Goal: Task Accomplishment & Management: Manage account settings

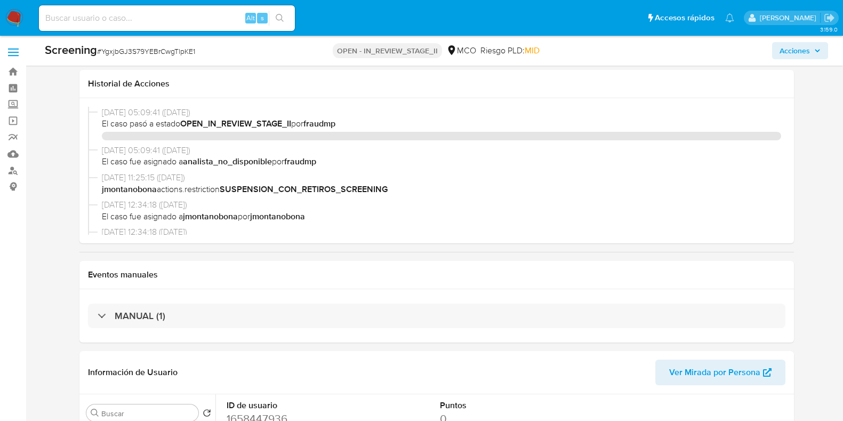
select select "10"
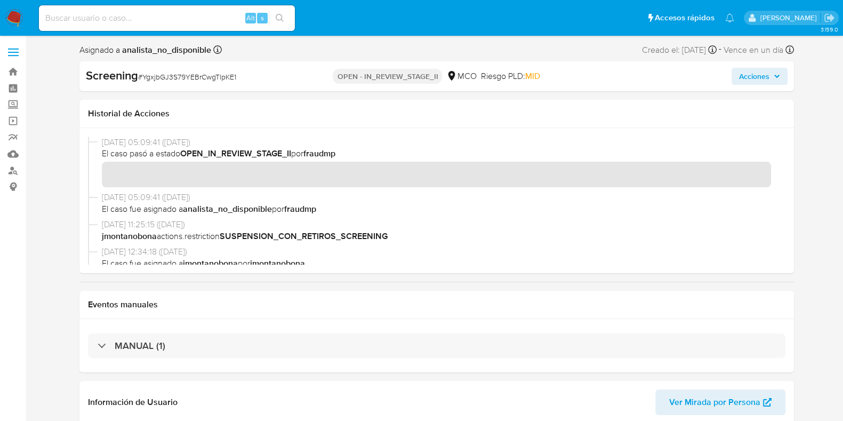
click at [763, 78] on span "Acciones" at bounding box center [754, 76] width 30 height 17
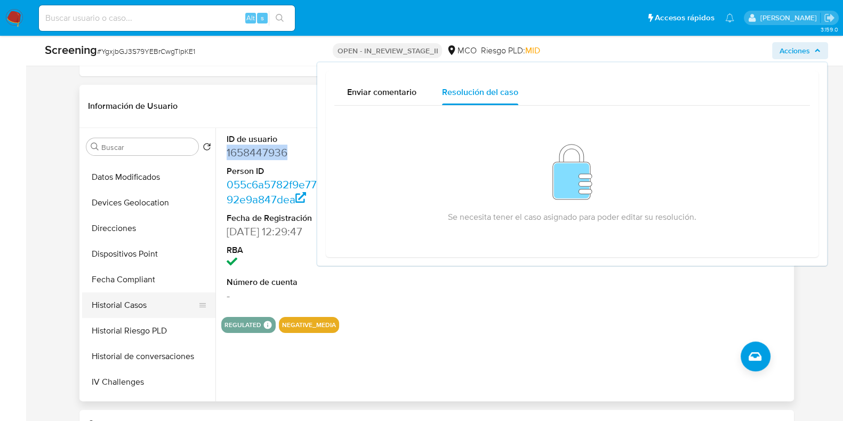
scroll to position [199, 0]
click at [152, 310] on button "Historial Casos" at bounding box center [144, 306] width 125 height 26
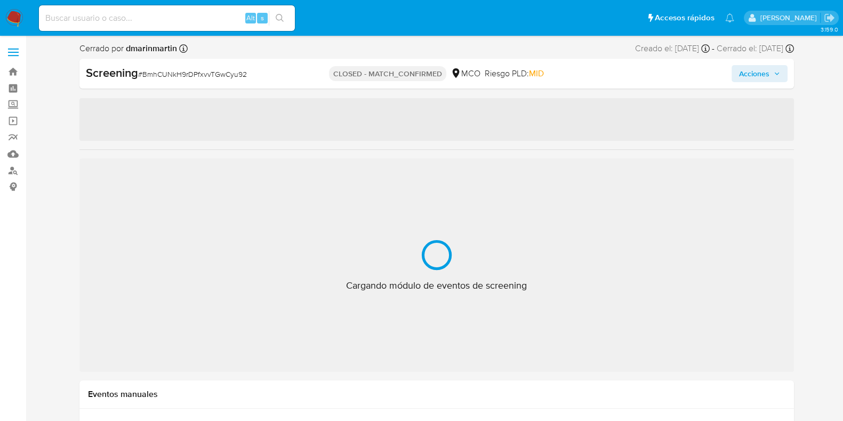
select select "10"
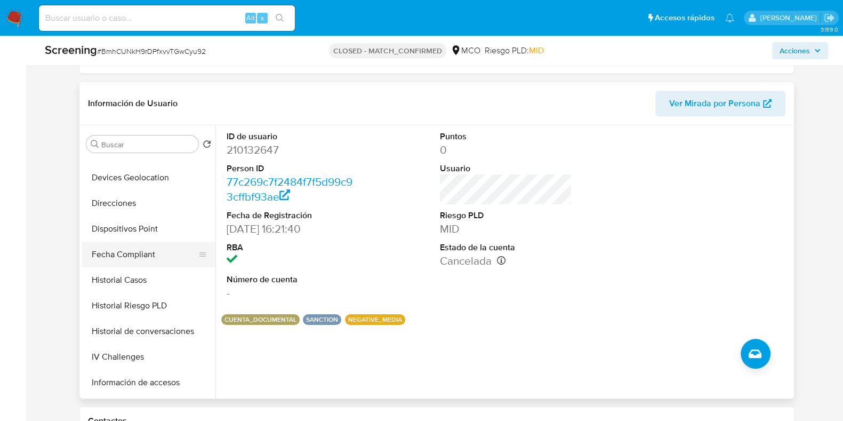
scroll to position [266, 0]
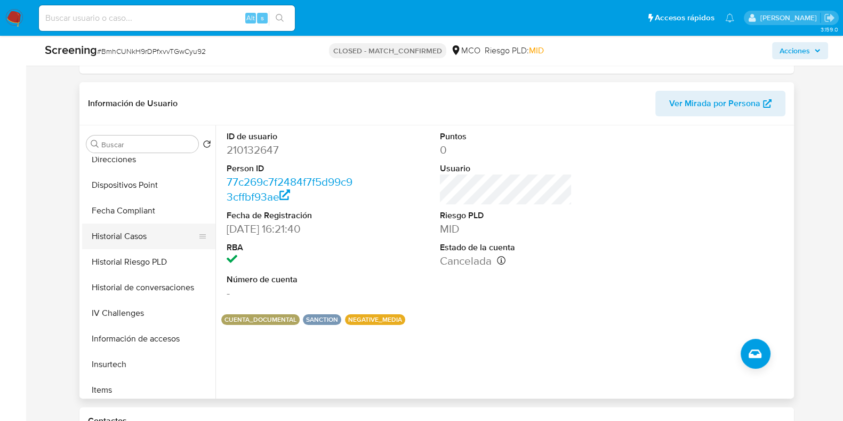
click at [156, 237] on button "Historial Casos" at bounding box center [144, 236] width 125 height 26
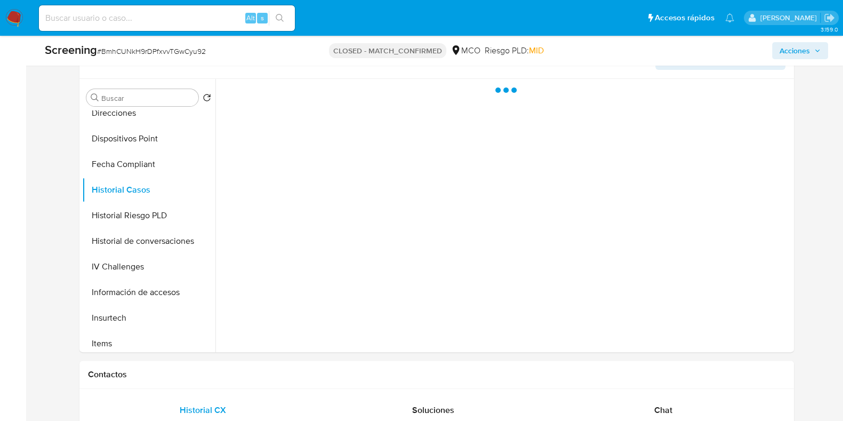
scroll to position [333, 0]
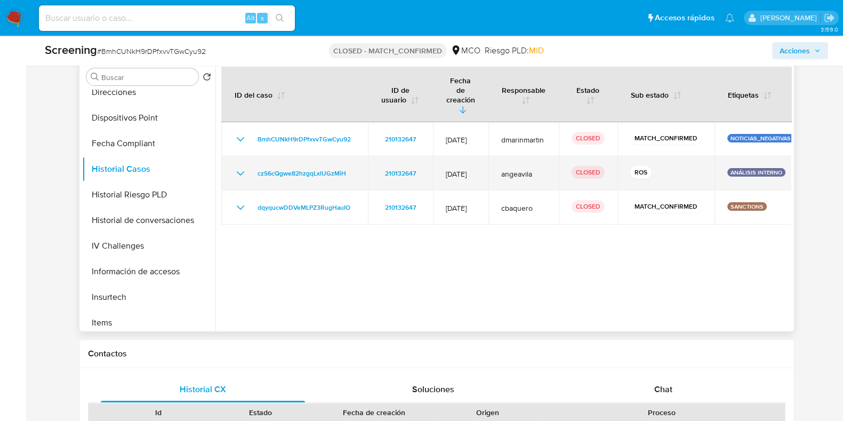
click at [235, 167] on icon "Mostrar/Ocultar" at bounding box center [240, 173] width 13 height 13
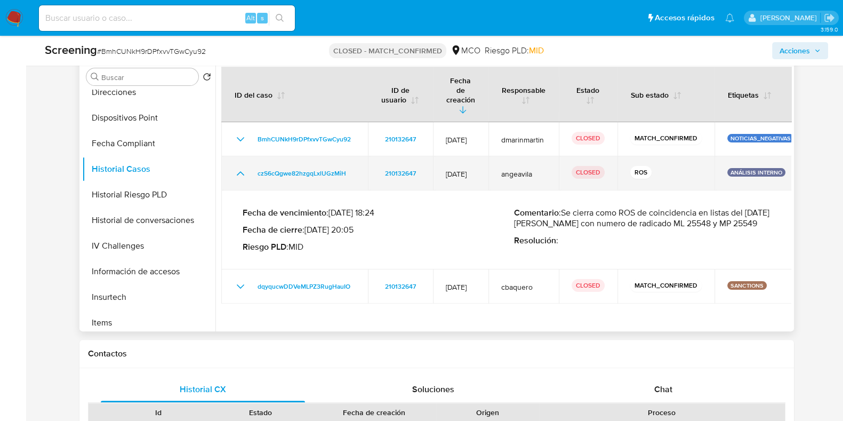
click at [242, 167] on icon "Mostrar/Ocultar" at bounding box center [240, 173] width 13 height 13
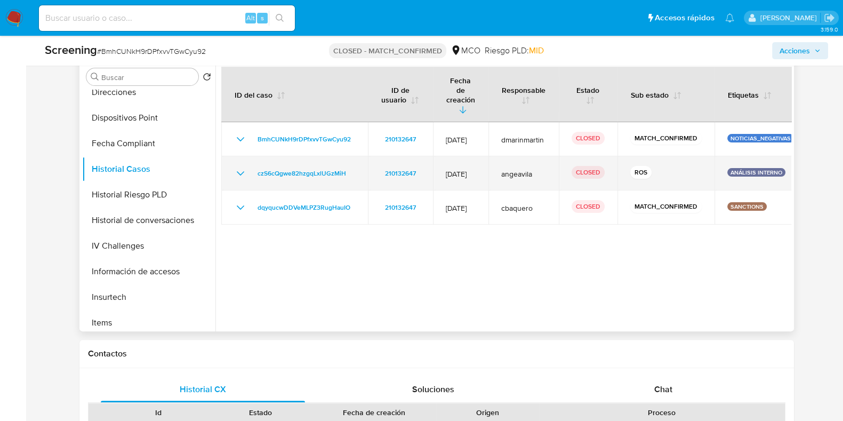
click at [238, 171] on icon "Mostrar/Ocultar" at bounding box center [239, 173] width 7 height 4
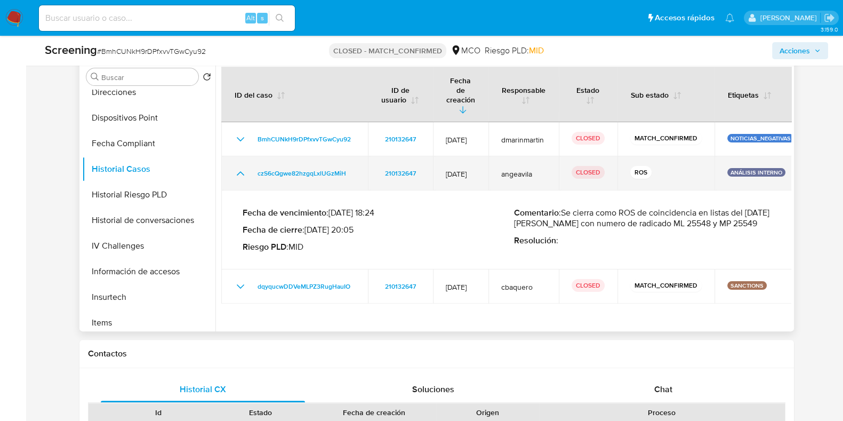
click at [242, 167] on icon "Mostrar/Ocultar" at bounding box center [240, 173] width 13 height 13
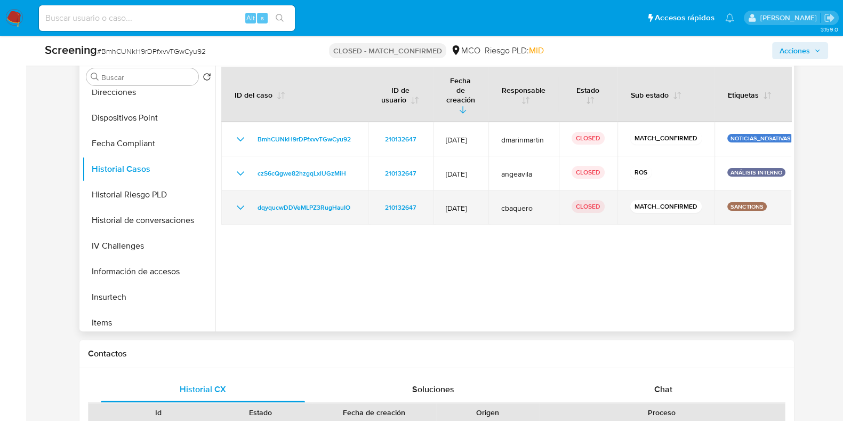
click at [242, 201] on icon "Mostrar/Ocultar" at bounding box center [240, 207] width 13 height 13
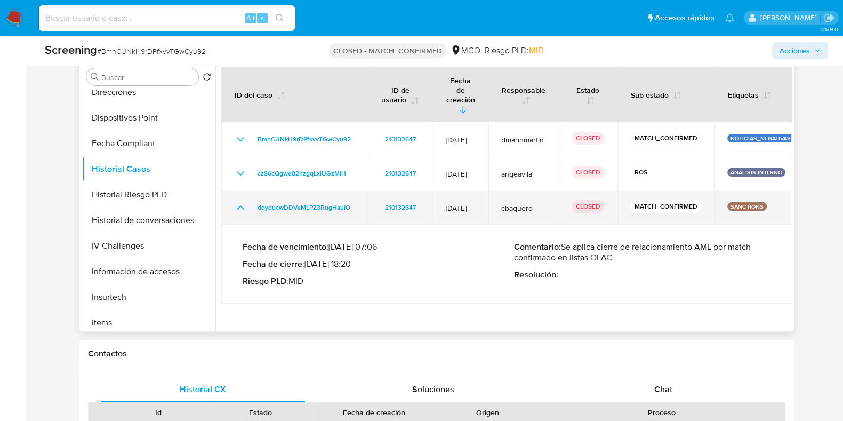
click at [237, 201] on icon "Mostrar/Ocultar" at bounding box center [240, 207] width 13 height 13
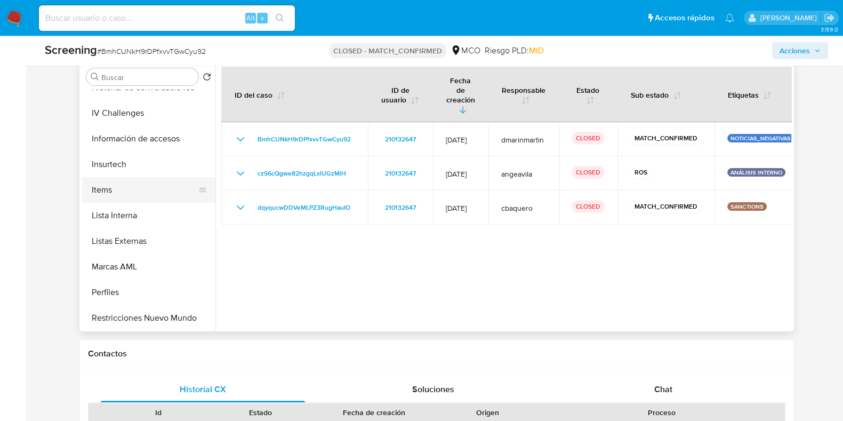
scroll to position [450, 0]
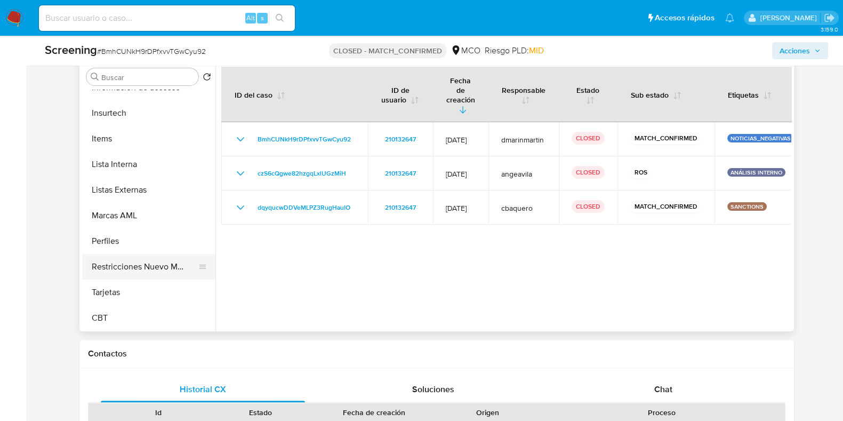
click at [155, 270] on button "Restricciones Nuevo Mundo" at bounding box center [144, 267] width 125 height 26
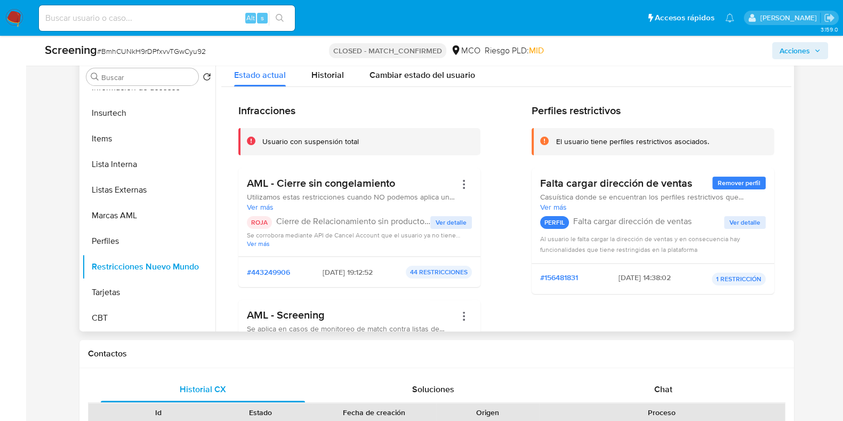
drag, startPoint x: 315, startPoint y: 269, endPoint x: 331, endPoint y: 273, distance: 17.1
click at [331, 273] on span "26/06/2025 - 19:12:52" at bounding box center [348, 272] width 50 height 10
click at [327, 269] on span "26/06/2025 - 19:12:52" at bounding box center [348, 272] width 50 height 10
click at [323, 267] on span "26/06/2025 - 19:12:52" at bounding box center [348, 272] width 50 height 10
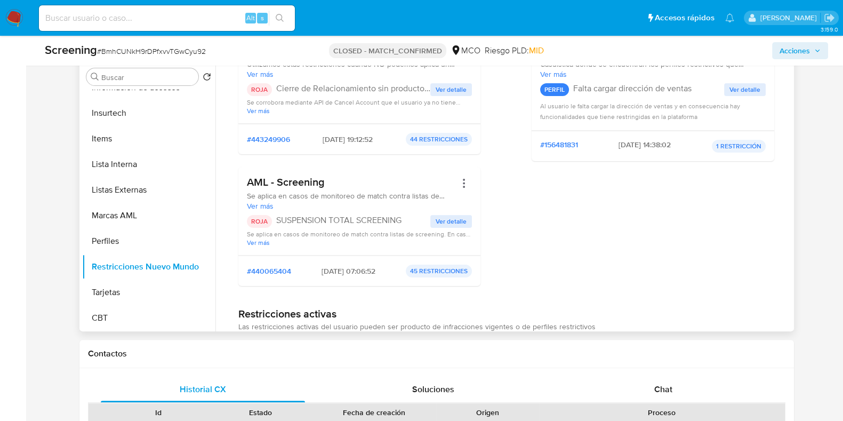
scroll to position [0, 0]
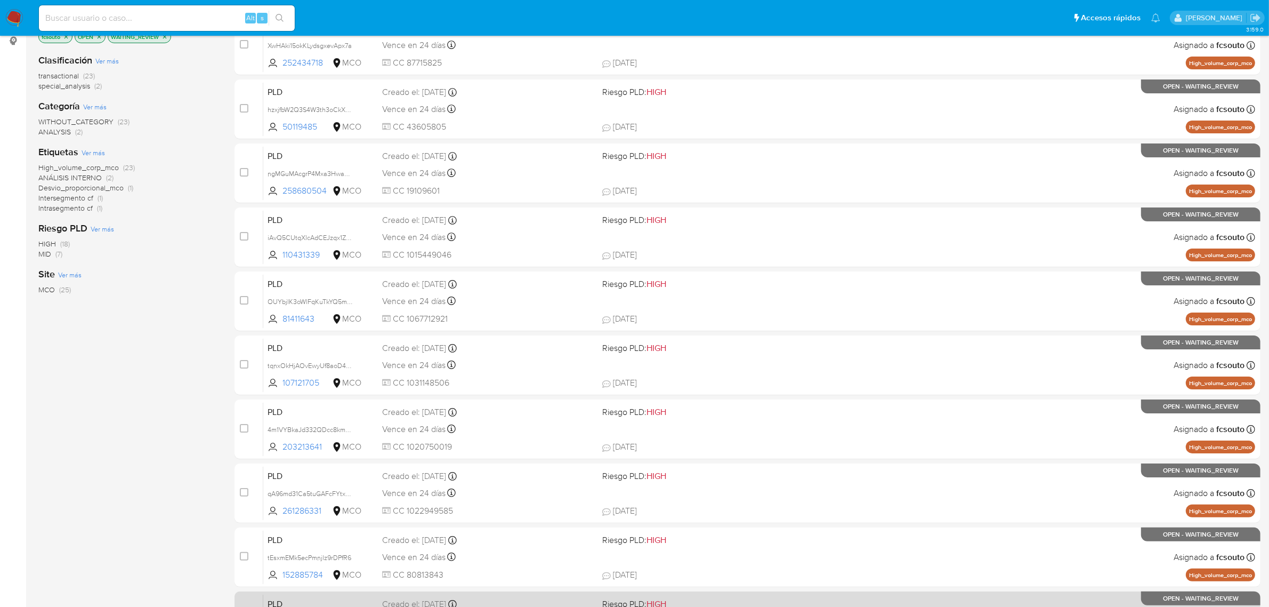
scroll to position [272, 0]
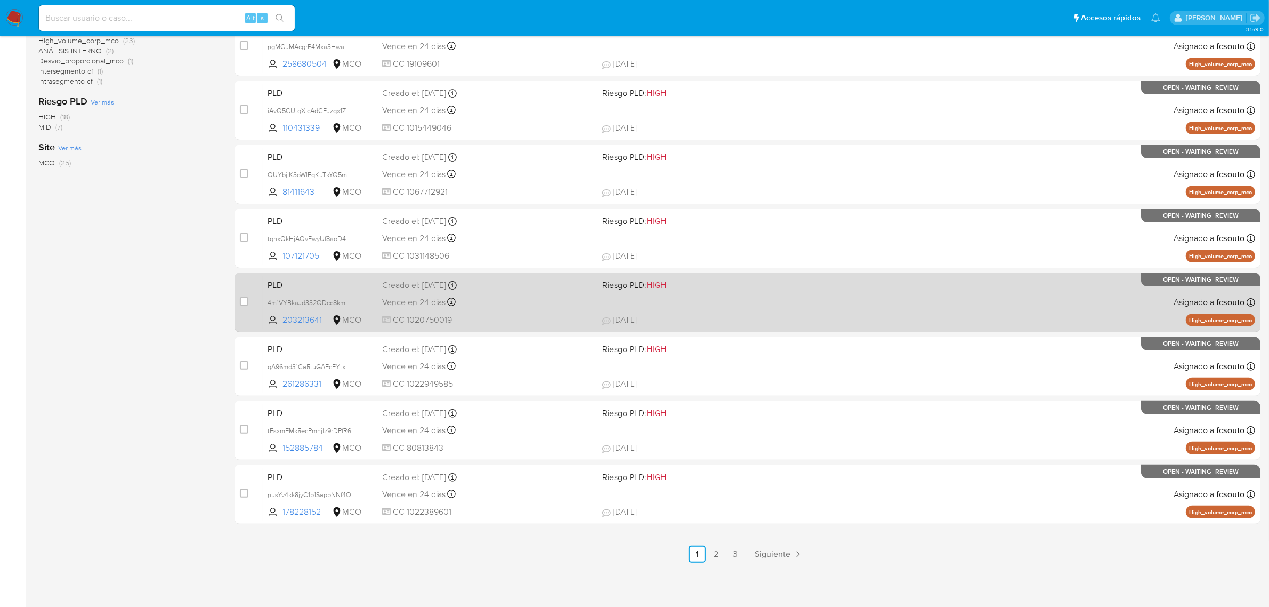
click at [709, 553] on link "2" at bounding box center [716, 553] width 17 height 17
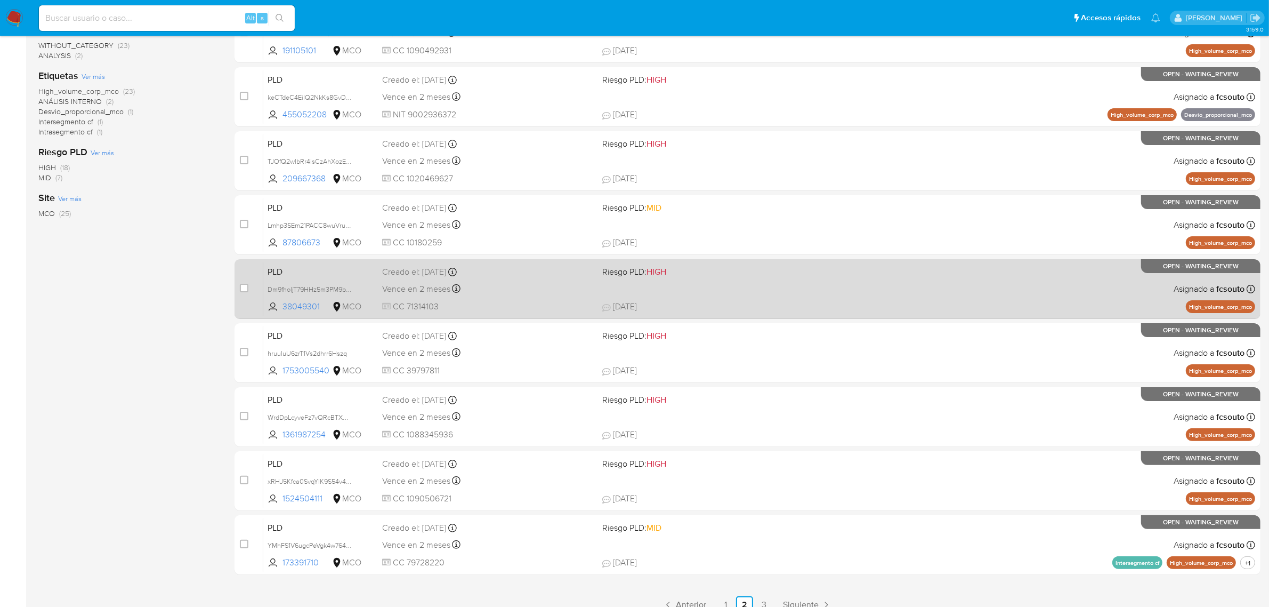
scroll to position [272, 0]
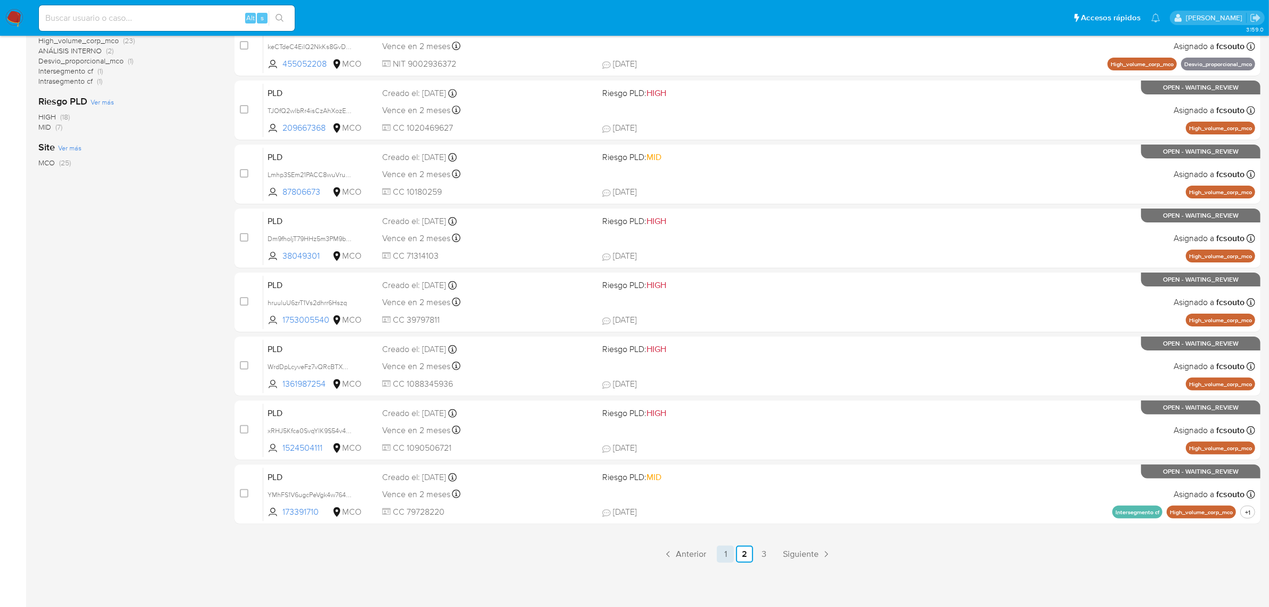
click at [728, 556] on link "1" at bounding box center [725, 553] width 17 height 17
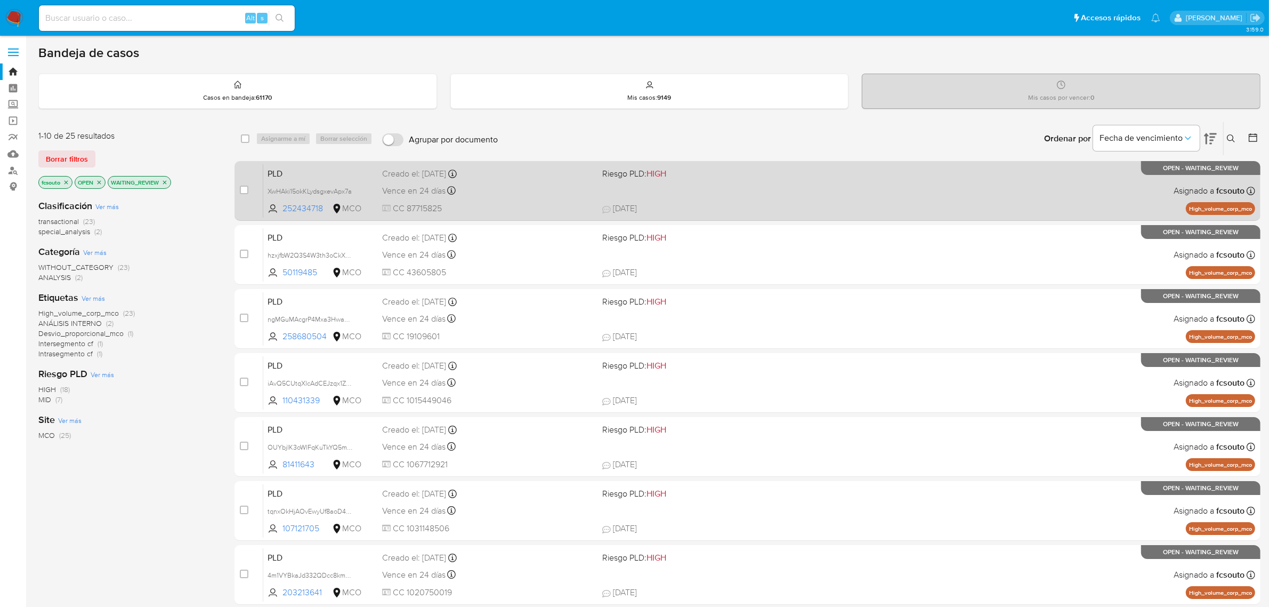
click at [540, 198] on div "PLD XwHAki15okKLydsgxevApx7a 252434718 MCO Riesgo PLD: HIGH Creado el: 12/07/20…" at bounding box center [759, 191] width 992 height 54
click at [242, 188] on input "checkbox" at bounding box center [244, 190] width 9 height 9
checkbox input "true"
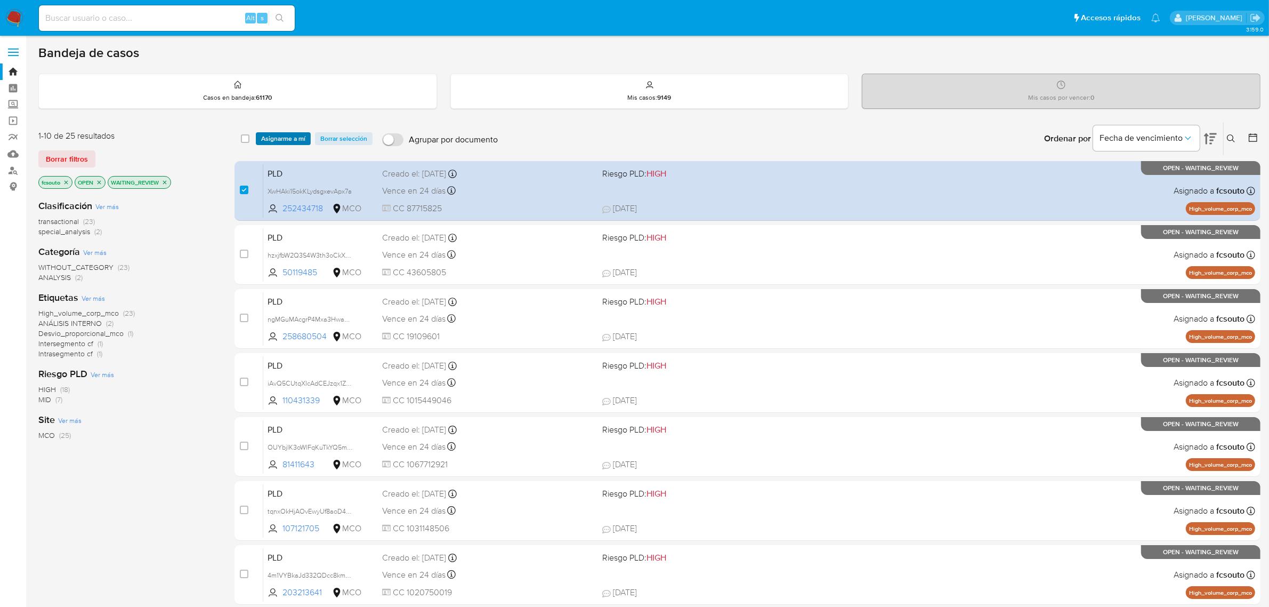
click at [272, 140] on span "Asignarme a mí" at bounding box center [283, 138] width 44 height 11
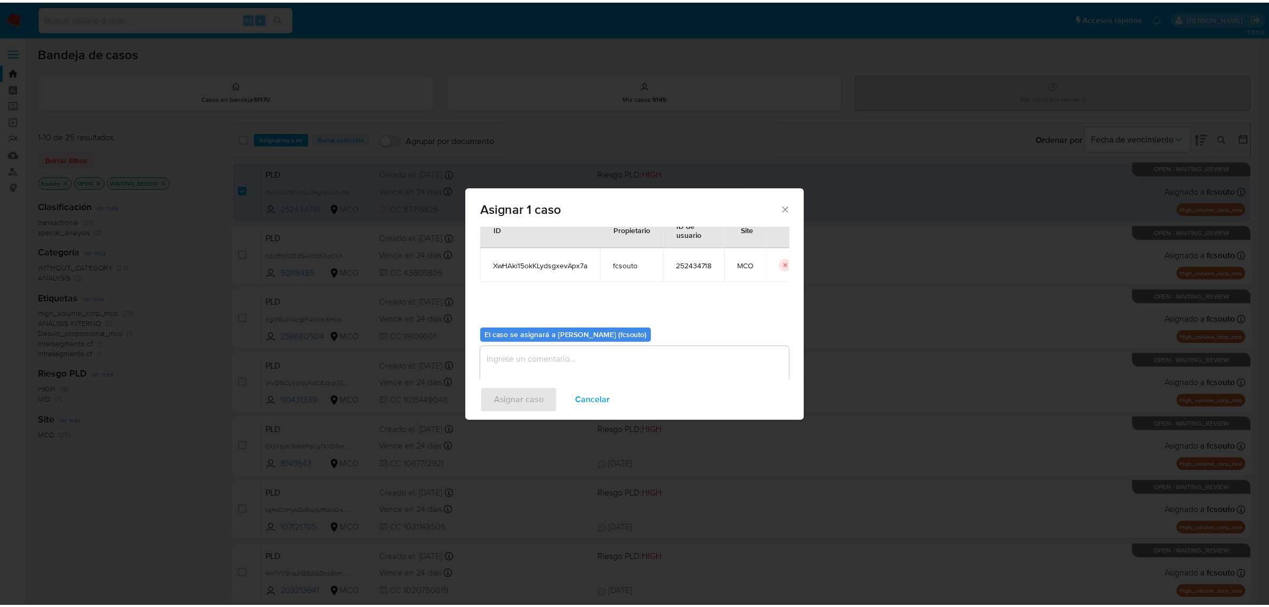
scroll to position [54, 0]
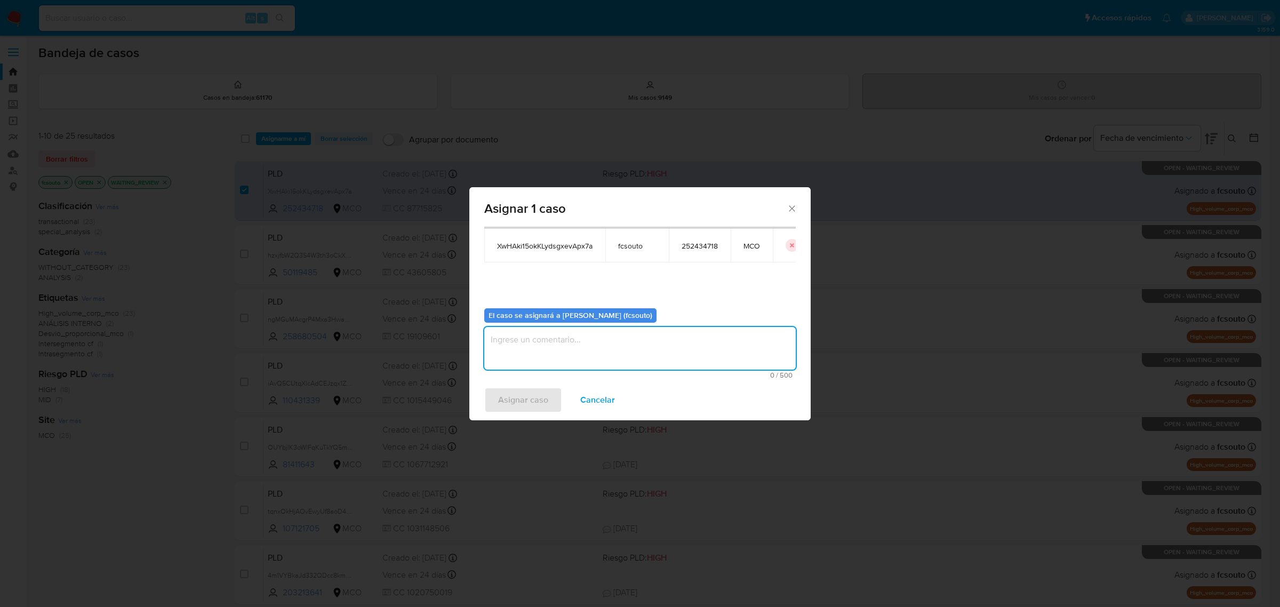
click at [633, 352] on textarea "assign-modal" at bounding box center [639, 348] width 311 height 43
type textarea "Asignación manual"
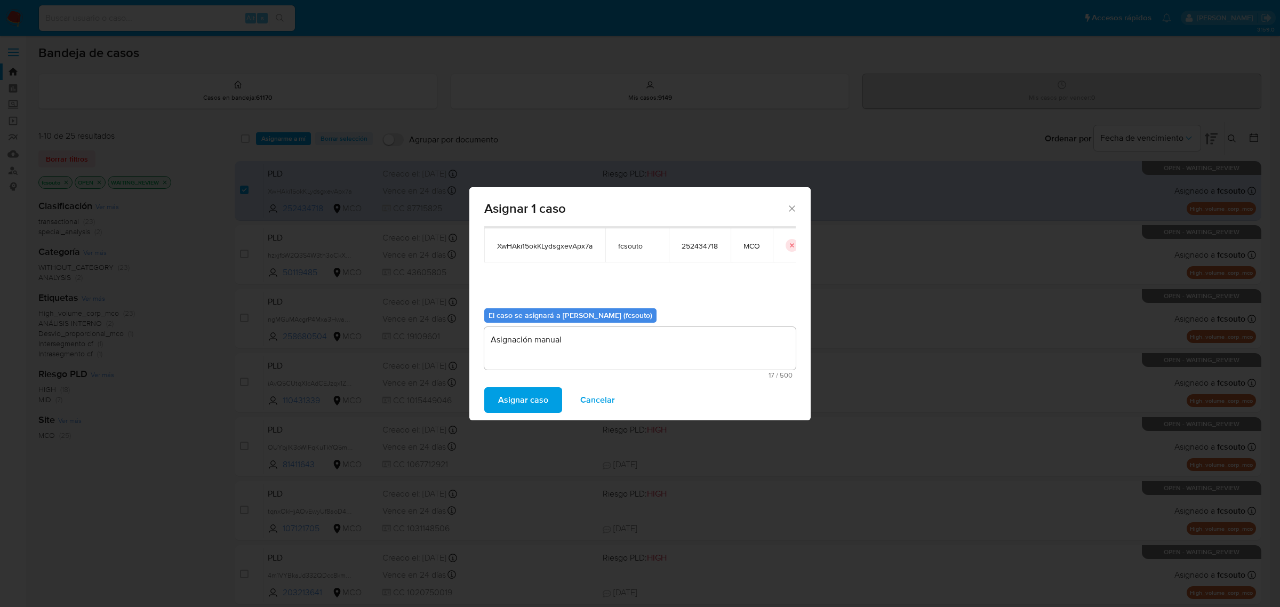
click at [544, 397] on span "Asignar caso" at bounding box center [523, 399] width 50 height 23
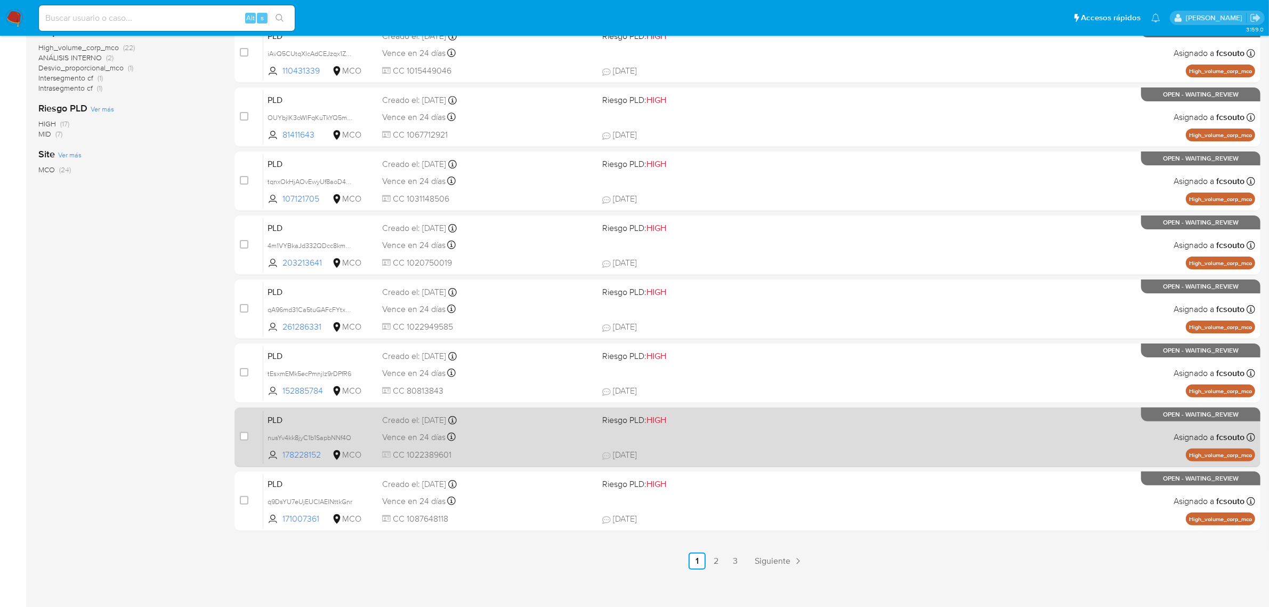
scroll to position [272, 0]
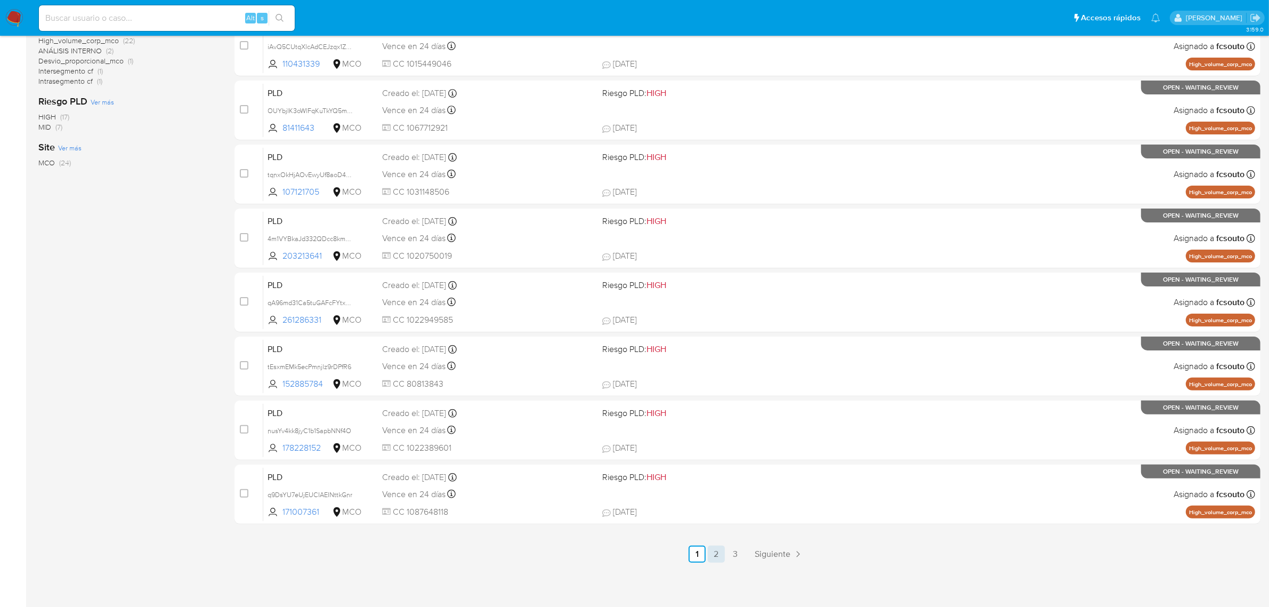
click at [715, 556] on link "2" at bounding box center [716, 553] width 17 height 17
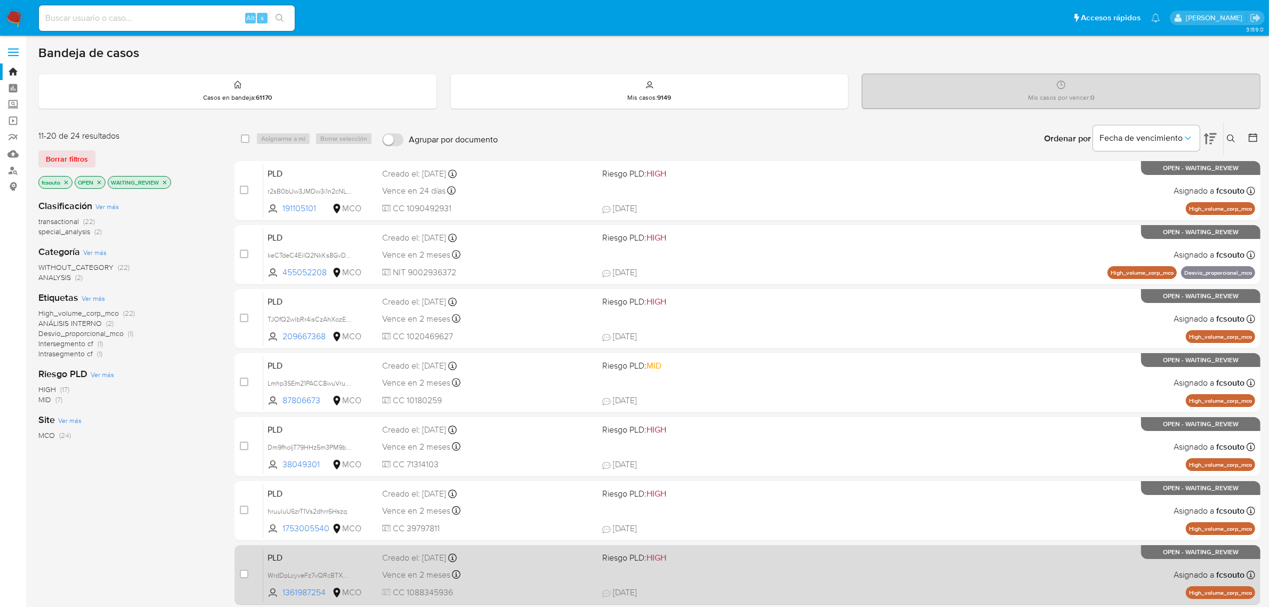
scroll to position [272, 0]
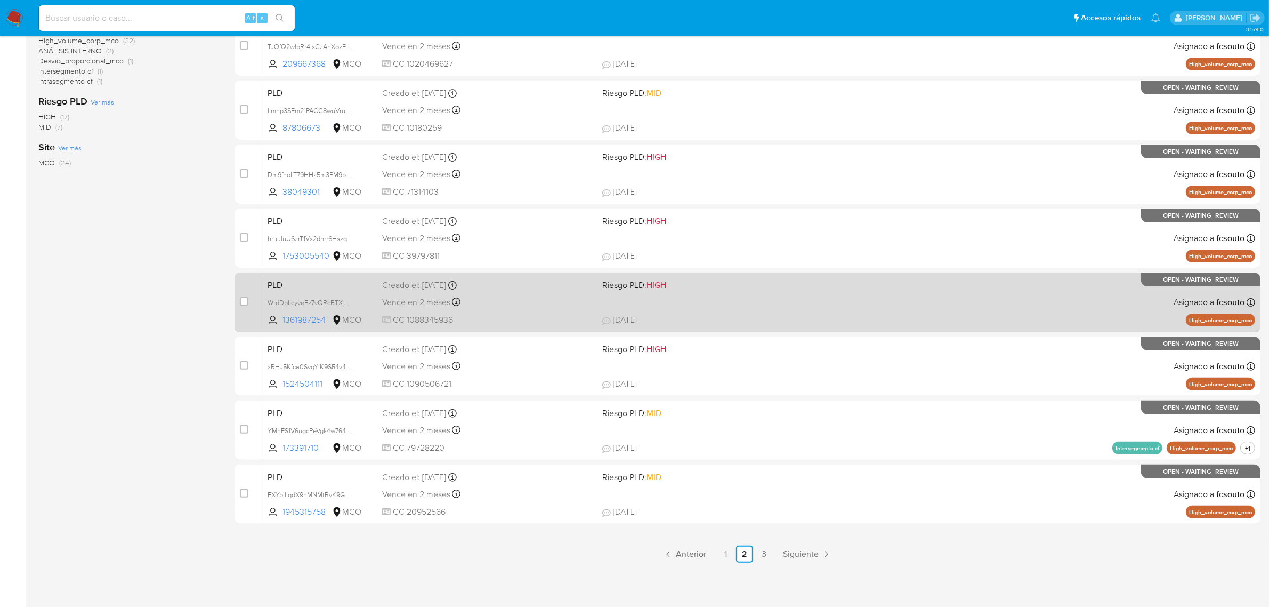
click at [764, 552] on link "3" at bounding box center [763, 553] width 17 height 17
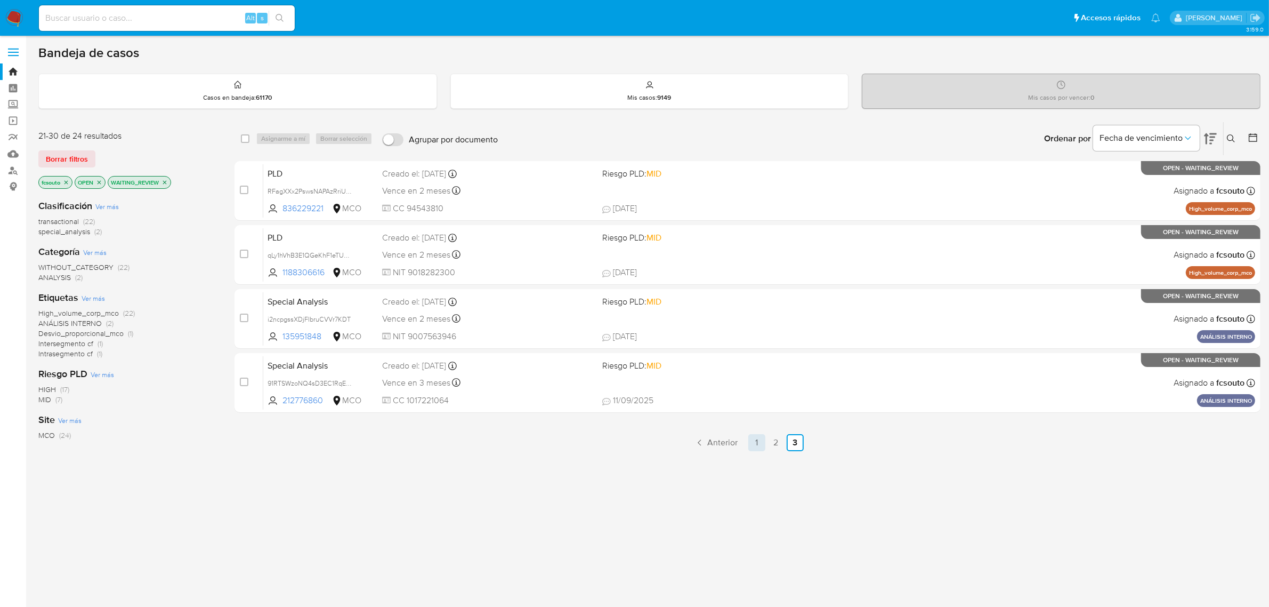
click at [760, 435] on link "1" at bounding box center [757, 442] width 17 height 17
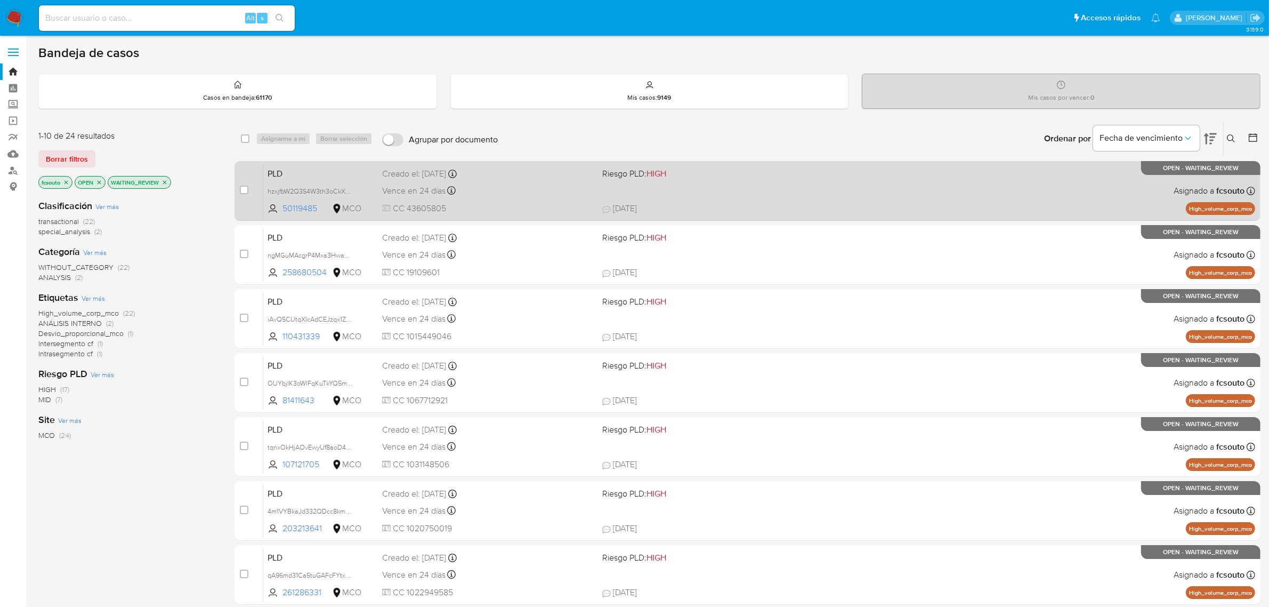
click at [538, 192] on div "Vence en 24 días Vence el 10/10/2025 07:06:54" at bounding box center [488, 190] width 212 height 14
drag, startPoint x: 246, startPoint y: 192, endPoint x: 269, endPoint y: 163, distance: 37.2
click at [245, 192] on input "checkbox" at bounding box center [244, 190] width 9 height 9
checkbox input "true"
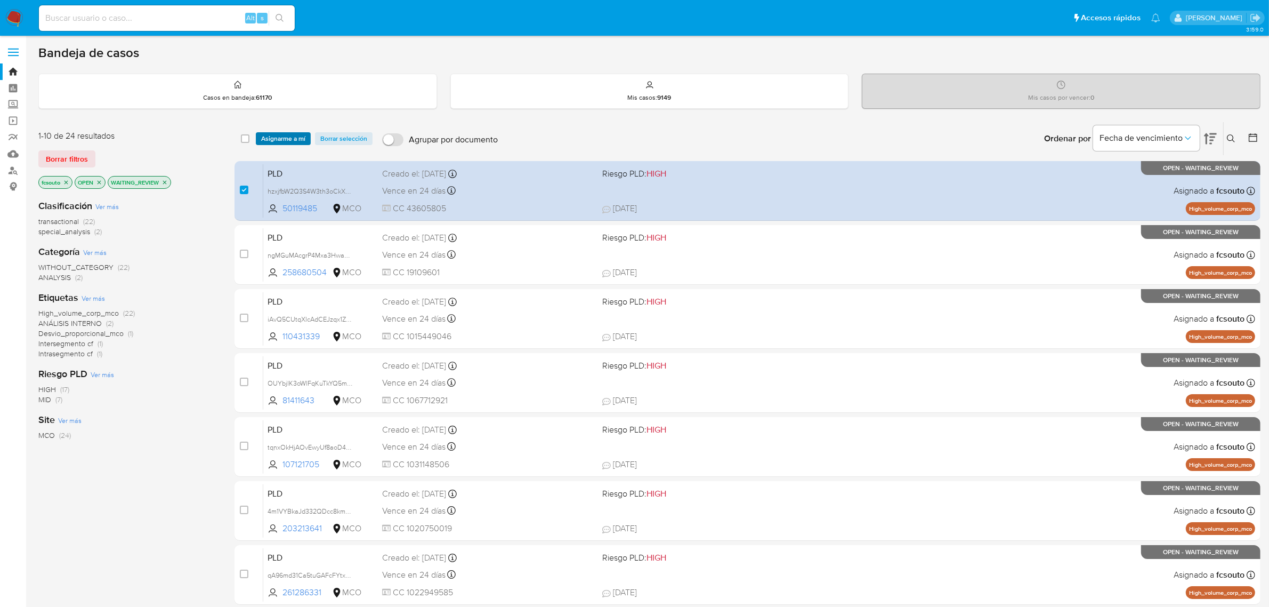
click at [294, 139] on span "Asignarme a mí" at bounding box center [283, 138] width 44 height 11
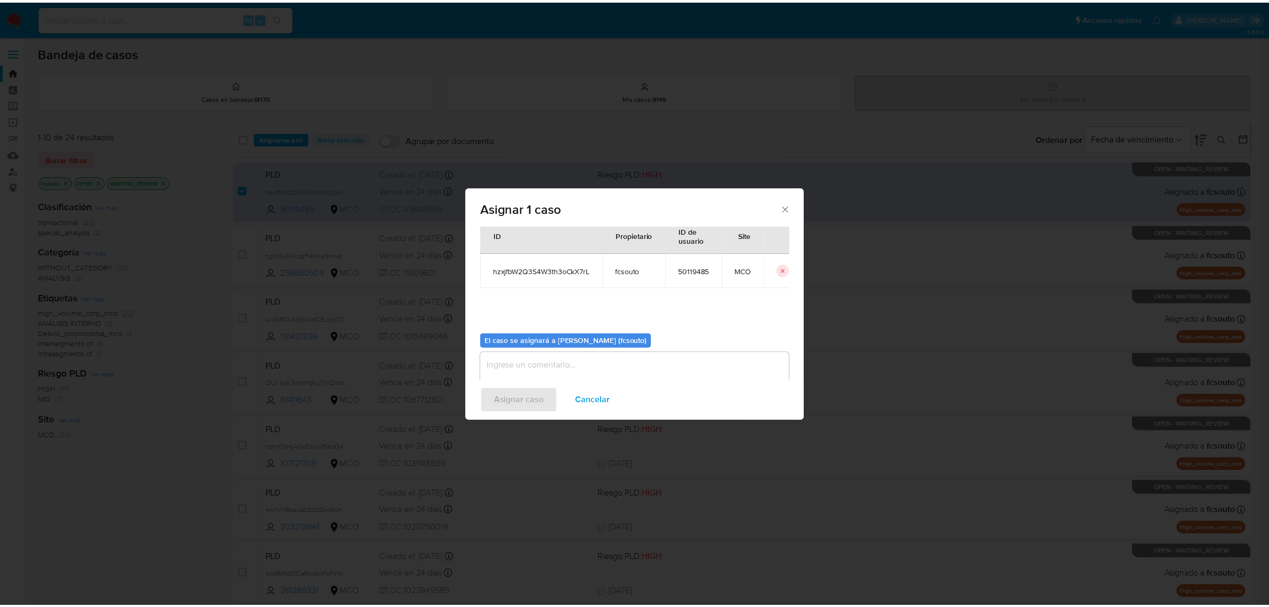
scroll to position [54, 0]
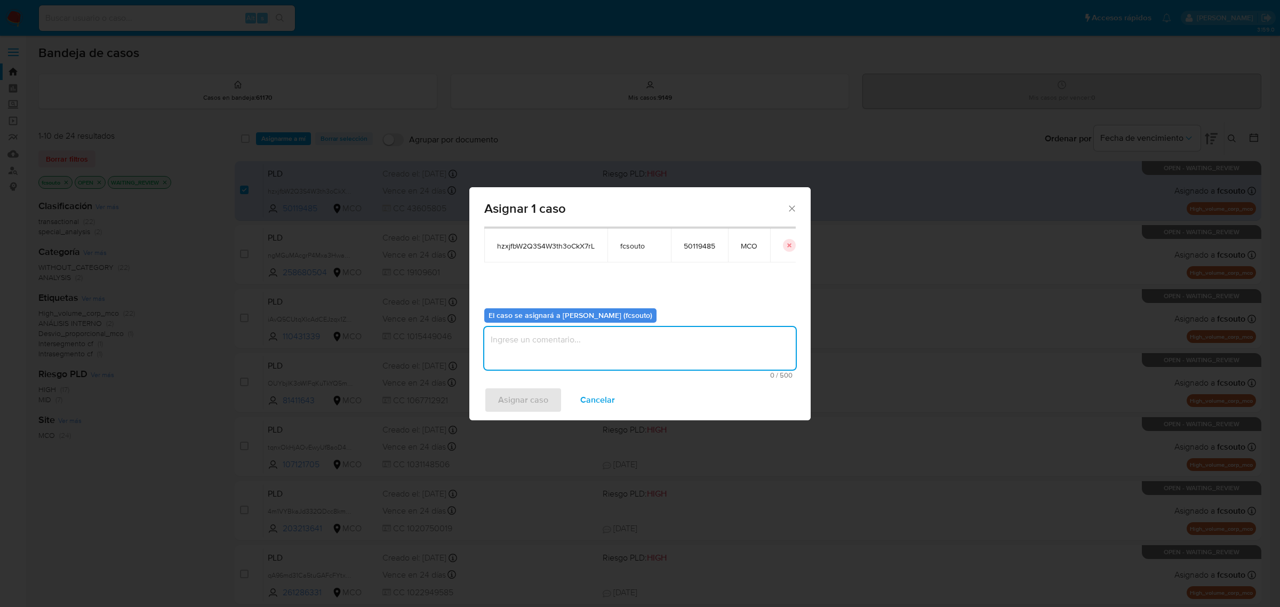
click at [650, 344] on textarea "assign-modal" at bounding box center [639, 348] width 311 height 43
type textarea "Asignación manual"
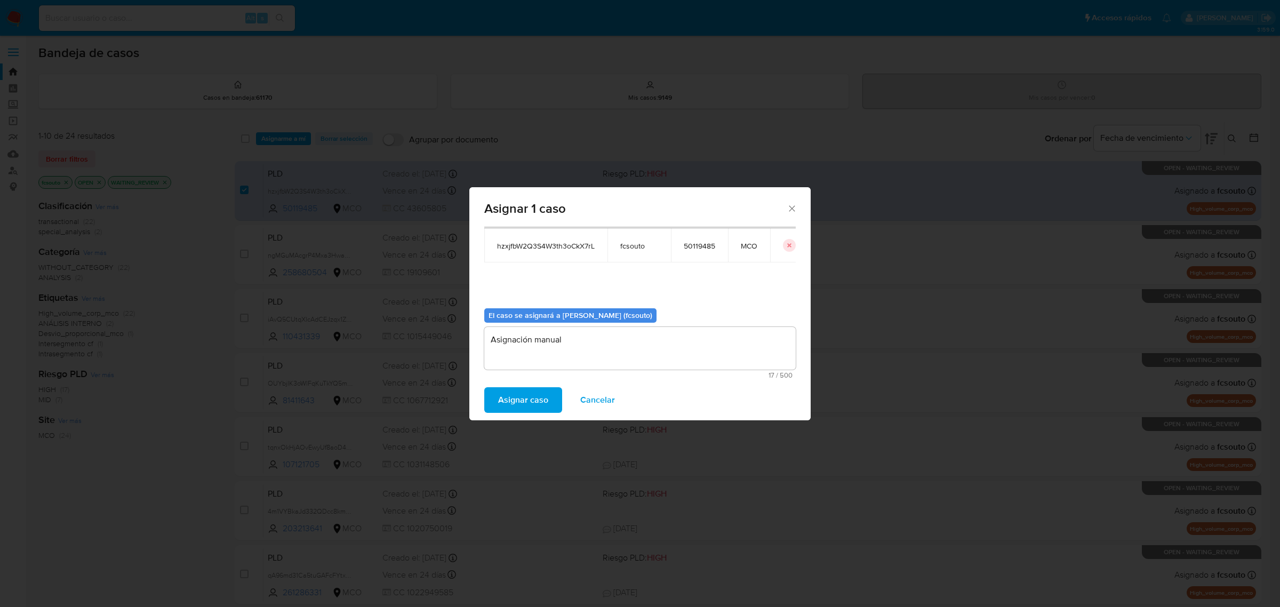
click at [534, 400] on span "Asignar caso" at bounding box center [523, 399] width 50 height 23
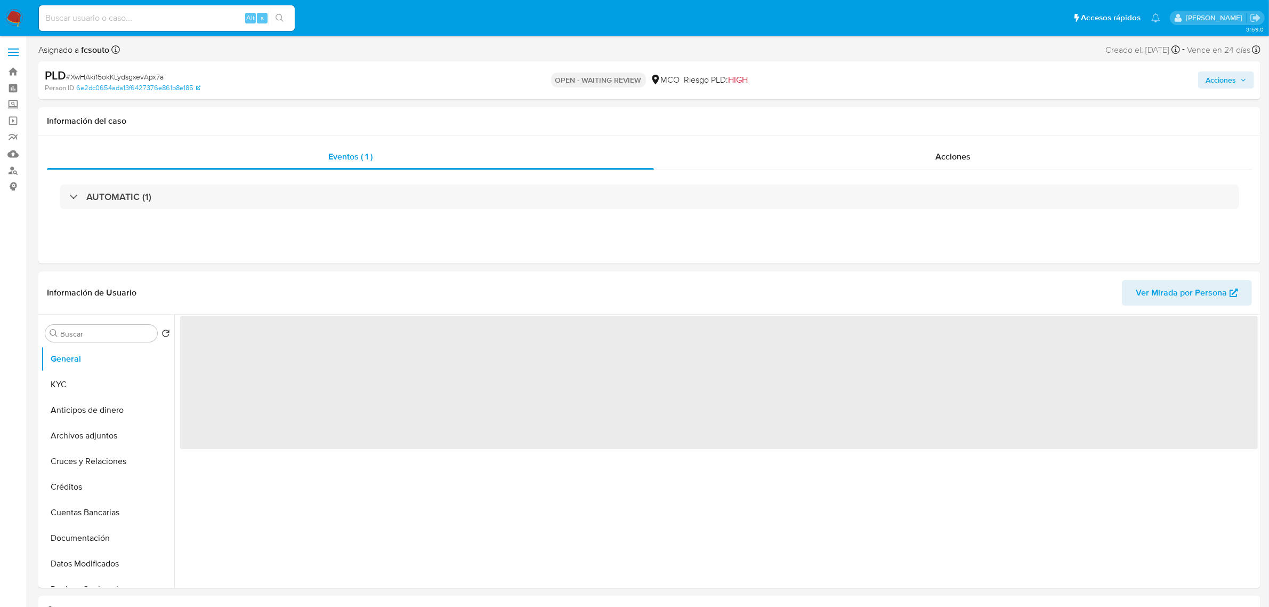
select select "10"
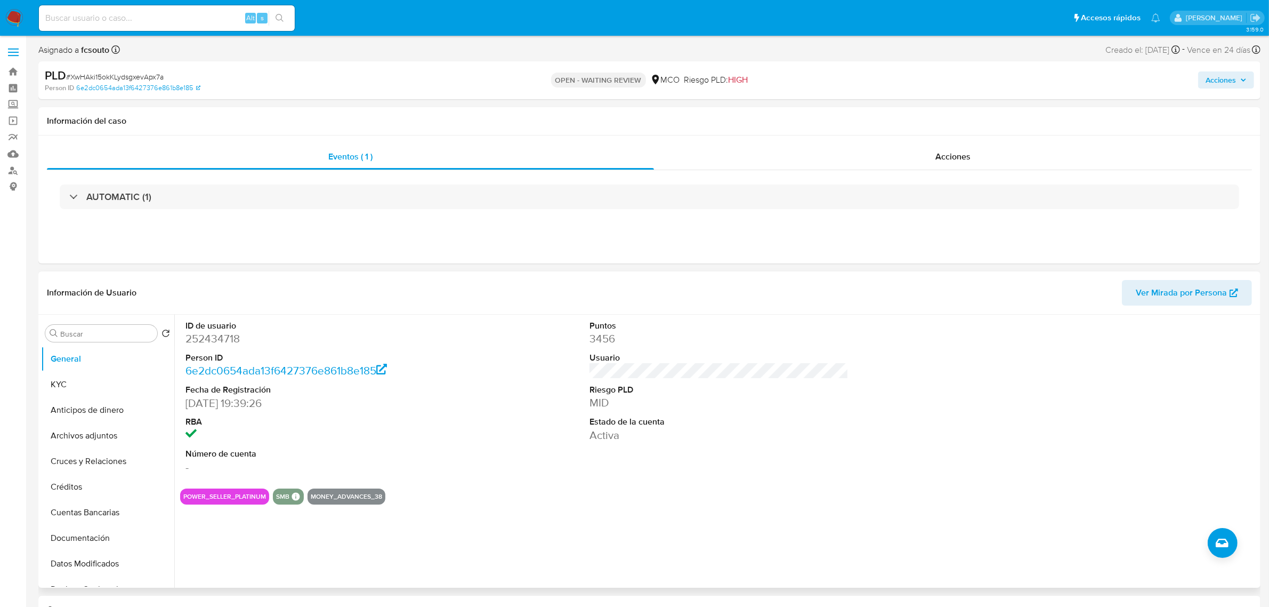
click at [212, 340] on dd "252434718" at bounding box center [315, 338] width 259 height 15
click at [212, 339] on dd "252434718" at bounding box center [315, 338] width 259 height 15
copy dd "252434718"
click at [219, 337] on dd "252434718" at bounding box center [315, 338] width 259 height 15
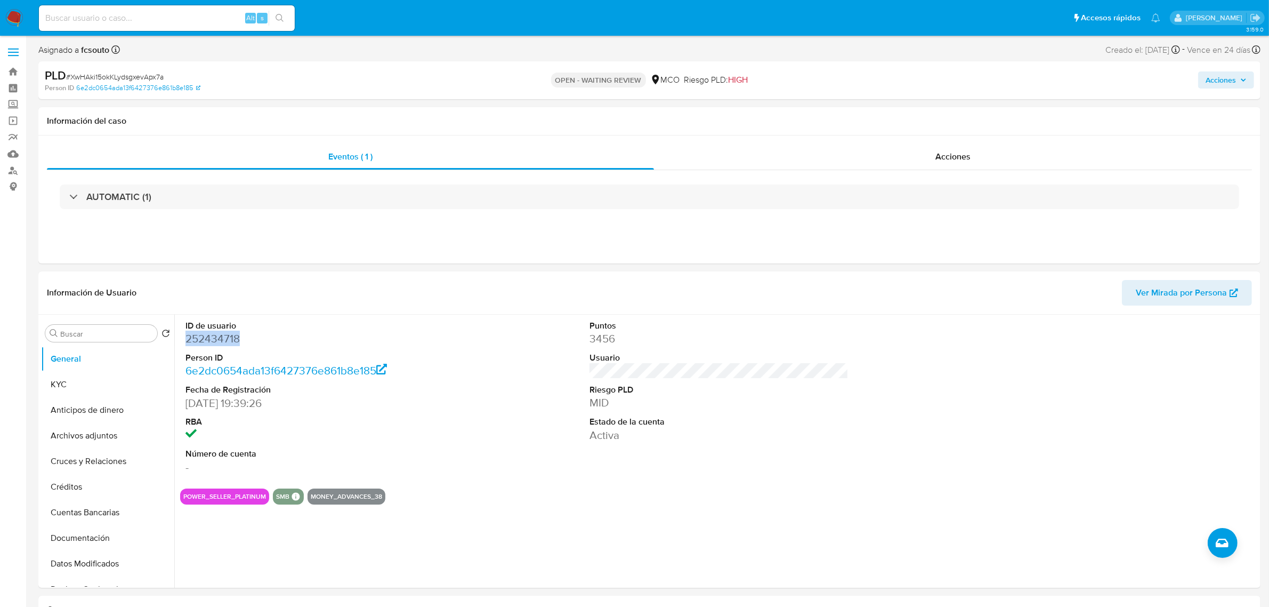
copy dd "252434718"
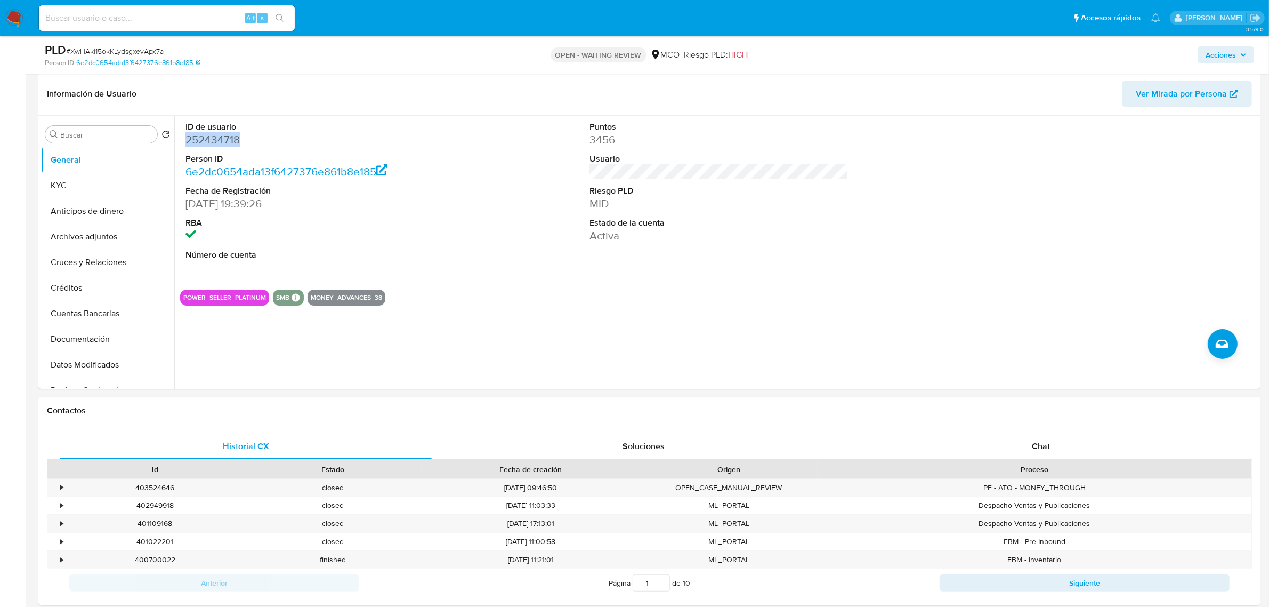
scroll to position [466, 0]
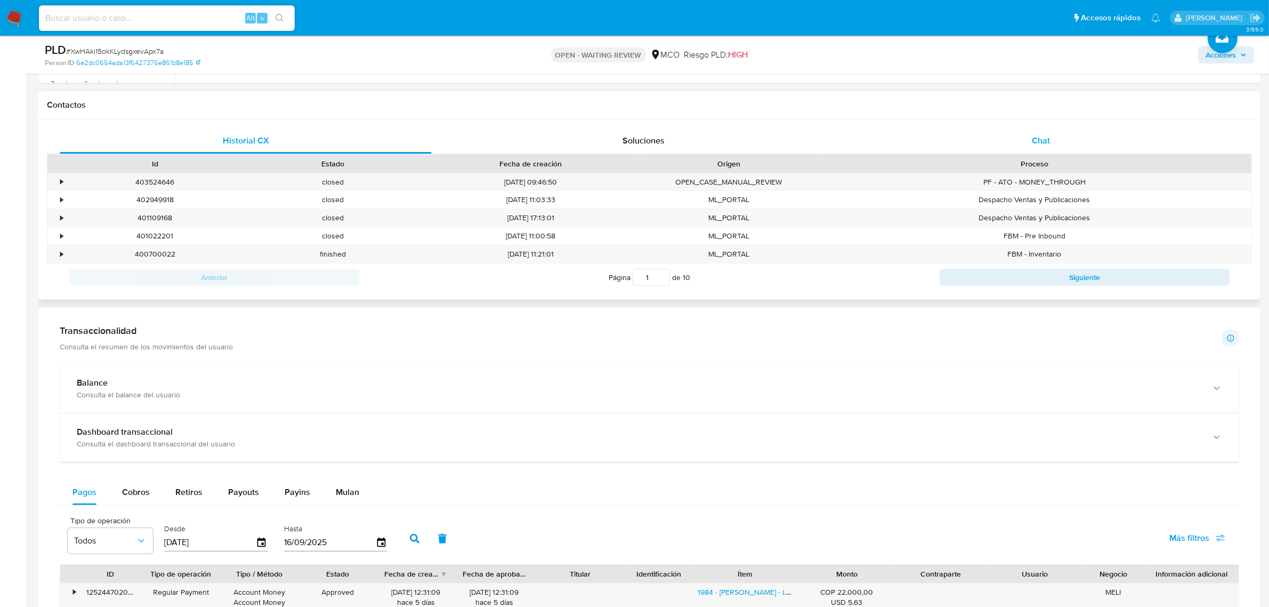
click at [1039, 147] on div "Chat" at bounding box center [1041, 141] width 372 height 26
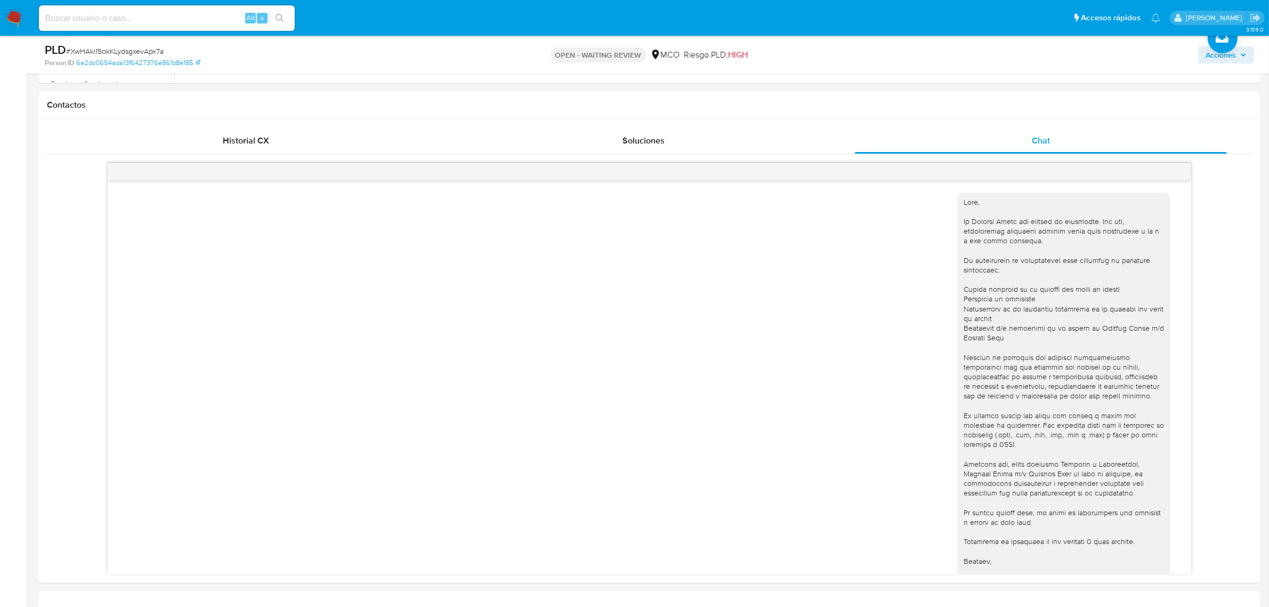
scroll to position [173, 0]
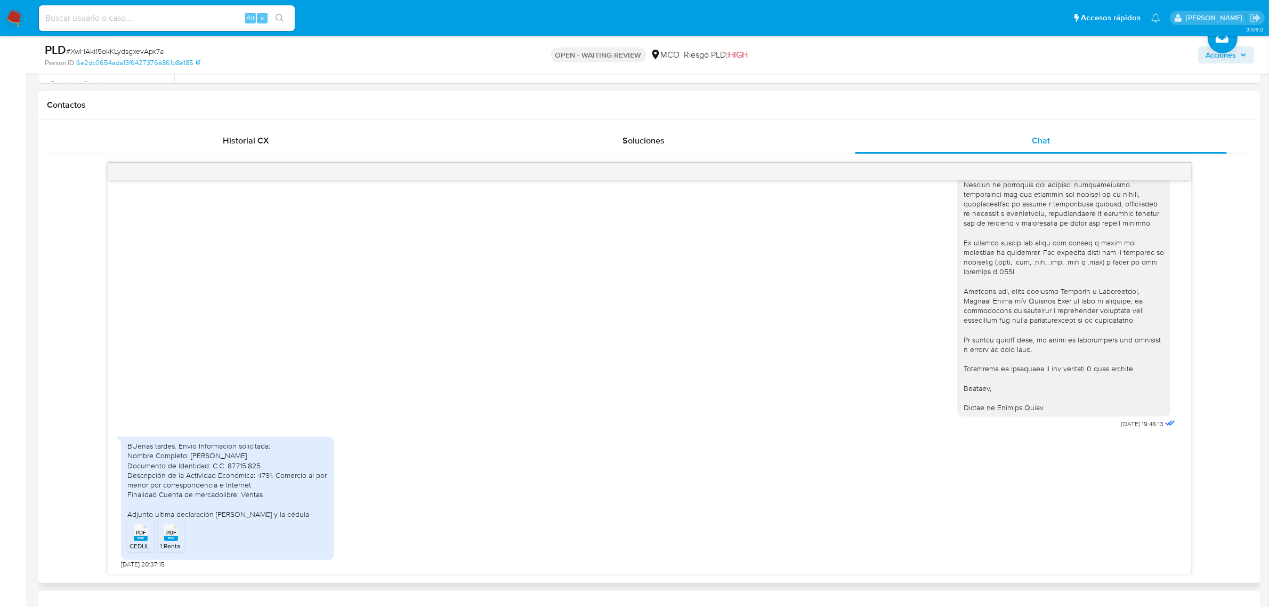
click at [172, 548] on span "1.Renta Yimy Tafur 2023.pdf" at bounding box center [209, 545] width 99 height 9
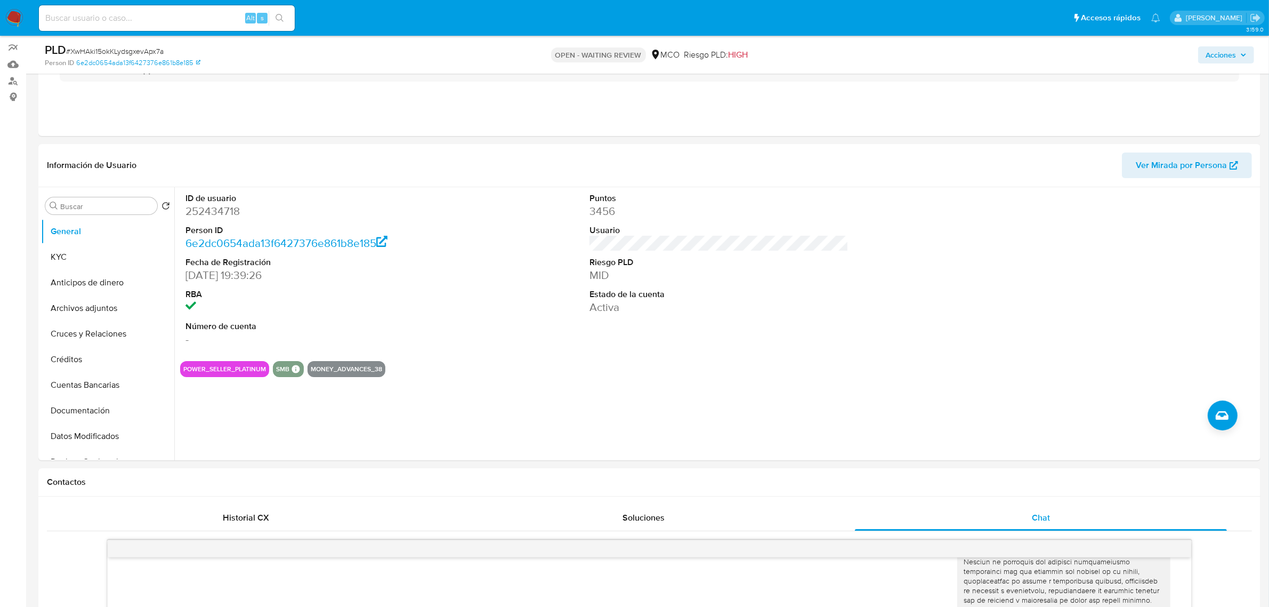
scroll to position [67, 0]
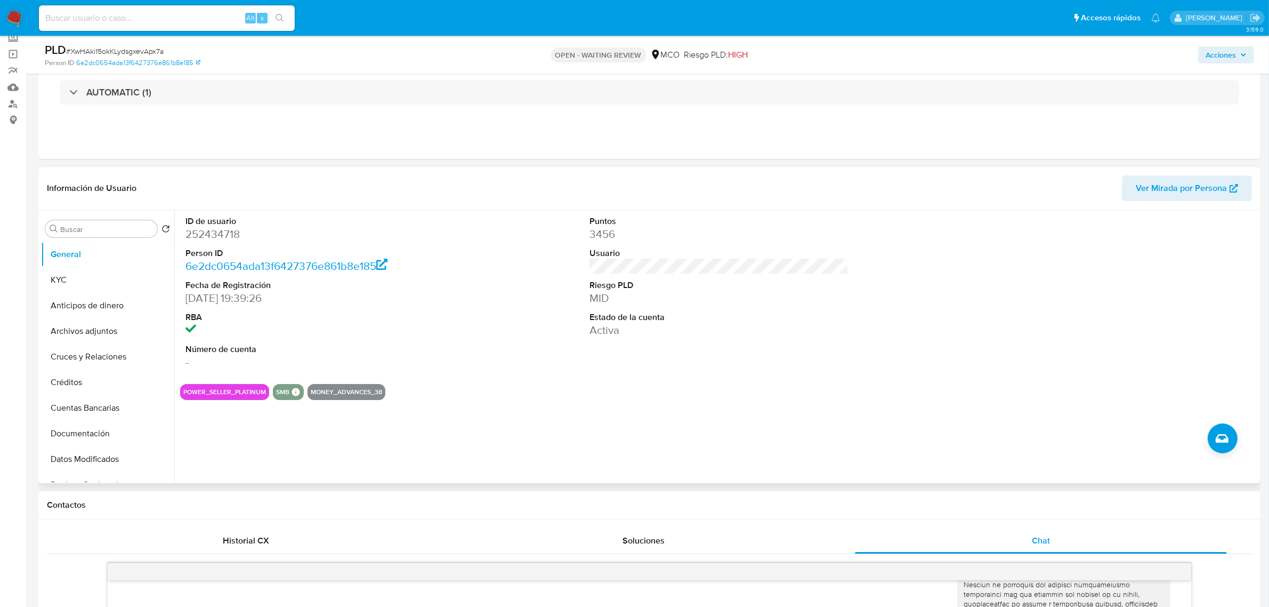
click at [208, 235] on dd "252434718" at bounding box center [315, 234] width 259 height 15
copy dd "252434718"
click at [231, 233] on dd "252434718" at bounding box center [315, 234] width 259 height 15
click at [230, 233] on dd "252434718" at bounding box center [315, 234] width 259 height 15
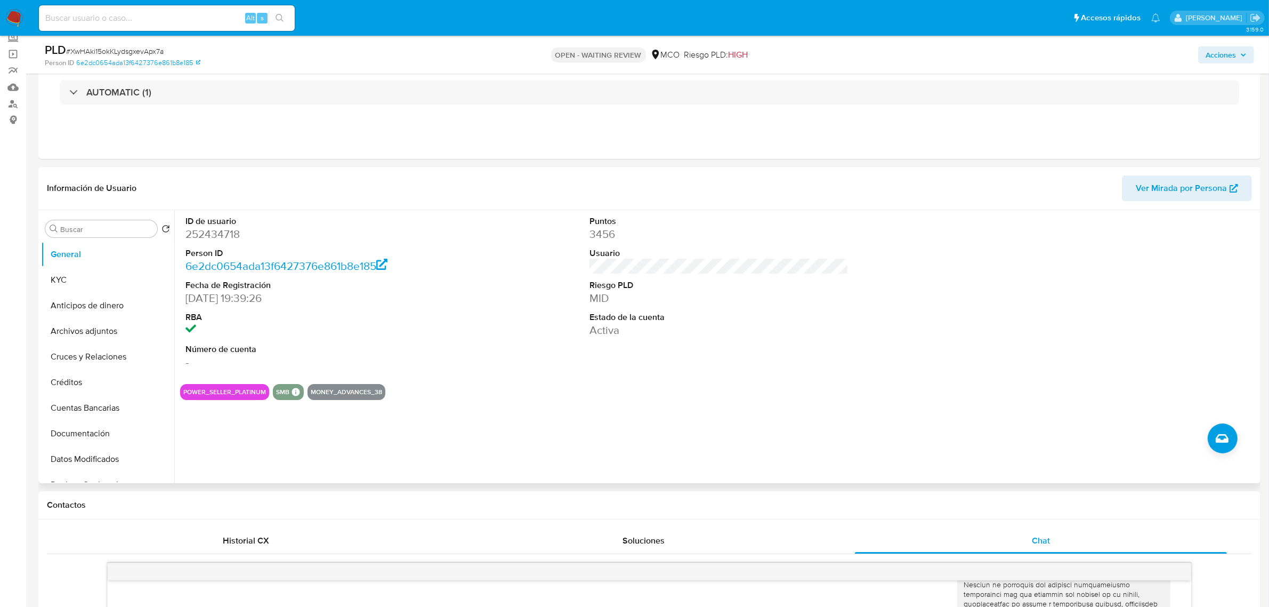
click at [358, 222] on dt "ID de usuario" at bounding box center [315, 221] width 259 height 12
click at [220, 235] on dd "252434718" at bounding box center [315, 234] width 259 height 15
copy dd "252434718"
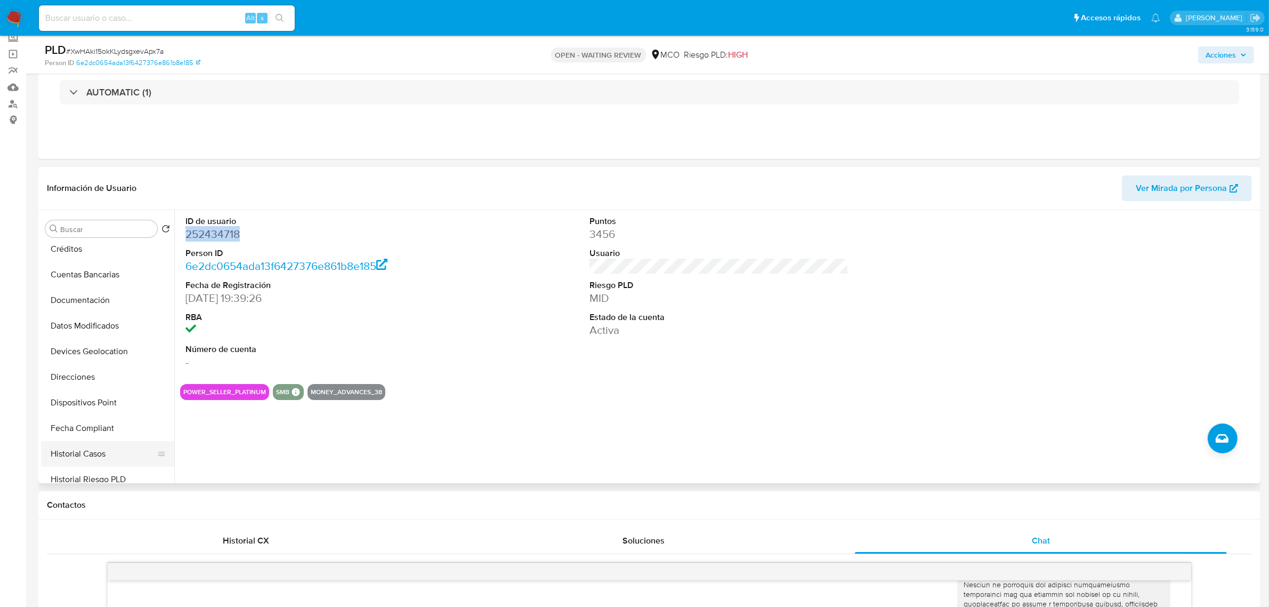
click at [103, 444] on button "Historial Casos" at bounding box center [103, 454] width 125 height 26
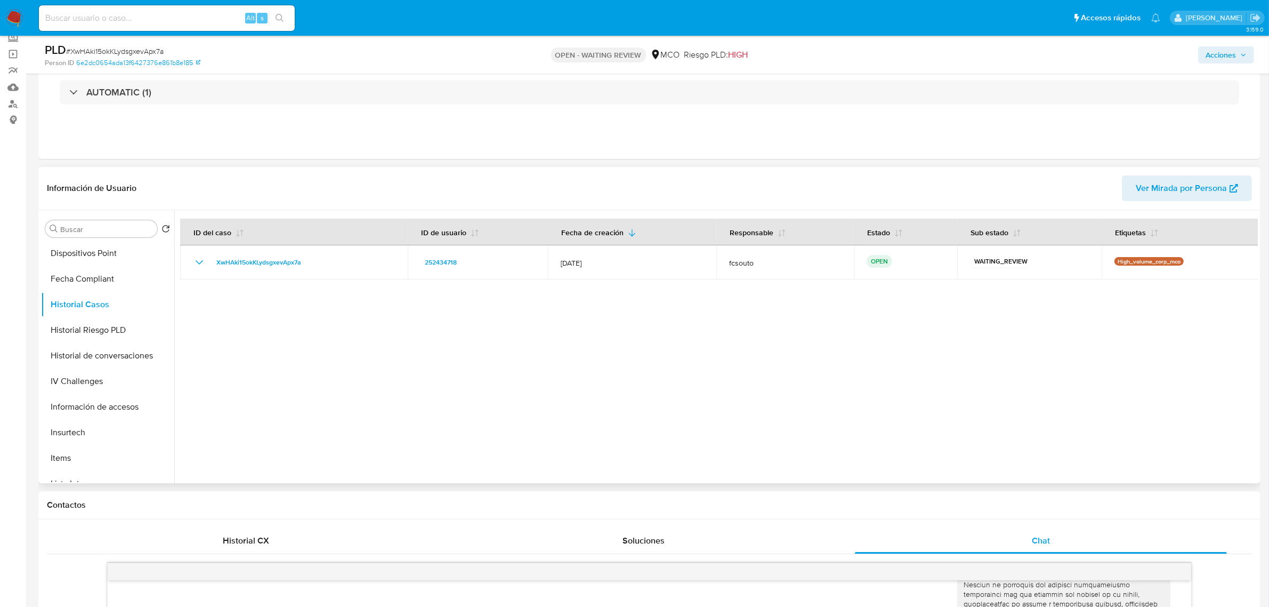
scroll to position [449, 0]
click at [108, 419] on button "Restricciones Nuevo Mundo" at bounding box center [103, 419] width 125 height 26
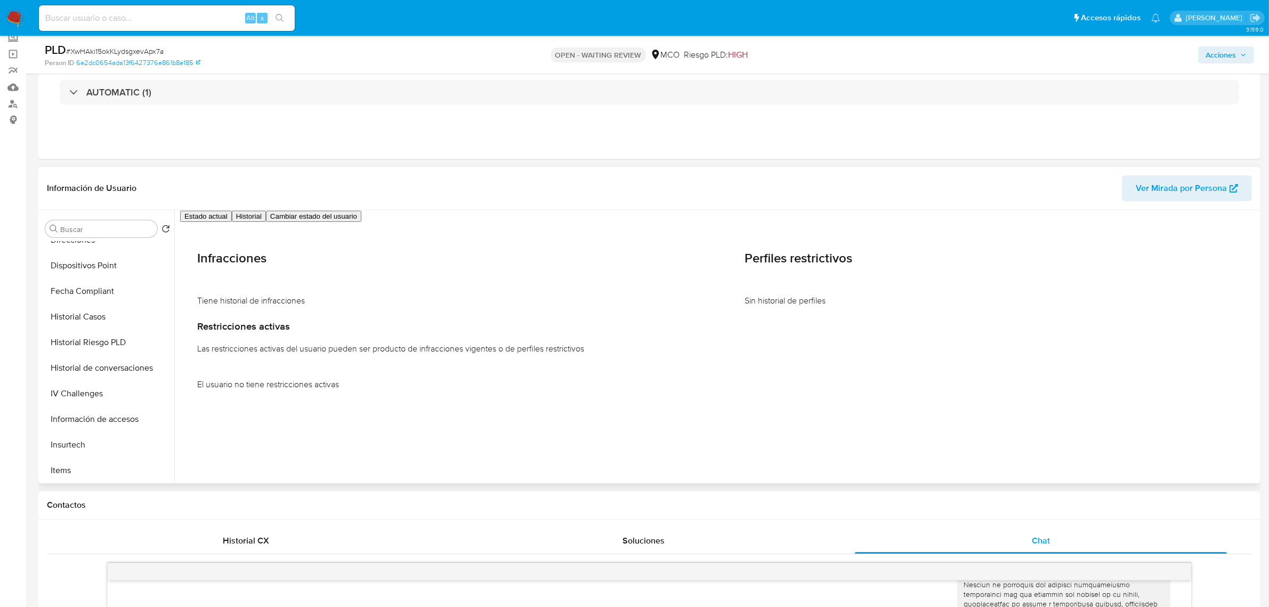
scroll to position [250, 0]
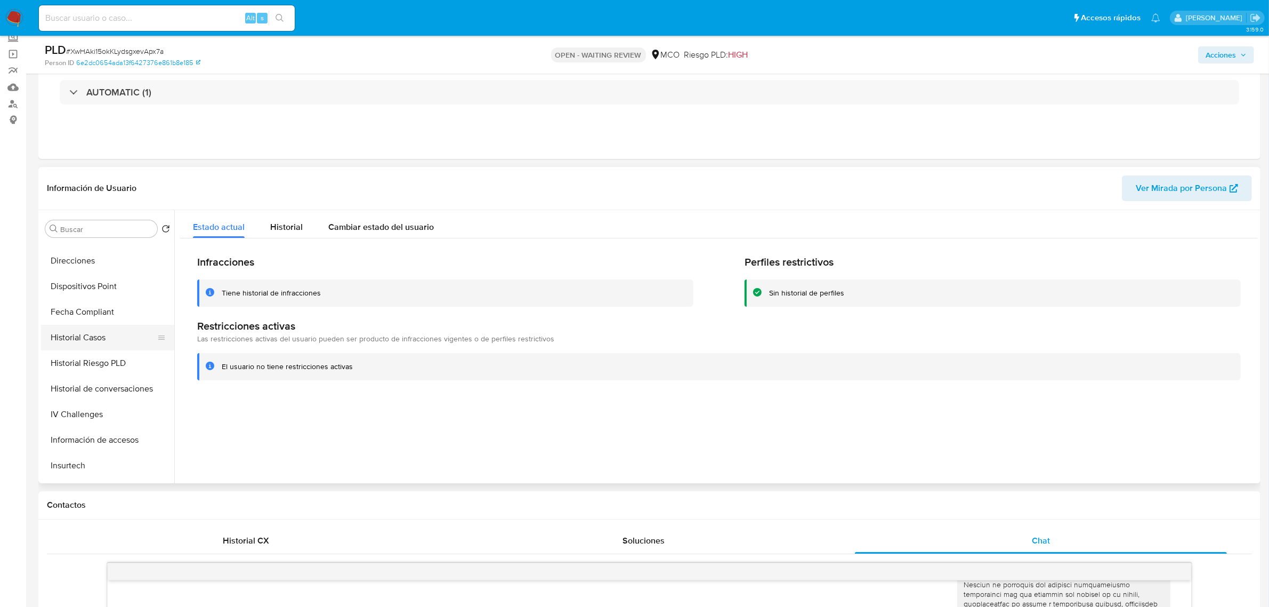
click at [107, 339] on button "Historial Casos" at bounding box center [103, 338] width 125 height 26
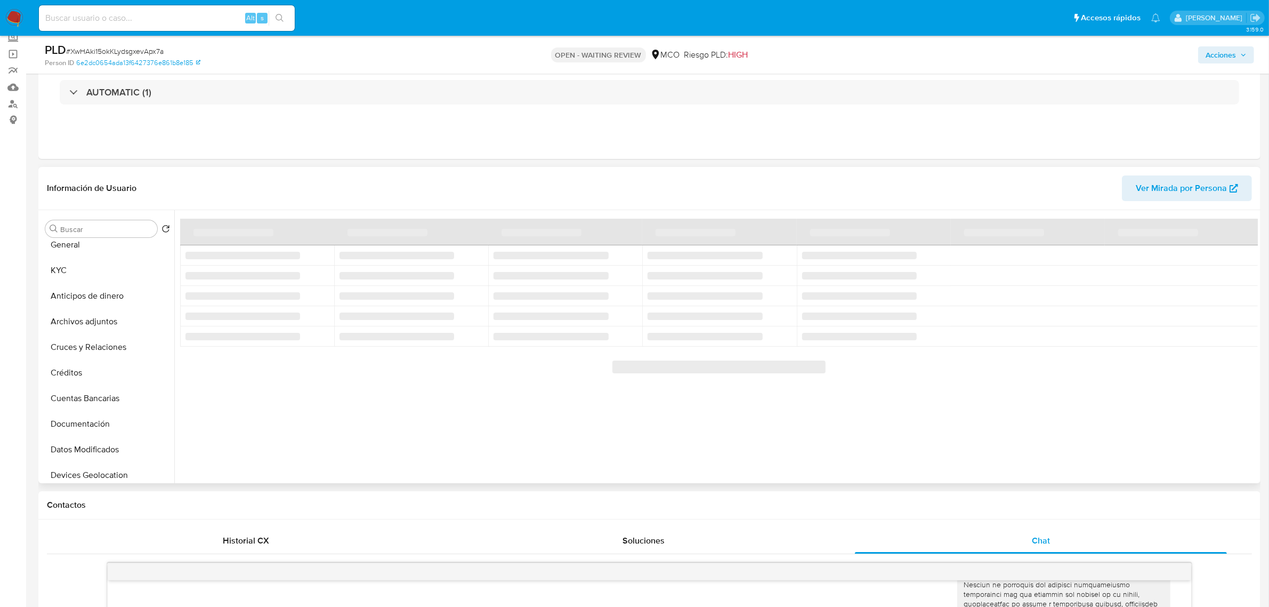
scroll to position [0, 0]
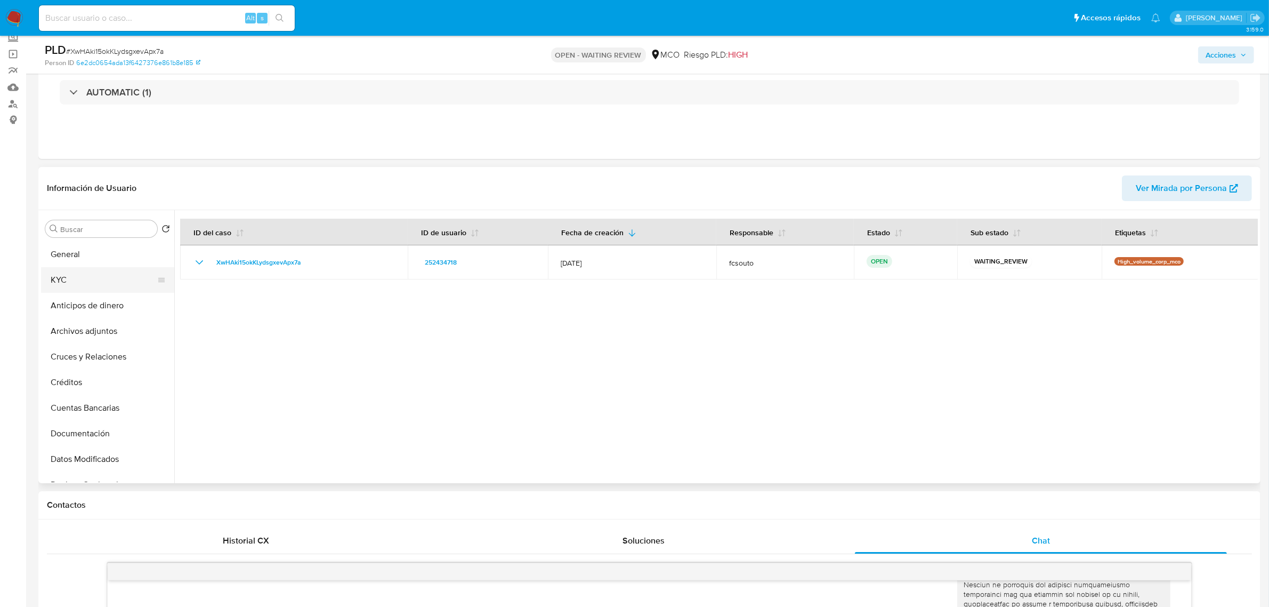
click at [78, 284] on button "KYC" at bounding box center [103, 280] width 125 height 26
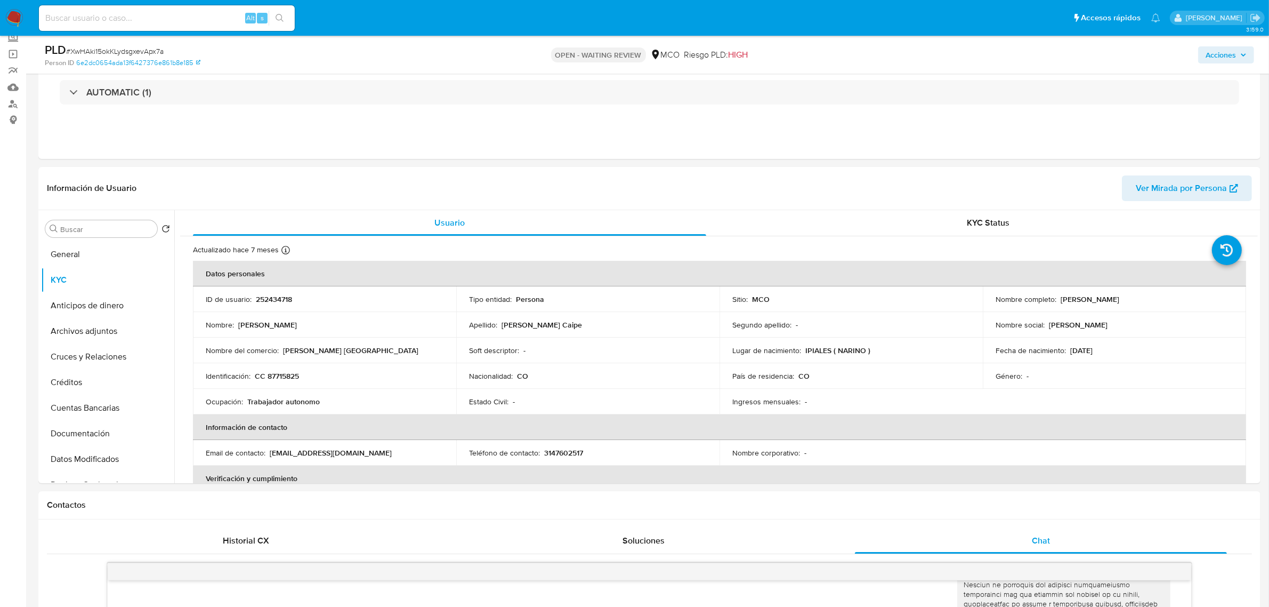
click at [1240, 53] on span "Acciones" at bounding box center [1226, 54] width 41 height 15
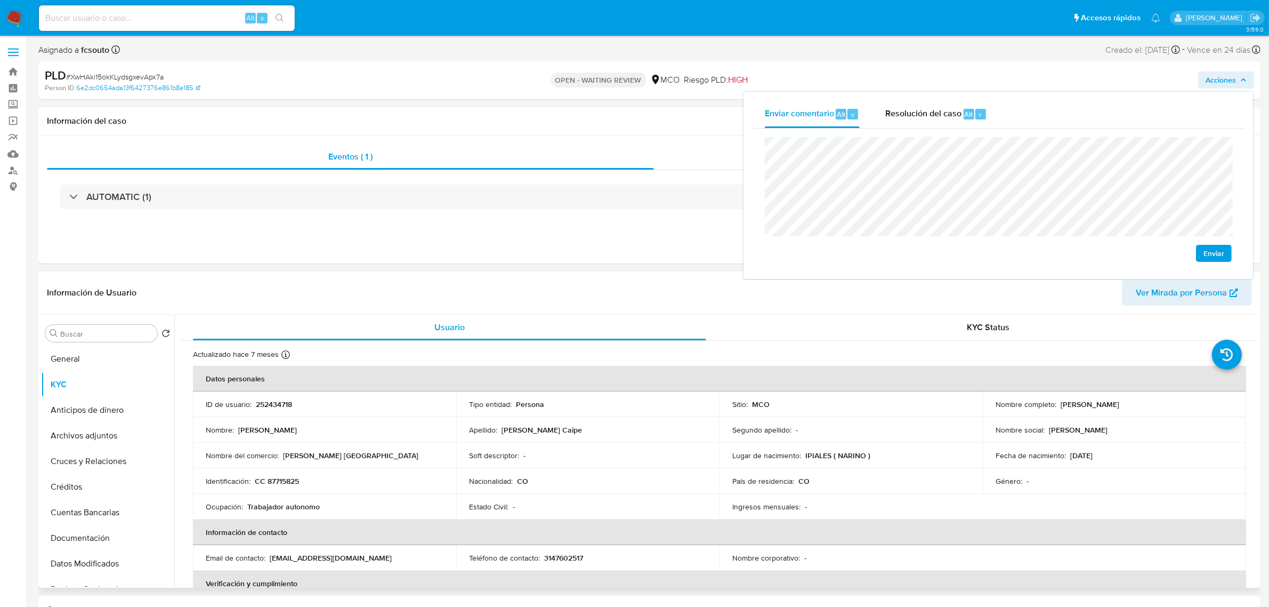
click at [262, 409] on p "252434718" at bounding box center [274, 404] width 36 height 10
copy p "252434718"
click at [270, 400] on p "252434718" at bounding box center [274, 404] width 36 height 10
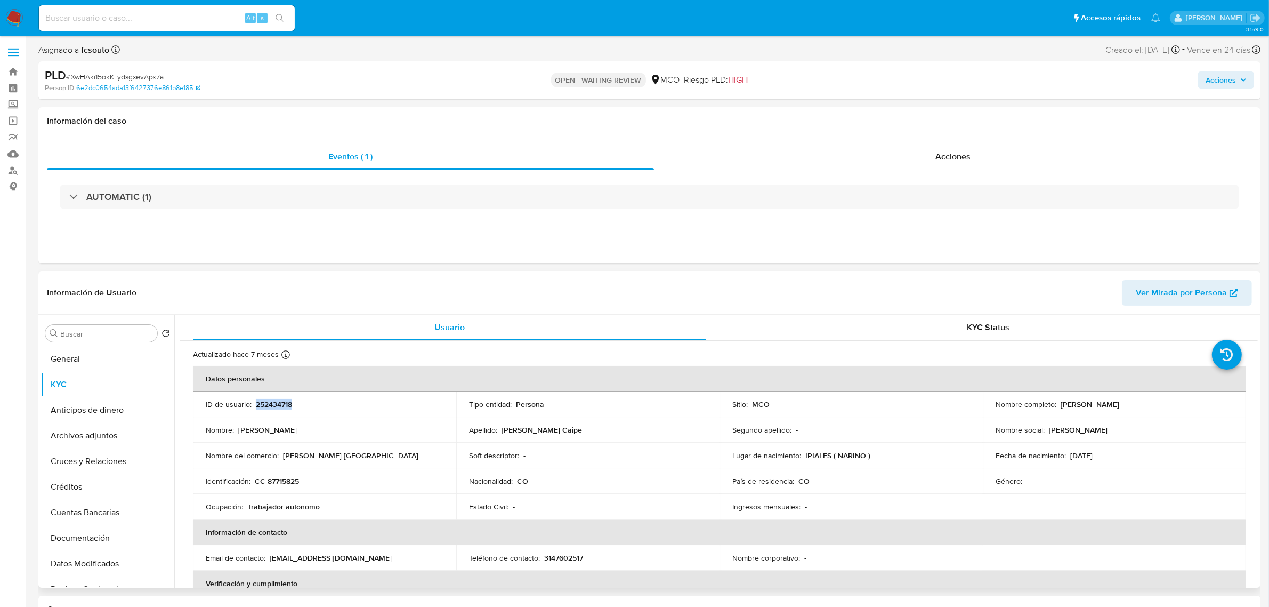
click at [265, 403] on p "252434718" at bounding box center [274, 404] width 36 height 10
click at [92, 443] on button "Archivos adjuntos" at bounding box center [103, 436] width 125 height 26
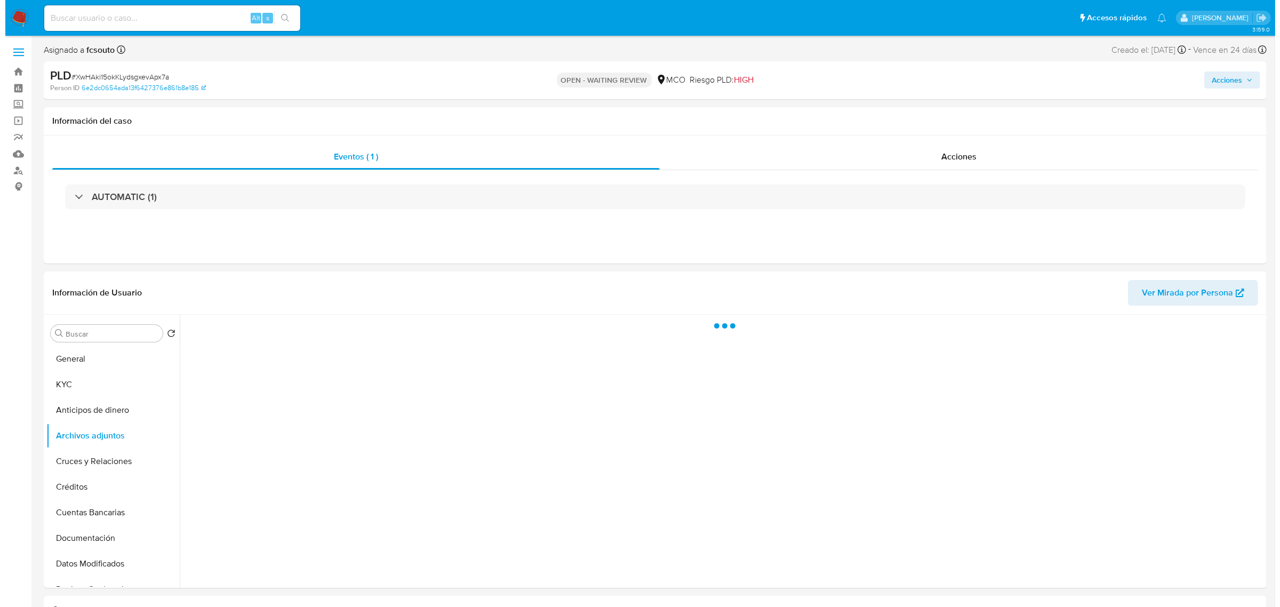
scroll to position [67, 0]
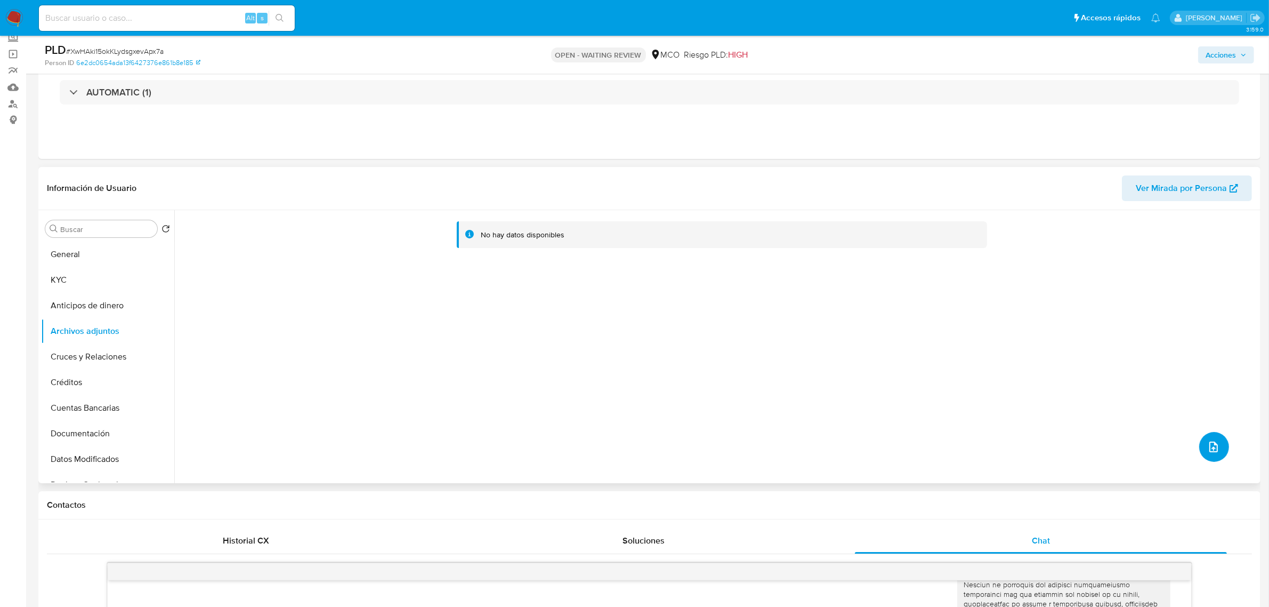
click at [1208, 446] on icon "upload-file" at bounding box center [1214, 446] width 13 height 13
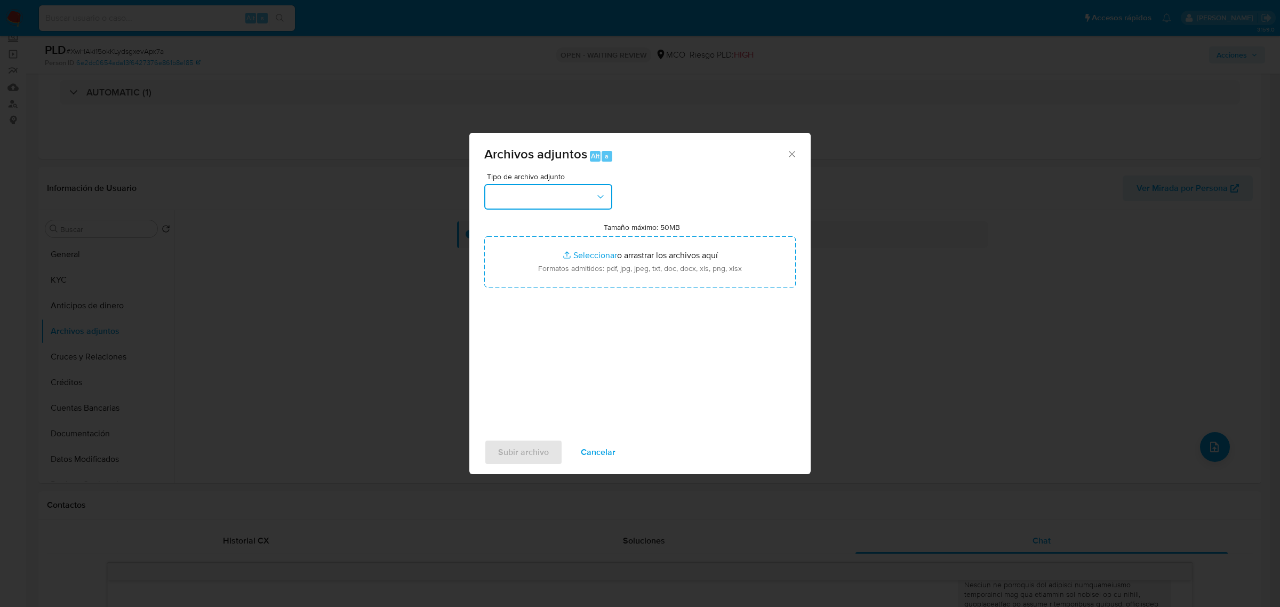
click at [533, 200] on button "button" at bounding box center [548, 197] width 128 height 26
click at [537, 342] on div "OTROS" at bounding box center [544, 338] width 109 height 26
click at [534, 208] on button "OTROS" at bounding box center [548, 197] width 128 height 26
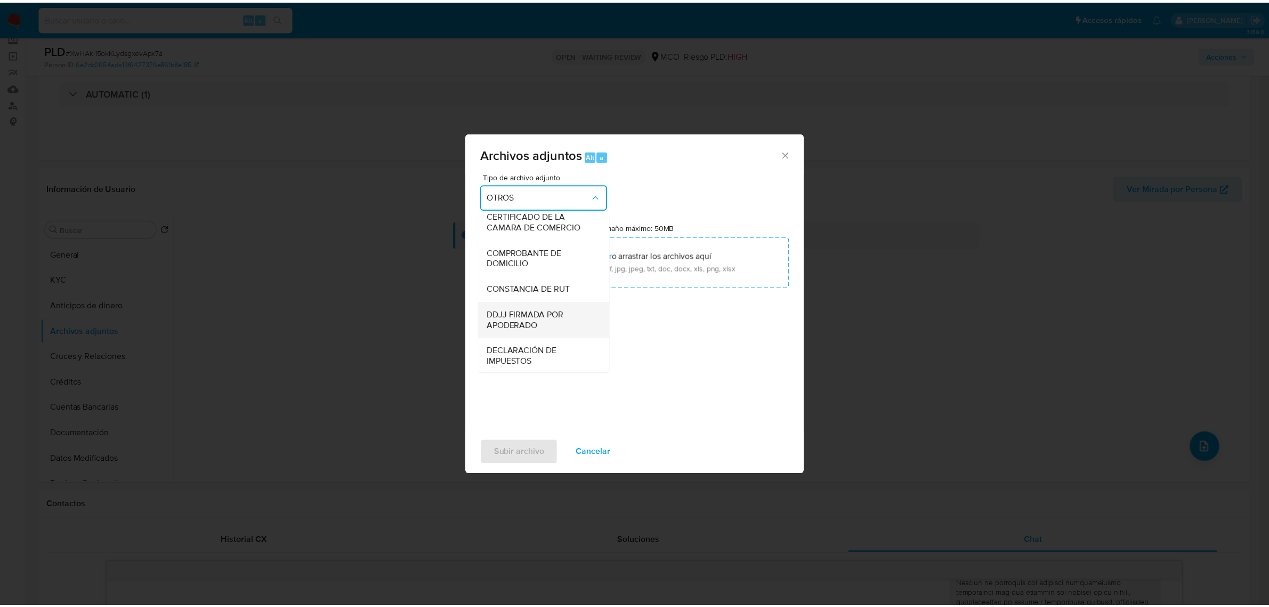
scroll to position [389, 0]
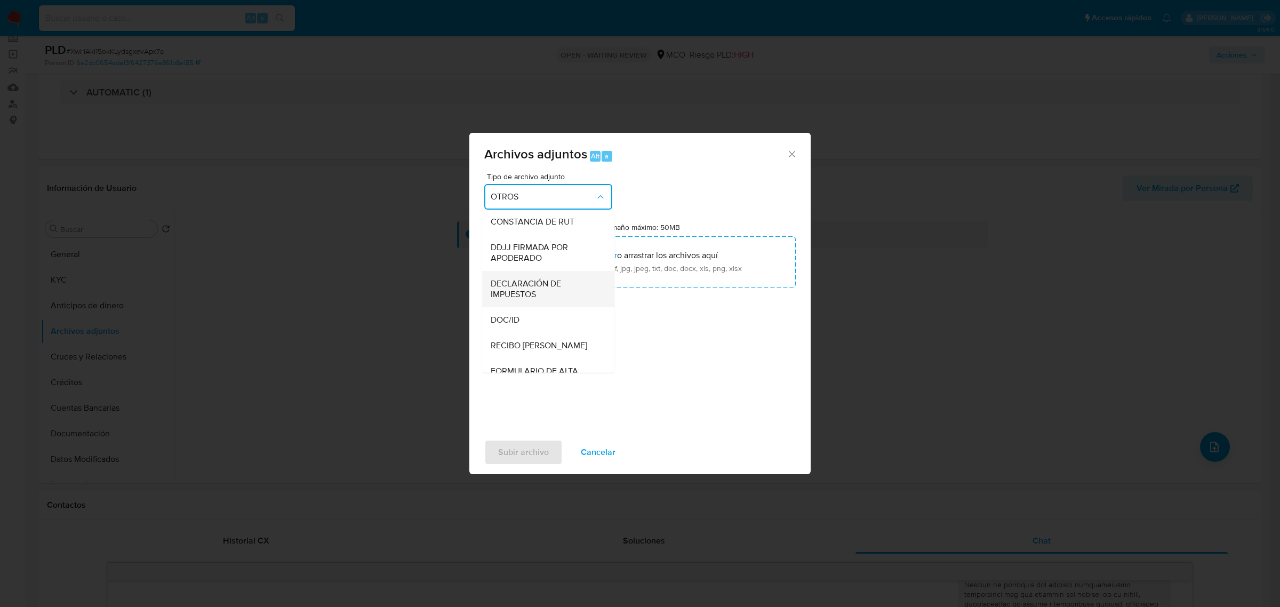
click at [538, 299] on span "DECLARACIÓN DE IMPUESTOS" at bounding box center [544, 288] width 109 height 21
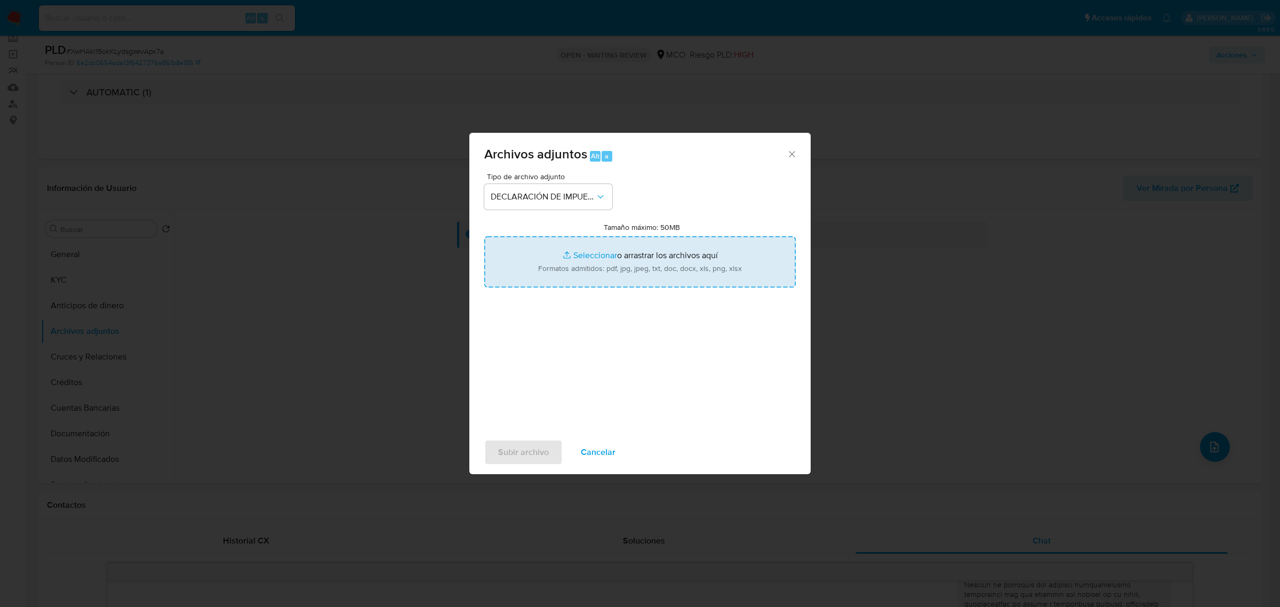
click at [650, 277] on input "Tamaño máximo: 50MB Seleccionar archivos" at bounding box center [639, 261] width 311 height 51
type input "C:\fakepath\252434718_32853c13-6324-496a-85de-329b5b47db4a.pdf"
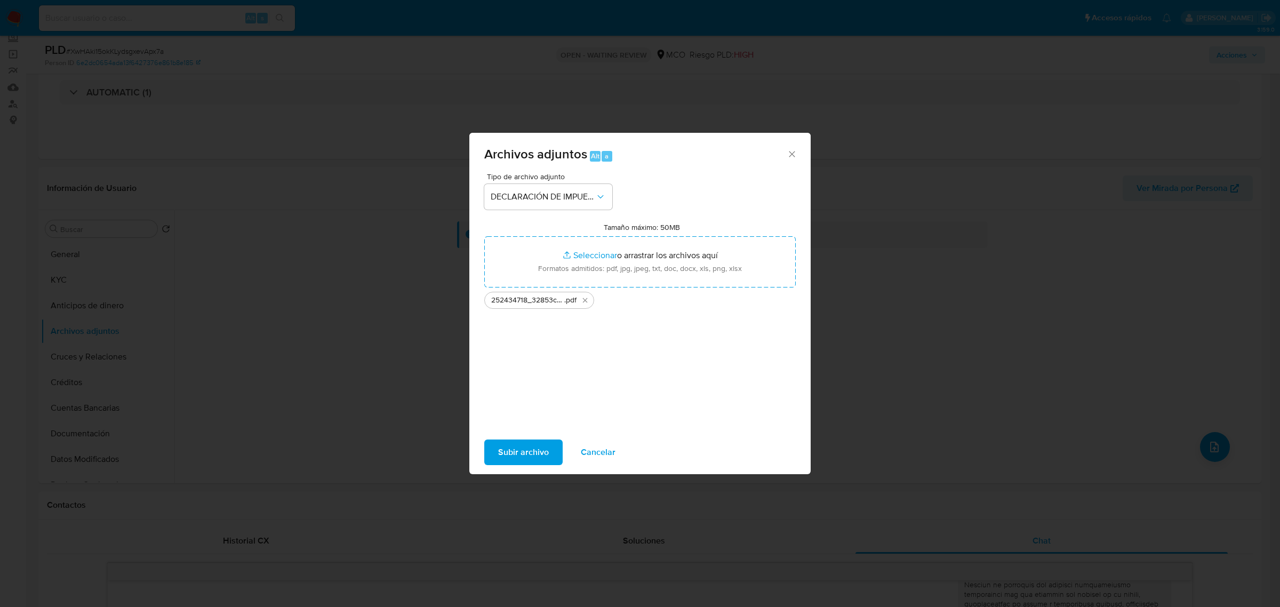
click at [512, 454] on span "Subir archivo" at bounding box center [523, 451] width 51 height 23
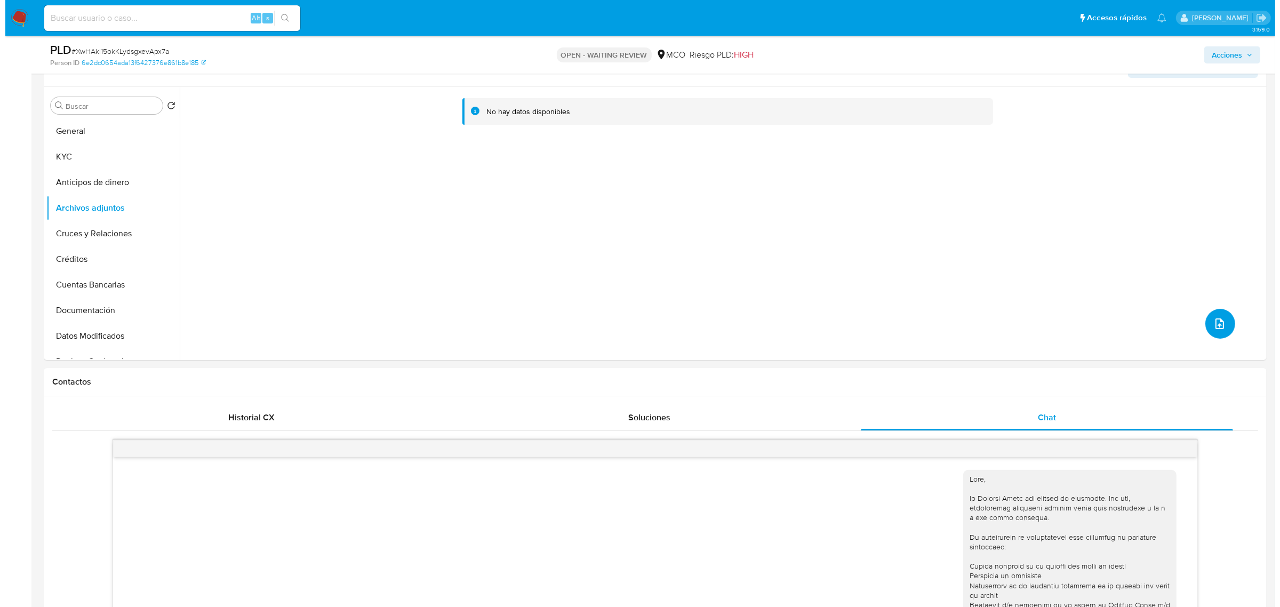
scroll to position [0, 0]
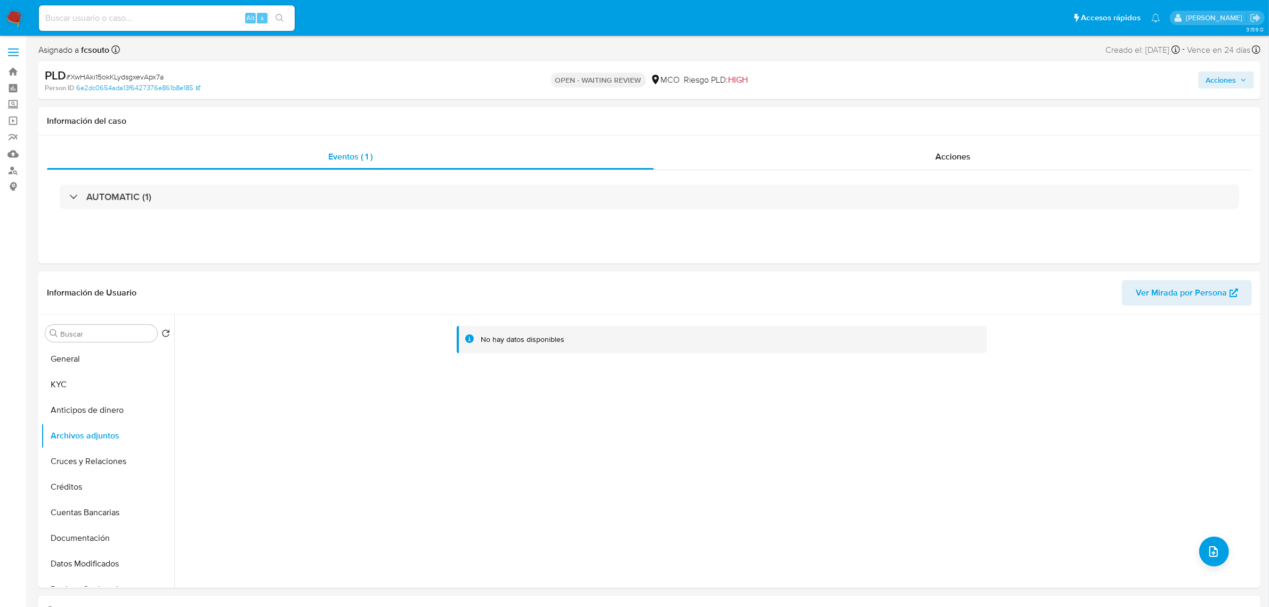
click at [1219, 81] on span "Acciones" at bounding box center [1221, 79] width 30 height 17
click at [751, 120] on div "Enviar comentario Alt c Resolución del caso Alt r Enviar" at bounding box center [999, 184] width 510 height 185
click at [1216, 551] on icon "upload-file" at bounding box center [1214, 551] width 13 height 13
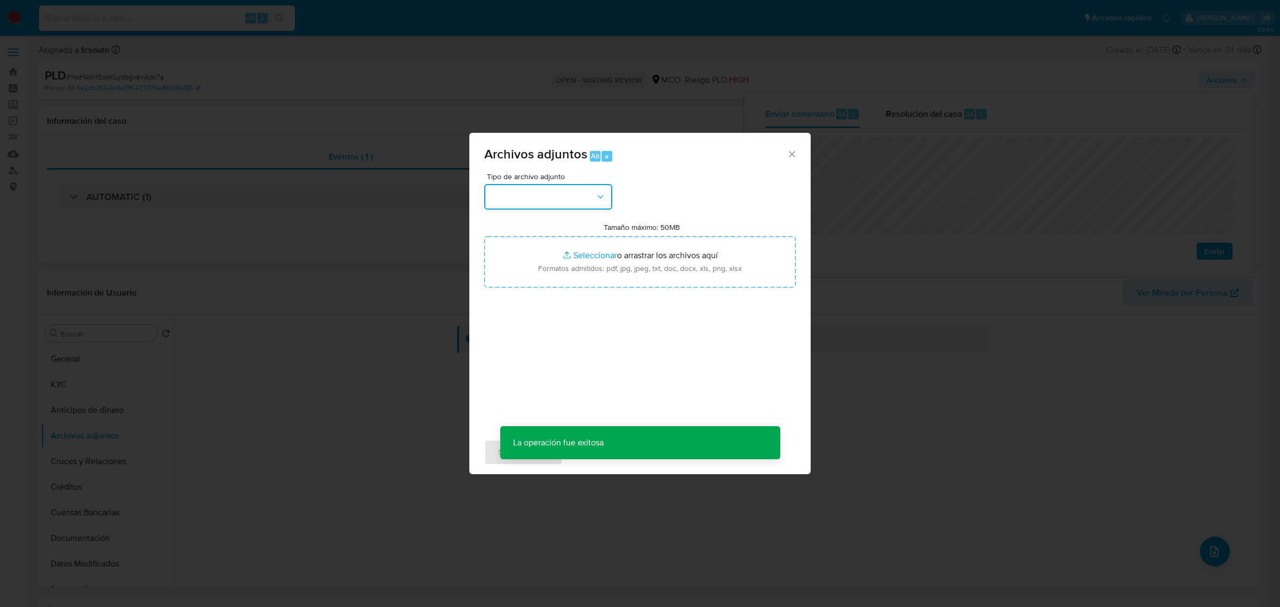
click at [576, 195] on button "button" at bounding box center [548, 197] width 128 height 26
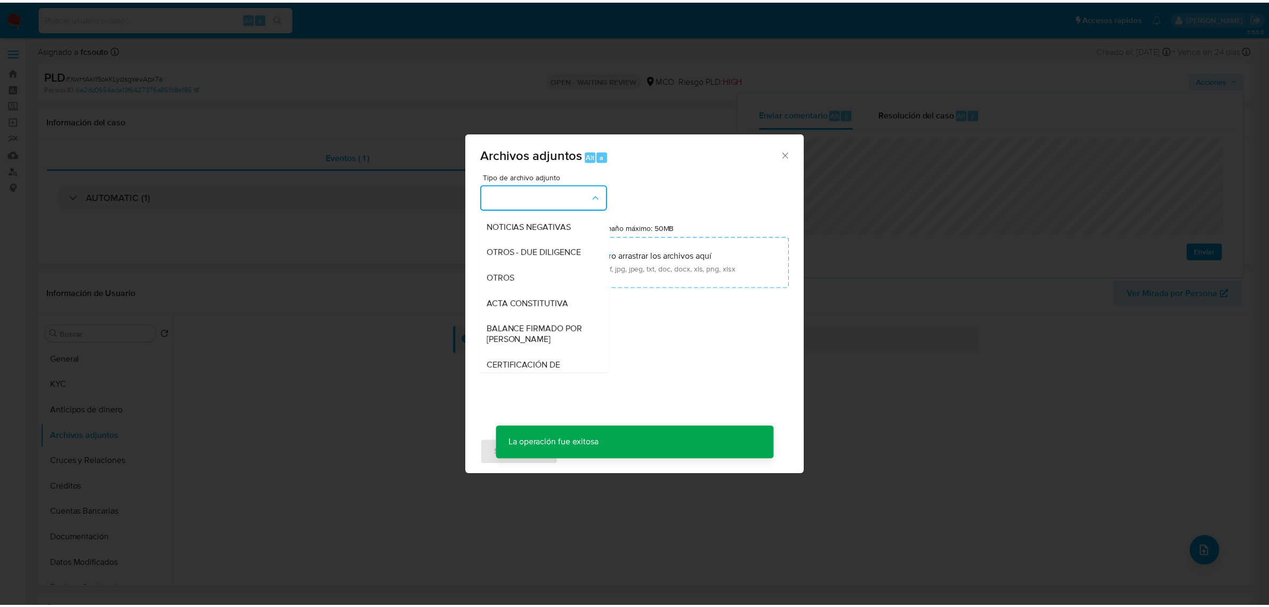
scroll to position [133, 0]
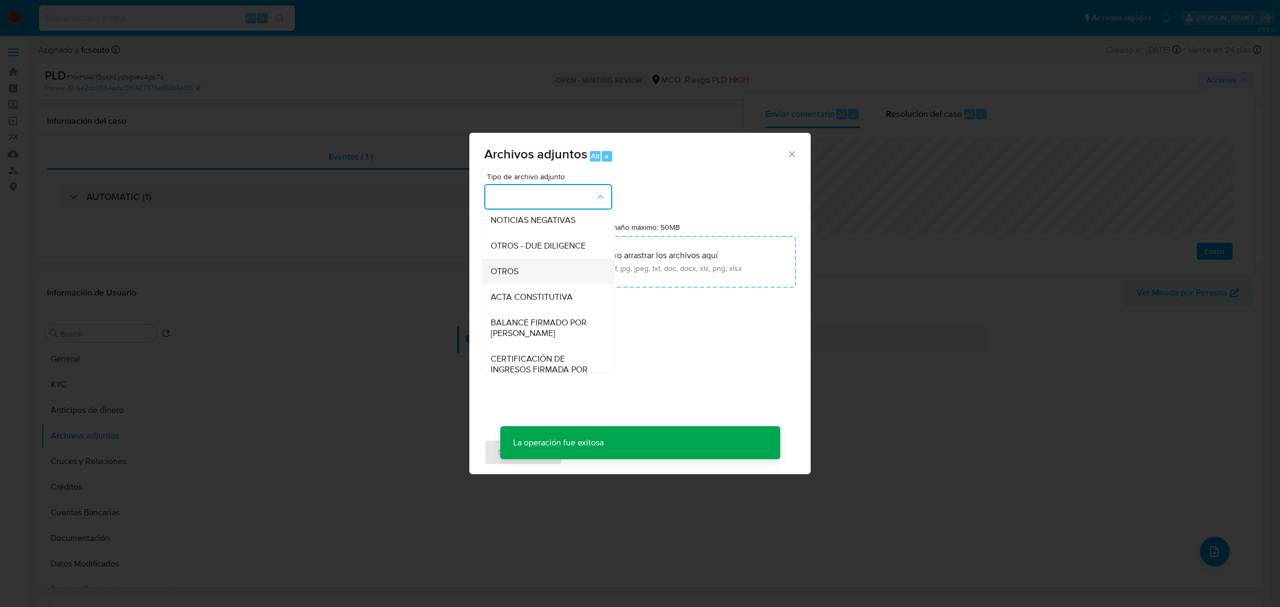
click at [536, 281] on div "OTROS" at bounding box center [544, 271] width 109 height 26
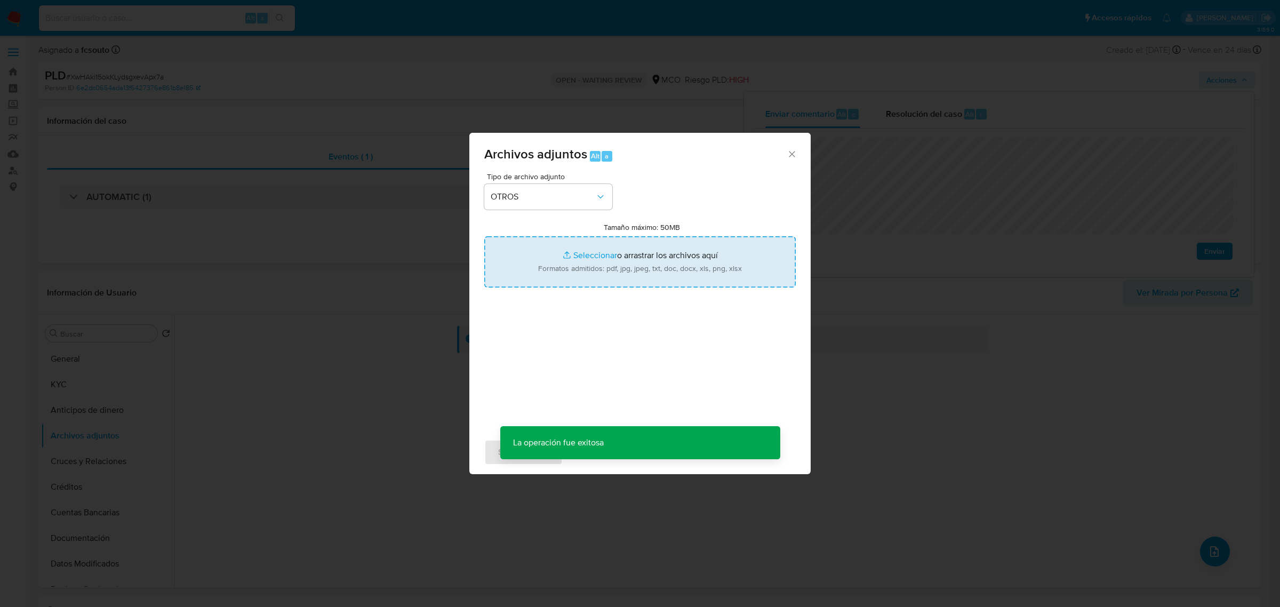
click at [646, 276] on input "Tamaño máximo: 50MB Seleccionar archivos" at bounding box center [639, 261] width 311 height 51
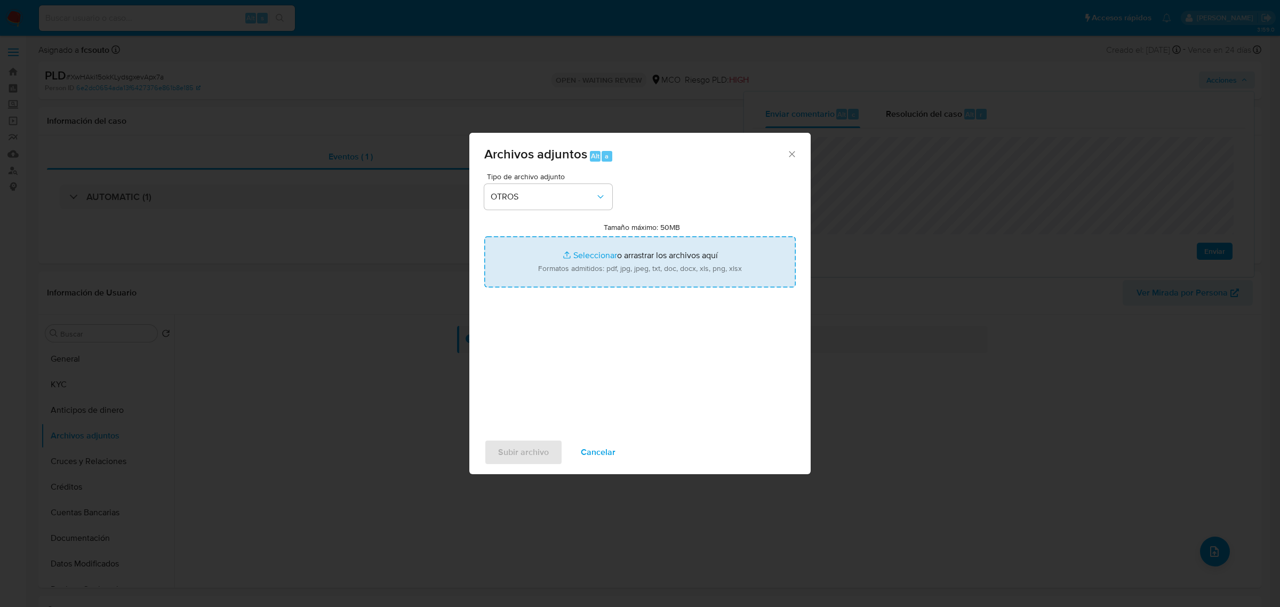
type input "C:\fakepath\252434718 - 16_9_2025.pdf"
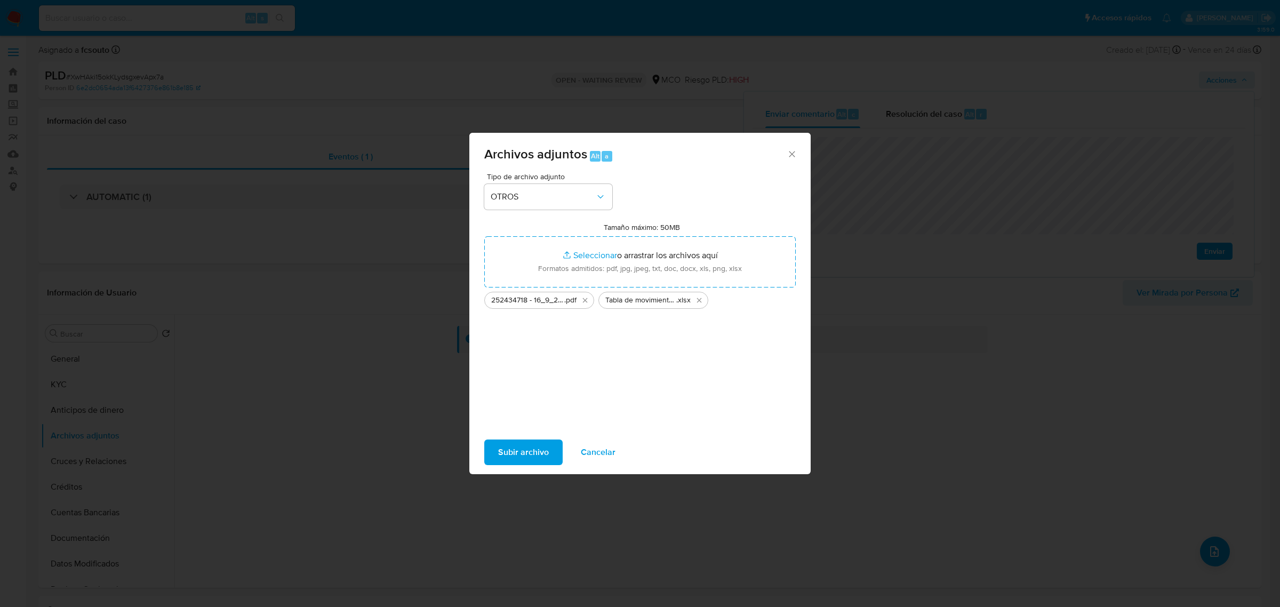
click at [538, 447] on span "Subir archivo" at bounding box center [523, 451] width 51 height 23
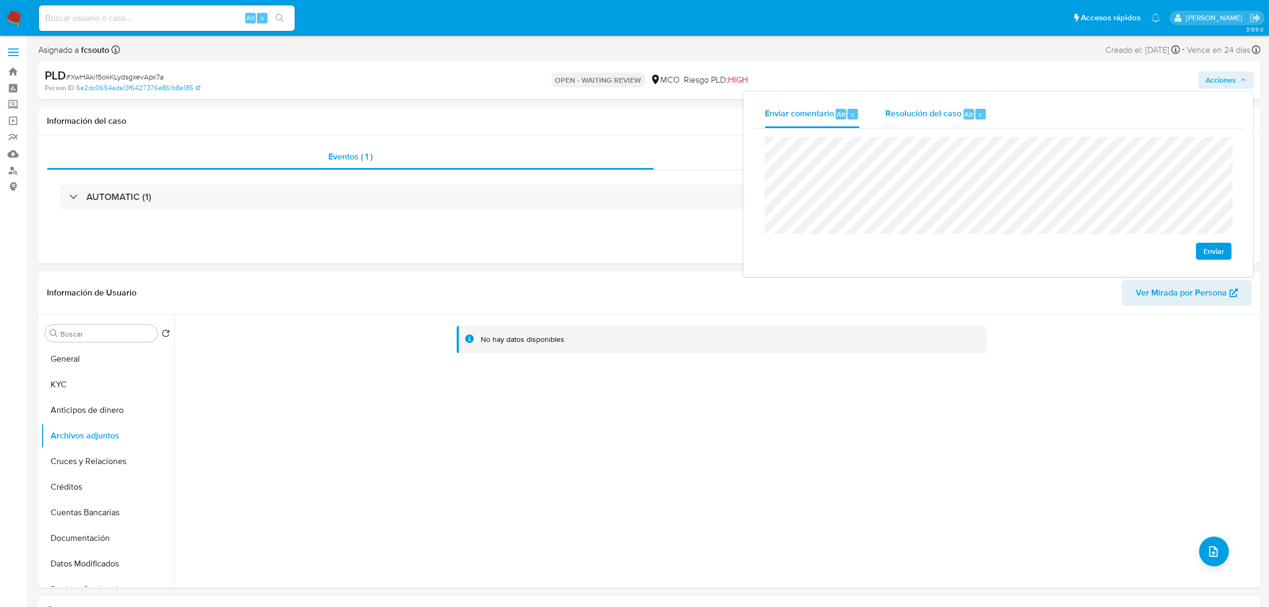
click at [910, 116] on span "Resolución del caso" at bounding box center [924, 114] width 76 height 12
drag, startPoint x: 827, startPoint y: 103, endPoint x: 806, endPoint y: 126, distance: 31.7
click at [827, 102] on div "Enviar comentario Alt c" at bounding box center [812, 114] width 95 height 28
click at [913, 104] on div "Resolución del caso Alt r" at bounding box center [937, 114] width 102 height 28
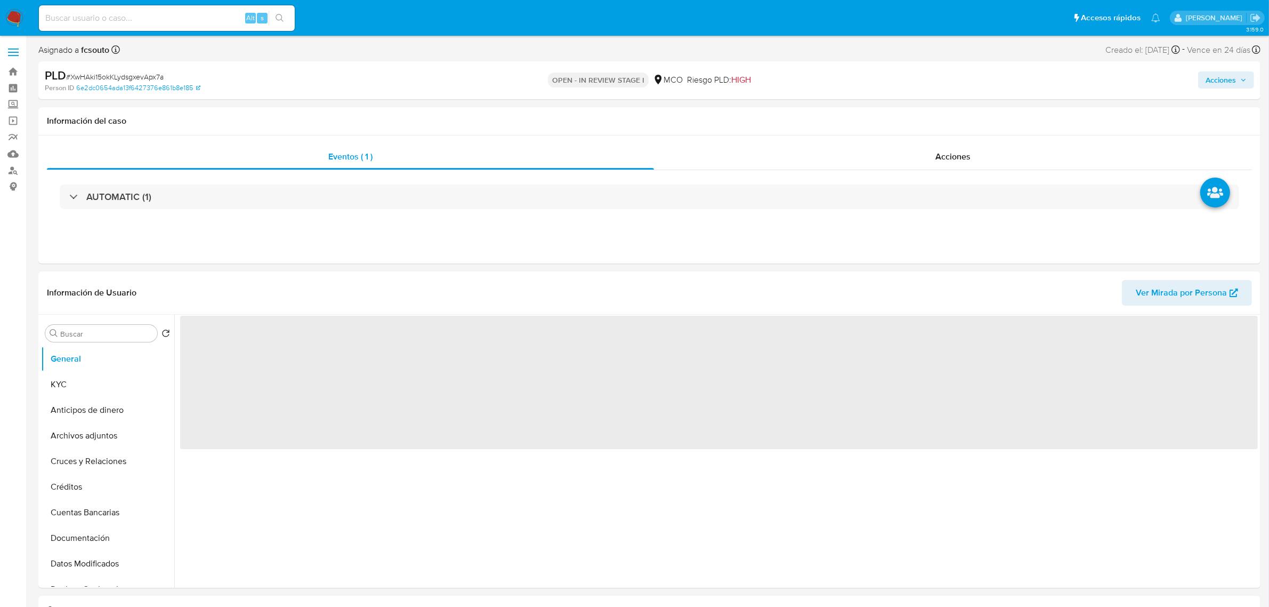
click at [1216, 76] on span "Acciones" at bounding box center [1221, 79] width 30 height 17
select select "10"
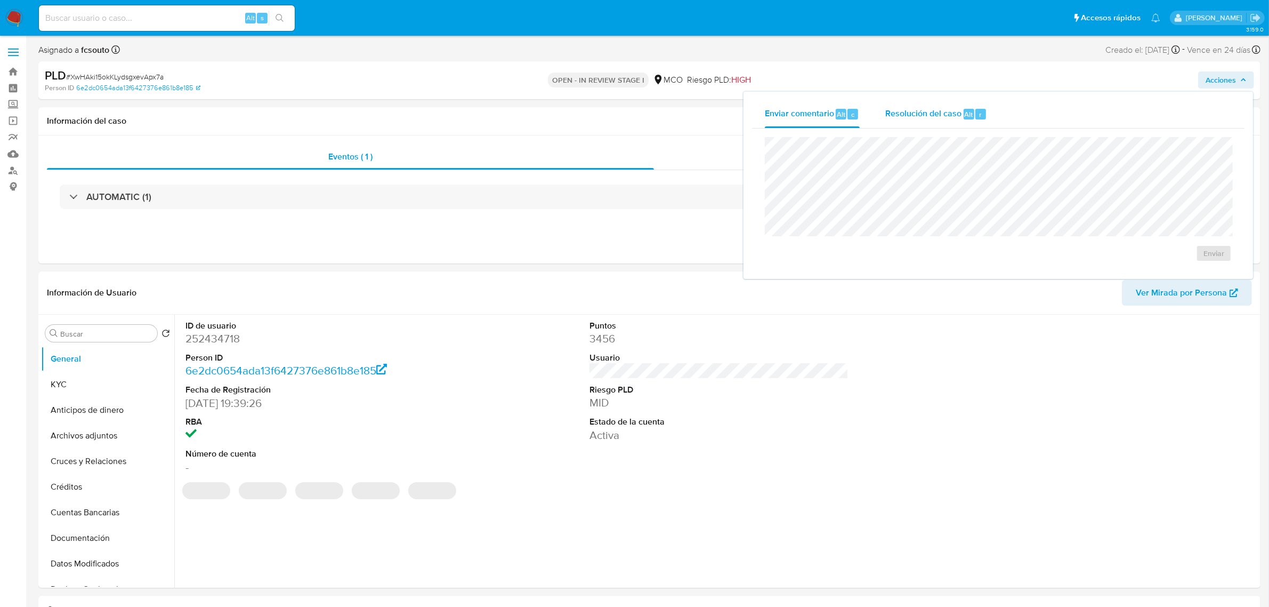
click at [922, 116] on span "Resolución del caso" at bounding box center [924, 114] width 76 height 12
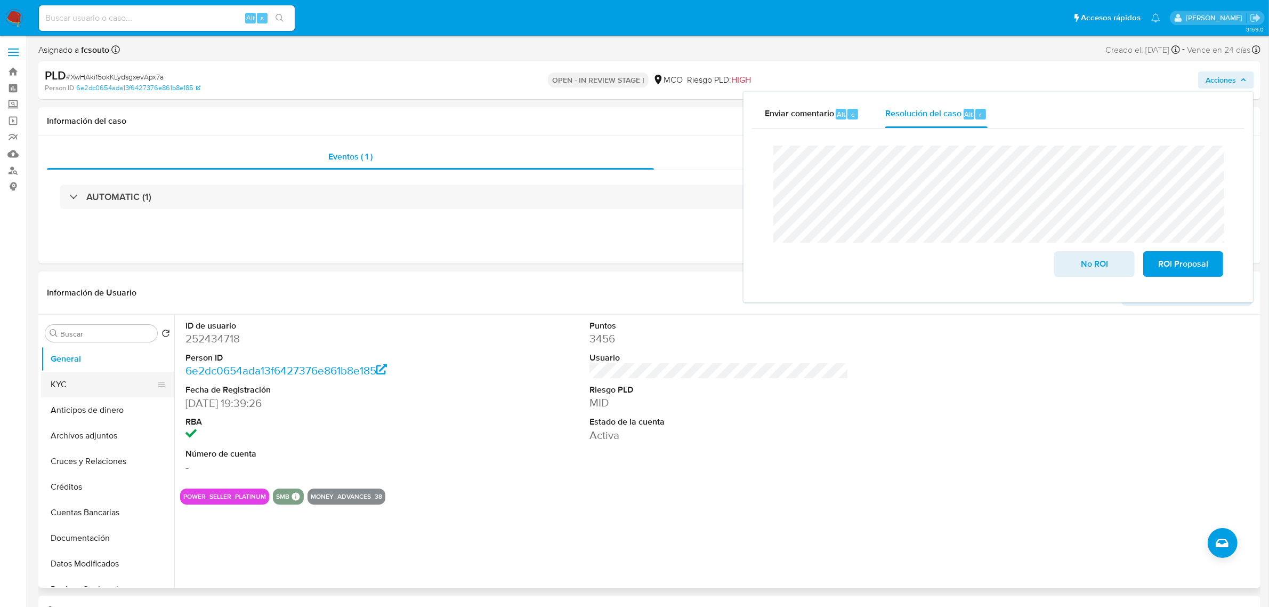
click at [95, 381] on button "KYC" at bounding box center [103, 385] width 125 height 26
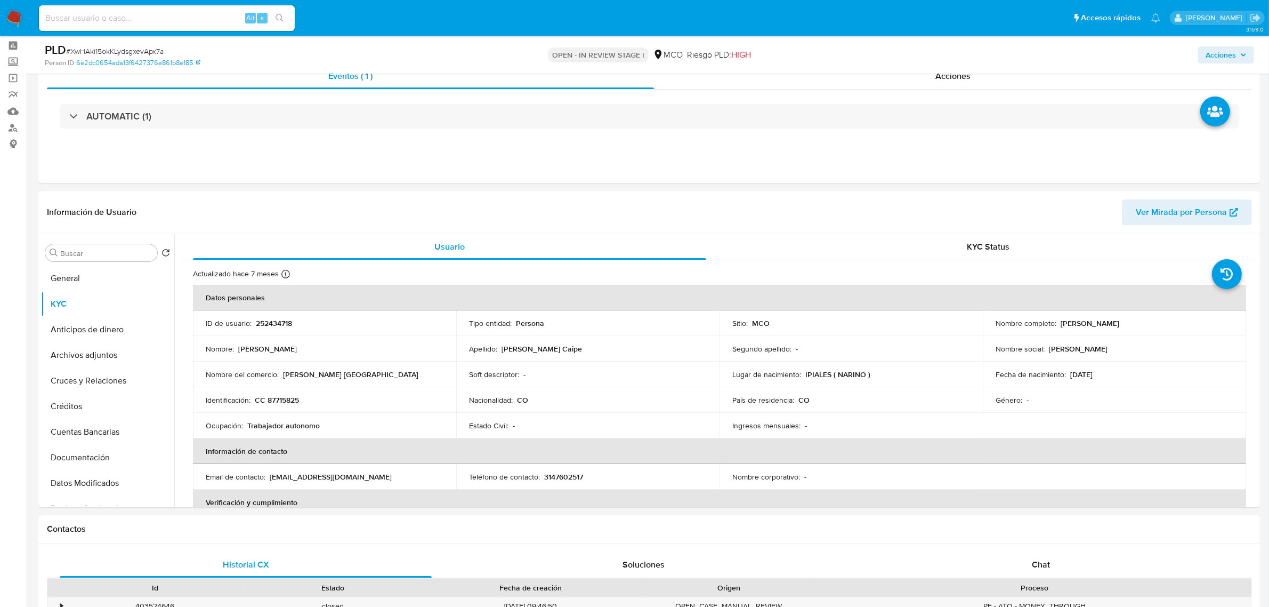
scroll to position [67, 0]
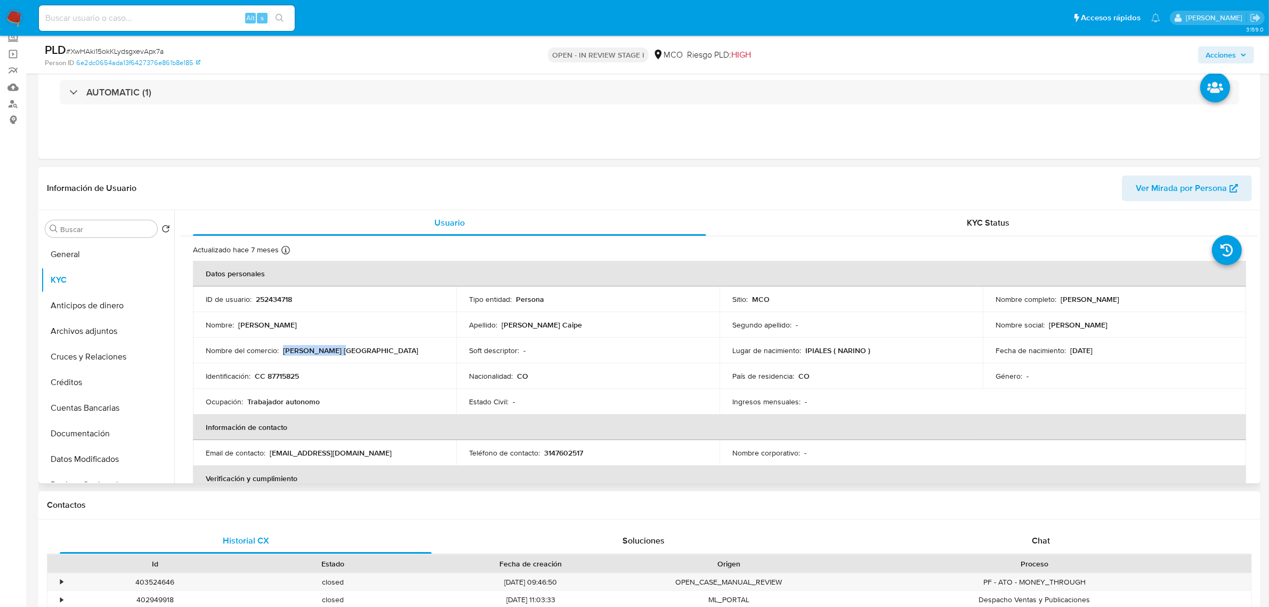
drag, startPoint x: 342, startPoint y: 353, endPoint x: 284, endPoint y: 351, distance: 58.7
click at [284, 351] on div "Nombre del comercio : [PERSON_NAME] [GEOGRAPHIC_DATA]" at bounding box center [325, 350] width 238 height 10
copy p "[PERSON_NAME] [GEOGRAPHIC_DATA]"
drag, startPoint x: 1213, startPoint y: 54, endPoint x: 1198, endPoint y: 60, distance: 15.5
click at [1213, 53] on span "Acciones" at bounding box center [1221, 54] width 30 height 17
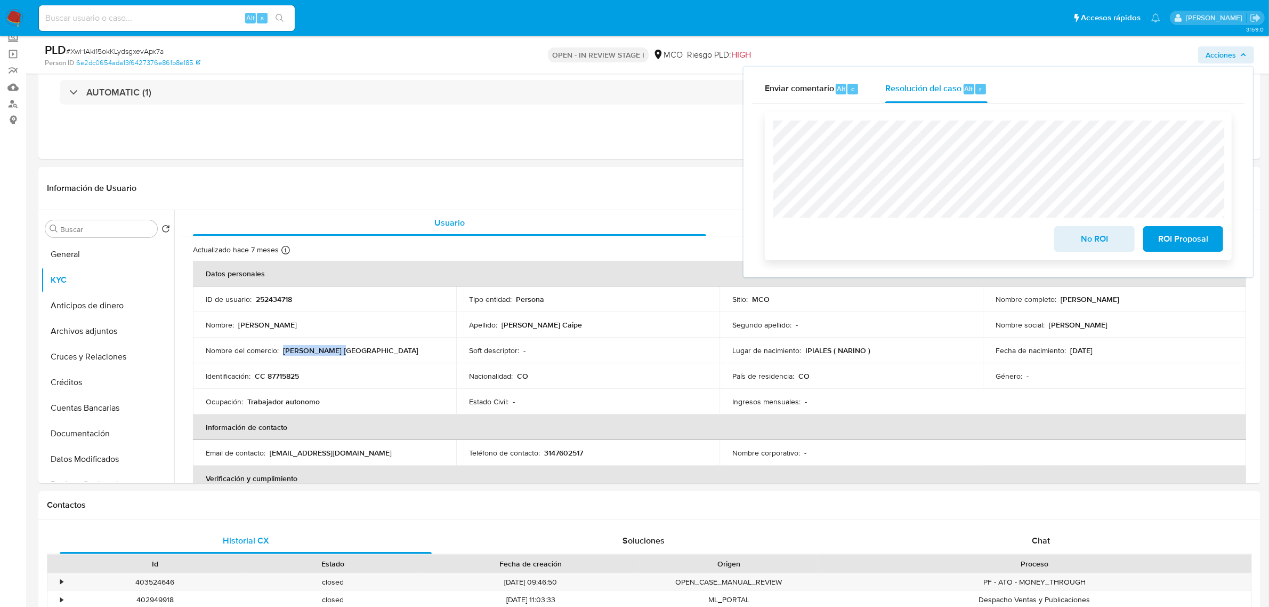
click at [1104, 246] on span "No ROI" at bounding box center [1094, 238] width 52 height 23
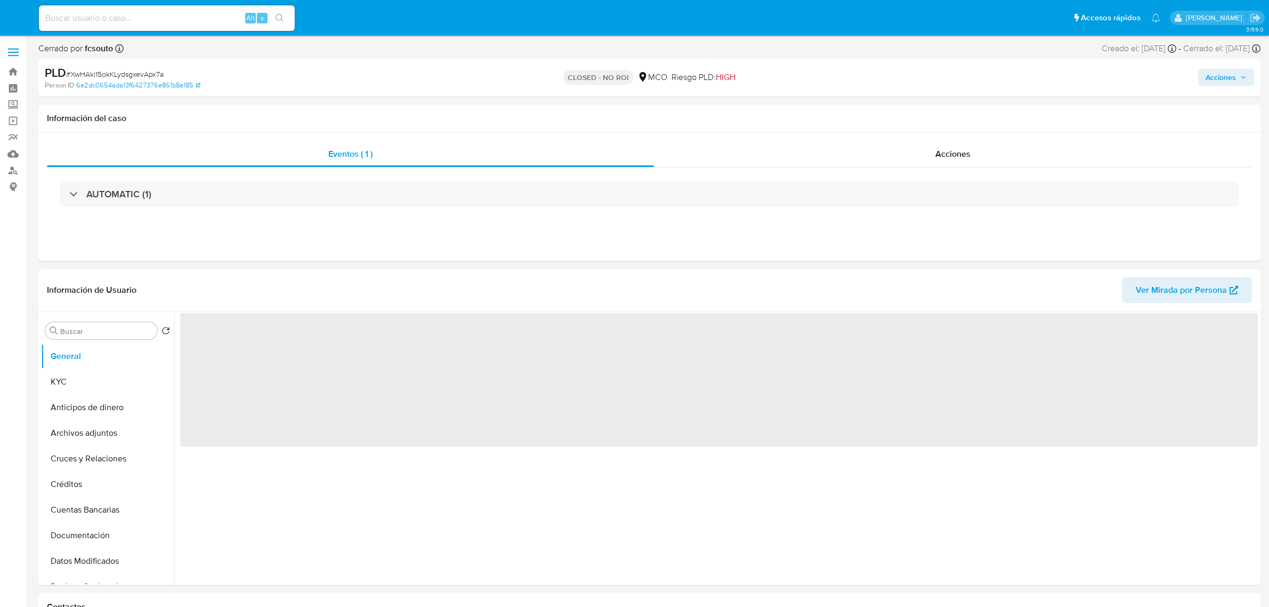
select select "10"
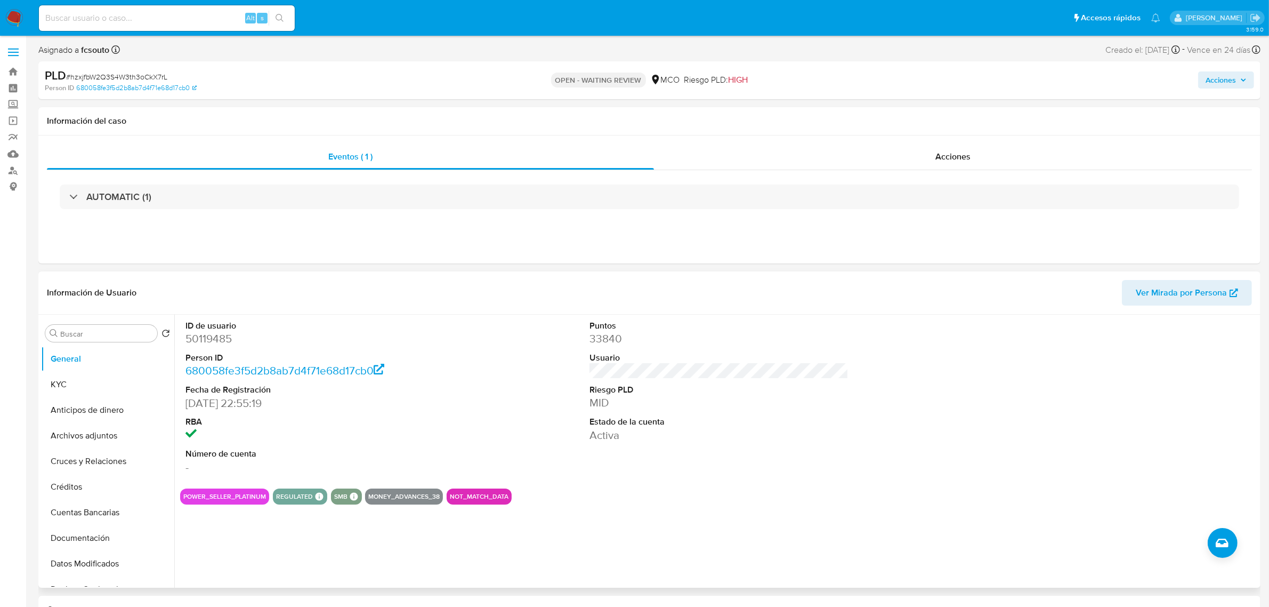
click at [214, 336] on dd "50119485" at bounding box center [315, 338] width 259 height 15
copy dd "50119485"
click at [195, 335] on dd "50119485" at bounding box center [315, 338] width 259 height 15
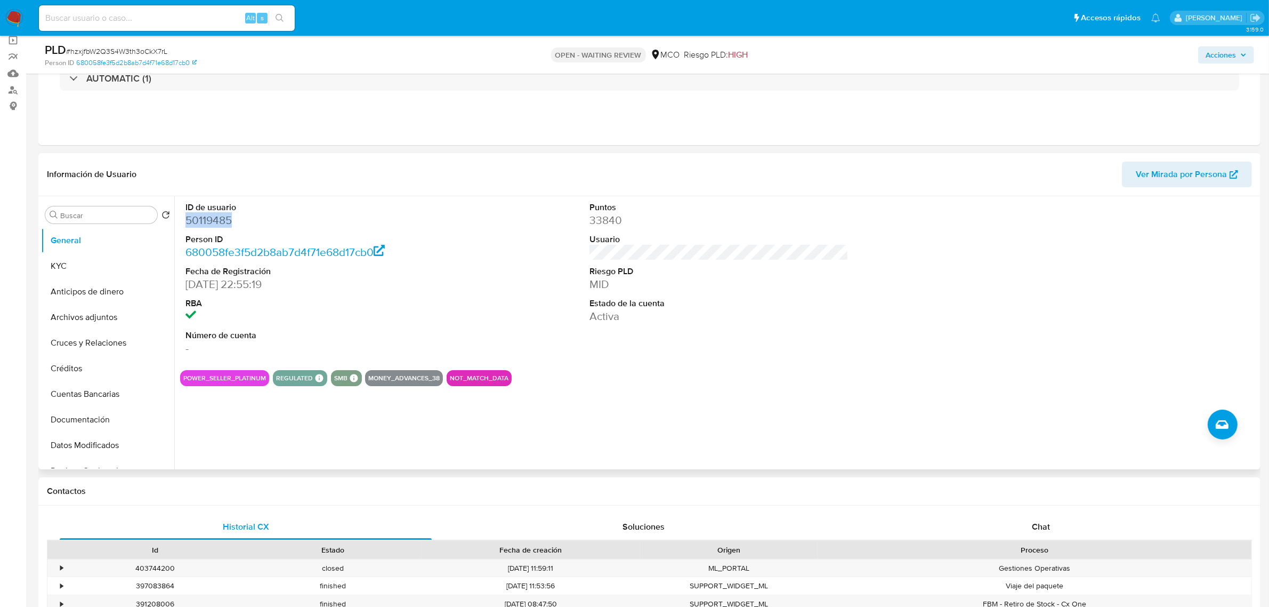
scroll to position [267, 0]
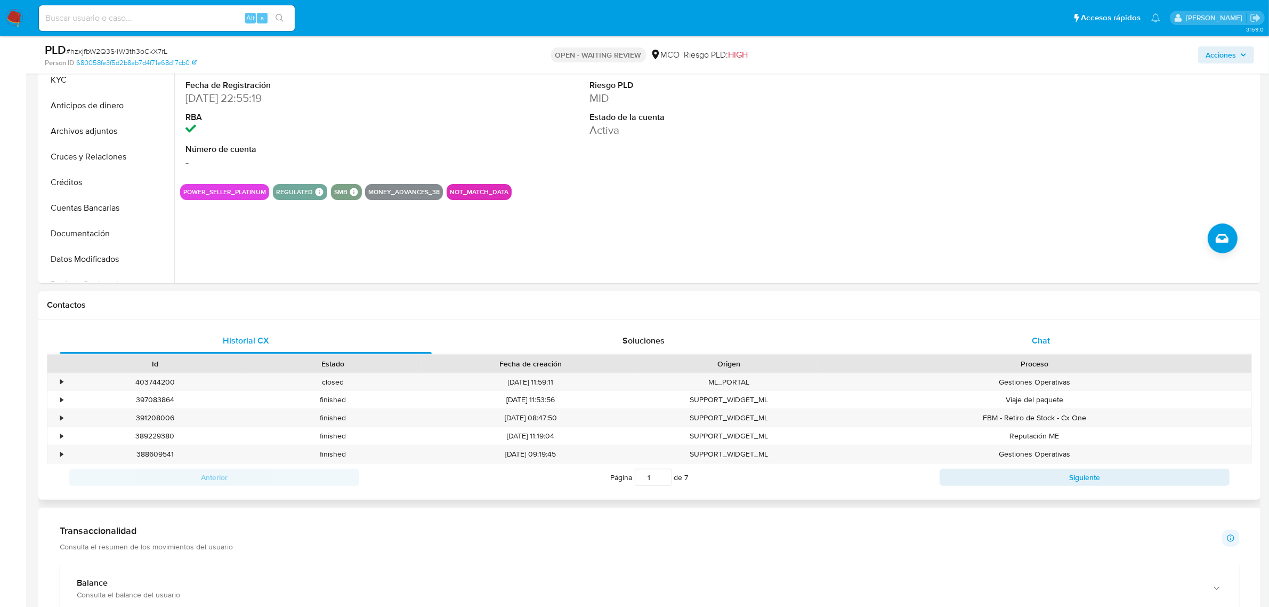
drag, startPoint x: 1054, startPoint y: 337, endPoint x: 1005, endPoint y: 331, distance: 49.5
click at [1048, 334] on div "Chat" at bounding box center [1041, 341] width 372 height 26
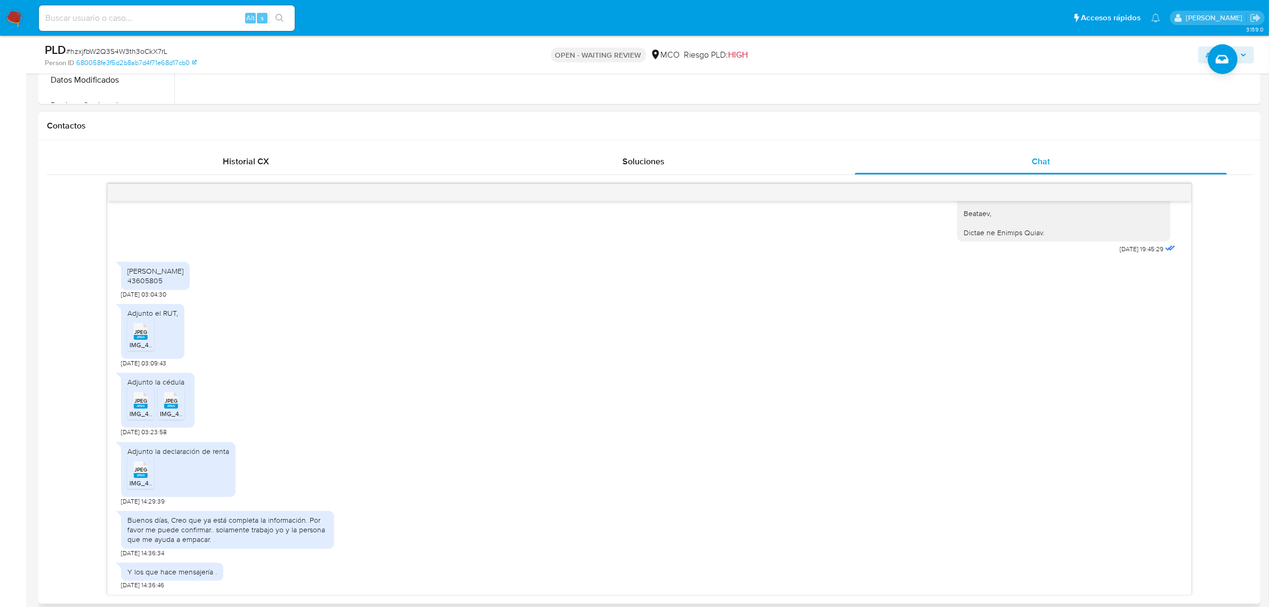
scroll to position [466, 0]
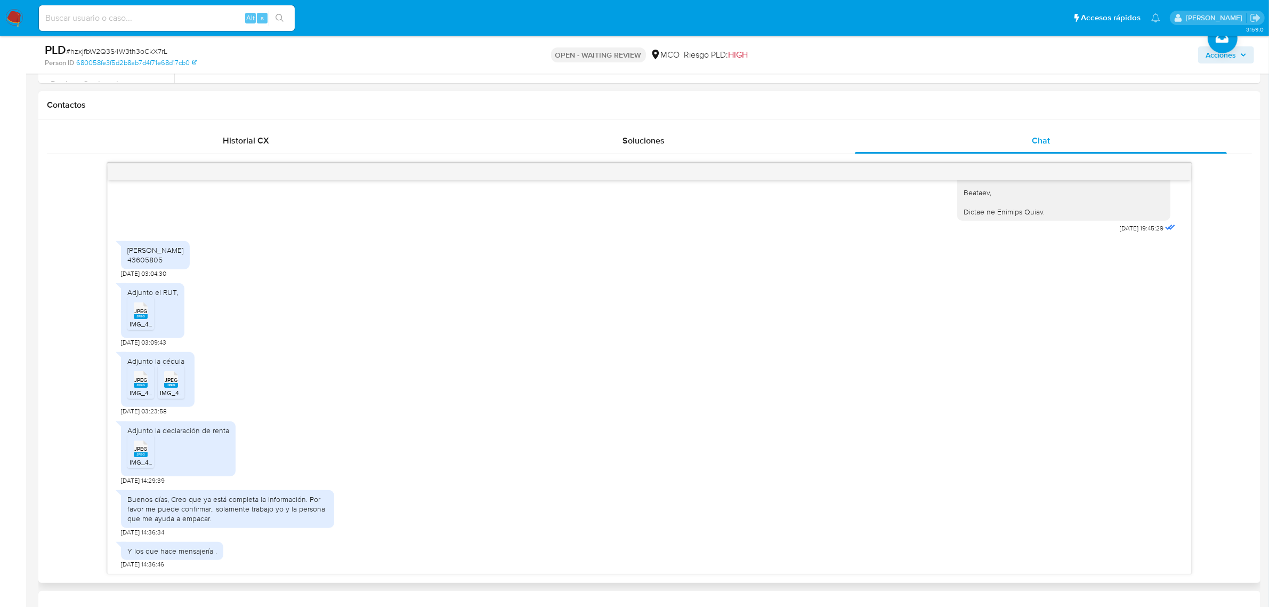
click at [142, 315] on span "JPEG" at bounding box center [140, 311] width 13 height 7
click at [142, 392] on span "IMG_4510.jpeg" at bounding box center [151, 392] width 43 height 9
click at [191, 396] on div "Adjunto la cédula JPEG JPEG IMG_4510.jpeg JPEG JPEG IMG_4509.jpeg" at bounding box center [158, 379] width 74 height 55
drag, startPoint x: 177, startPoint y: 385, endPoint x: 147, endPoint y: 468, distance: 88.0
click at [176, 385] on rect at bounding box center [171, 385] width 14 height 5
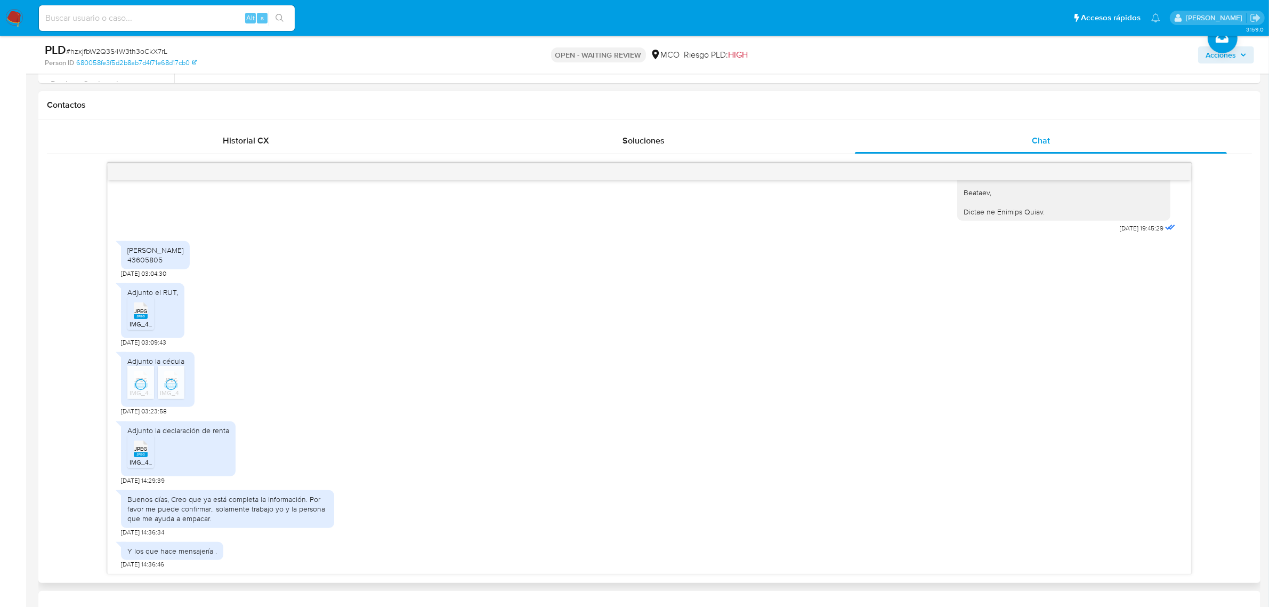
click at [140, 458] on icon "JPEG" at bounding box center [141, 448] width 14 height 19
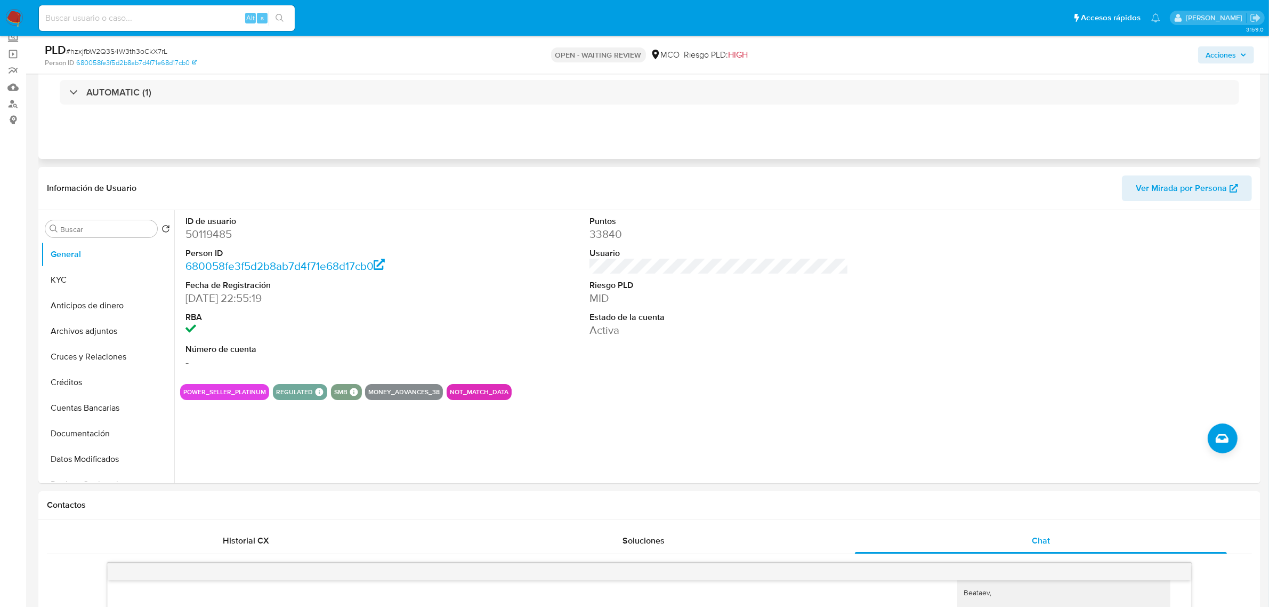
scroll to position [0, 0]
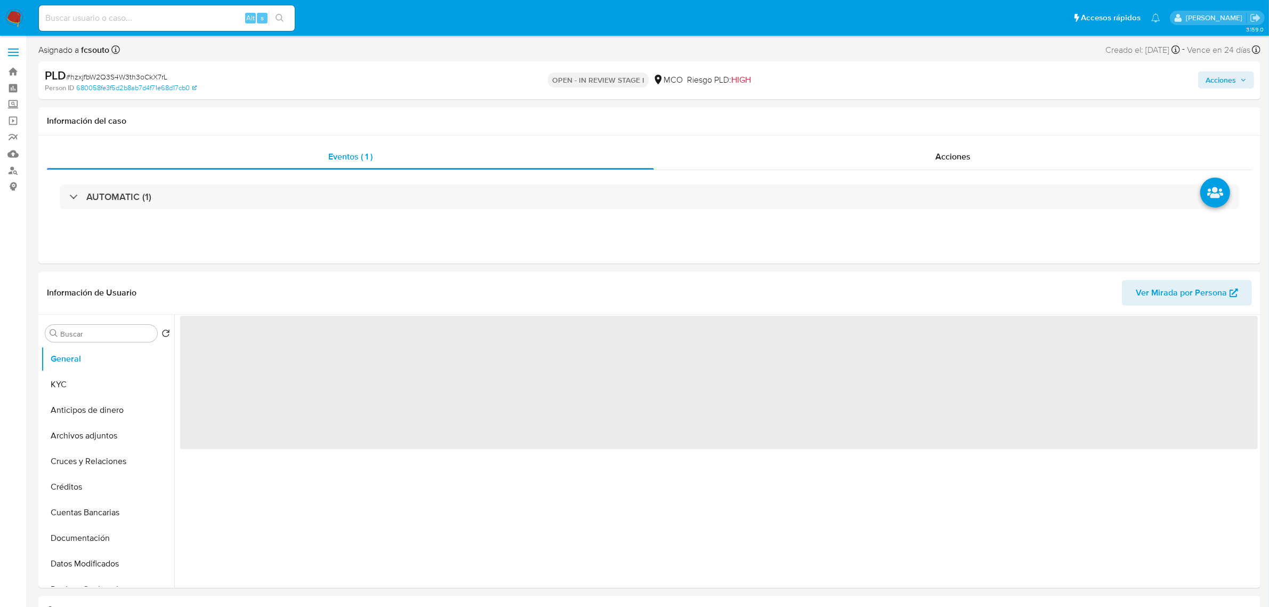
select select "10"
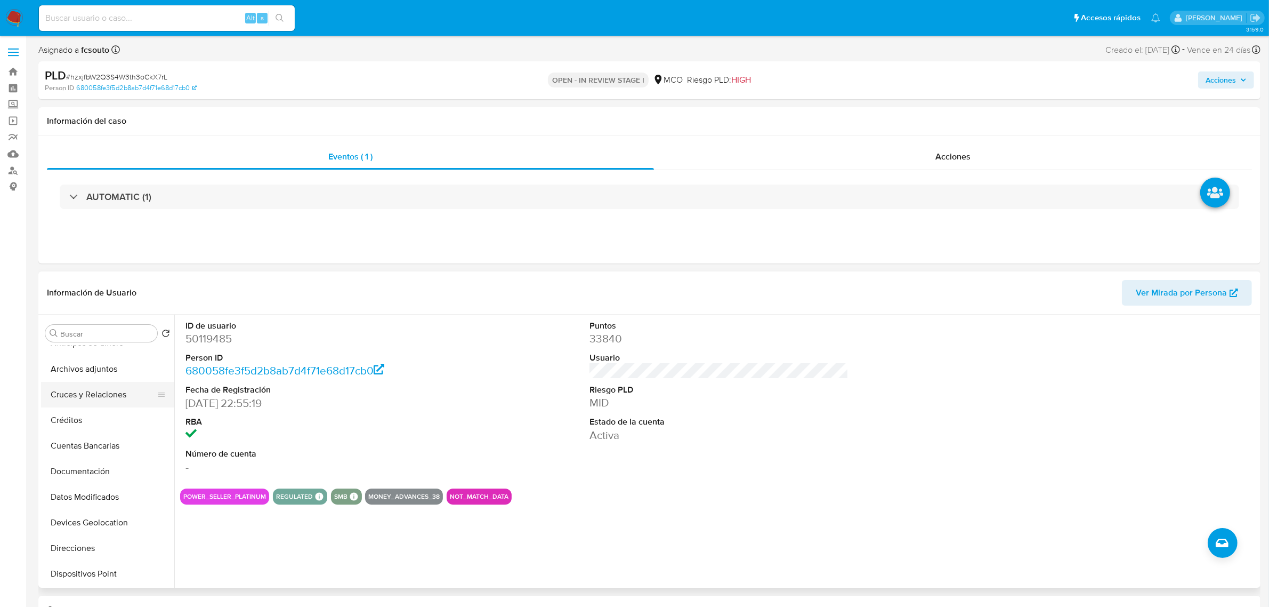
scroll to position [133, 0]
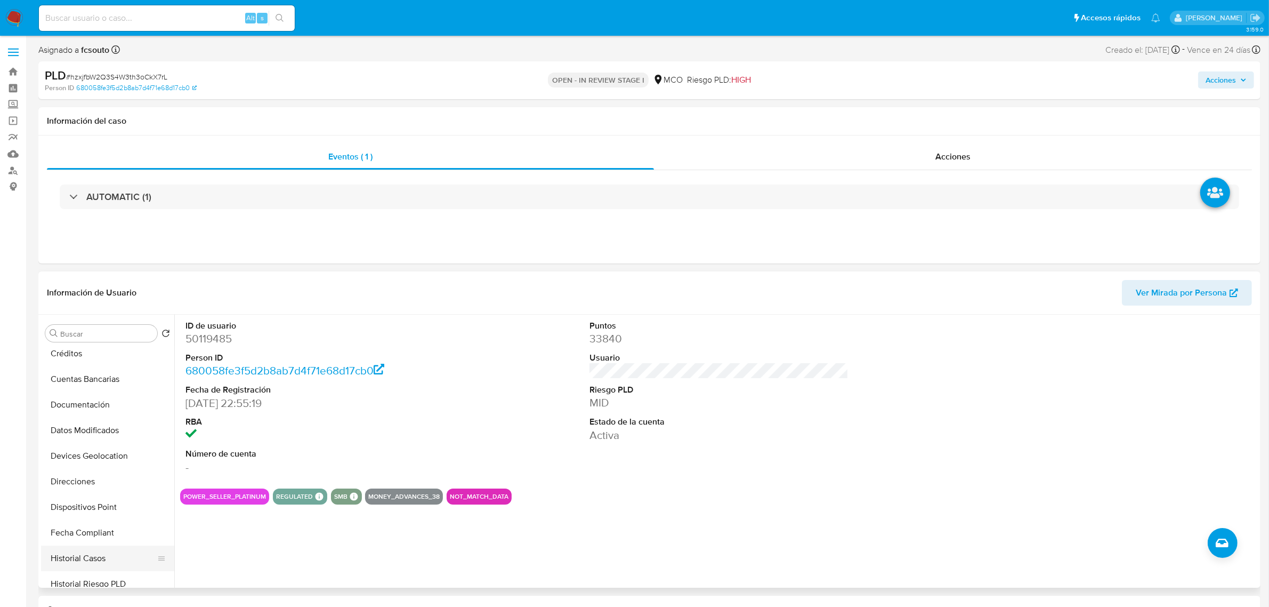
click at [117, 558] on button "Historial Casos" at bounding box center [103, 558] width 125 height 26
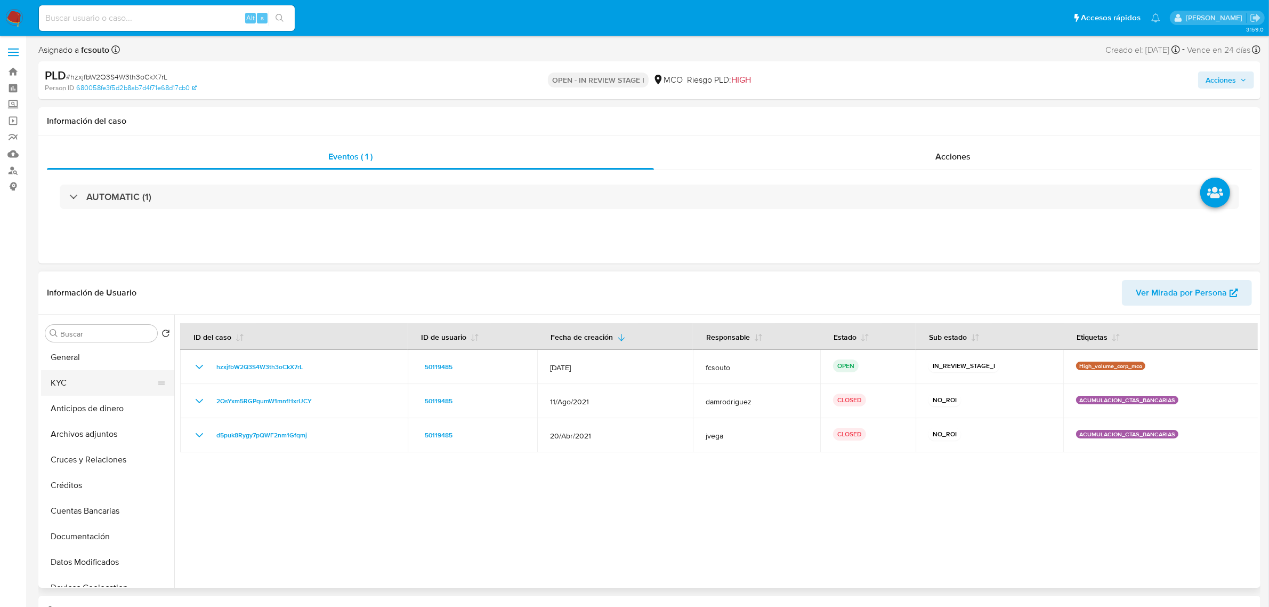
scroll to position [0, 0]
click at [69, 388] on button "KYC" at bounding box center [103, 385] width 125 height 26
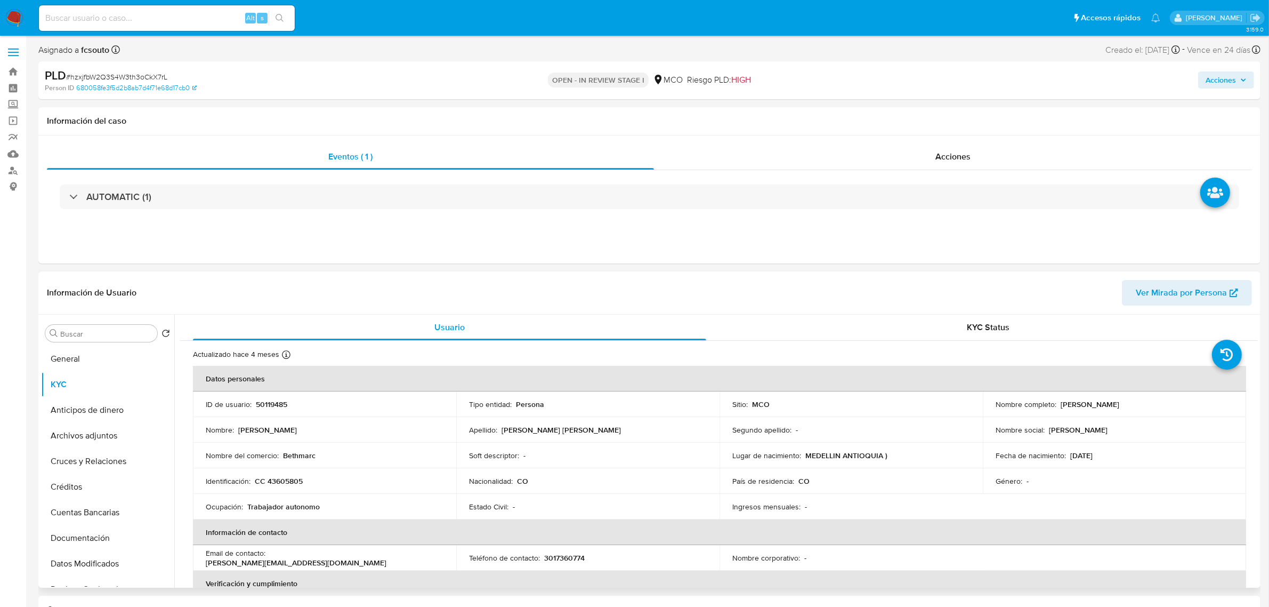
click at [277, 403] on p "50119485" at bounding box center [271, 404] width 31 height 10
copy p "50119485"
click at [280, 409] on p "50119485" at bounding box center [271, 404] width 31 height 10
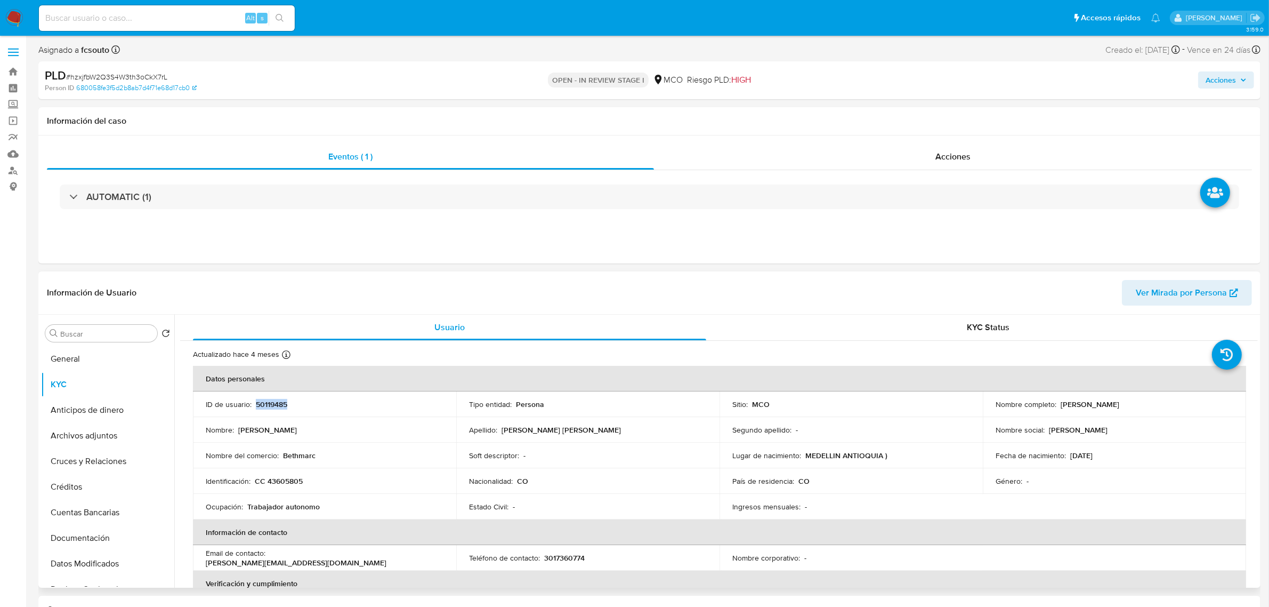
click at [271, 397] on td "ID de usuario : 50119485" at bounding box center [324, 404] width 263 height 26
click at [273, 403] on p "50119485" at bounding box center [271, 404] width 31 height 10
copy p "50119485"
click at [1224, 73] on span "Acciones" at bounding box center [1221, 79] width 30 height 17
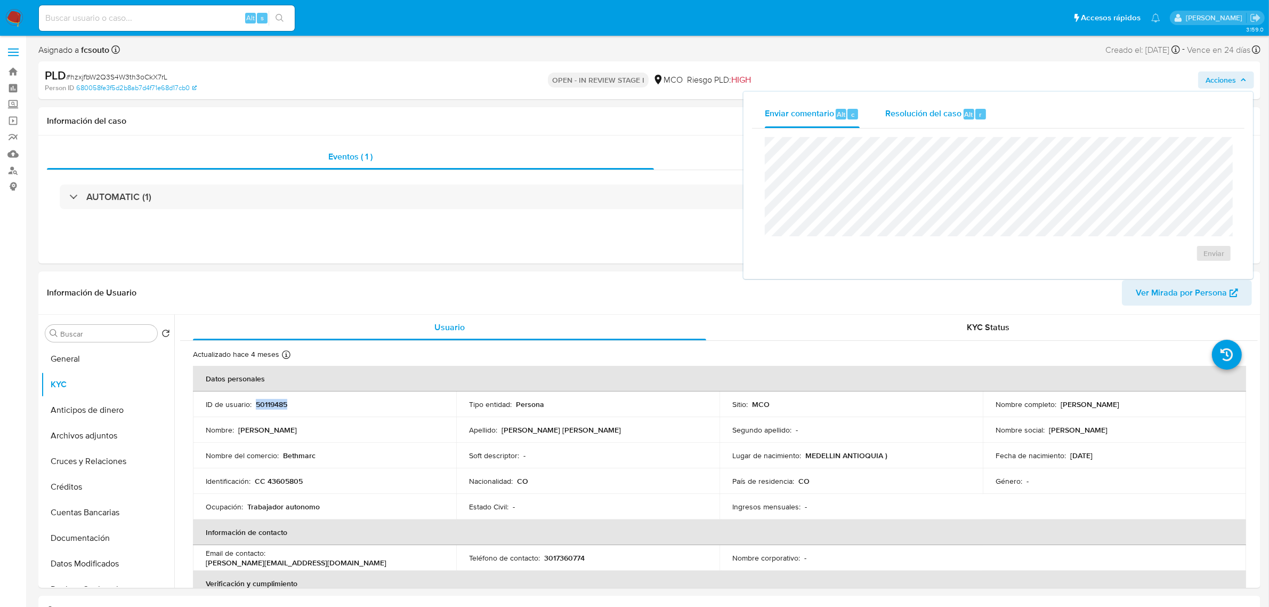
click at [960, 108] on span "Resolución del caso" at bounding box center [924, 114] width 76 height 12
click at [831, 110] on span "Enviar comentario" at bounding box center [799, 114] width 69 height 12
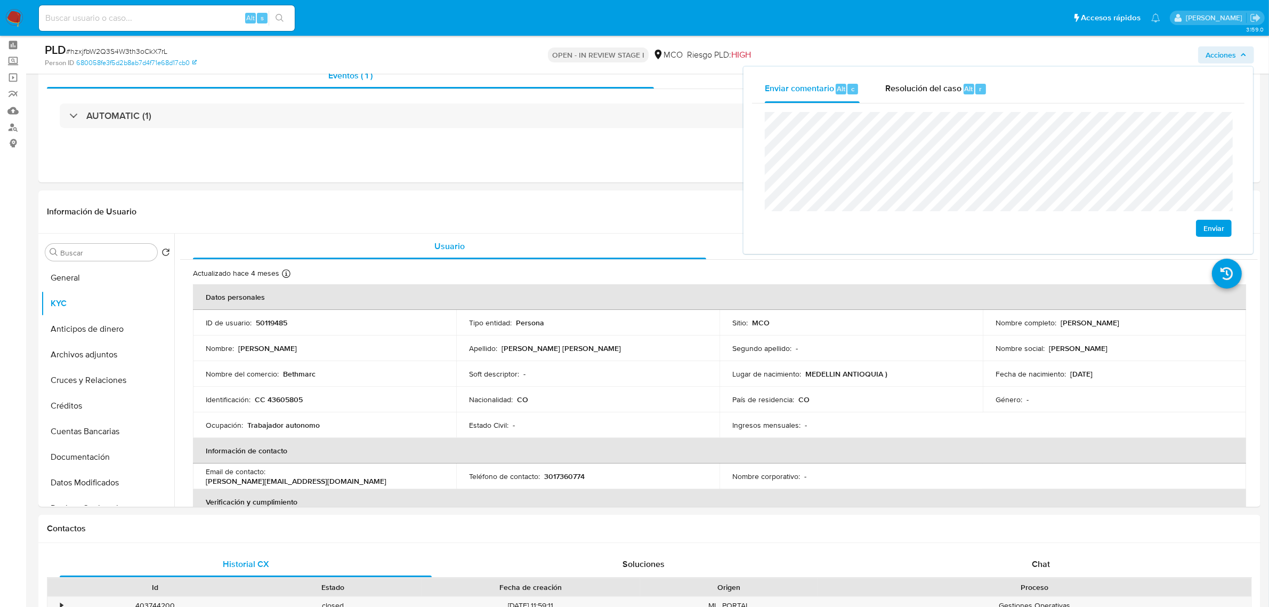
scroll to position [67, 0]
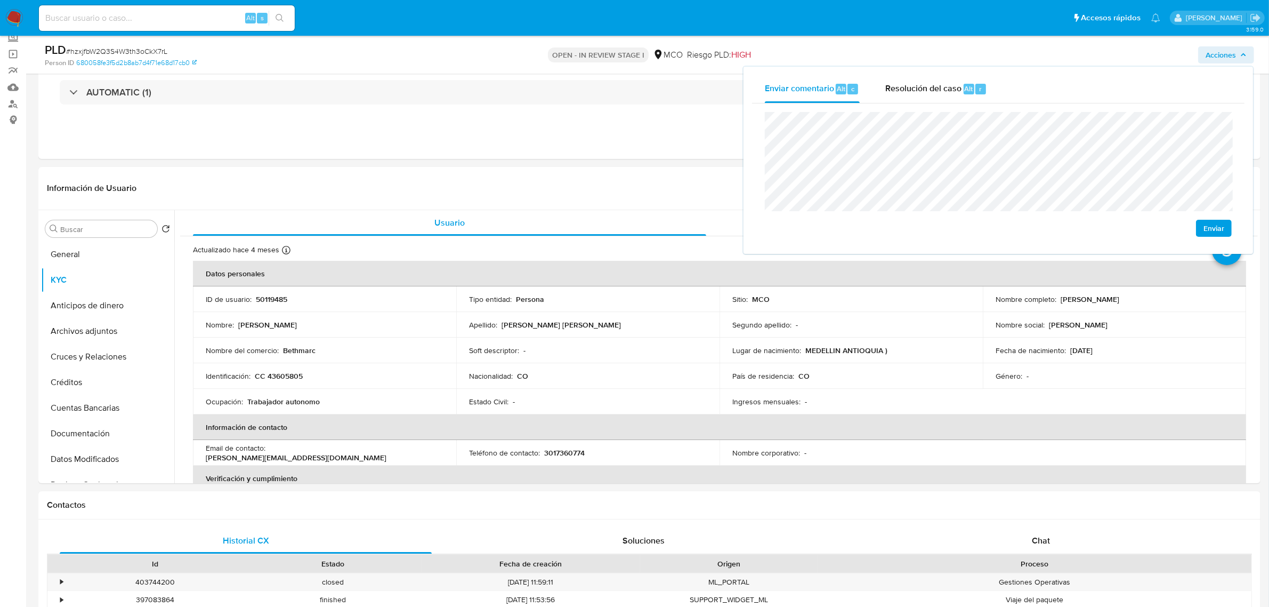
click at [756, 179] on div "Enviar" at bounding box center [998, 174] width 493 height 142
click at [765, 108] on div "Enviar" at bounding box center [998, 174] width 493 height 142
click at [109, 321] on button "Archivos adjuntos" at bounding box center [103, 331] width 125 height 26
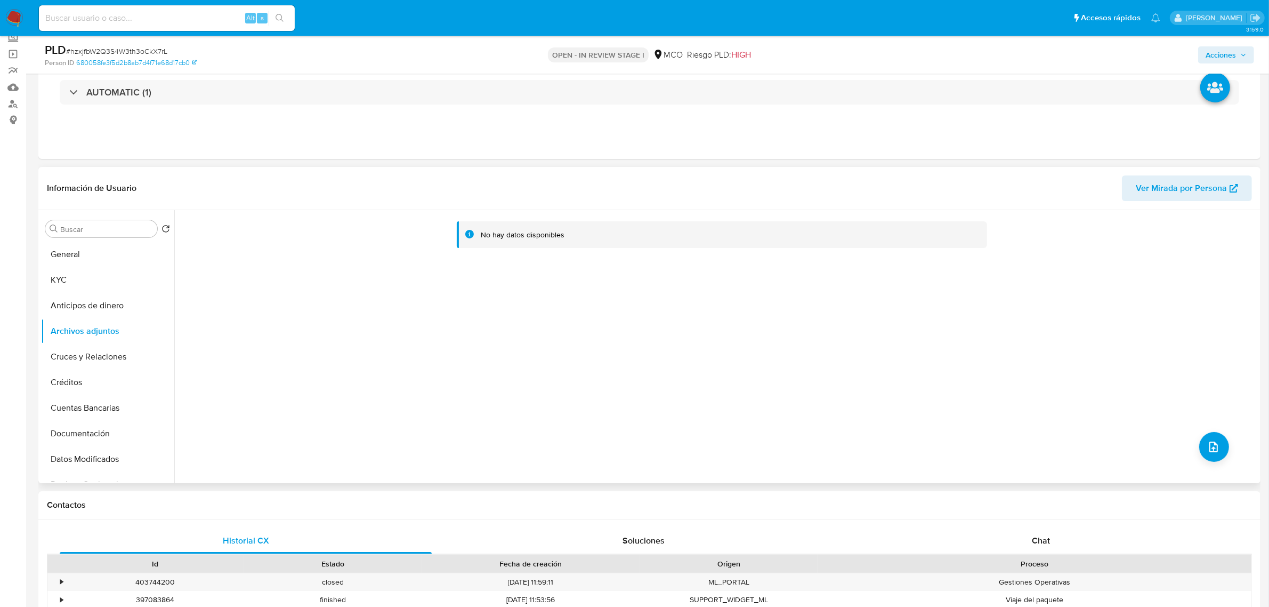
click at [1227, 450] on div "No hay datos disponibles" at bounding box center [716, 346] width 1084 height 273
click at [1217, 443] on button "upload-file" at bounding box center [1215, 447] width 30 height 30
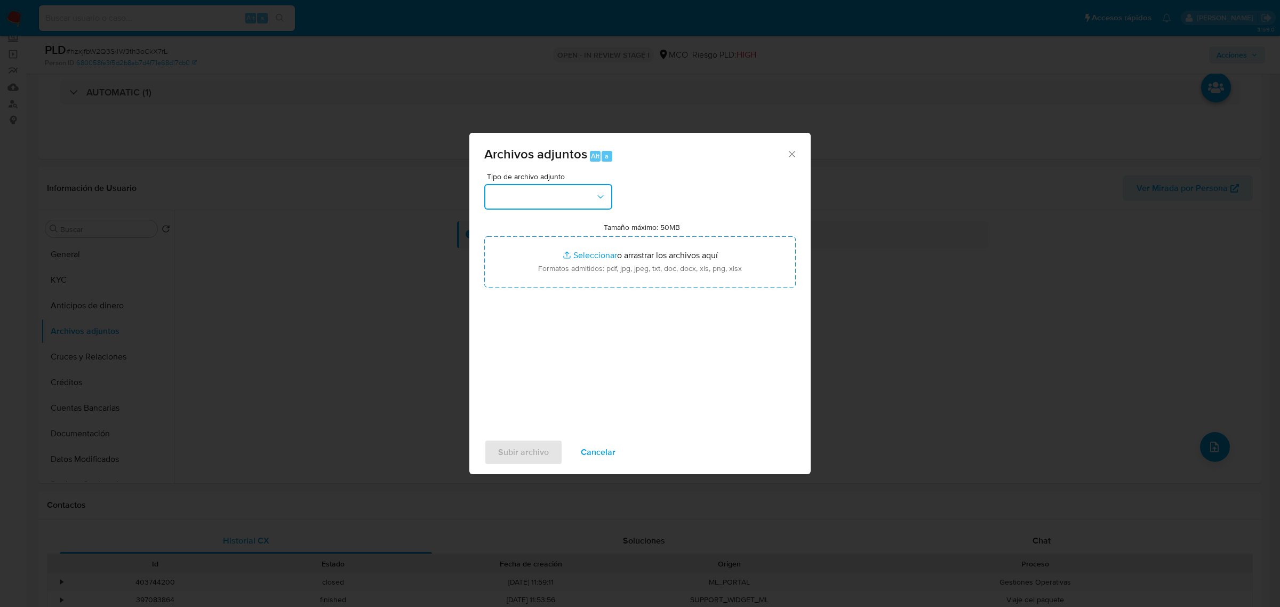
click at [580, 200] on button "button" at bounding box center [548, 197] width 128 height 26
click at [537, 283] on div "OTROS" at bounding box center [544, 271] width 109 height 26
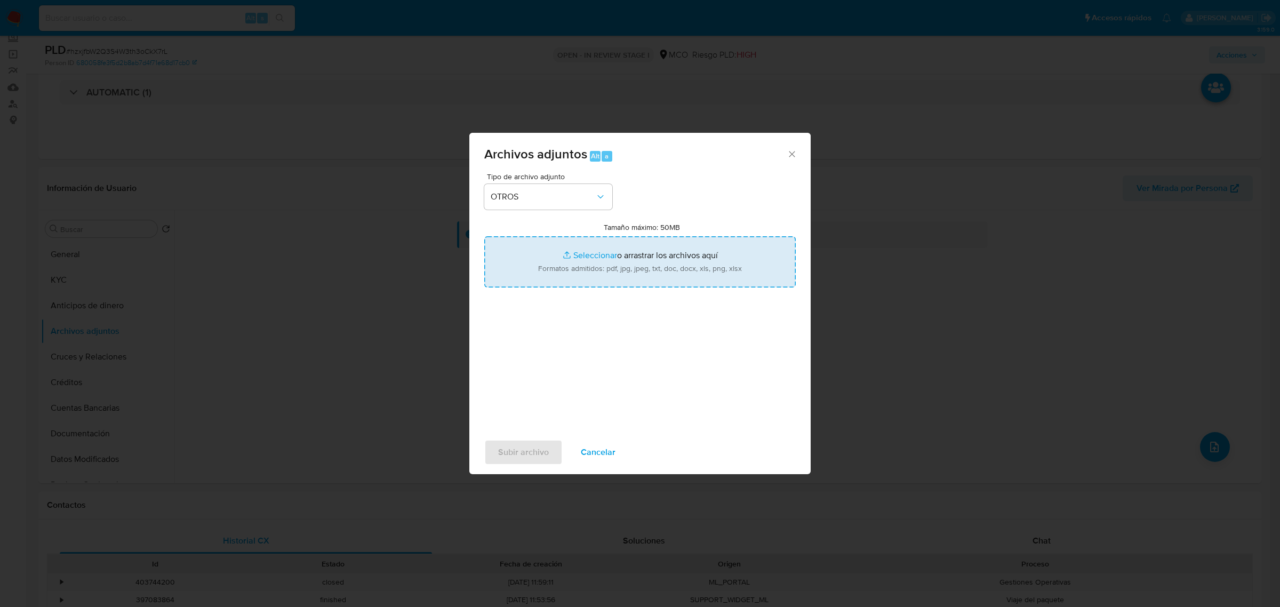
click at [648, 271] on input "Tamaño máximo: 50MB Seleccionar archivos" at bounding box center [639, 261] width 311 height 51
type input "C:\fakepath\50119485 - 16_9_2025.pdf"
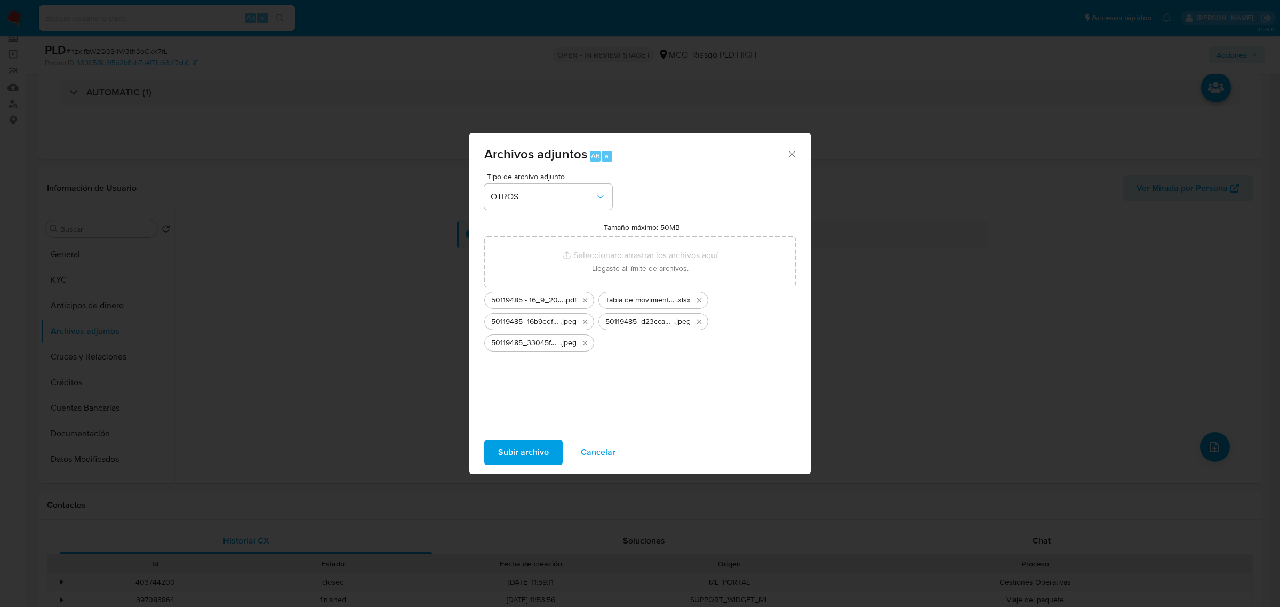
click at [536, 452] on span "Subir archivo" at bounding box center [523, 451] width 51 height 23
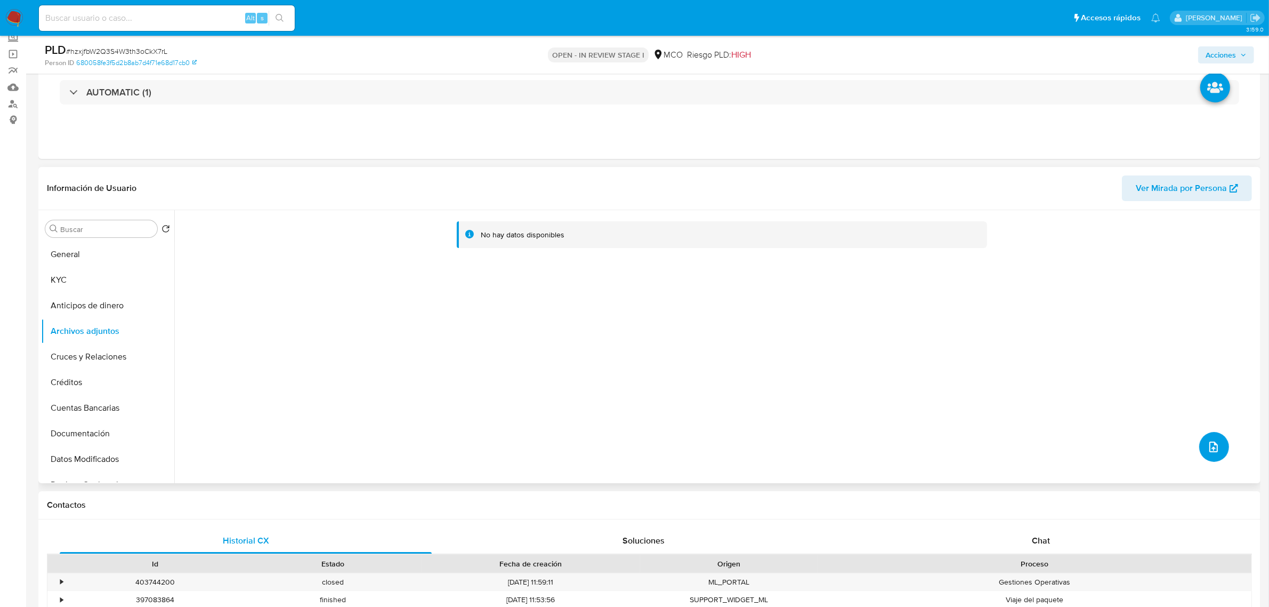
click at [1218, 438] on button "upload-file" at bounding box center [1215, 447] width 30 height 30
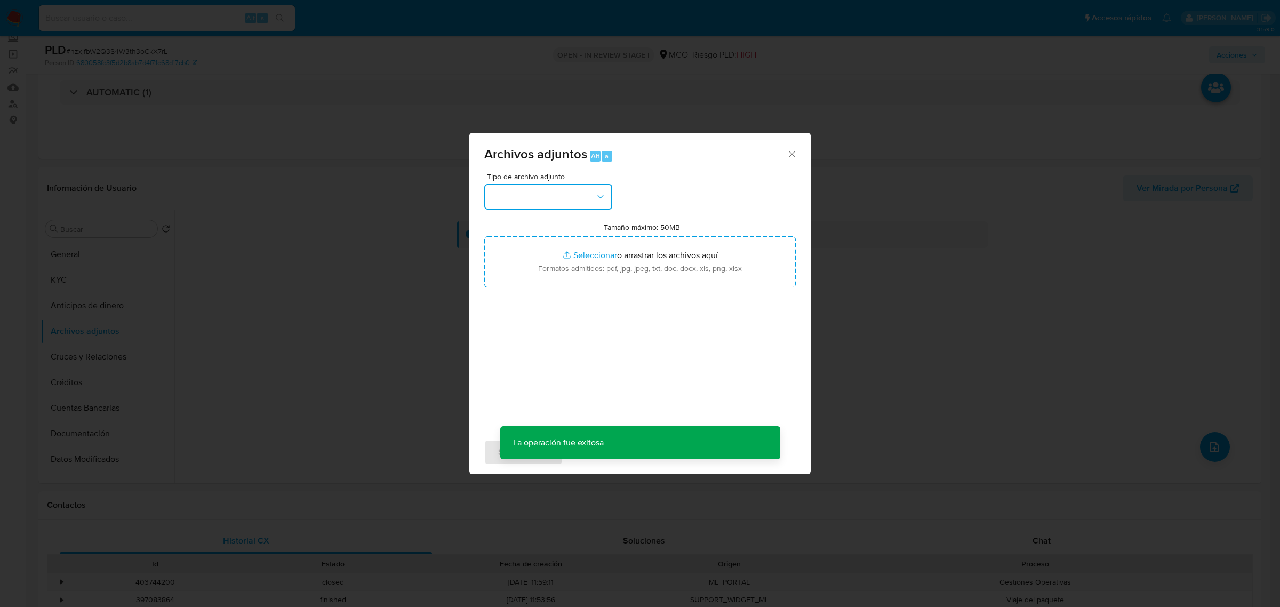
click at [603, 198] on icon "button" at bounding box center [600, 196] width 11 height 11
click at [535, 284] on div "OTROS" at bounding box center [544, 271] width 109 height 26
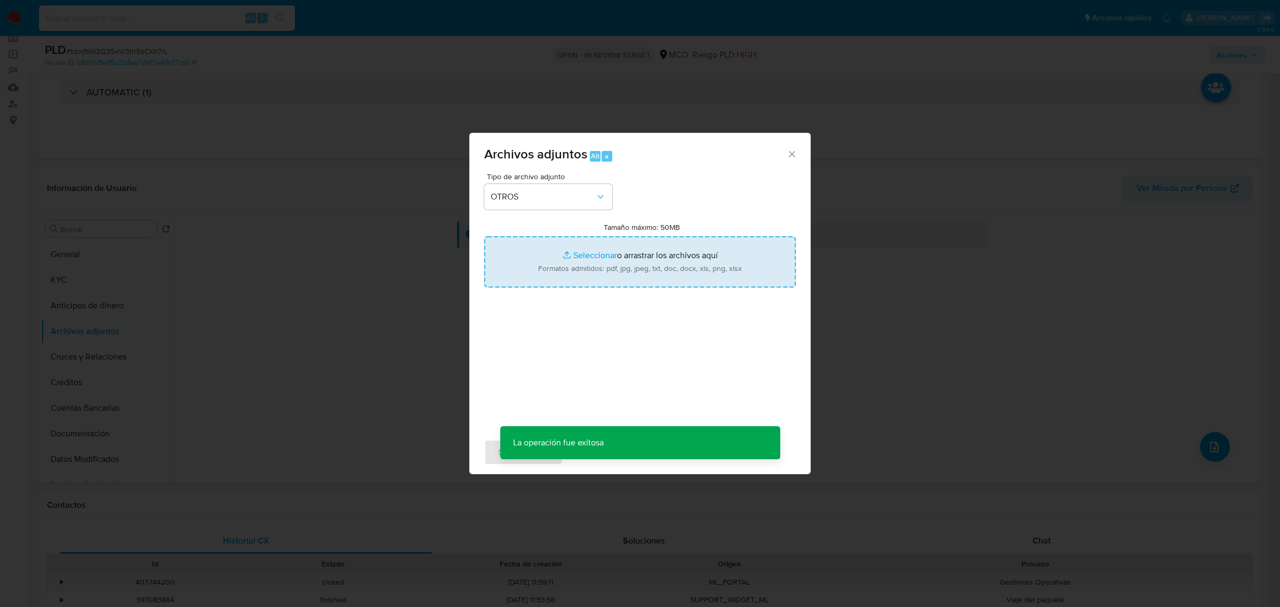
click at [606, 252] on input "Tamaño máximo: 50MB Seleccionar archivos" at bounding box center [639, 261] width 311 height 51
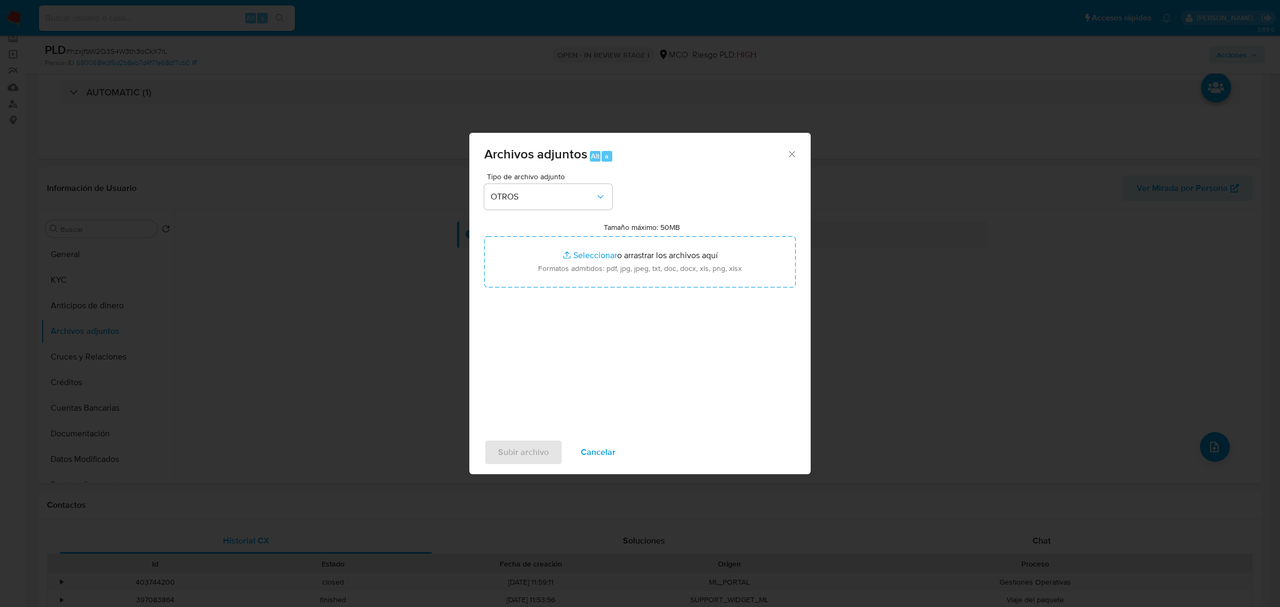
type input "C:\fakepath\50119485_593ff568-59a7-4258-a7c0-f3bc427ca01b.jpeg"
click at [616, 449] on button "Cancelar" at bounding box center [598, 452] width 62 height 26
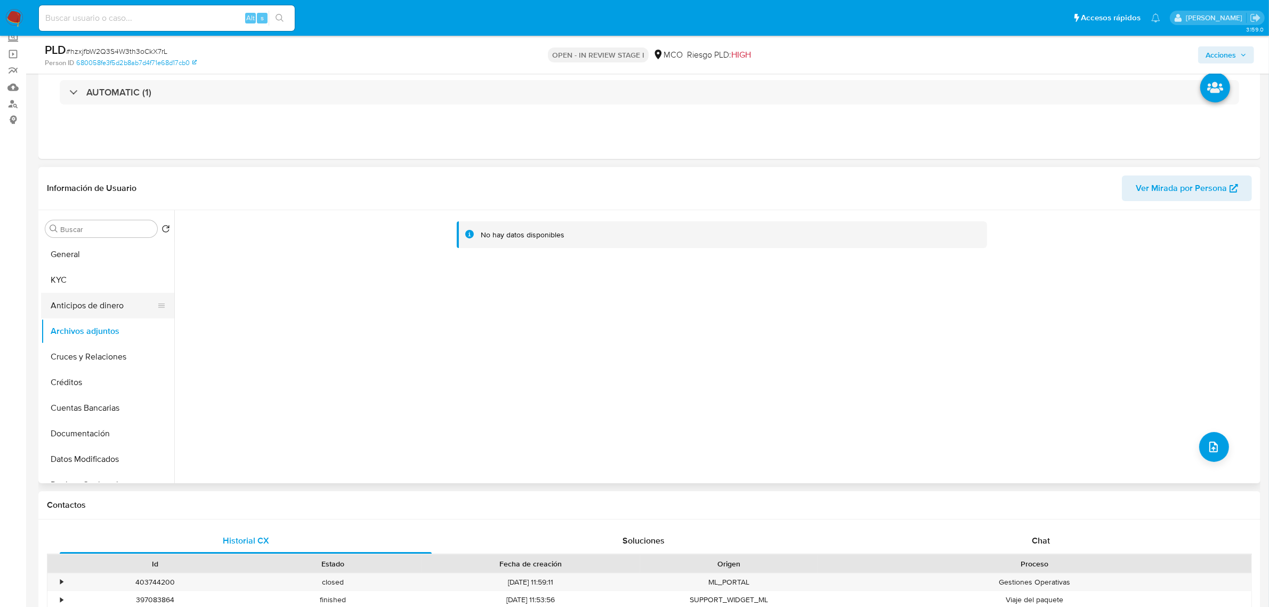
click at [105, 294] on button "Anticipos de dinero" at bounding box center [103, 306] width 125 height 26
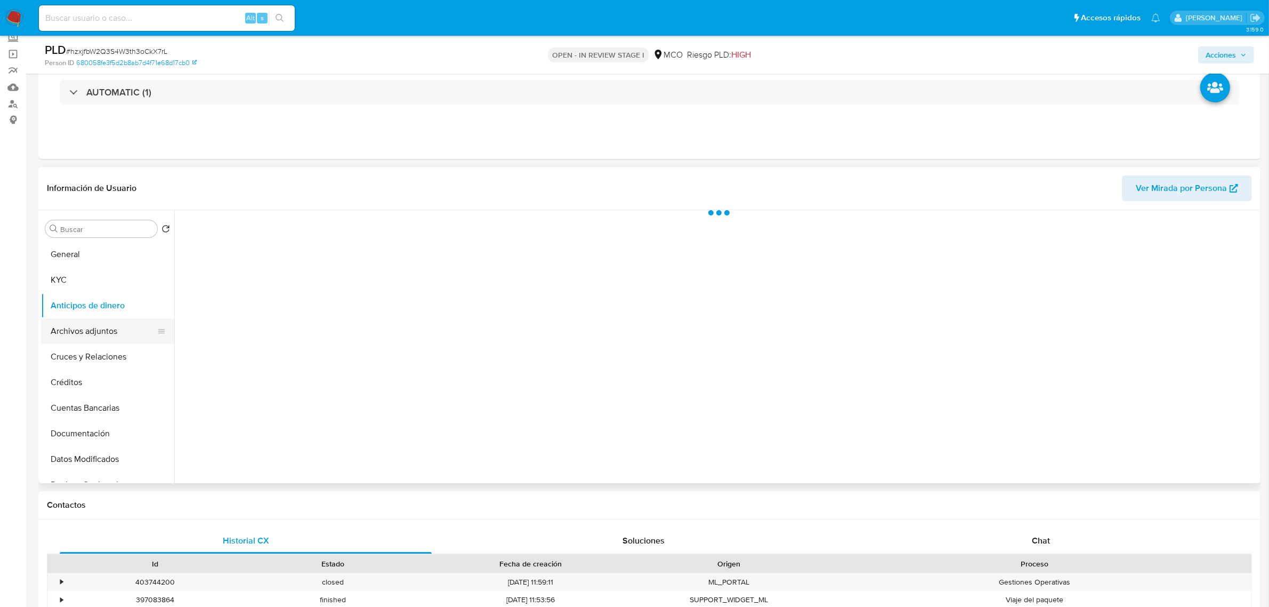
click at [115, 328] on button "Archivos adjuntos" at bounding box center [103, 331] width 125 height 26
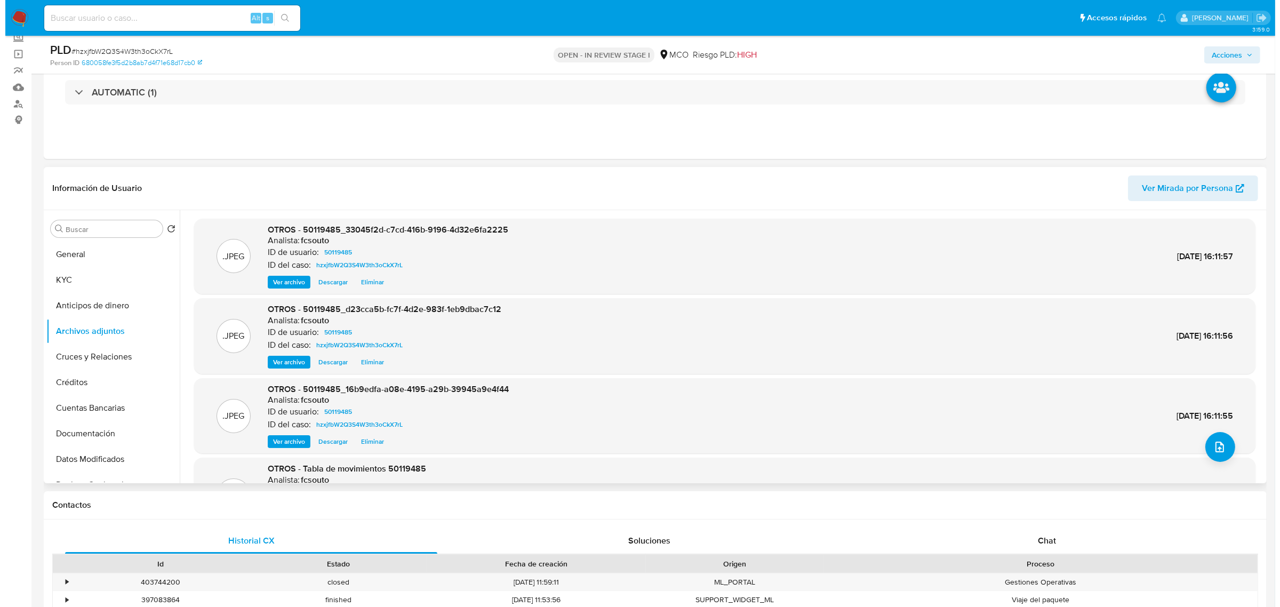
scroll to position [67, 0]
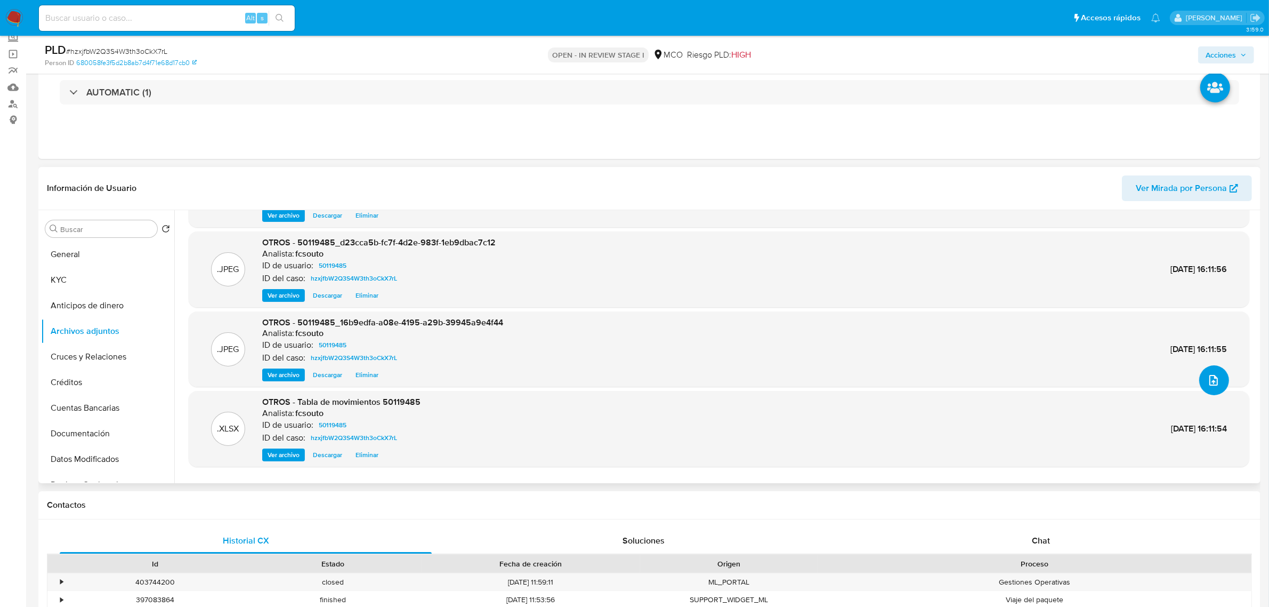
drag, startPoint x: 1208, startPoint y: 379, endPoint x: 1198, endPoint y: 384, distance: 11.2
click at [1200, 384] on button "upload-file" at bounding box center [1215, 380] width 30 height 30
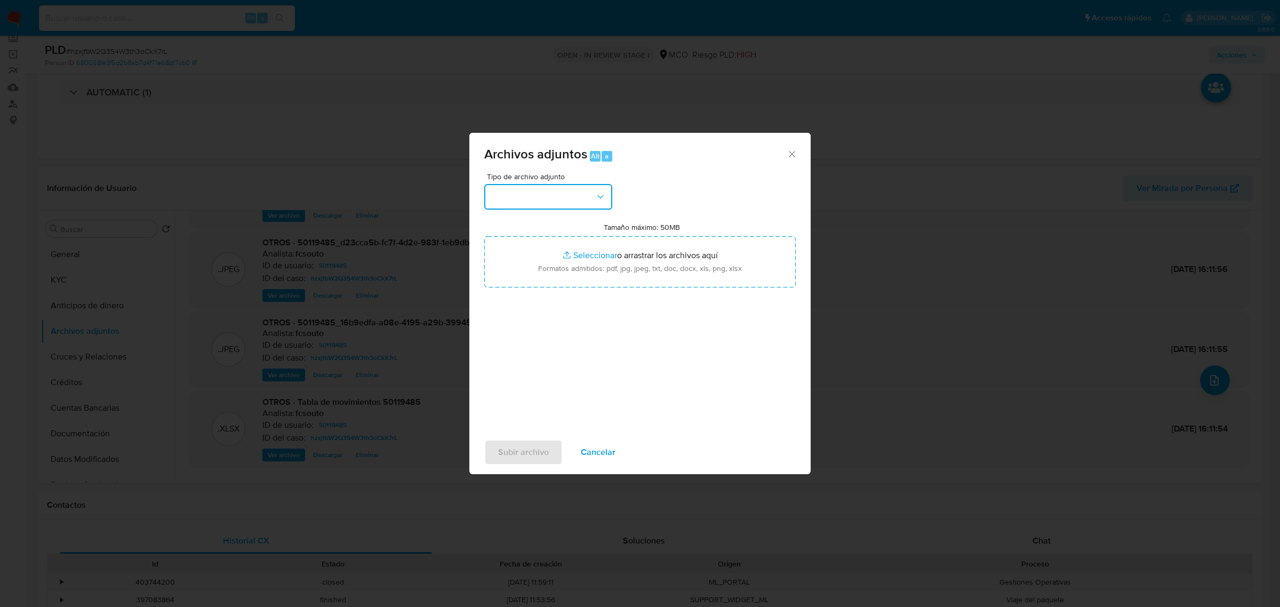
drag, startPoint x: 524, startPoint y: 192, endPoint x: 513, endPoint y: 206, distance: 17.5
click at [522, 195] on button "button" at bounding box center [548, 197] width 128 height 26
click at [544, 345] on div "OTROS" at bounding box center [544, 338] width 109 height 26
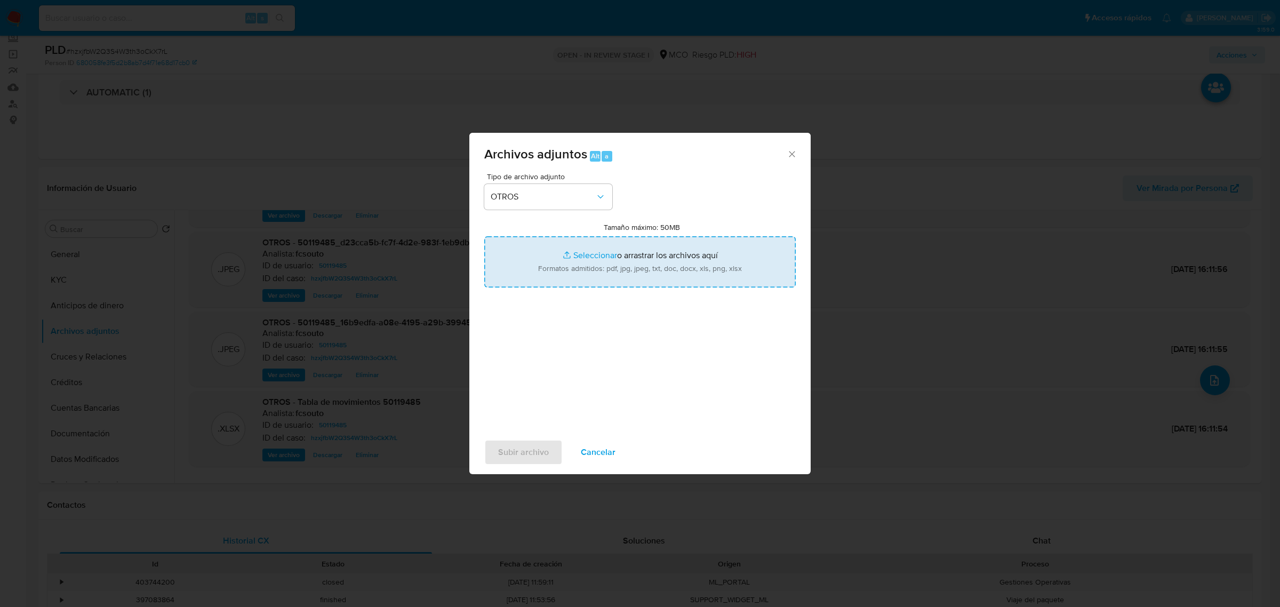
click at [591, 252] on input "Tamaño máximo: 50MB Seleccionar archivos" at bounding box center [639, 261] width 311 height 51
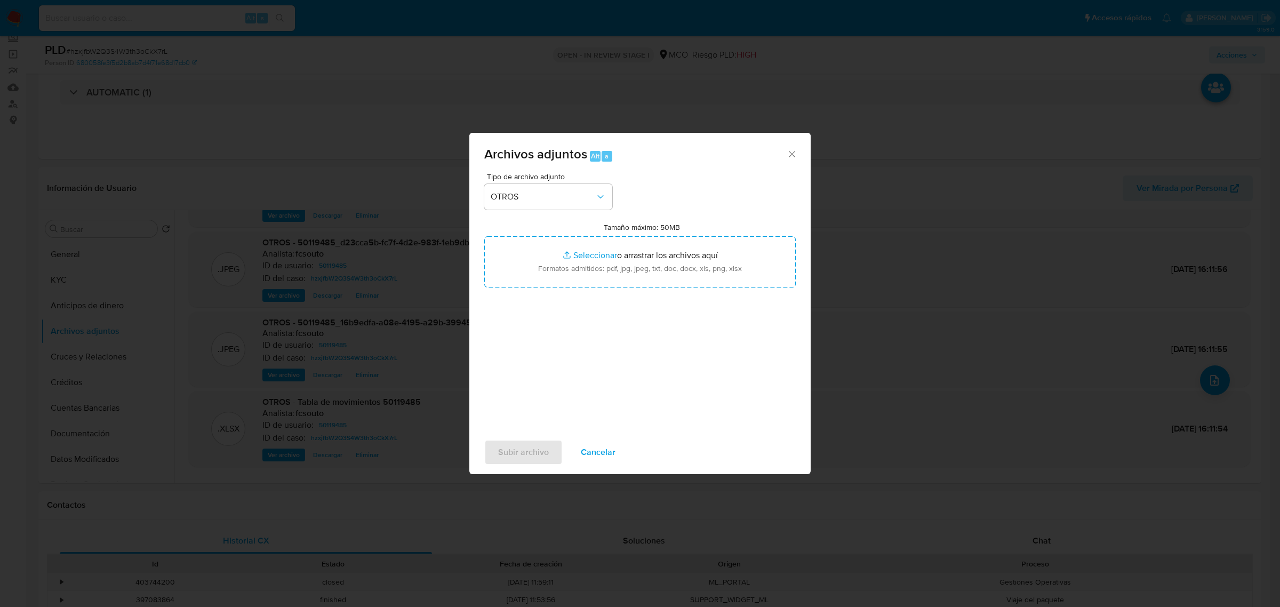
type input "C:\fakepath\50119485_593ff568-59a7-4258-a7c0-f3bc427ca01b.jpeg"
click at [518, 452] on span "Subir archivo" at bounding box center [523, 451] width 51 height 23
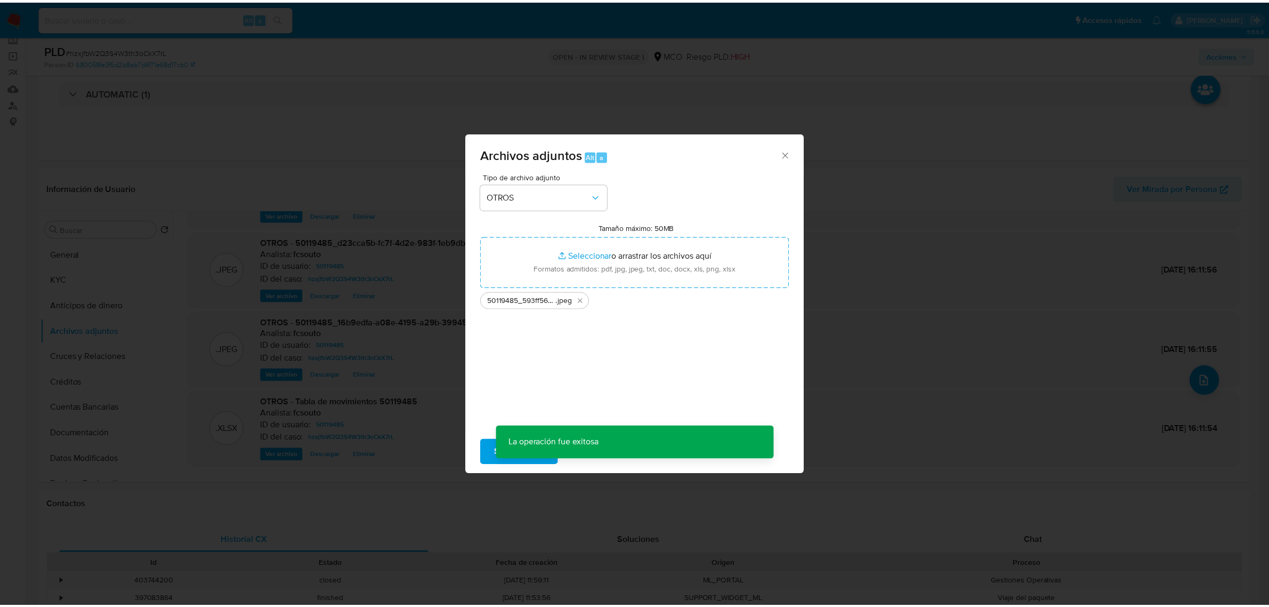
scroll to position [76, 0]
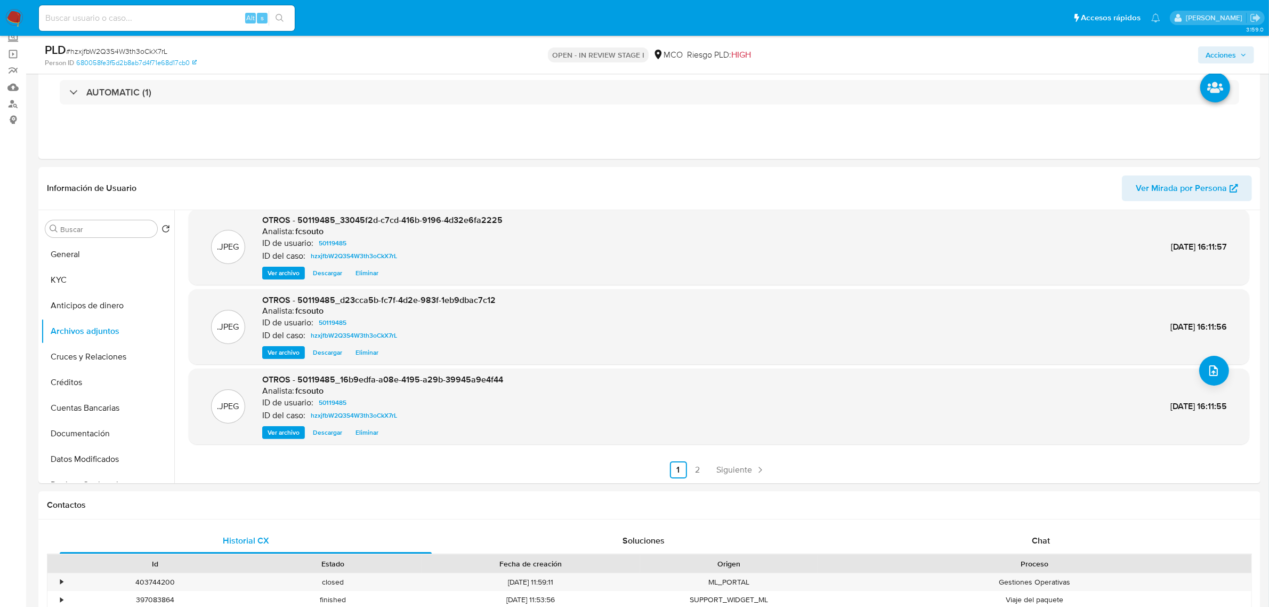
click at [1218, 57] on span "Acciones" at bounding box center [1221, 54] width 30 height 17
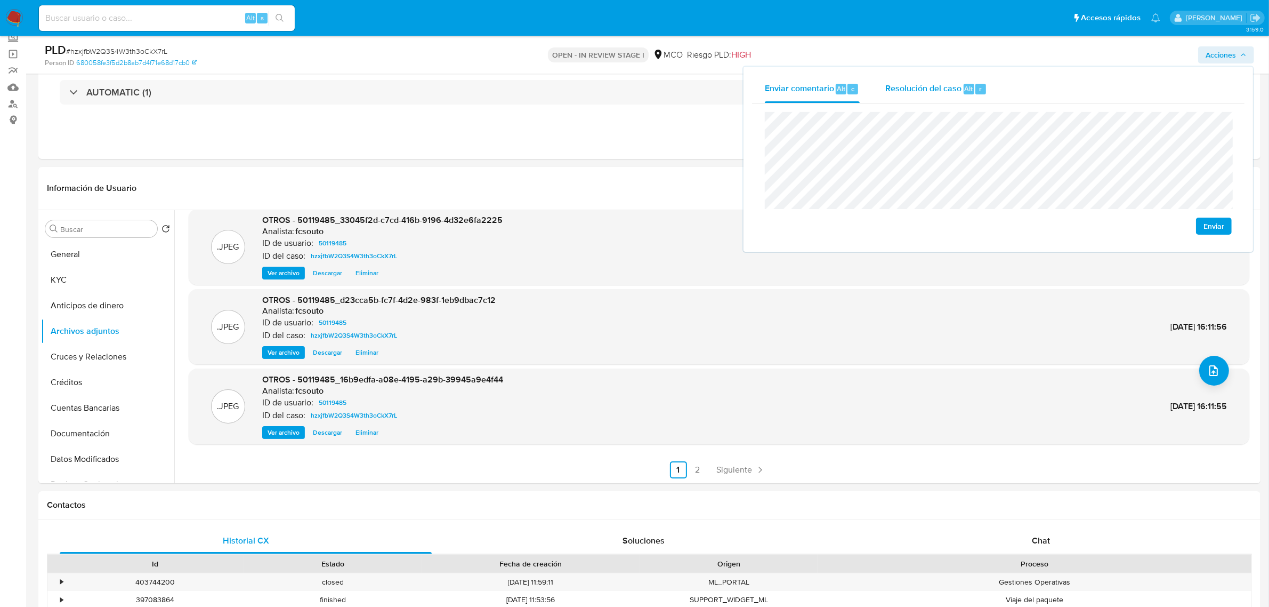
click at [944, 96] on div "Resolución del caso Alt r" at bounding box center [937, 89] width 102 height 28
click at [1079, 235] on span "No ROI" at bounding box center [1094, 236] width 52 height 23
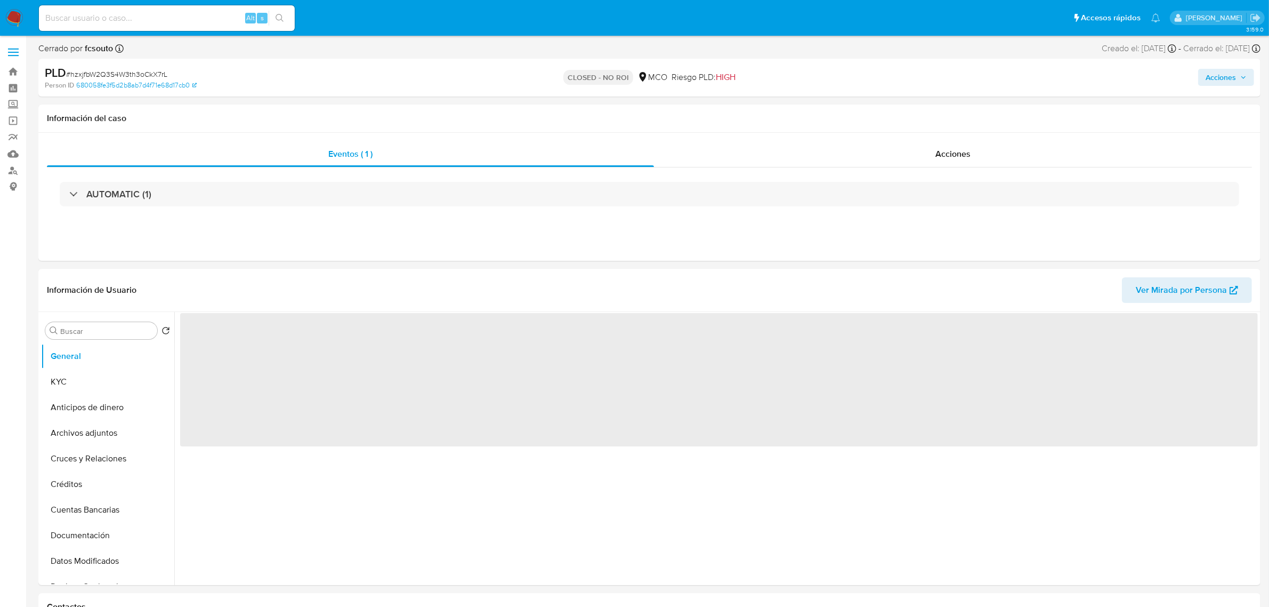
select select "10"
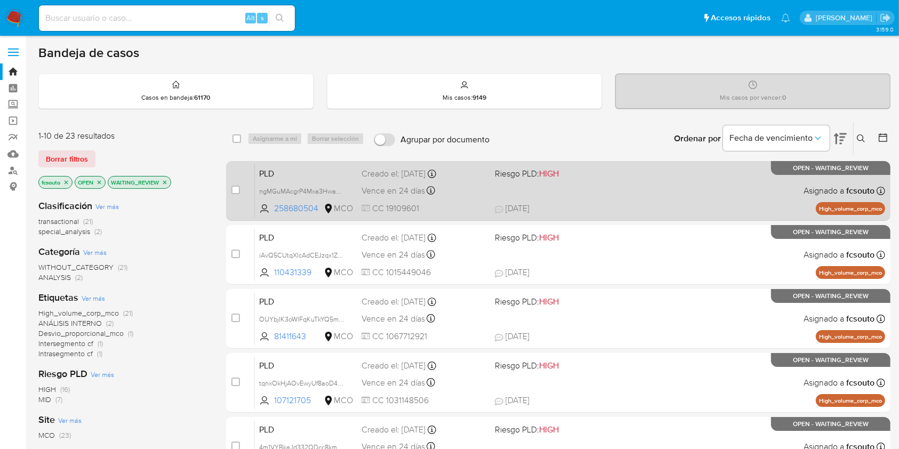
click at [589, 199] on div "PLD ngMGuMAcgrP4Mxa3HwaM6BGv 258680504 MCO Riesgo PLD: HIGH Creado el: [DATE] C…" at bounding box center [570, 191] width 630 height 54
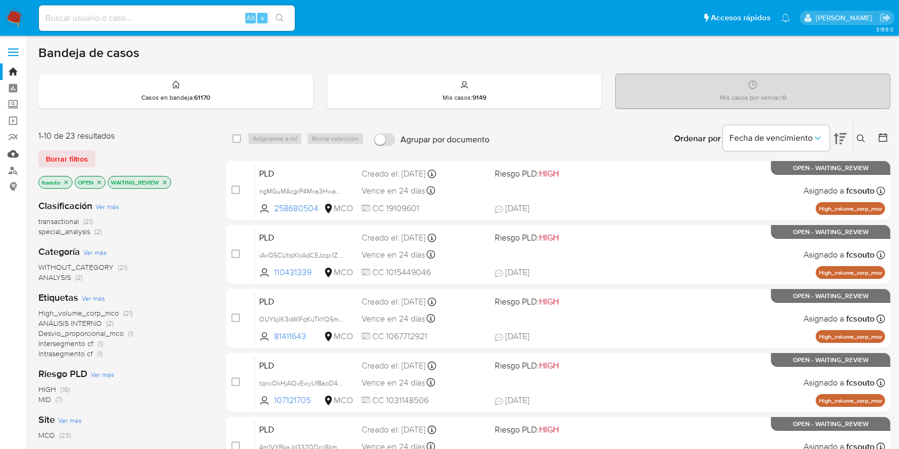
click at [15, 157] on link "Mulan" at bounding box center [63, 154] width 127 height 17
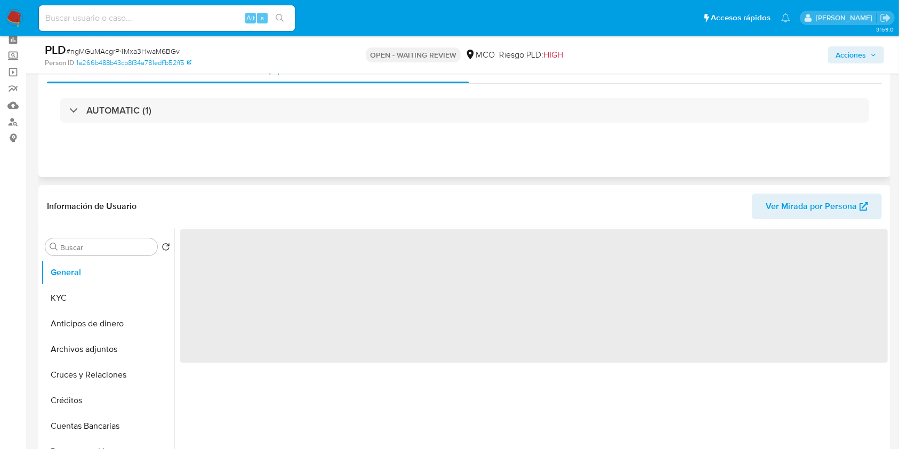
scroll to position [142, 0]
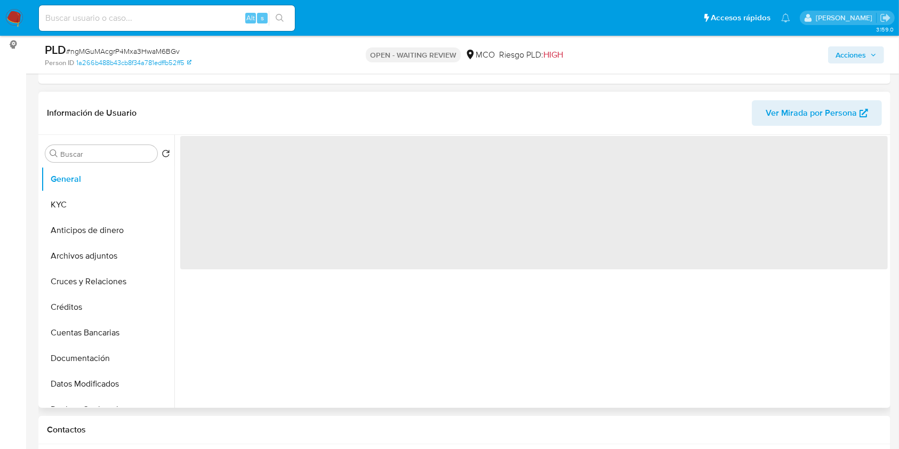
select select "10"
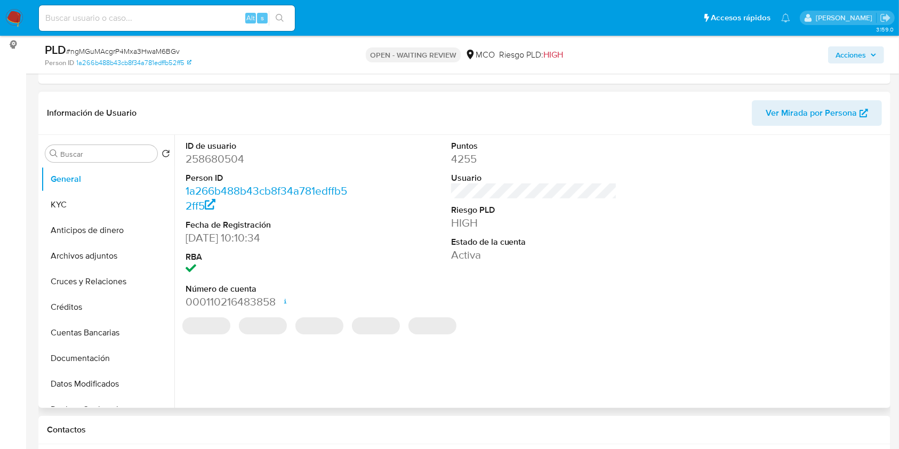
click at [218, 164] on dd "258680504" at bounding box center [269, 158] width 166 height 15
copy dd "258680504"
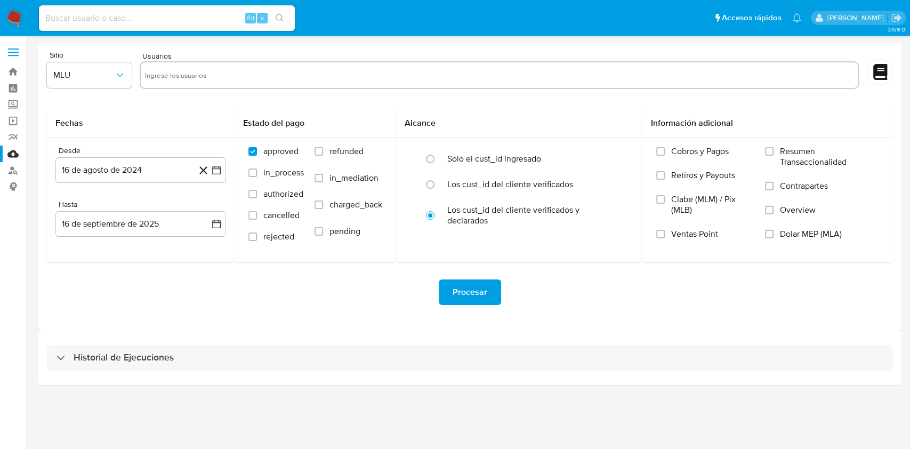
click at [175, 75] on input "text" at bounding box center [499, 75] width 709 height 17
paste input "258680504"
type input "258680504"
click at [102, 79] on span "MLU" at bounding box center [83, 75] width 61 height 11
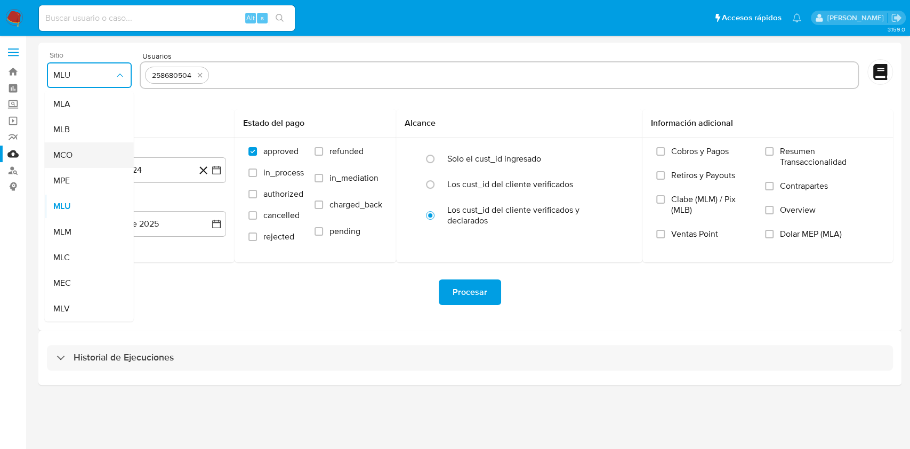
click at [106, 154] on div "MCO" at bounding box center [86, 155] width 66 height 26
click at [296, 79] on input "text" at bounding box center [533, 75] width 640 height 17
type input "110431339"
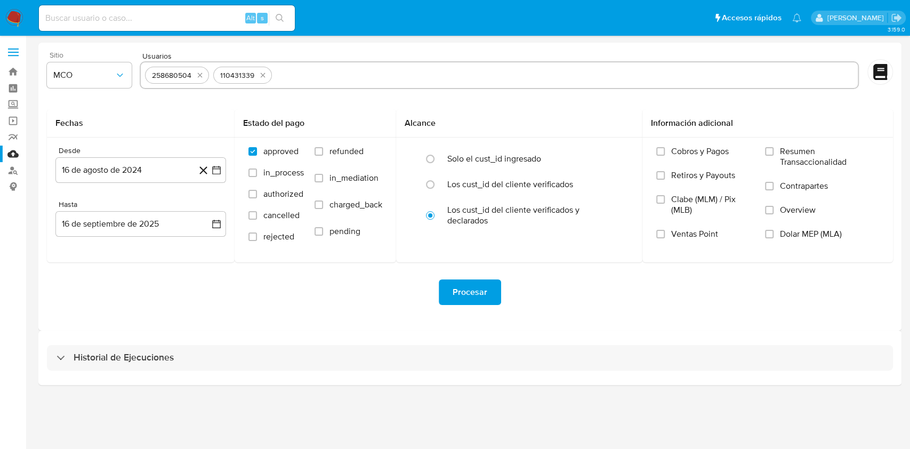
paste input "81411643"
type input "81411643"
paste input "107121705"
type input "107121705"
paste input "203213641"
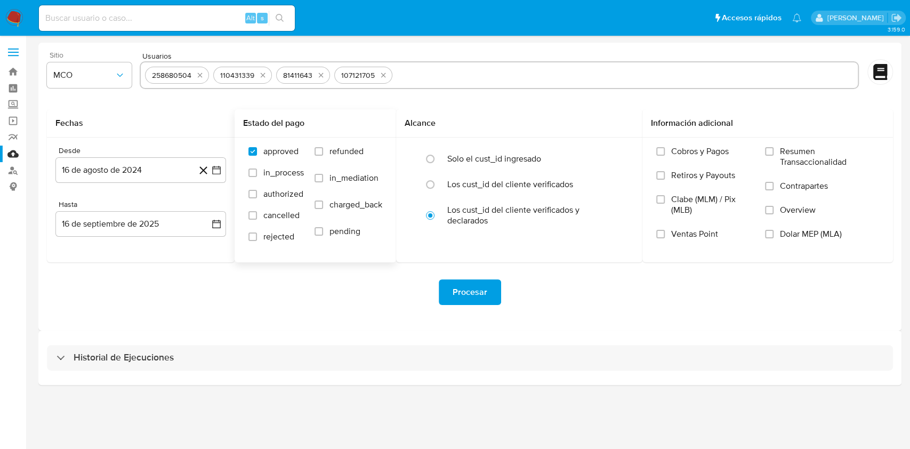
type input "203213641"
paste input "152885784"
type input "152885784"
paste input "261286331"
type input "261286331"
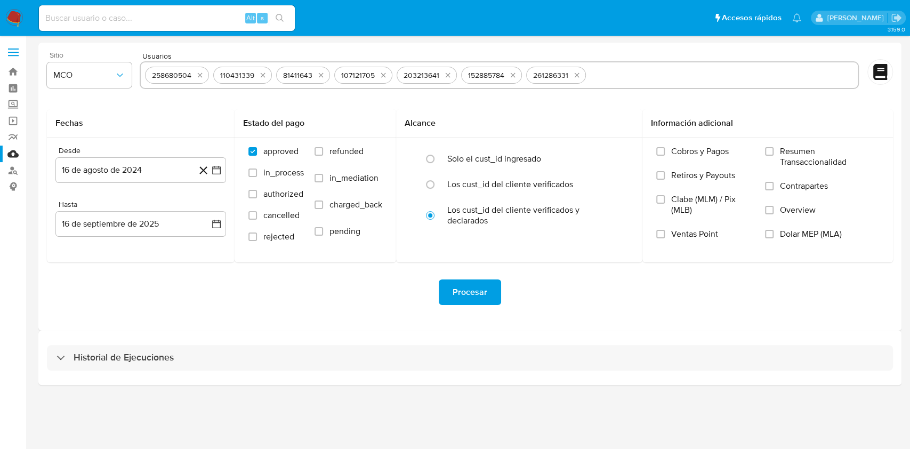
paste input "171007361"
type input "171007361"
paste input "191105101"
type input "191105101"
paste input "178228152"
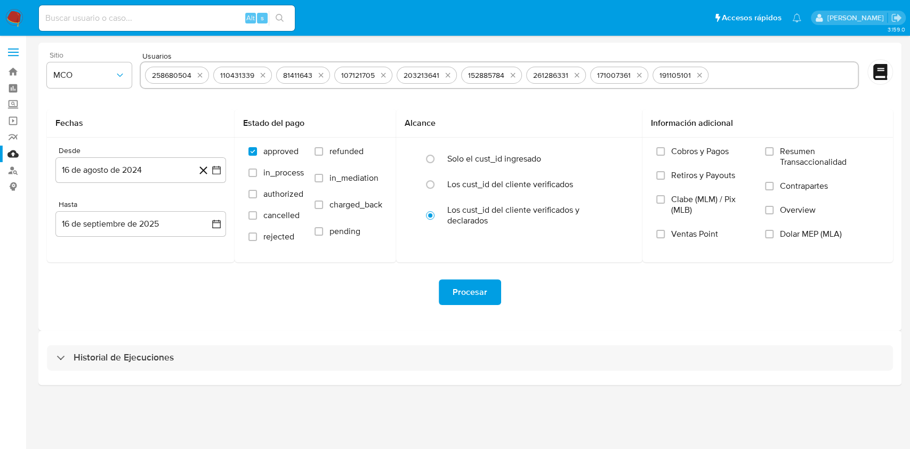
type input "178228152"
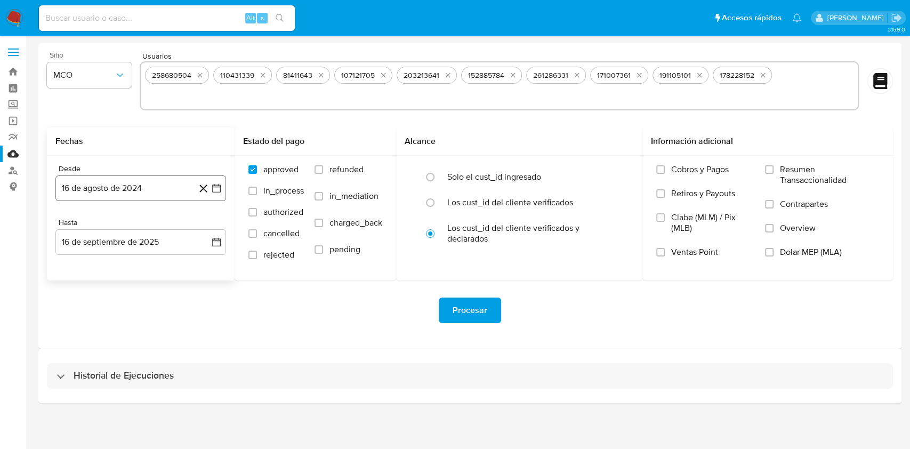
click at [222, 175] on button "16 de agosto de 2024" at bounding box center [140, 188] width 171 height 26
click at [205, 221] on icon "Mes siguiente" at bounding box center [206, 227] width 13 height 13
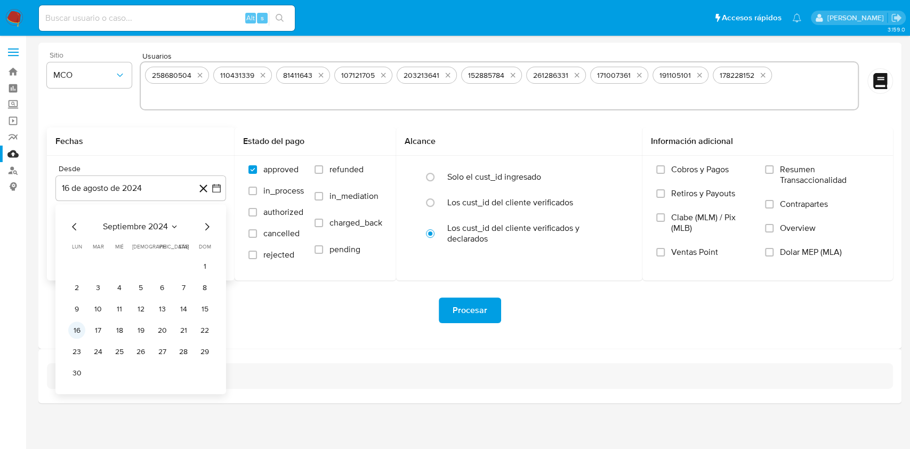
click at [75, 322] on button "16" at bounding box center [76, 330] width 17 height 17
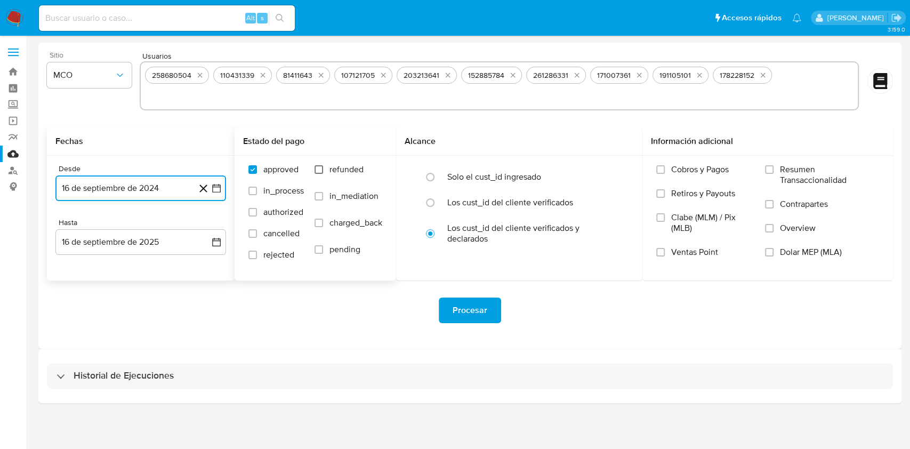
click at [321, 165] on input "refunded" at bounding box center [319, 169] width 9 height 9
checkbox input "true"
click at [319, 219] on input "charged_back" at bounding box center [319, 223] width 9 height 9
checkbox input "true"
click at [481, 299] on span "Procesar" at bounding box center [470, 310] width 35 height 23
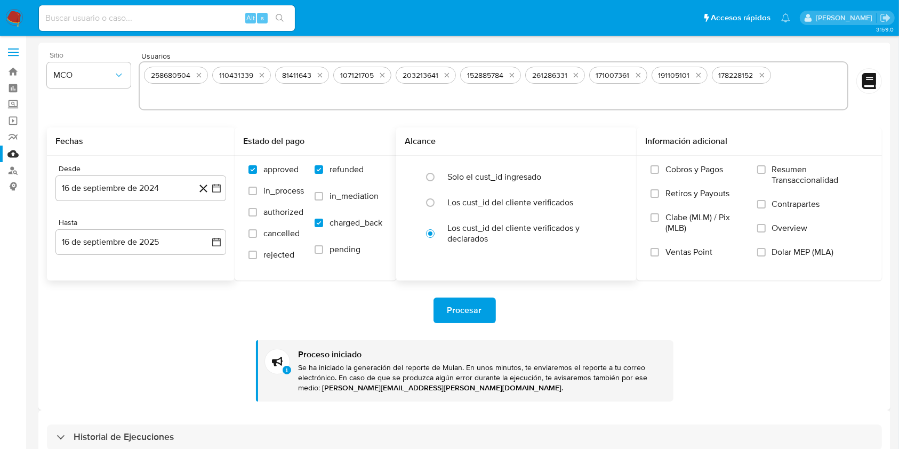
click at [569, 139] on h2 "Alcance" at bounding box center [516, 141] width 223 height 11
click at [122, 81] on button "MCO" at bounding box center [89, 75] width 84 height 26
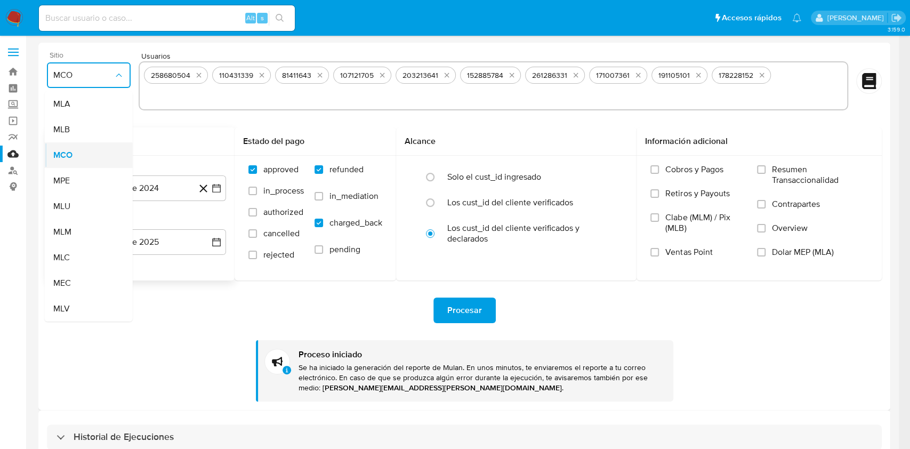
click at [74, 151] on div "MCO" at bounding box center [85, 155] width 65 height 26
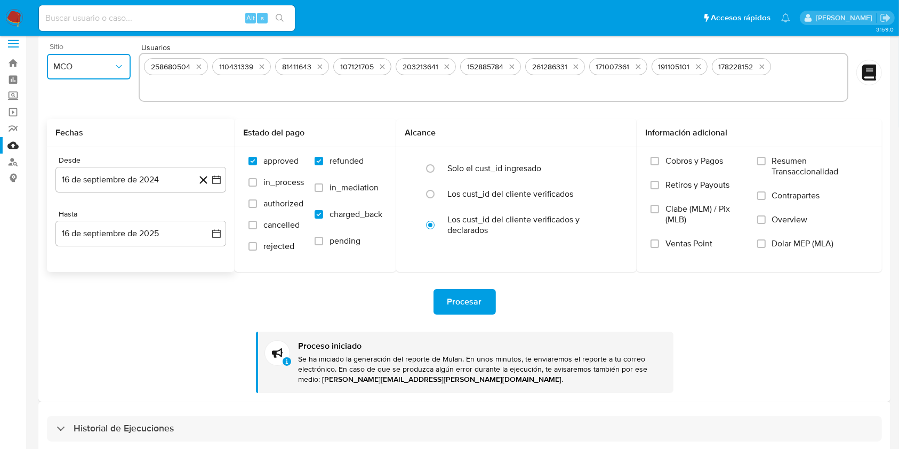
scroll to position [60, 0]
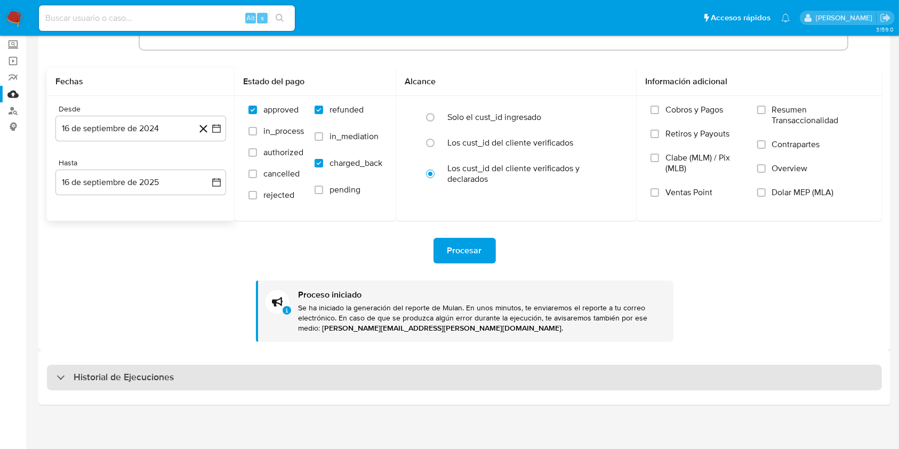
click at [104, 380] on h3 "Historial de Ejecuciones" at bounding box center [124, 377] width 100 height 13
select select "10"
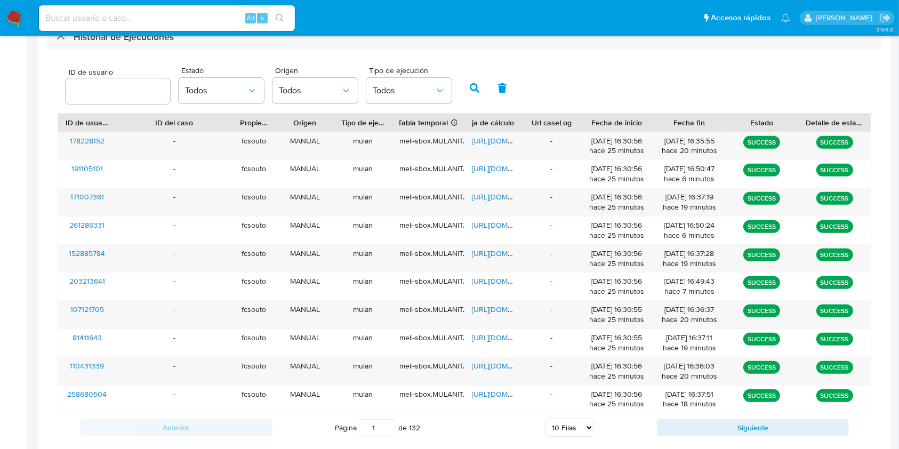
scroll to position [320, 0]
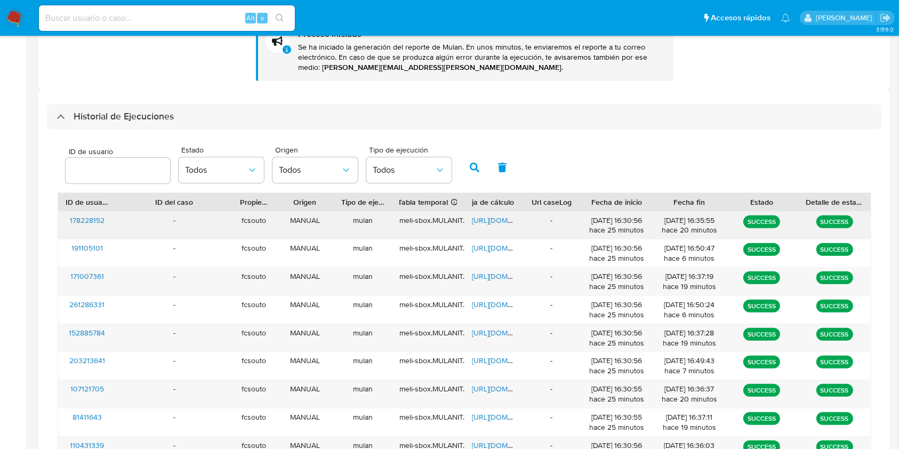
drag, startPoint x: 605, startPoint y: 219, endPoint x: 633, endPoint y: 220, distance: 27.7
click at [633, 220] on div "16/09/2025 16:30:56 hace 25 minutos" at bounding box center [617, 225] width 58 height 20
click at [638, 234] on div "16/09/2025 16:30:56 hace 25 minutos" at bounding box center [617, 225] width 58 height 20
drag, startPoint x: 659, startPoint y: 216, endPoint x: 678, endPoint y: 220, distance: 19.5
click at [678, 220] on div "16/09/2025 16:35:55 hace 20 minutos" at bounding box center [689, 226] width 73 height 28
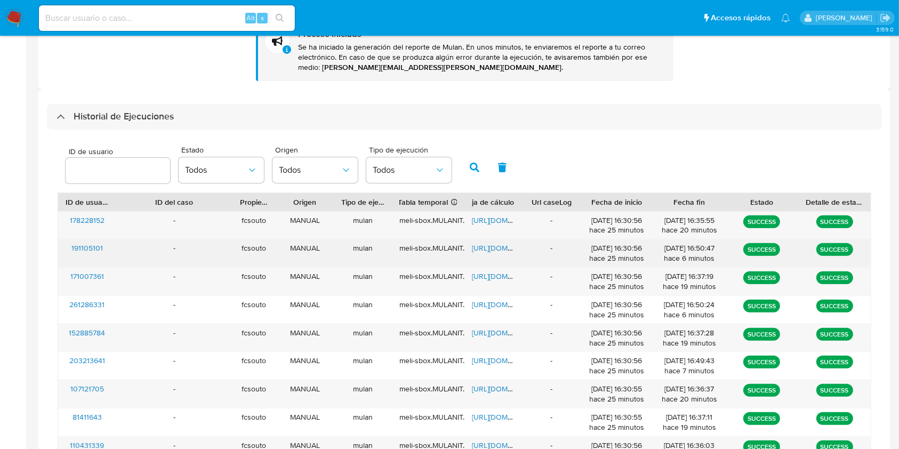
click at [689, 243] on div "16/09/2025 16:50:47 hace 6 minutos" at bounding box center [690, 253] width 58 height 20
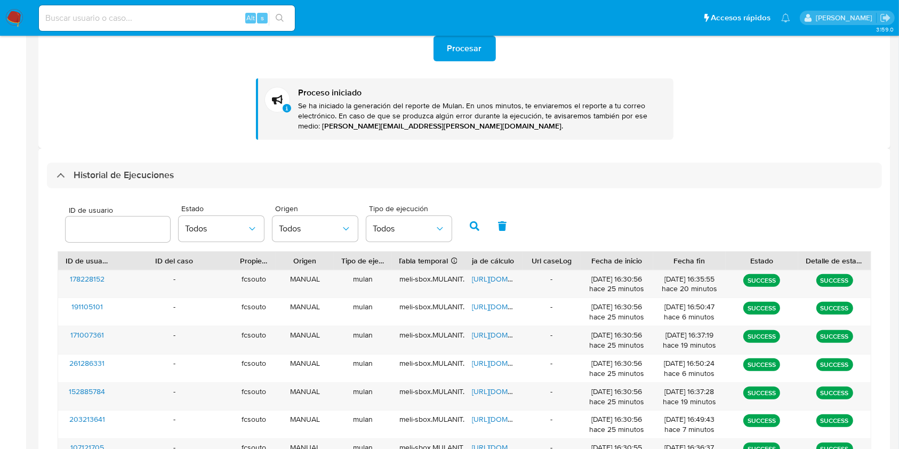
scroll to position [284, 0]
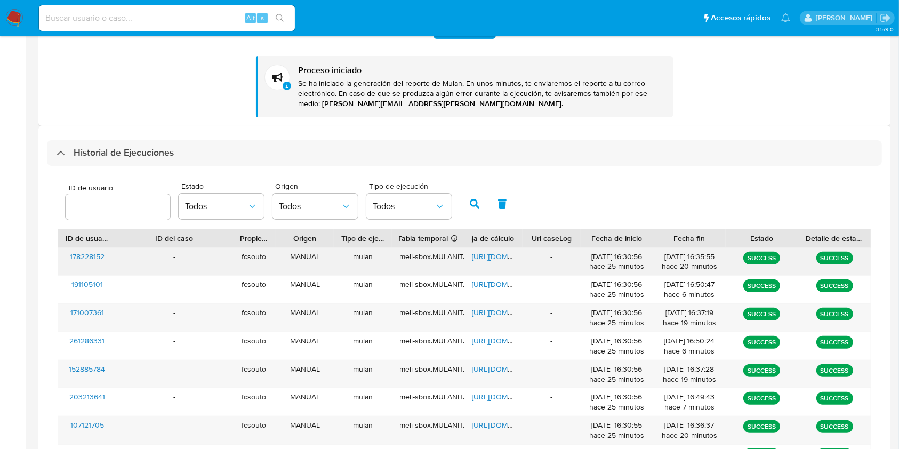
click at [493, 257] on span "https://docs.google.com/spreadsheets/d/1BeFWj1gv5iV64ULInmrTECpqEmoK14OjSo2sBVN…" at bounding box center [509, 256] width 74 height 11
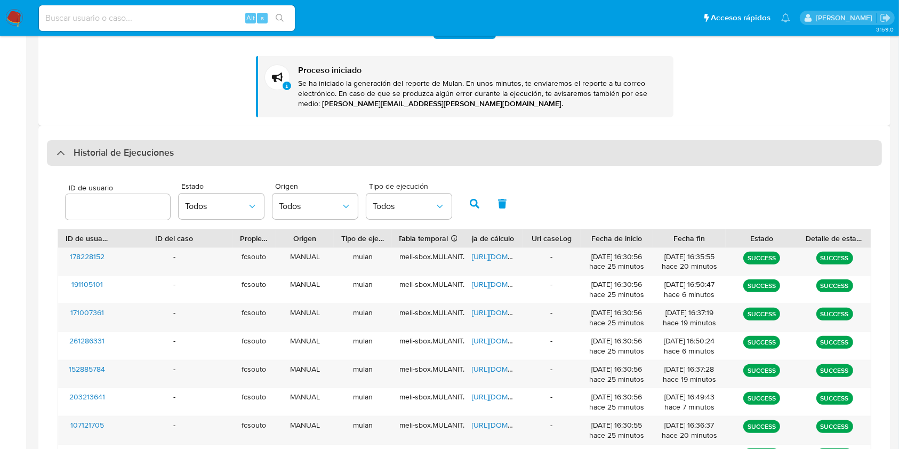
scroll to position [0, 0]
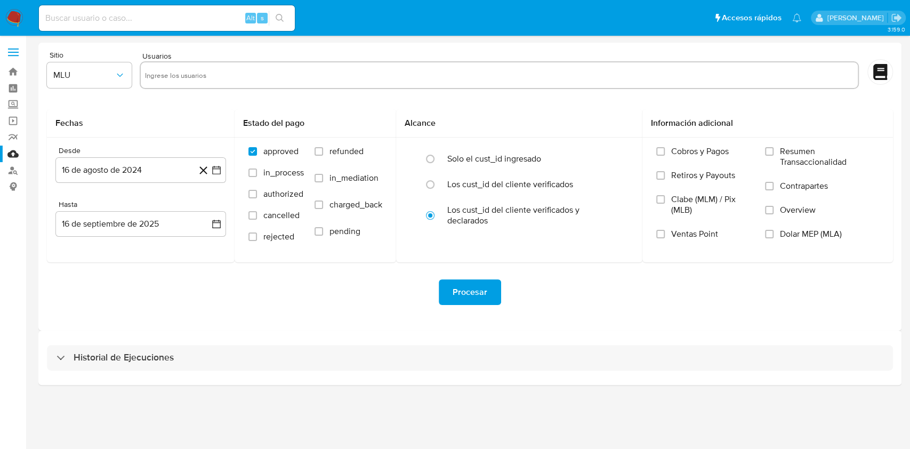
click at [12, 14] on img at bounding box center [14, 18] width 18 height 18
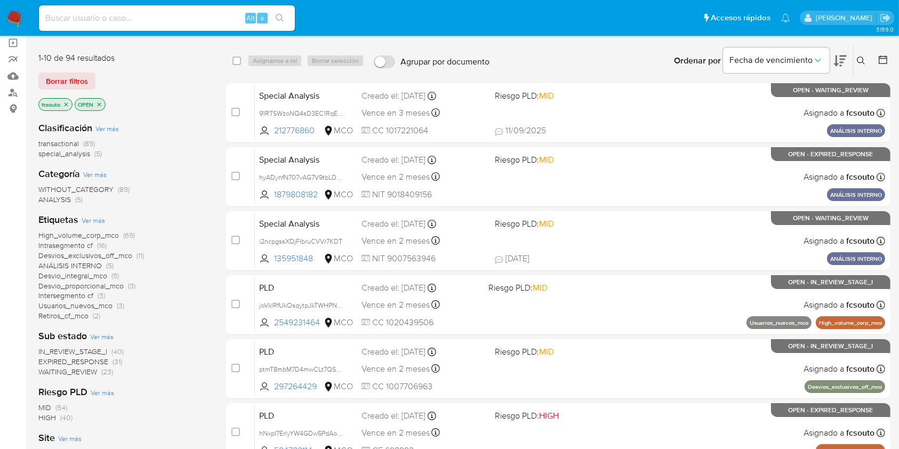
scroll to position [142, 0]
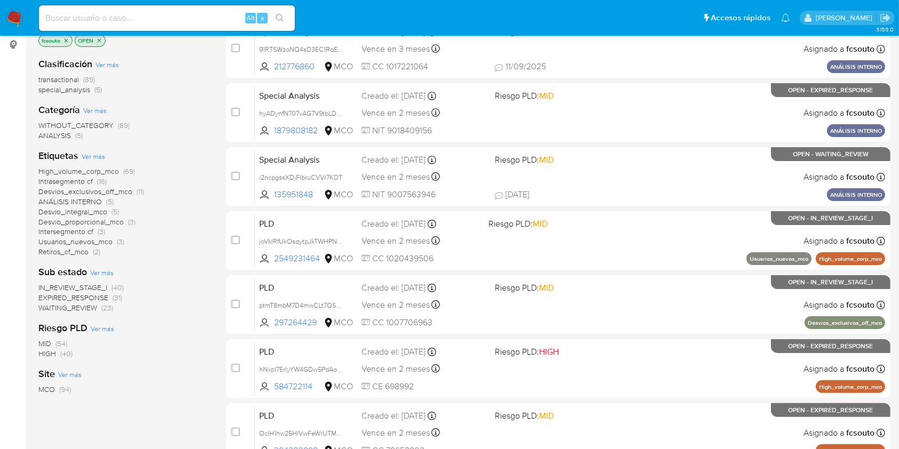
click at [90, 309] on span "WAITING_REVIEW" at bounding box center [67, 307] width 59 height 11
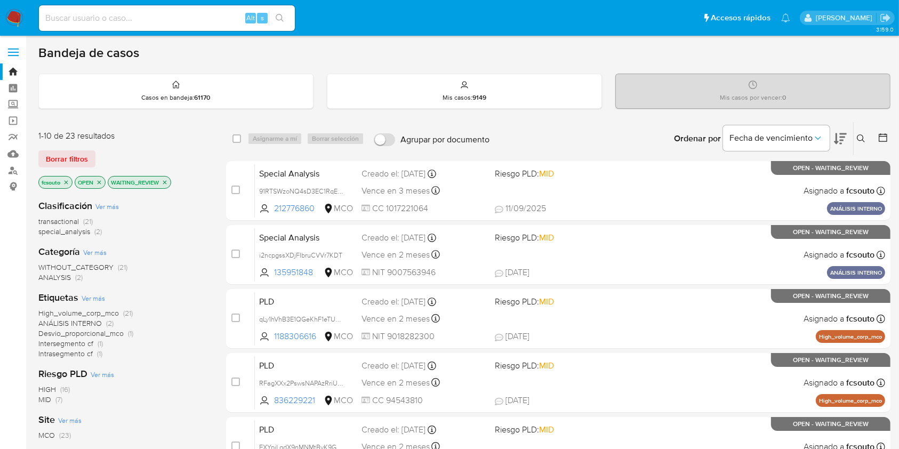
click at [841, 135] on icon at bounding box center [840, 138] width 13 height 11
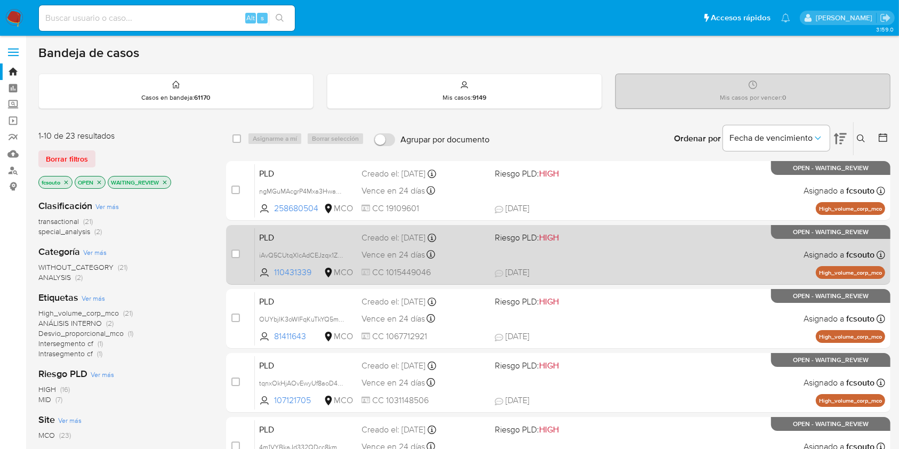
click at [488, 256] on div "PLD iAvQ5CUtqXlcAdCEJzqx1ZVF 110431339 MCO Riesgo PLD: HIGH Creado el: [DATE] C…" at bounding box center [570, 255] width 630 height 54
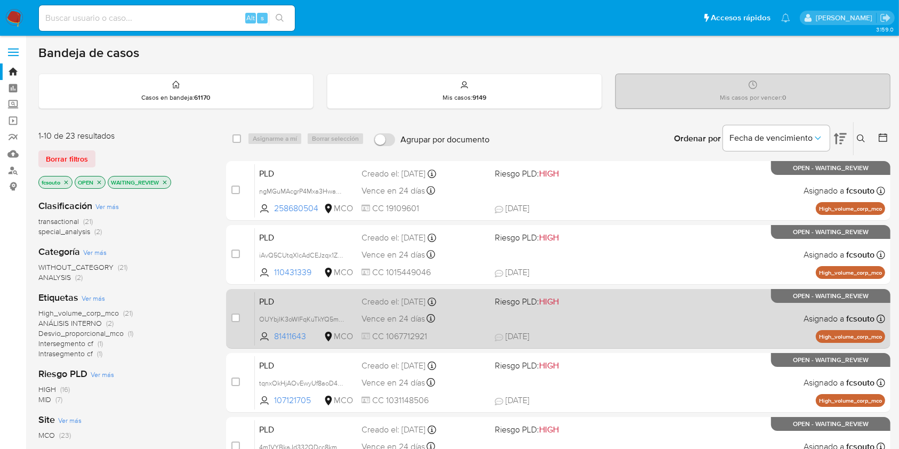
click at [464, 318] on div "Vence en 24 días Vence el [DATE] 07:07:25" at bounding box center [423, 318] width 124 height 14
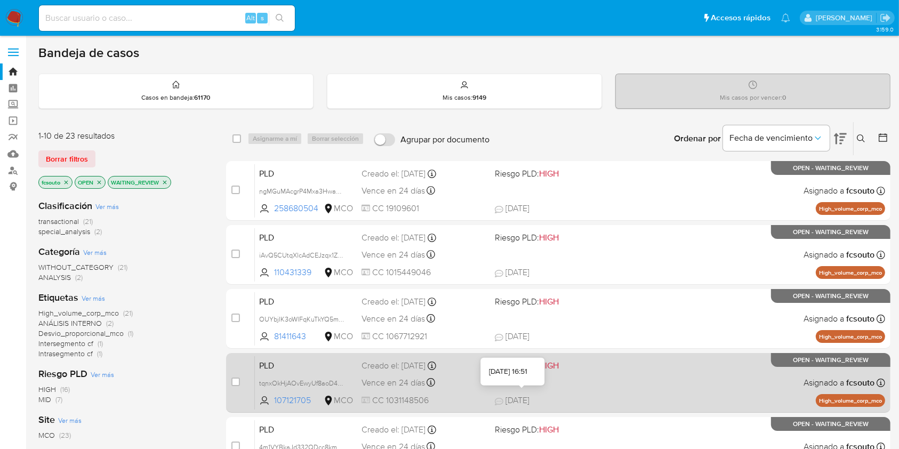
click at [513, 403] on span "[DATE]" at bounding box center [512, 401] width 35 height 12
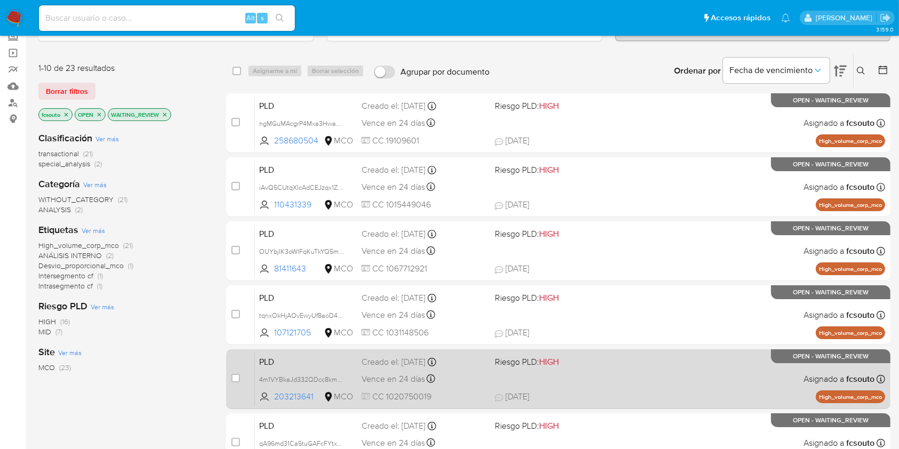
scroll to position [142, 0]
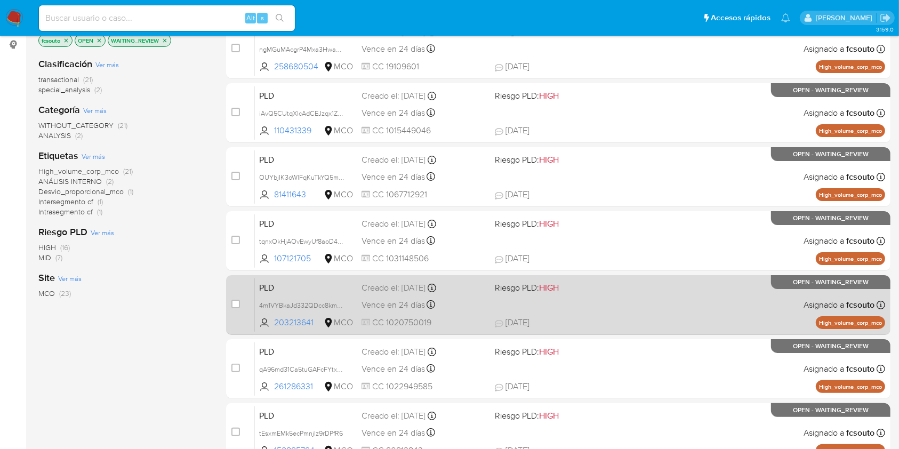
click at [484, 311] on div "PLD 4m1VYBkaJd332QDcc8kmMxcK 203213641 MCO Riesgo PLD: HIGH Creado el: [DATE] C…" at bounding box center [570, 305] width 630 height 54
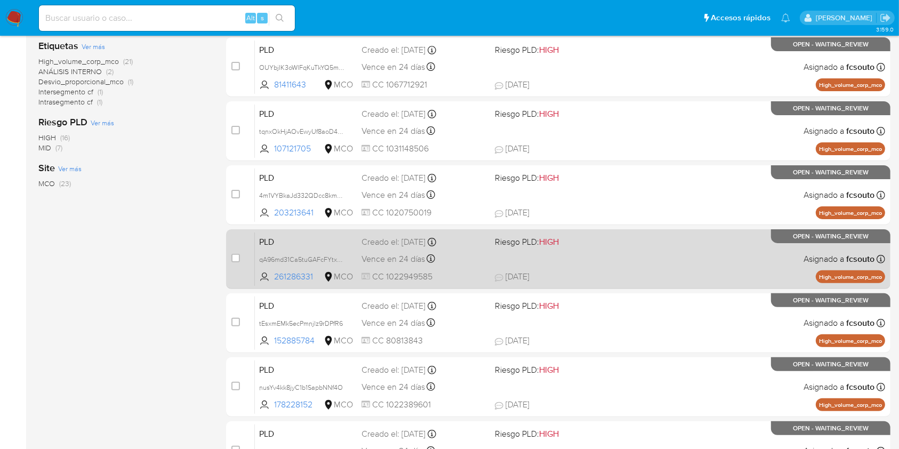
scroll to position [284, 0]
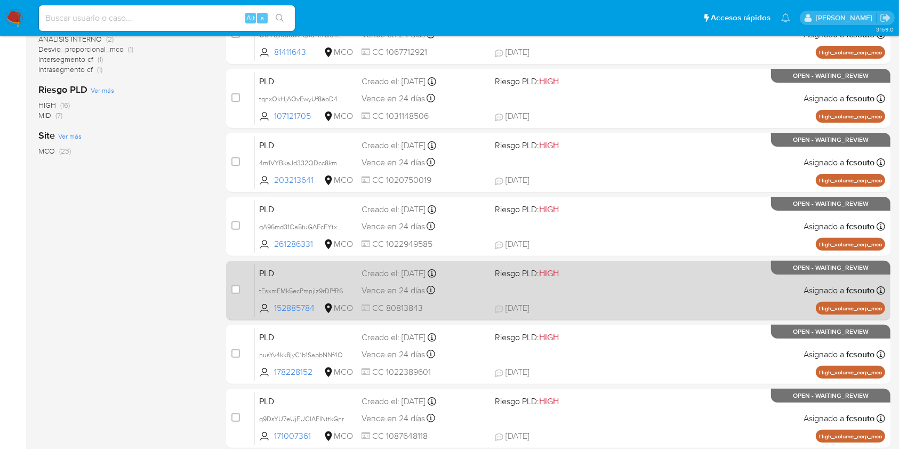
click at [486, 285] on div "PLD tEsxmEMk5ecPmnjlz9rDPfR6 152885784 MCO Riesgo PLD: HIGH Creado el: [DATE] C…" at bounding box center [570, 290] width 630 height 54
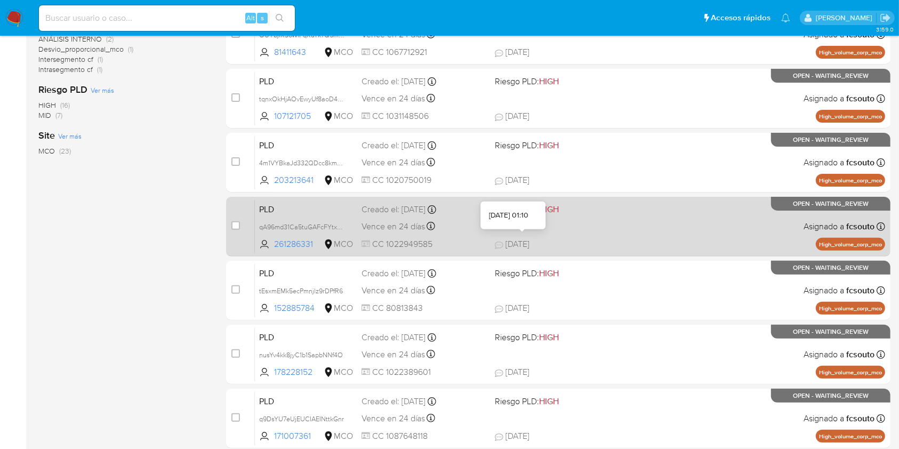
click at [501, 237] on div "PLD qA96md31Ca5tuGAFcFYtxZbO 261286331 MCO Riesgo PLD: HIGH Creado el: [DATE] C…" at bounding box center [570, 226] width 630 height 54
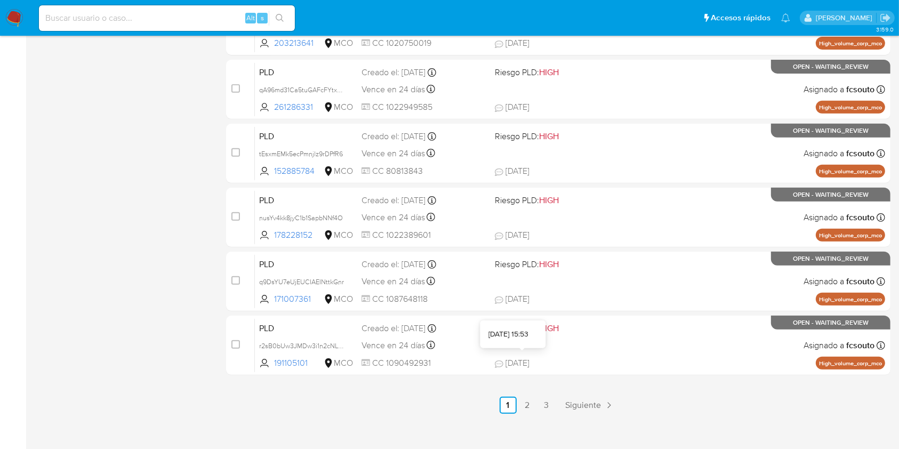
scroll to position [427, 0]
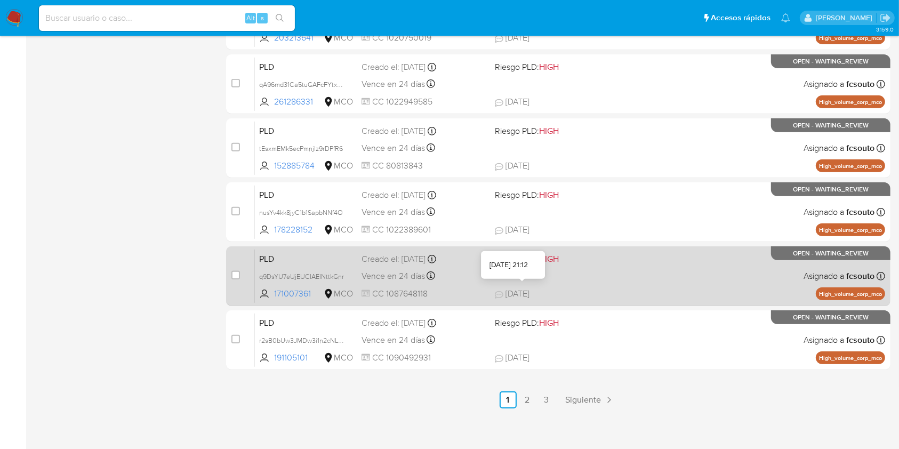
click at [529, 295] on span "[DATE]" at bounding box center [512, 294] width 35 height 12
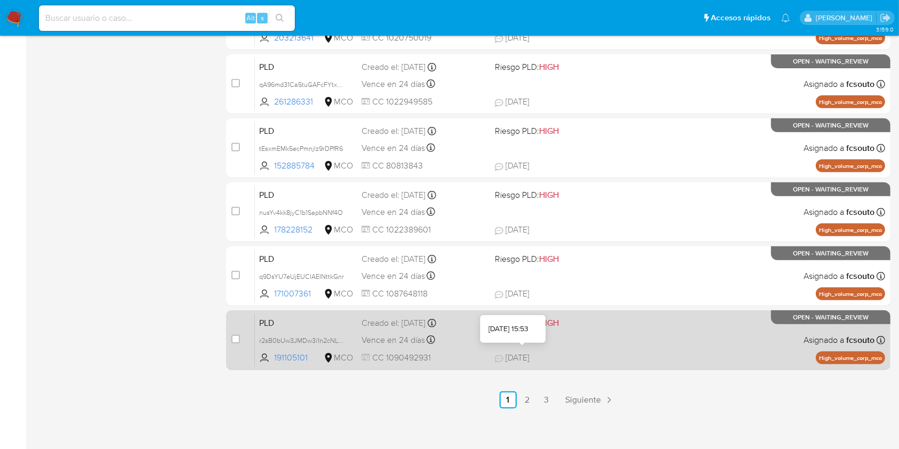
click at [572, 351] on div "PLD r2sB0bUw3JMDw3i1n2cNLP3U 191105101 MCO Riesgo PLD: HIGH Creado el: [DATE] C…" at bounding box center [570, 340] width 630 height 54
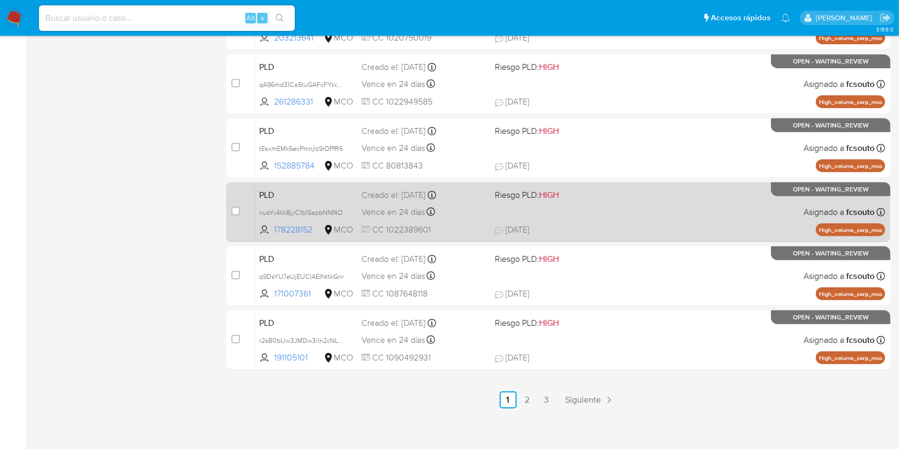
click at [567, 215] on div "PLD nusYv4kk8jyC1b1SapbNNf4O 178228152 MCO Riesgo PLD: HIGH Creado el: [DATE] C…" at bounding box center [570, 212] width 630 height 54
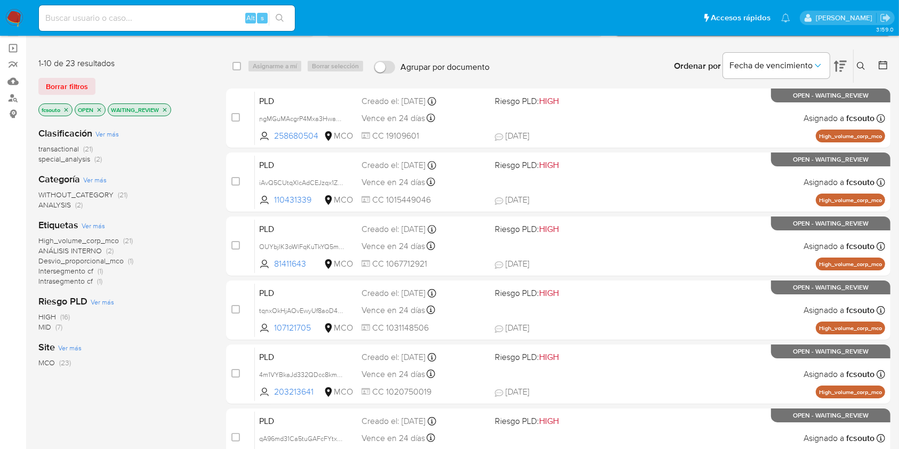
scroll to position [0, 0]
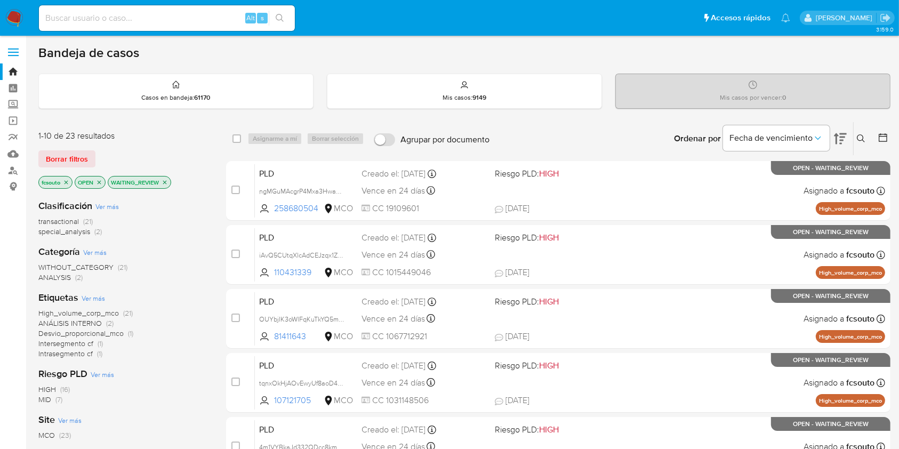
click at [168, 183] on icon "close-filter" at bounding box center [165, 182] width 6 height 6
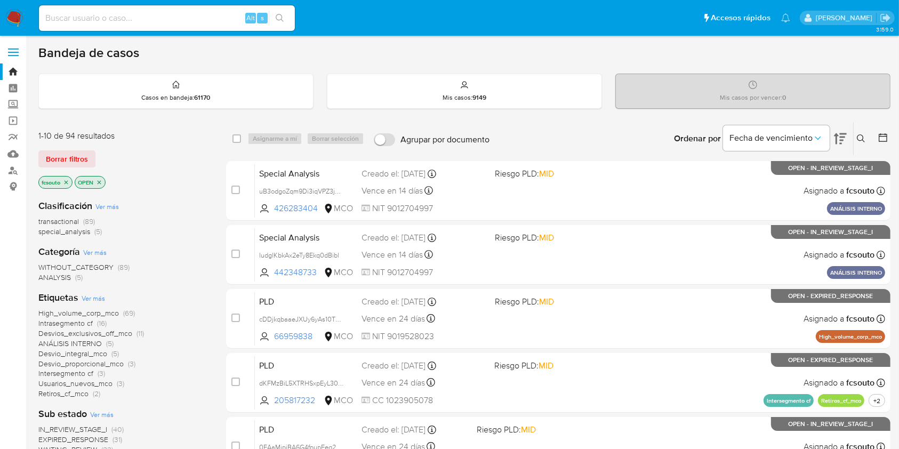
click at [841, 138] on icon at bounding box center [840, 138] width 13 height 13
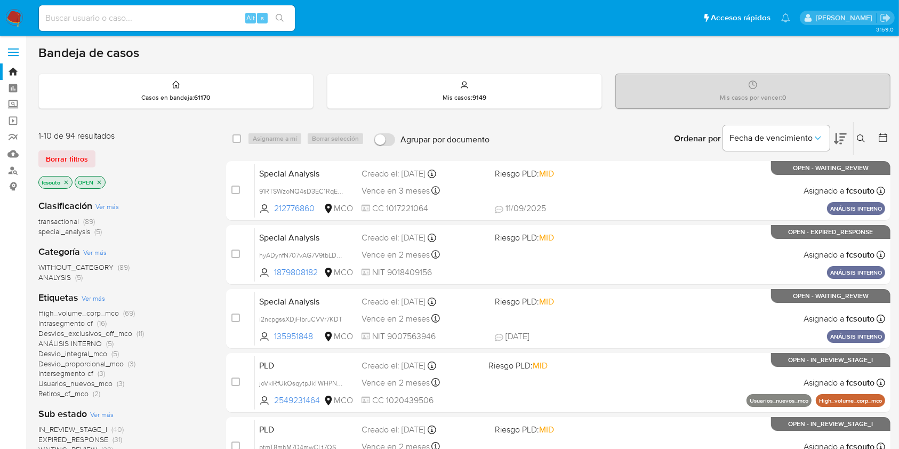
click at [836, 138] on icon at bounding box center [840, 138] width 13 height 11
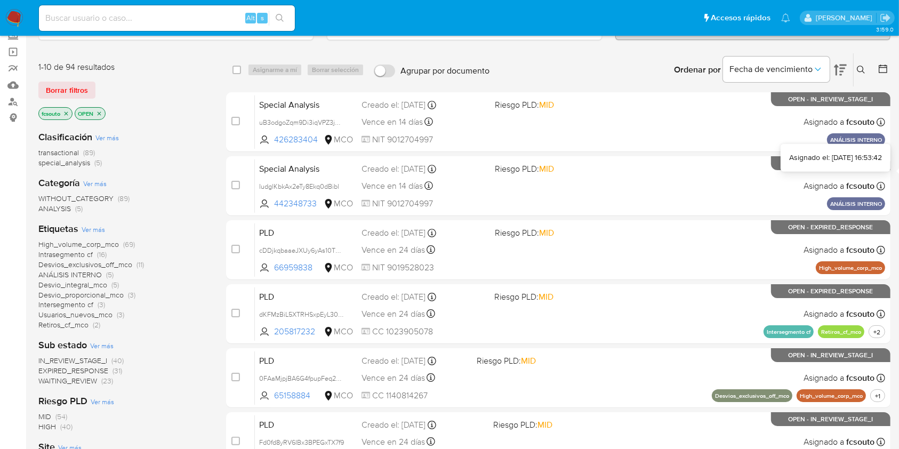
scroll to position [71, 0]
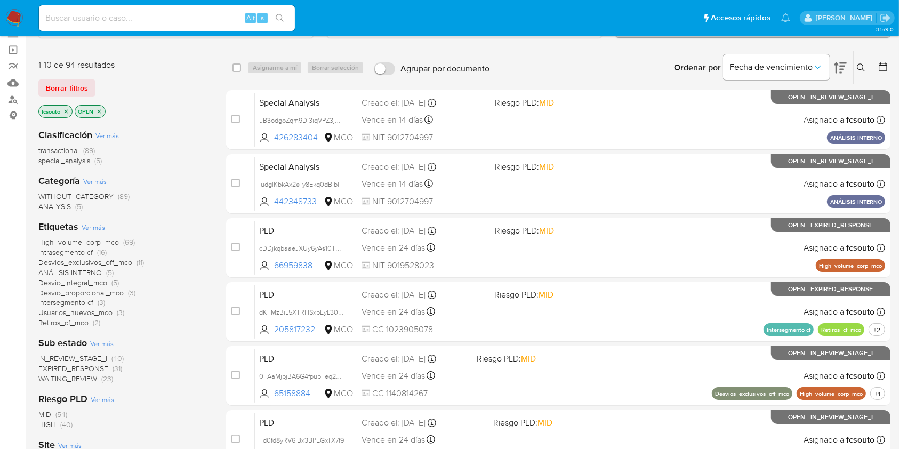
click at [69, 112] on icon "close-filter" at bounding box center [66, 111] width 6 height 6
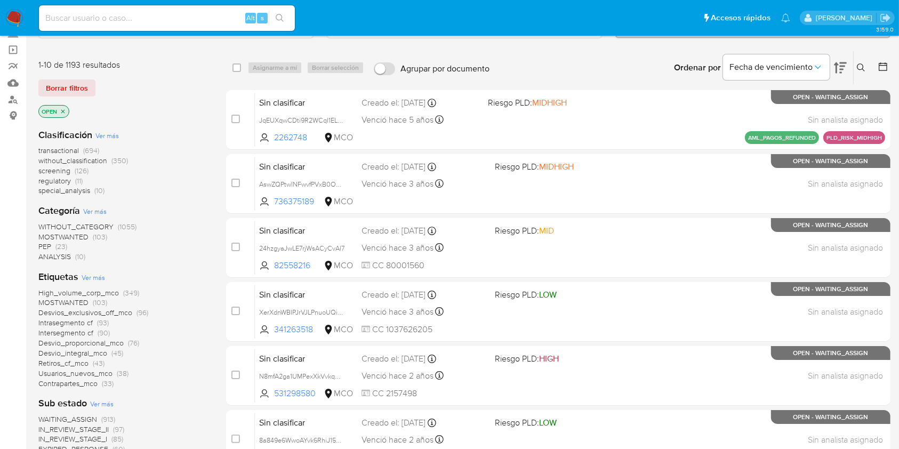
click at [86, 160] on span "without_classification" at bounding box center [72, 160] width 69 height 11
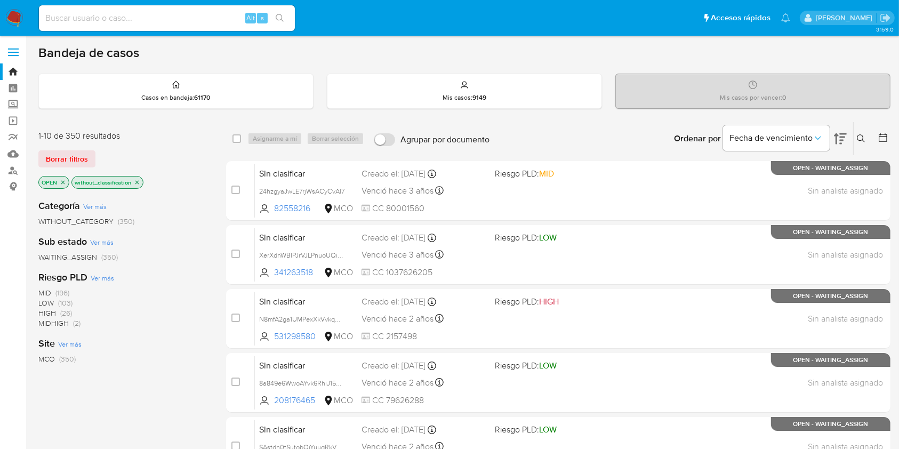
click at [138, 186] on p "without_classification" at bounding box center [107, 182] width 71 height 12
click at [136, 180] on icon "close-filter" at bounding box center [137, 182] width 6 height 6
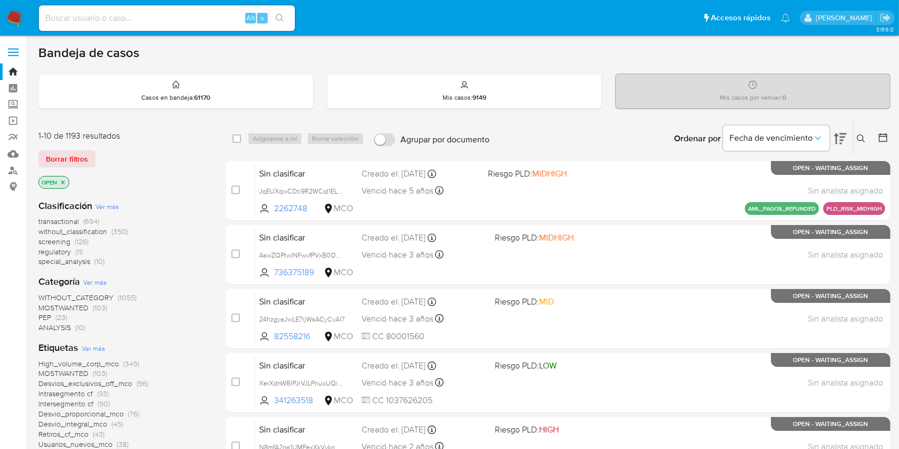
click at [102, 230] on span "without_classification" at bounding box center [72, 231] width 69 height 11
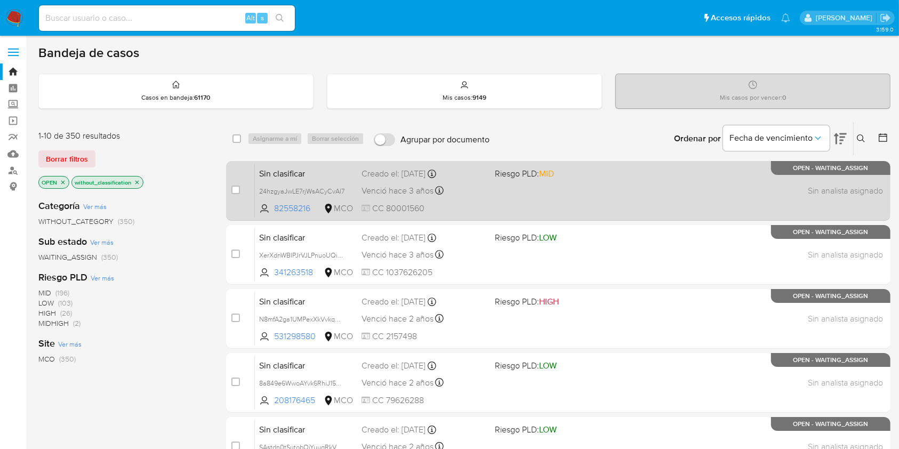
click at [479, 201] on div "Sin clasificar 24hzgyaJwLE7rjWsACyCvAl7 82558216 MCO Riesgo PLD: MID Creado el:…" at bounding box center [570, 191] width 630 height 54
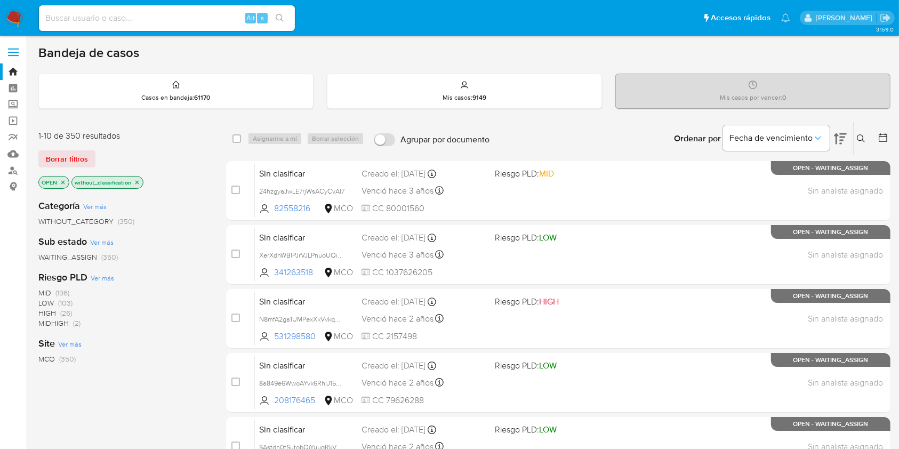
click at [13, 18] on img at bounding box center [14, 18] width 18 height 18
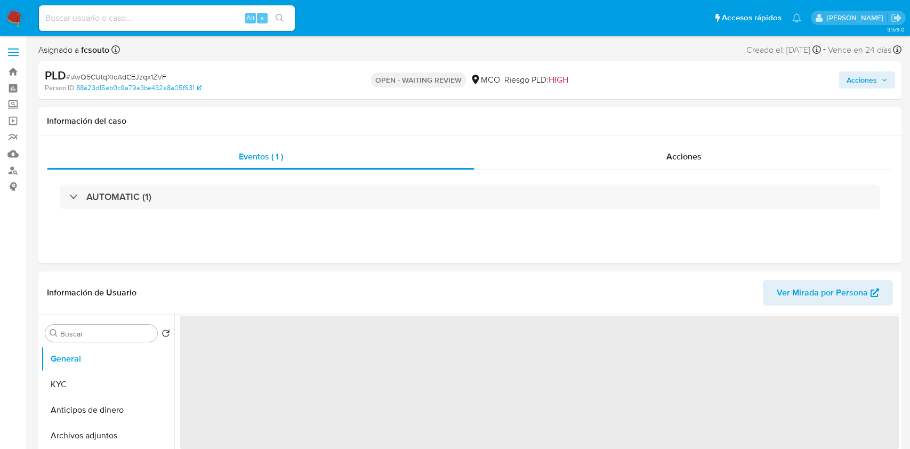
select select "10"
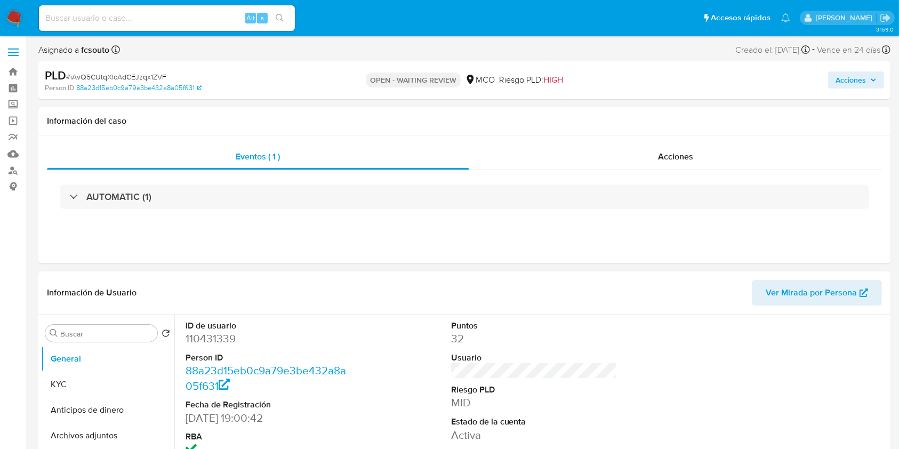
click at [210, 334] on dd "110431339" at bounding box center [269, 338] width 166 height 15
copy dd "110431339"
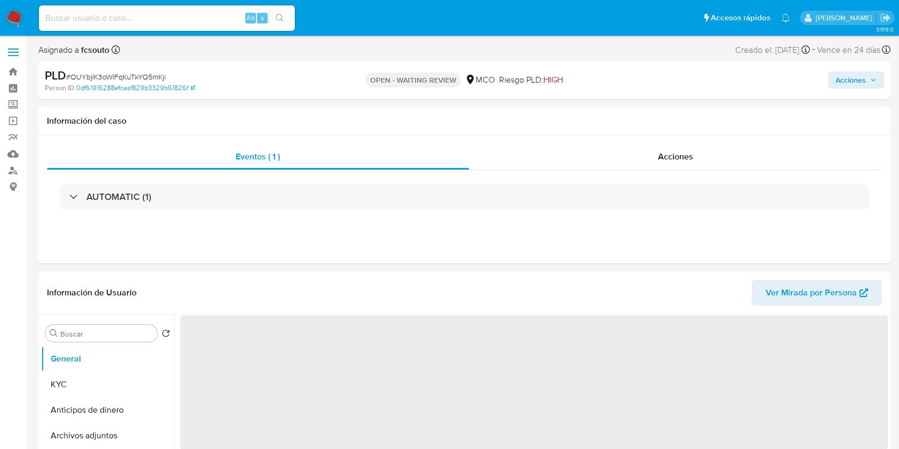
select select "10"
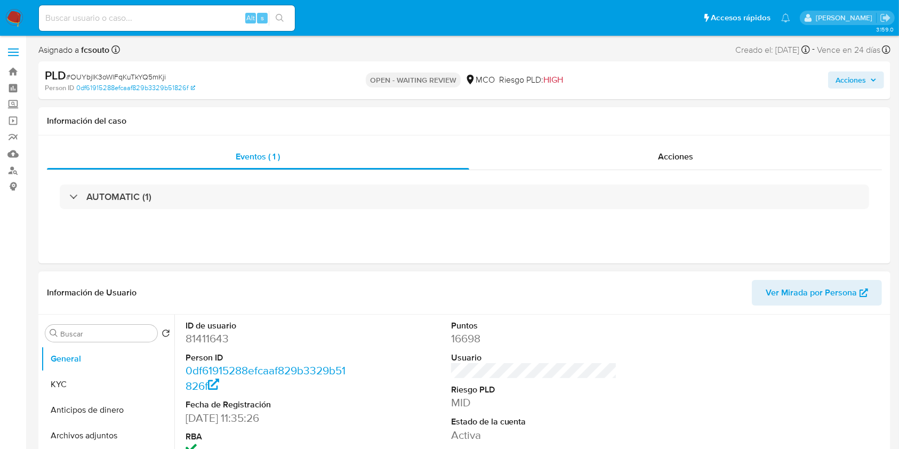
click at [215, 337] on dd "81411643" at bounding box center [269, 338] width 166 height 15
copy dd "81411643"
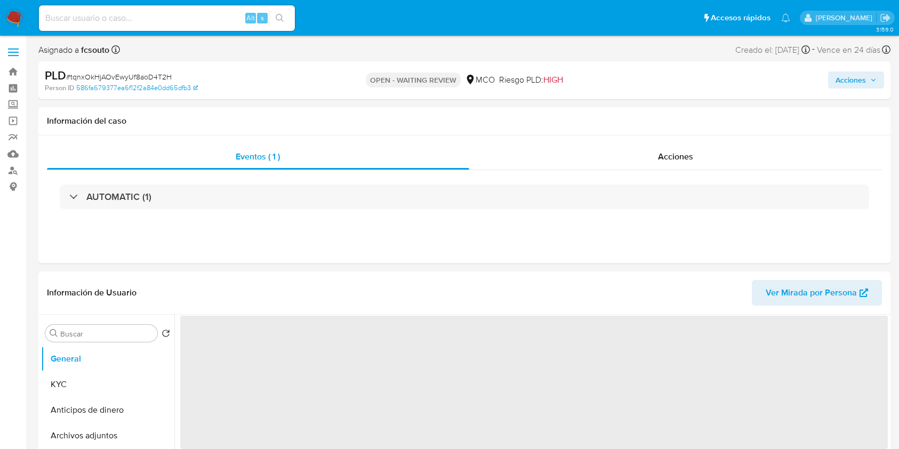
select select "10"
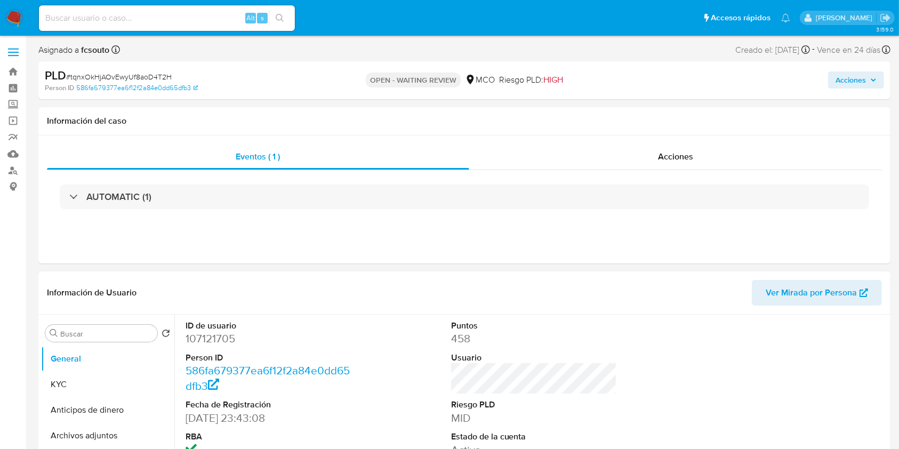
click at [214, 341] on dd "107121705" at bounding box center [269, 338] width 166 height 15
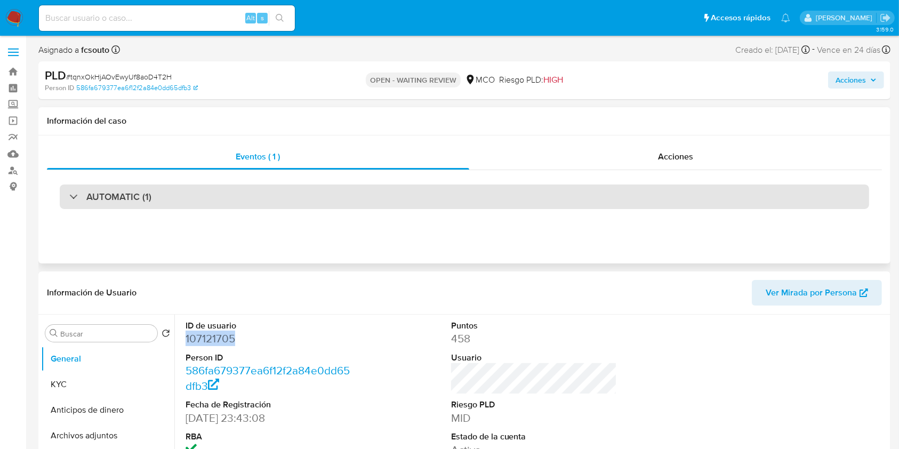
copy dd "107121705"
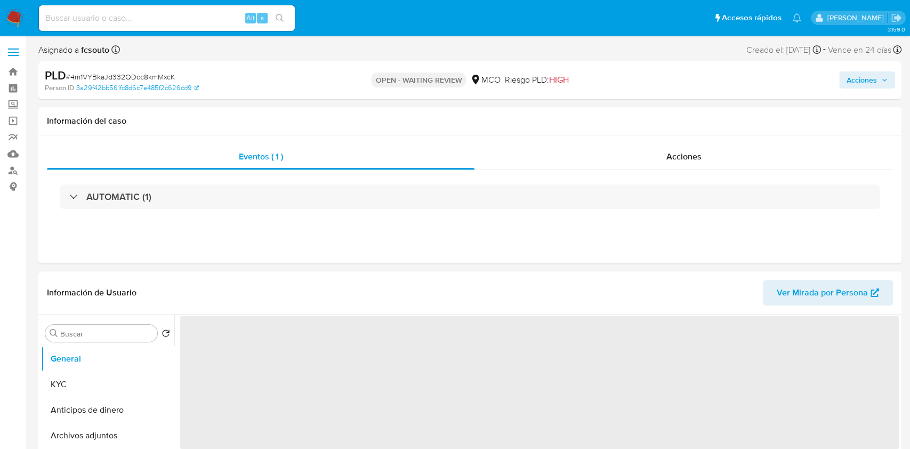
select select "10"
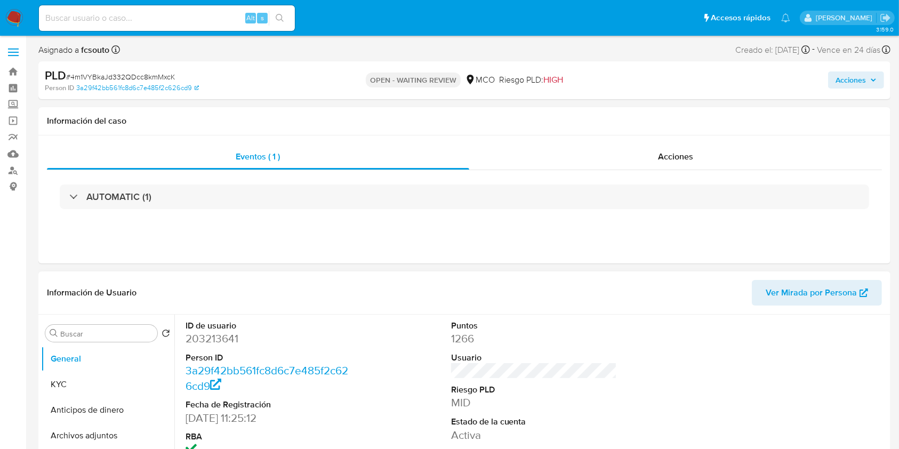
click at [208, 335] on dd "203213641" at bounding box center [269, 338] width 166 height 15
drag, startPoint x: 208, startPoint y: 335, endPoint x: 253, endPoint y: 240, distance: 104.9
click at [207, 335] on dd "203213641" at bounding box center [269, 338] width 166 height 15
copy dd "203213641"
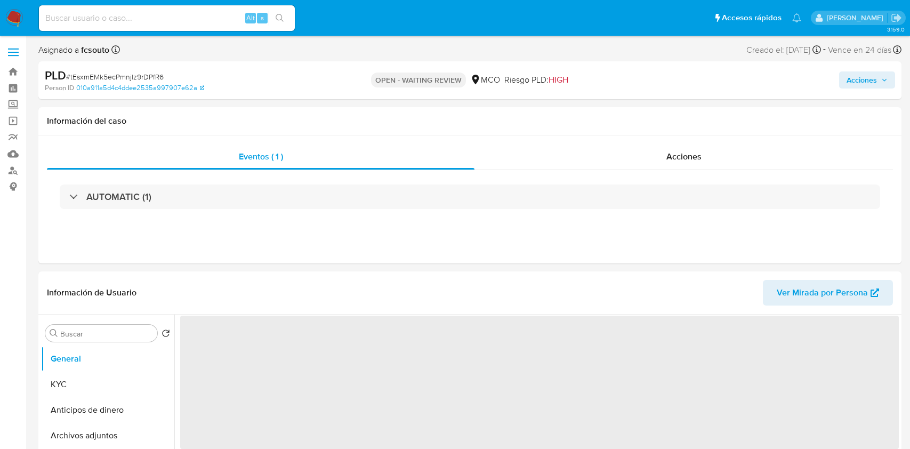
select select "10"
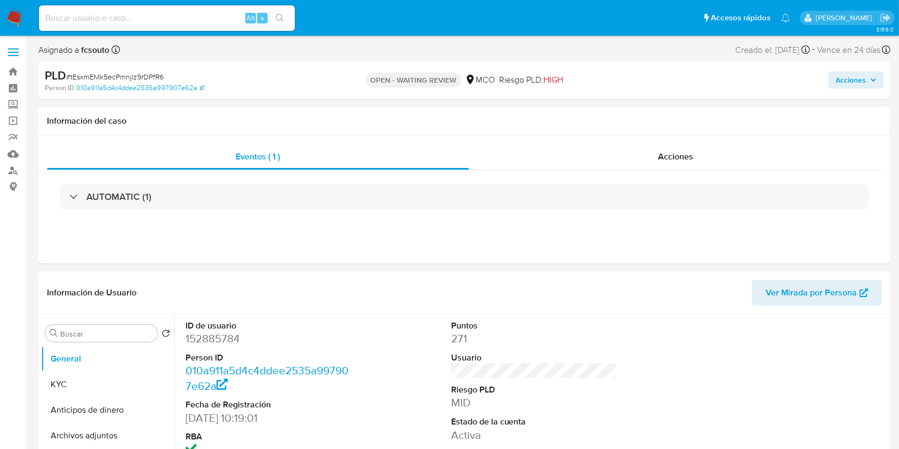
click at [220, 342] on dd "152885784" at bounding box center [269, 338] width 166 height 15
copy dd "152885784"
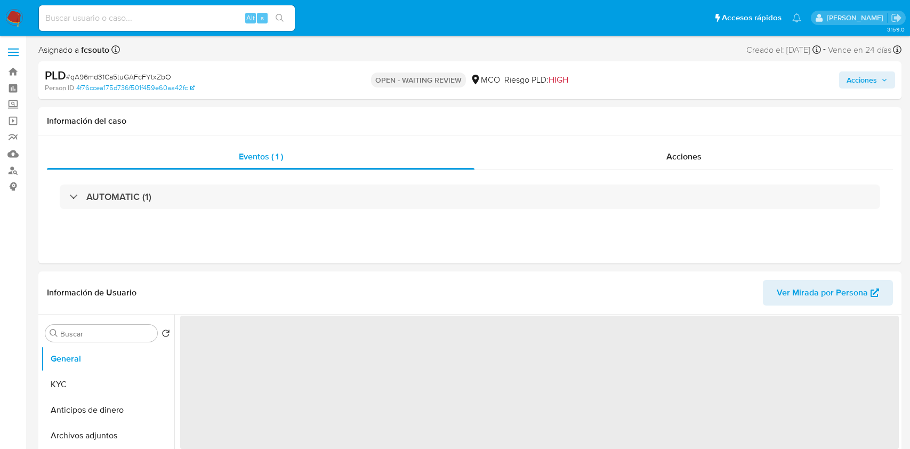
select select "10"
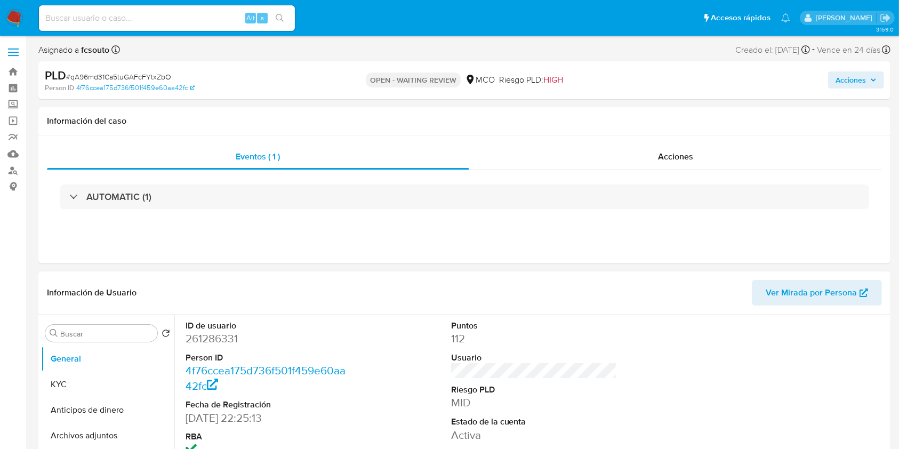
click at [221, 345] on dd "261286331" at bounding box center [269, 338] width 166 height 15
copy dd "261286331"
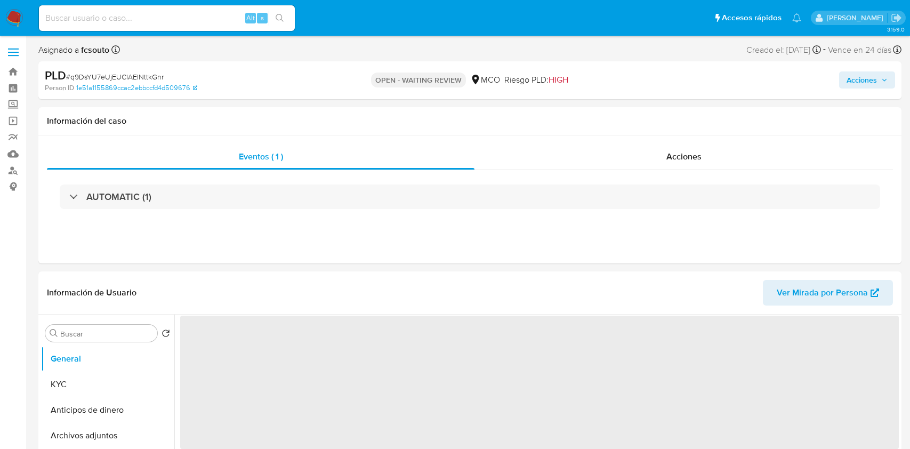
select select "10"
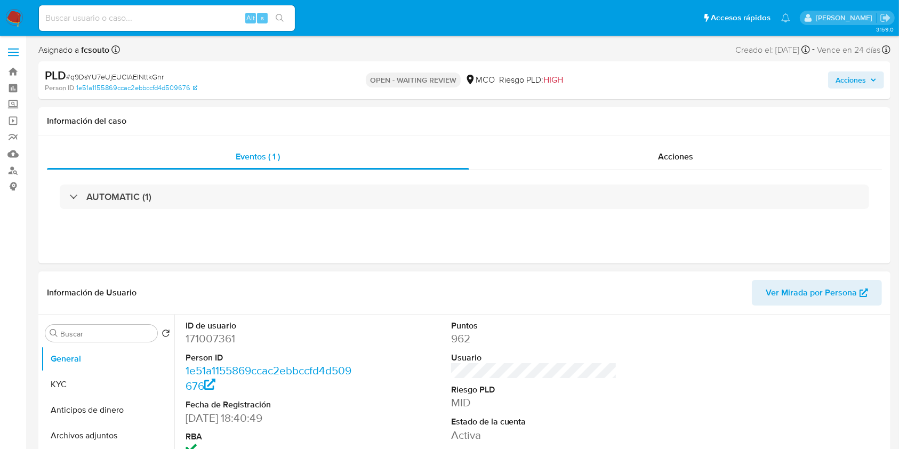
click at [218, 343] on dd "171007361" at bounding box center [269, 338] width 166 height 15
copy dd "171007361"
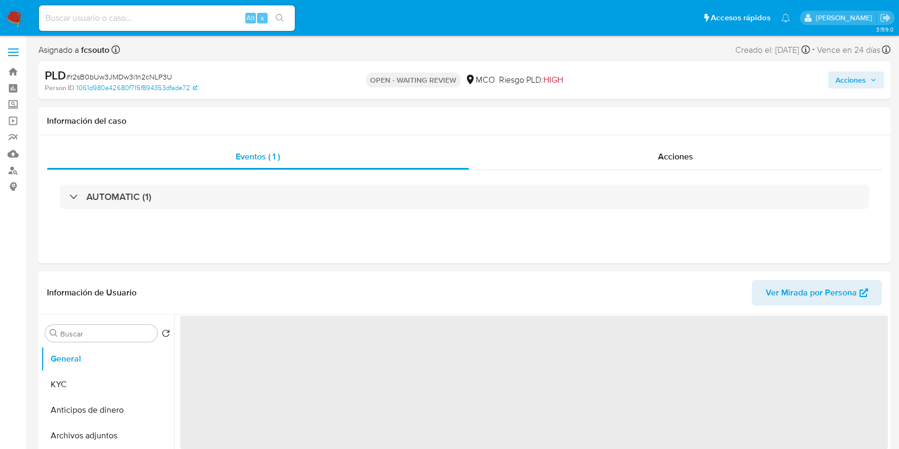
select select "10"
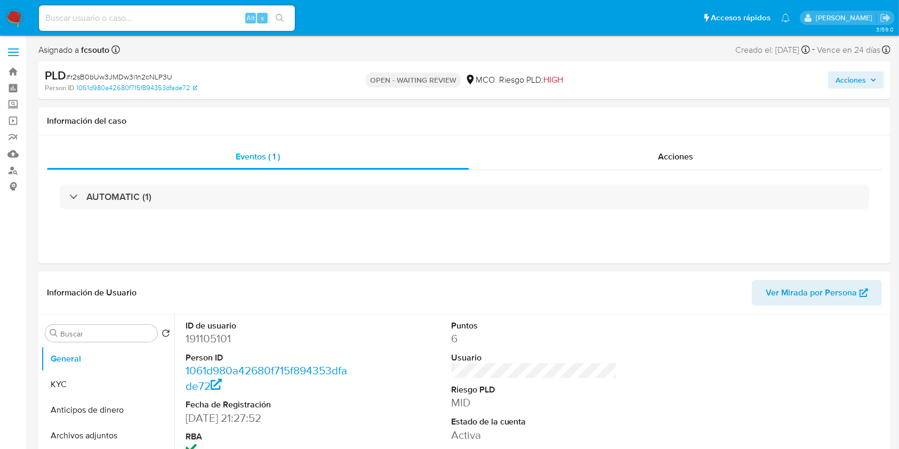
click at [203, 335] on dd "191105101" at bounding box center [269, 338] width 166 height 15
click at [202, 335] on dd "191105101" at bounding box center [269, 338] width 166 height 15
copy dd "191105101"
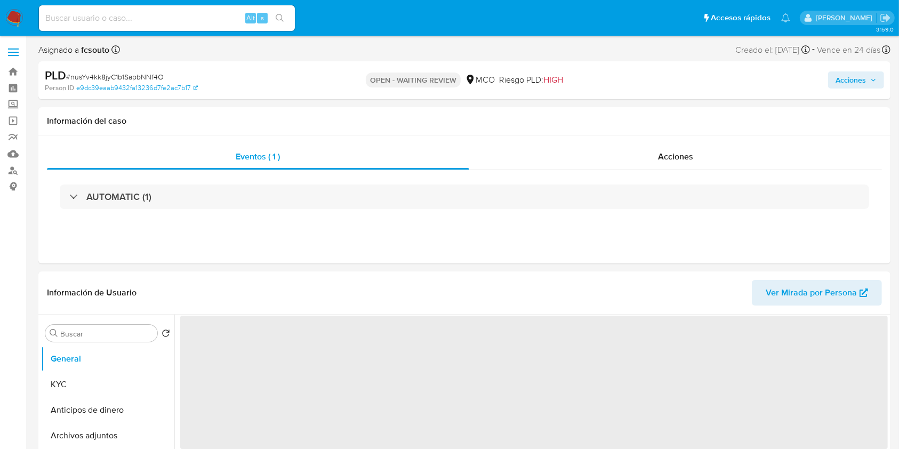
select select "10"
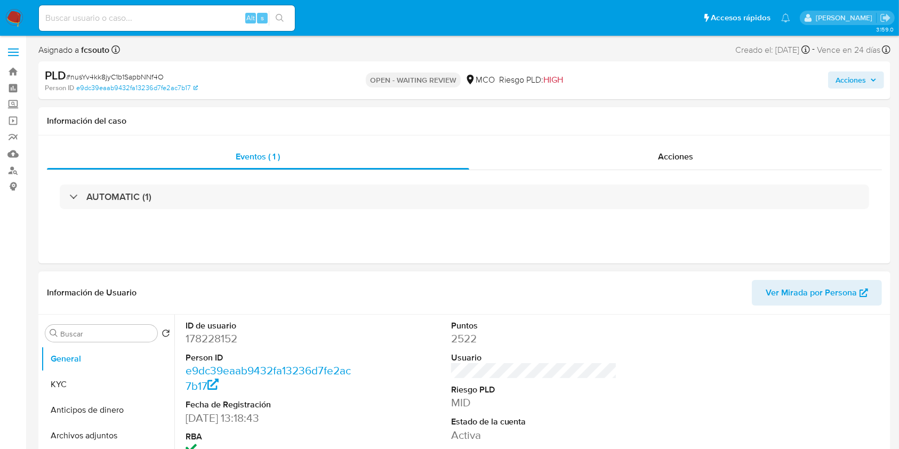
click at [223, 344] on dd "178228152" at bounding box center [269, 338] width 166 height 15
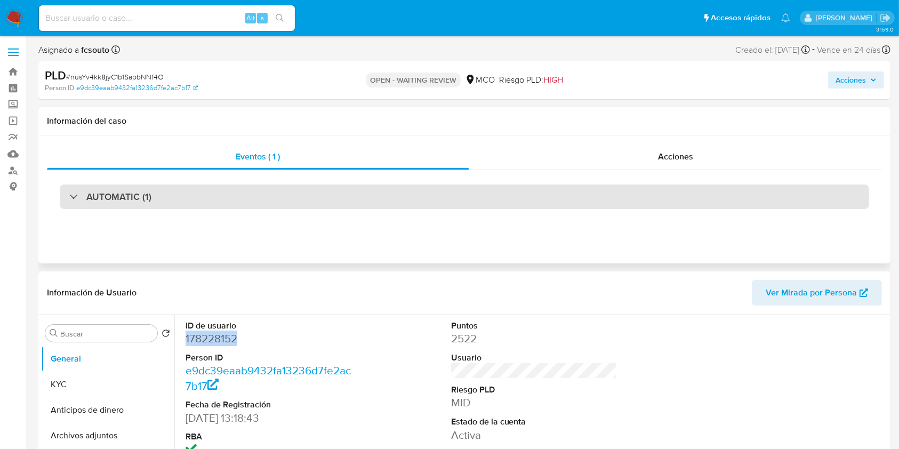
copy dd "178228152"
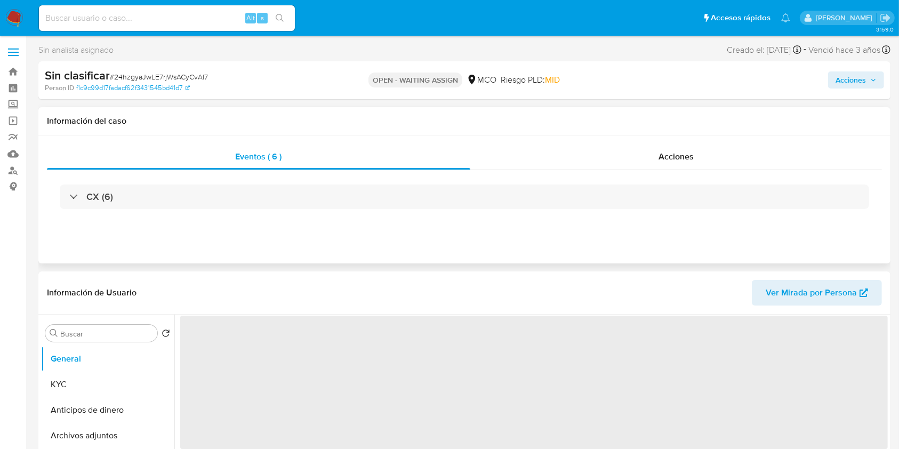
select select "10"
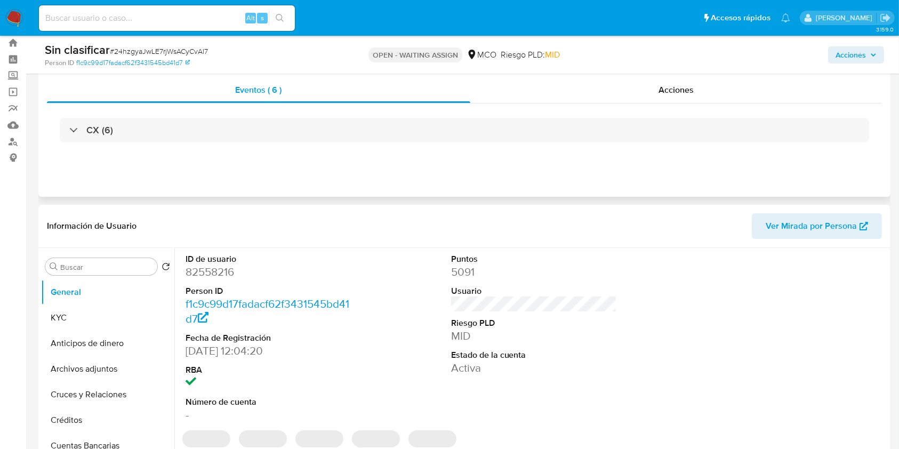
scroll to position [71, 0]
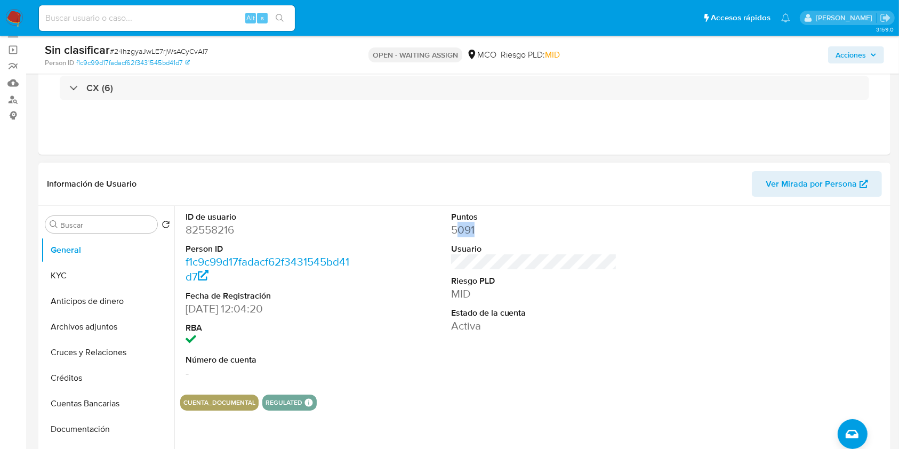
drag, startPoint x: 454, startPoint y: 229, endPoint x: 478, endPoint y: 234, distance: 24.5
click at [478, 234] on dd "5091" at bounding box center [534, 229] width 166 height 15
click at [480, 230] on dd "5091" at bounding box center [534, 229] width 166 height 15
drag, startPoint x: 448, startPoint y: 230, endPoint x: 475, endPoint y: 228, distance: 27.3
click at [475, 228] on div "Puntos 5091 Usuario Riesgo PLD MID Estado de la cuenta Activa" at bounding box center [534, 296] width 177 height 180
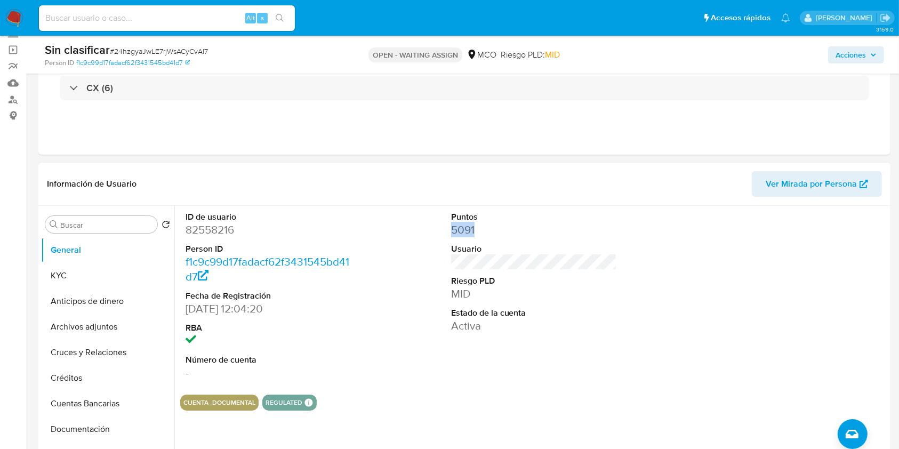
click at [473, 227] on dd "5091" at bounding box center [534, 229] width 166 height 15
click at [77, 272] on button "KYC" at bounding box center [103, 276] width 125 height 26
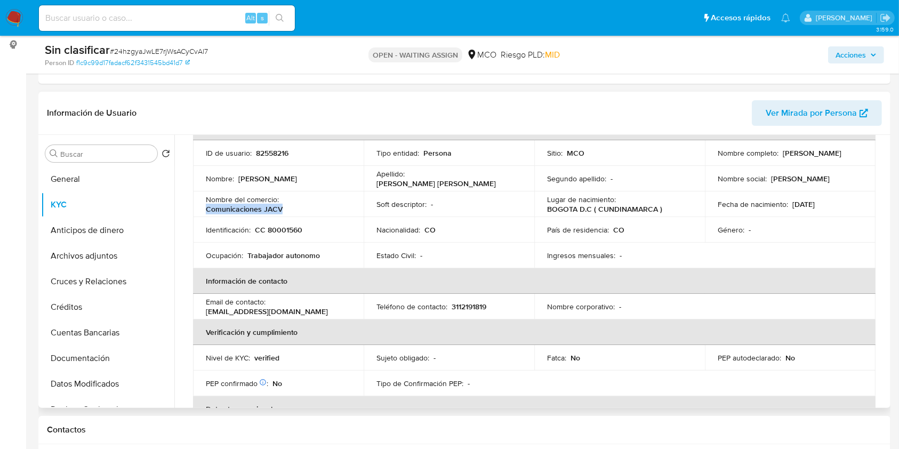
drag, startPoint x: 206, startPoint y: 207, endPoint x: 288, endPoint y: 210, distance: 82.2
click at [288, 210] on div "Nombre del comercio : Comunicaciones JACV" at bounding box center [278, 204] width 145 height 19
copy p "Comunicaciones JACV"
click at [320, 206] on div "Nombre del comercio : Comunicaciones JACV" at bounding box center [278, 204] width 145 height 19
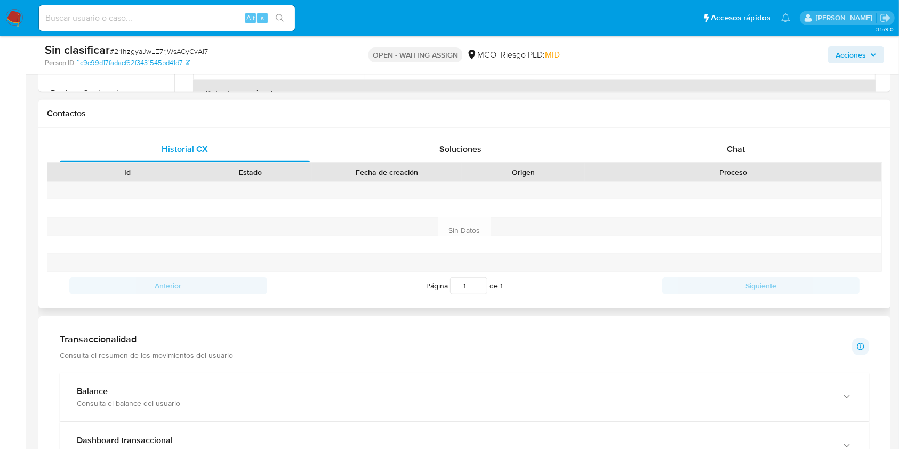
scroll to position [427, 0]
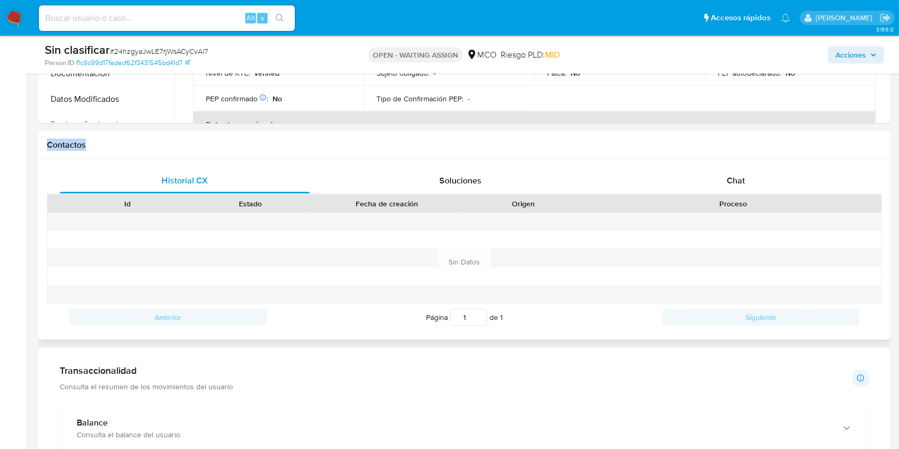
drag, startPoint x: 47, startPoint y: 146, endPoint x: 93, endPoint y: 146, distance: 45.9
click at [91, 144] on h1 "Contactos" at bounding box center [464, 145] width 835 height 11
click at [94, 146] on h1 "Contactos" at bounding box center [464, 145] width 835 height 11
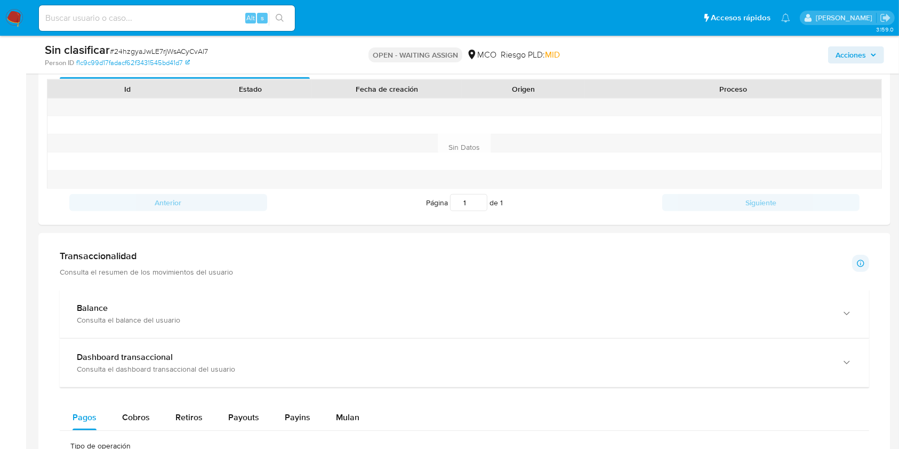
scroll to position [568, 0]
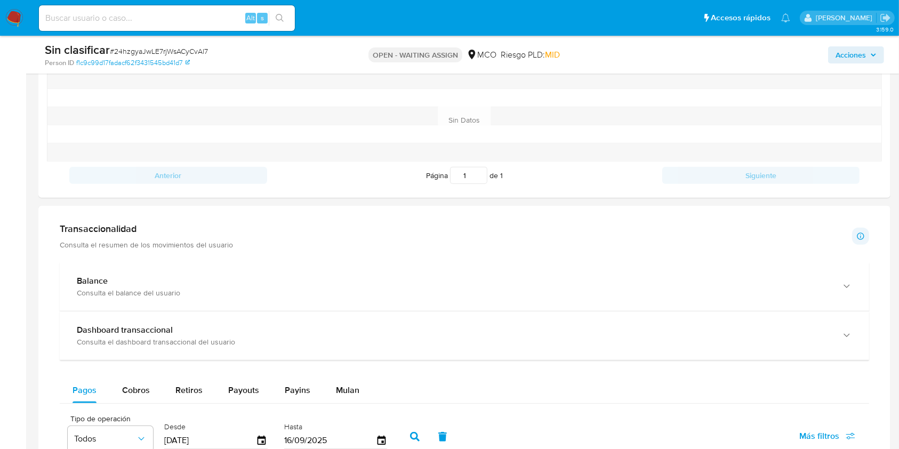
drag, startPoint x: 61, startPoint y: 227, endPoint x: 165, endPoint y: 215, distance: 104.2
click at [165, 215] on div "Transaccionalidad Consulta el resumen de los movimientos del usuario Informació…" at bounding box center [464, 456] width 835 height 485
click at [17, 208] on aside "Bandeja Tablero Screening Búsqueda en Listas Watchlist Herramientas Operaciones…" at bounding box center [13, 188] width 26 height 1512
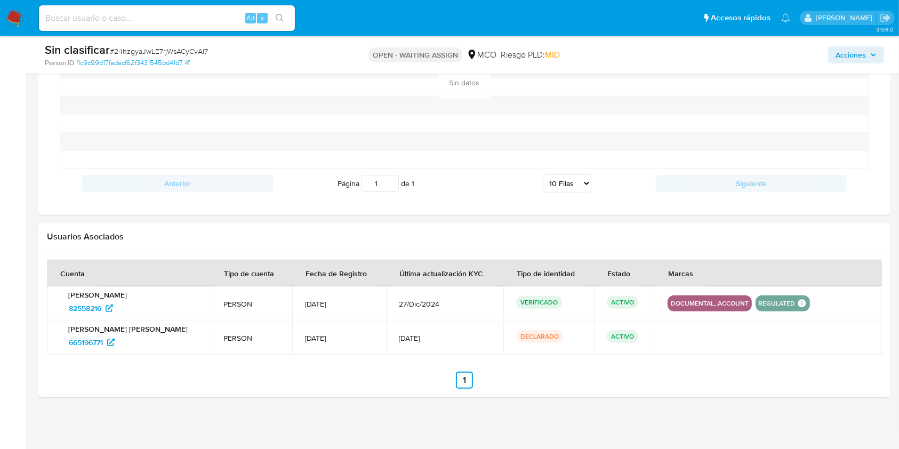
scroll to position [1062, 0]
drag, startPoint x: 47, startPoint y: 232, endPoint x: 123, endPoint y: 232, distance: 76.2
click at [123, 232] on div "Usuarios Asociados" at bounding box center [464, 236] width 852 height 28
click at [123, 232] on h2 "Usuarios Asociados" at bounding box center [464, 236] width 835 height 11
drag, startPoint x: 345, startPoint y: 340, endPoint x: 300, endPoint y: 336, distance: 46.0
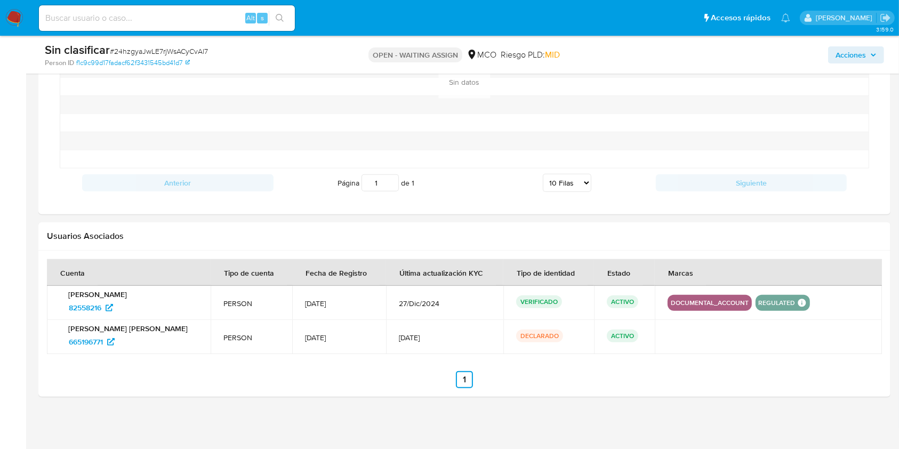
click at [305, 336] on span "28/Oct/2020" at bounding box center [339, 338] width 68 height 10
drag, startPoint x: 297, startPoint y: 336, endPoint x: 340, endPoint y: 335, distance: 42.1
click at [340, 335] on span "28/Oct/2020" at bounding box center [339, 338] width 68 height 10
click at [343, 336] on span "28/Oct/2020" at bounding box center [339, 338] width 68 height 10
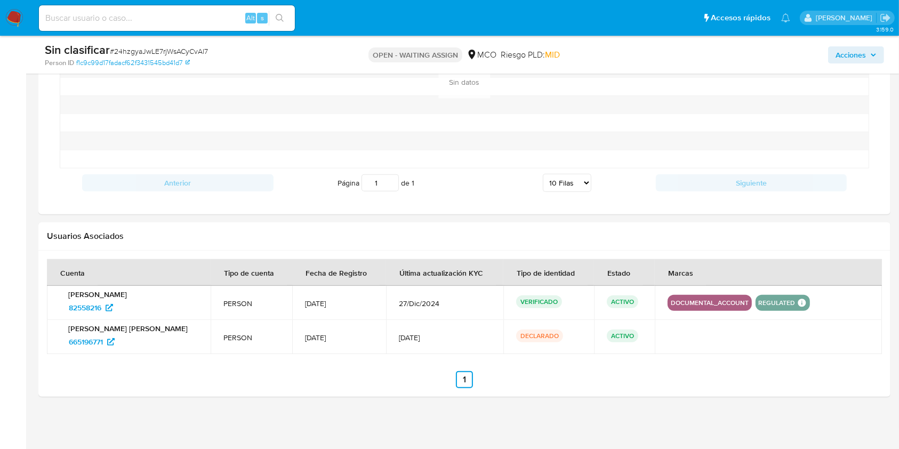
drag, startPoint x: 341, startPoint y: 301, endPoint x: 297, endPoint y: 297, distance: 43.8
click at [305, 299] on span "12/Jul/2005" at bounding box center [339, 304] width 68 height 10
drag, startPoint x: 343, startPoint y: 303, endPoint x: 337, endPoint y: 304, distance: 6.0
click at [343, 303] on span "12/Jul/2005" at bounding box center [339, 304] width 68 height 10
click at [337, 302] on span "12/Jul/2005" at bounding box center [339, 304] width 68 height 10
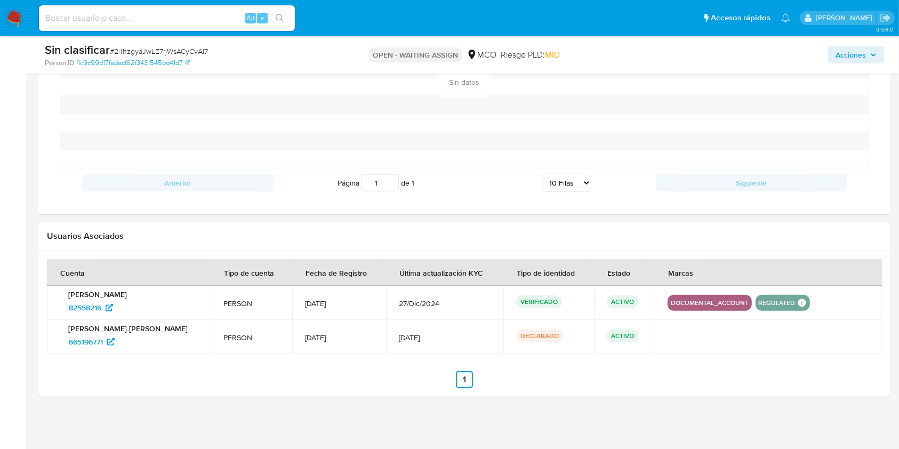
drag, startPoint x: 336, startPoint y: 301, endPoint x: 295, endPoint y: 299, distance: 41.1
click at [305, 299] on span "12/Jul/2005" at bounding box center [339, 304] width 68 height 10
click at [344, 307] on td "12/Jul/2005" at bounding box center [339, 303] width 94 height 34
drag, startPoint x: 345, startPoint y: 335, endPoint x: 286, endPoint y: 326, distance: 59.9
click at [292, 326] on td "28/Oct/2020" at bounding box center [339, 337] width 94 height 34
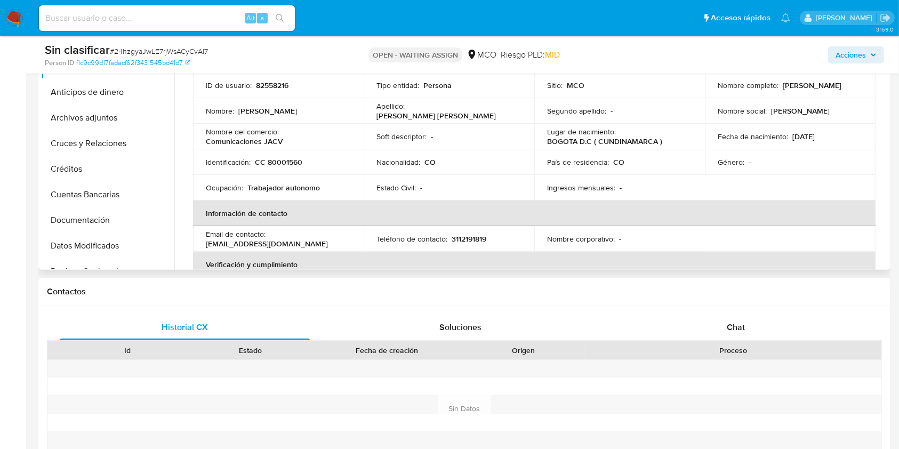
scroll to position [0, 0]
drag, startPoint x: 267, startPoint y: 163, endPoint x: 315, endPoint y: 159, distance: 48.1
click at [316, 159] on div "Identificación : CC 80001560" at bounding box center [278, 163] width 145 height 10
click at [312, 160] on div "Identificación : CC 80001560" at bounding box center [278, 163] width 145 height 10
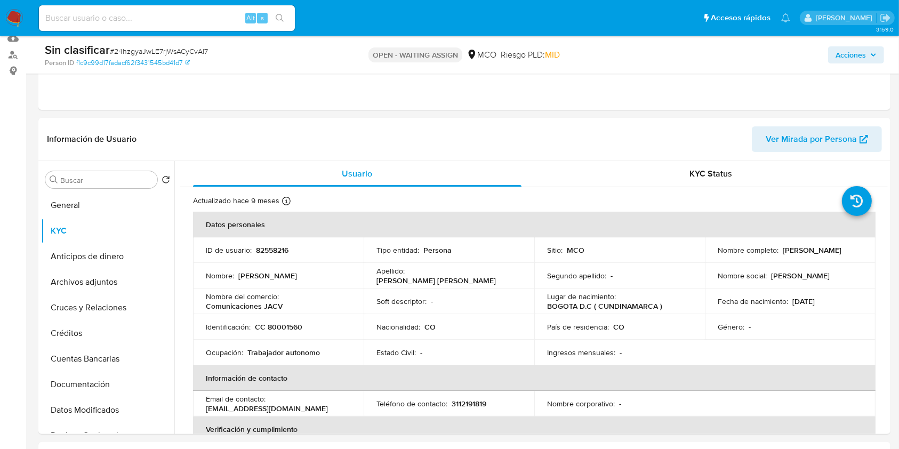
scroll to position [138, 0]
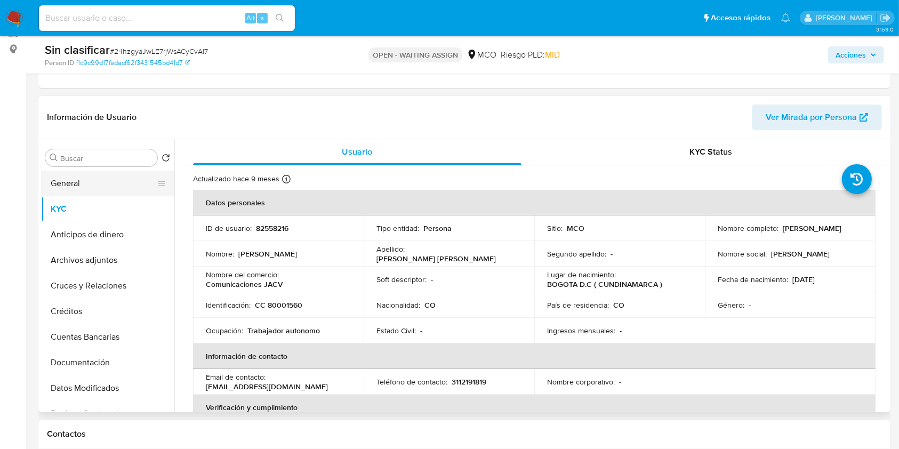
click at [81, 179] on button "General" at bounding box center [103, 184] width 125 height 26
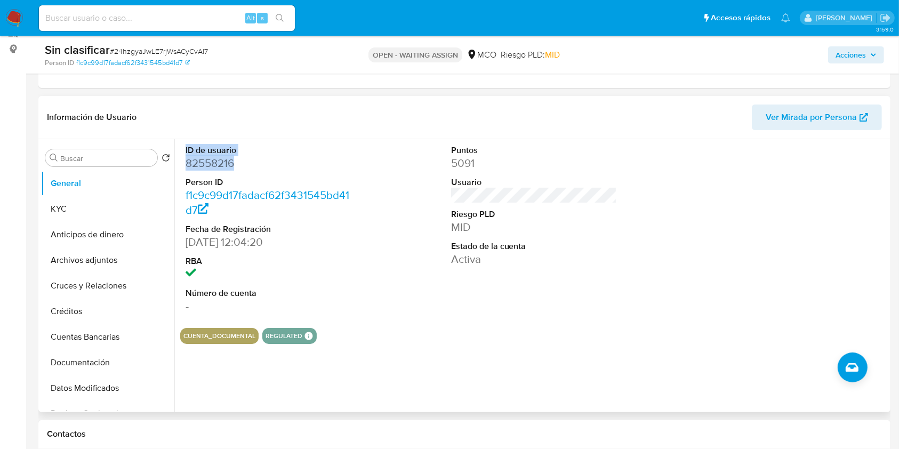
drag, startPoint x: 183, startPoint y: 147, endPoint x: 239, endPoint y: 158, distance: 56.6
click at [239, 158] on div "ID de usuario 82558216 Person ID f1c9c99d17fadacf62f3431545bd41d7 Fecha de Regi…" at bounding box center [268, 229] width 177 height 180
drag, startPoint x: 225, startPoint y: 171, endPoint x: 232, endPoint y: 164, distance: 9.8
click at [224, 171] on dl "ID de usuario 82558216 Person ID f1c9c99d17fadacf62f3431545bd41d7 Fecha de Regi…" at bounding box center [269, 229] width 166 height 170
drag, startPoint x: 237, startPoint y: 160, endPoint x: 185, endPoint y: 162, distance: 52.3
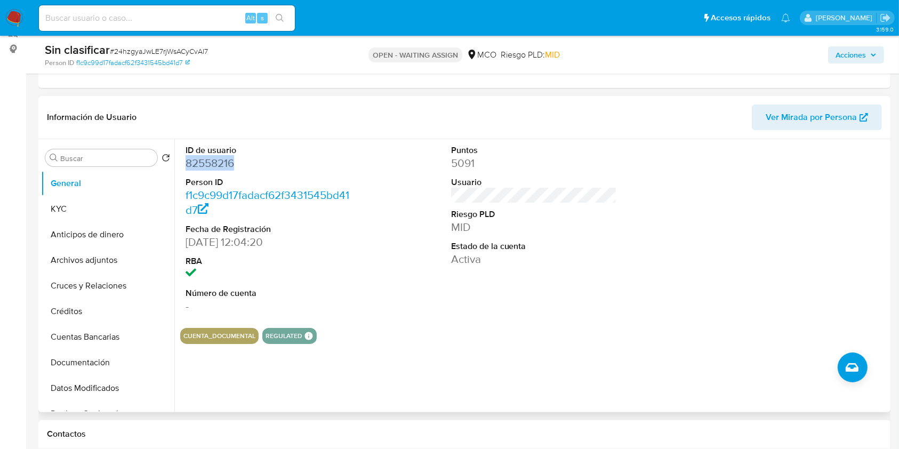
click at [186, 162] on dd "82558216" at bounding box center [269, 163] width 166 height 15
click at [401, 137] on div "Información de Usuario Ver Mirada por Persona" at bounding box center [464, 117] width 852 height 43
click at [99, 213] on button "KYC" at bounding box center [103, 209] width 125 height 26
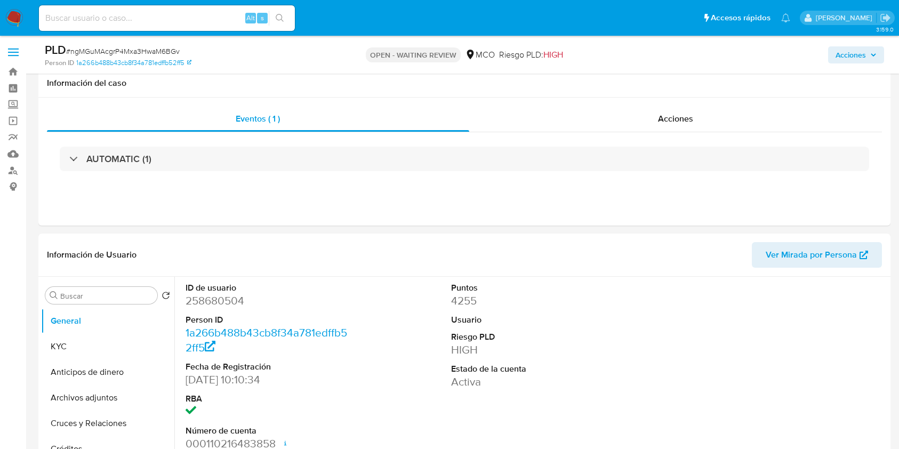
select select "10"
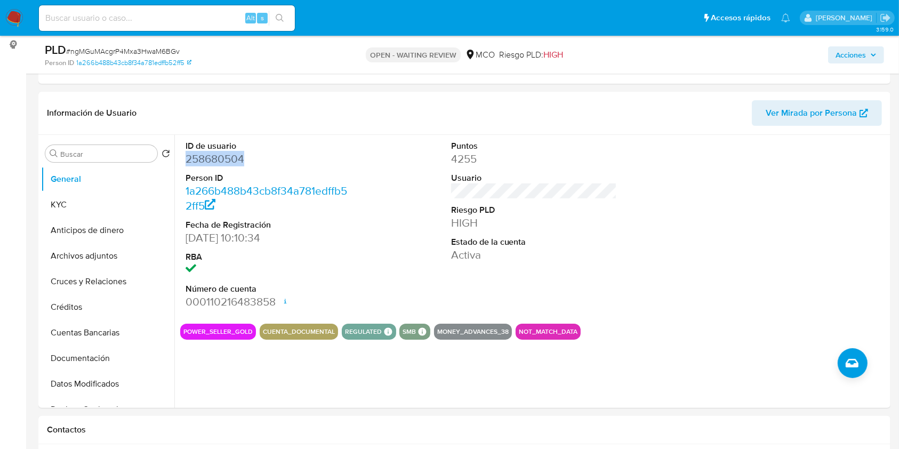
scroll to position [142, 0]
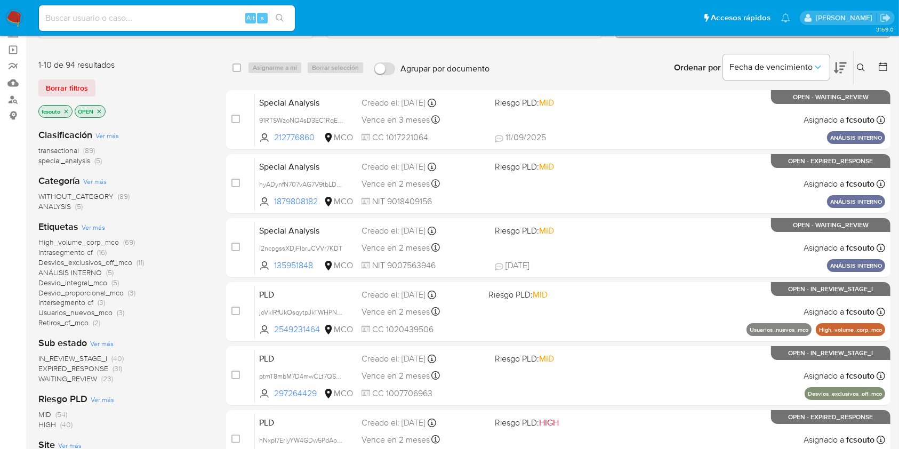
scroll to position [142, 0]
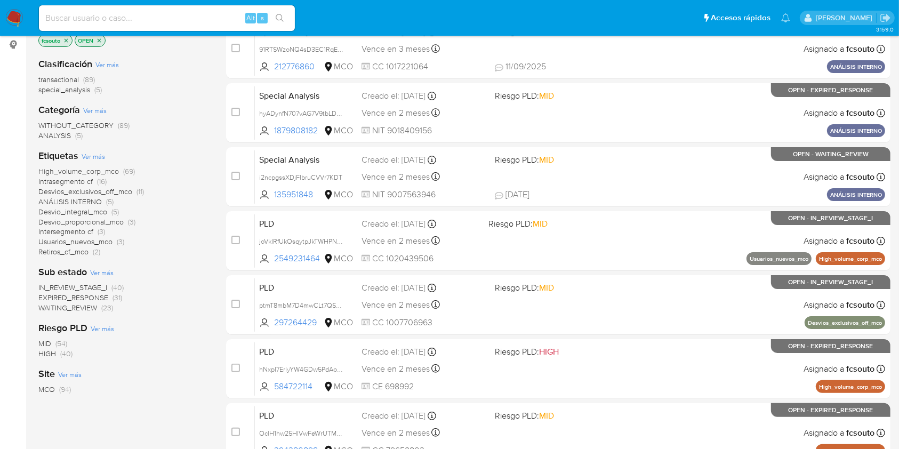
click at [86, 305] on span "WAITING_REVIEW" at bounding box center [67, 307] width 59 height 11
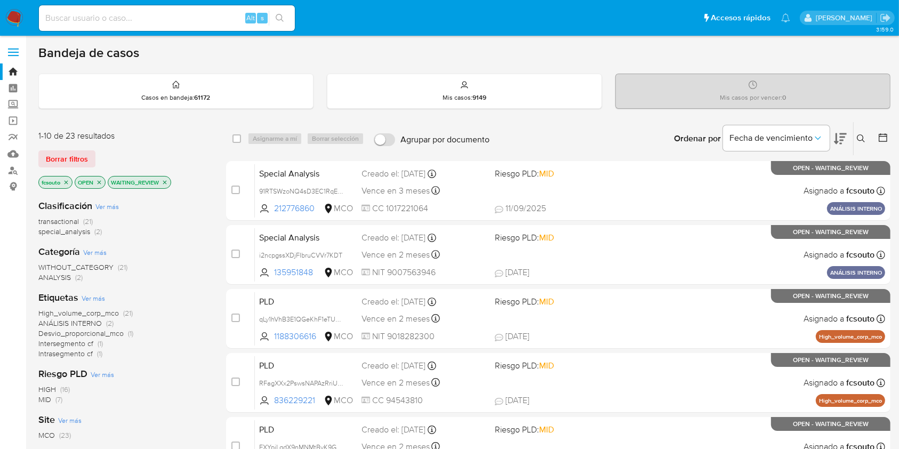
click at [167, 182] on icon "close-filter" at bounding box center [165, 182] width 4 height 4
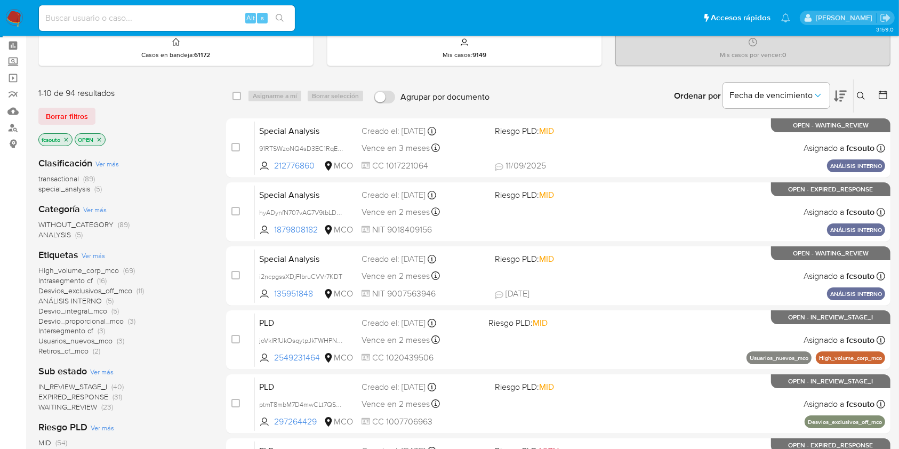
scroll to position [71, 0]
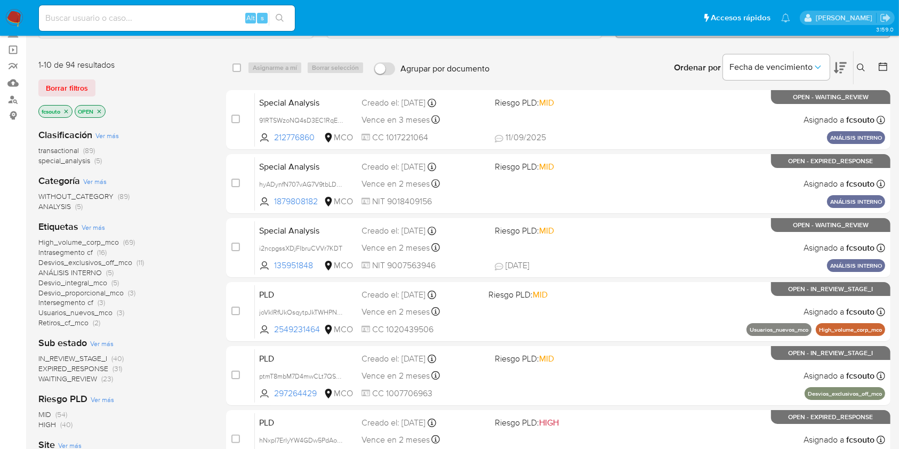
click at [14, 17] on img at bounding box center [14, 18] width 18 height 18
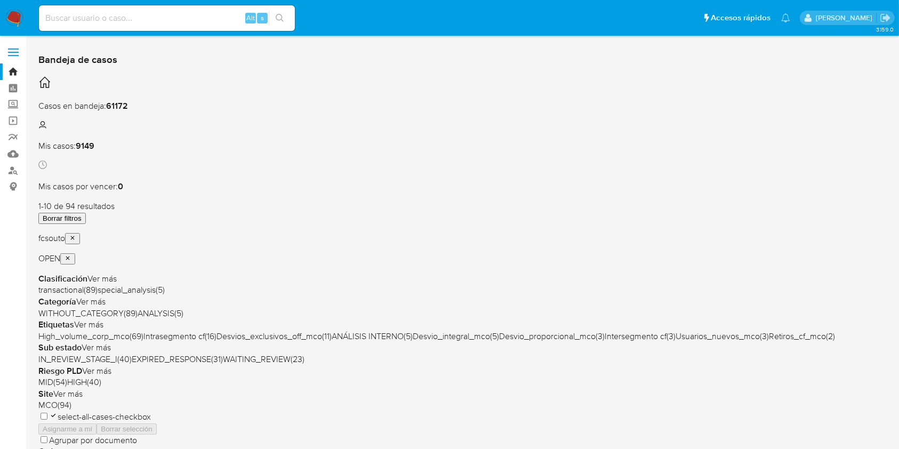
scroll to position [71, 0]
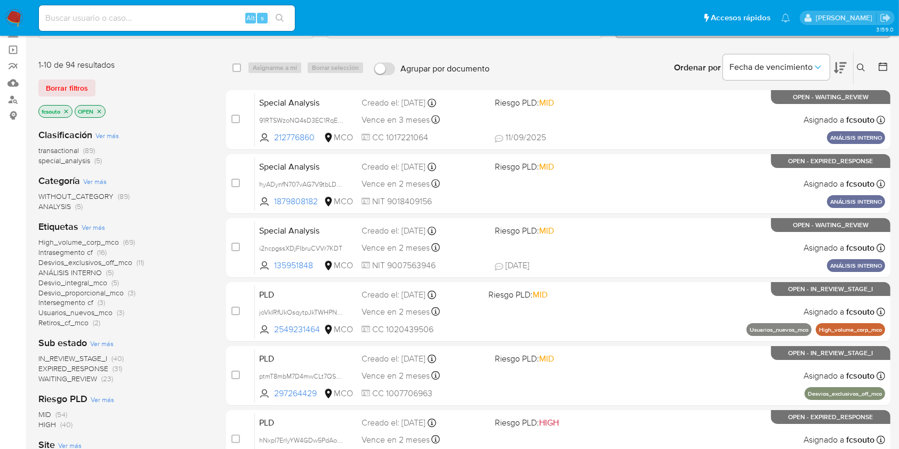
click at [65, 110] on icon "close-filter" at bounding box center [66, 111] width 6 height 6
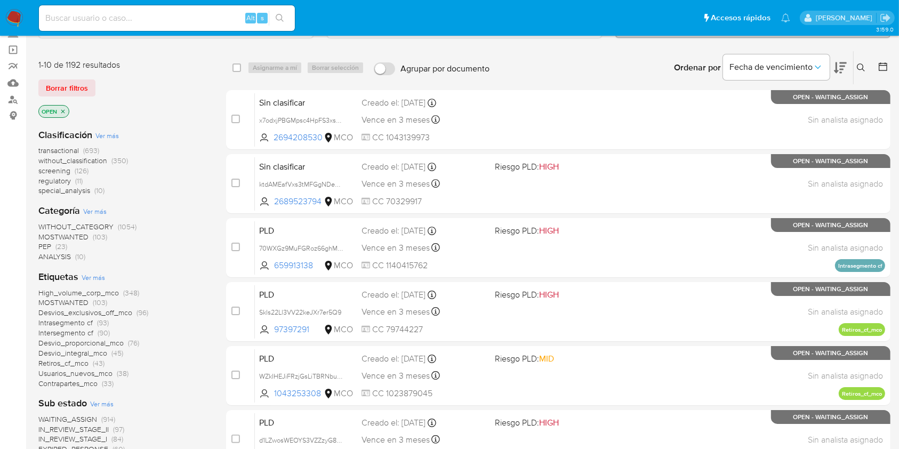
click at [12, 20] on img at bounding box center [14, 18] width 18 height 18
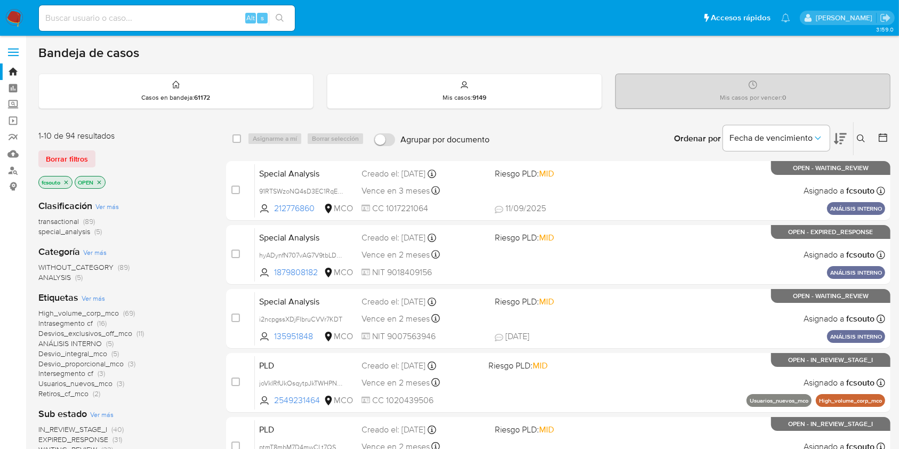
click at [14, 15] on img at bounding box center [14, 18] width 18 height 18
click at [66, 181] on icon "close-filter" at bounding box center [66, 182] width 6 height 6
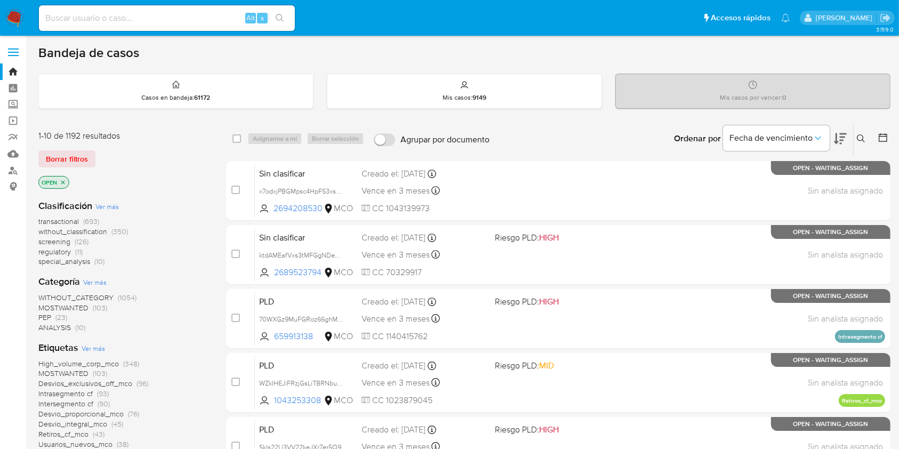
click at [70, 220] on span "transactional" at bounding box center [58, 221] width 41 height 11
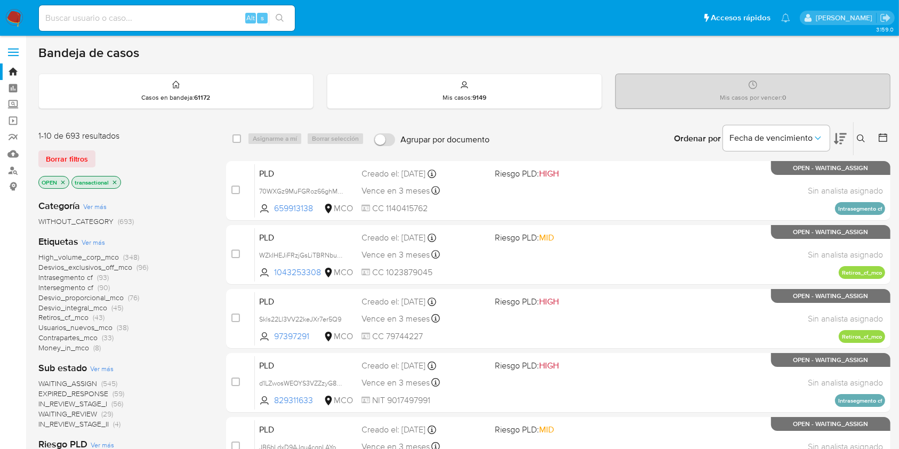
click at [888, 135] on button at bounding box center [884, 138] width 13 height 13
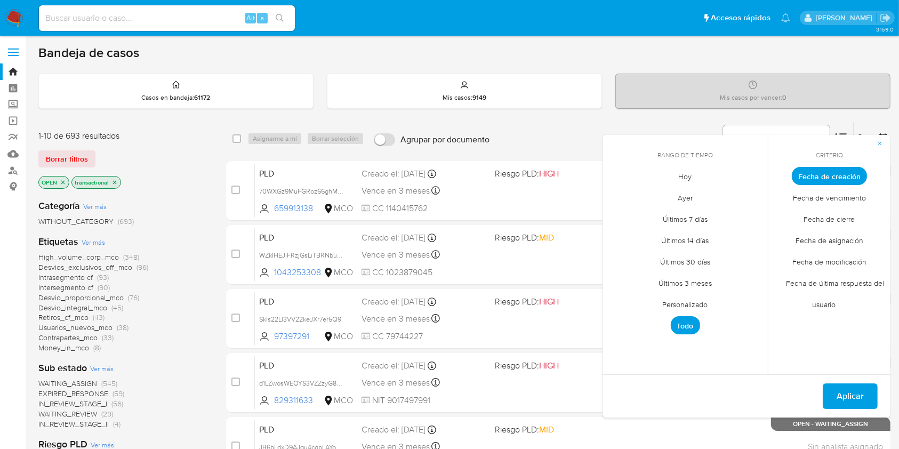
click at [683, 301] on span "Personalizado" at bounding box center [685, 305] width 68 height 22
click at [711, 255] on button "12" at bounding box center [706, 256] width 17 height 17
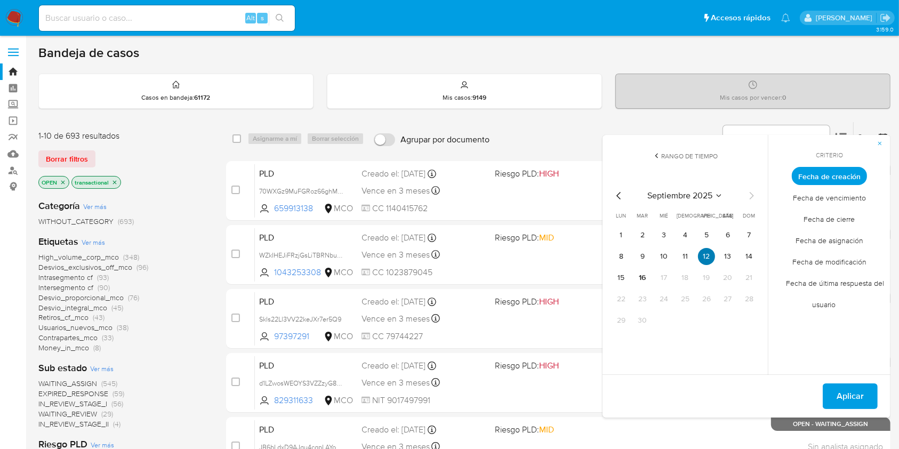
click at [706, 259] on button "12" at bounding box center [706, 256] width 17 height 17
click at [849, 396] on span "Aplicar" at bounding box center [849, 395] width 27 height 23
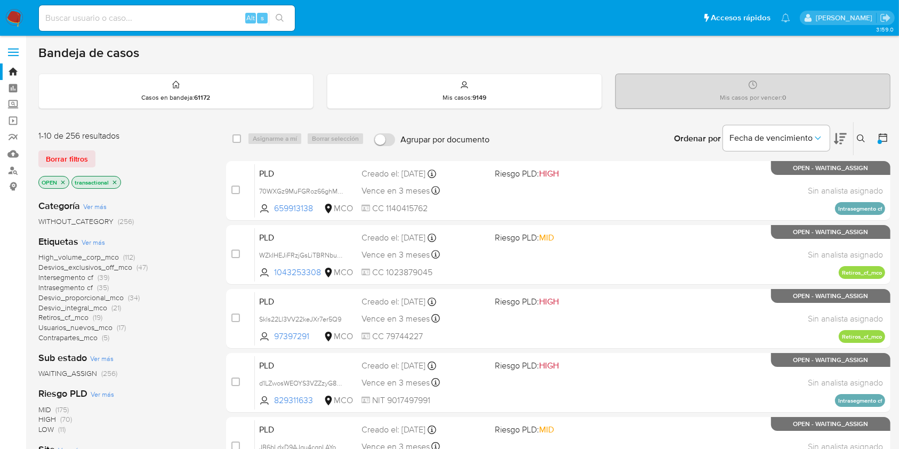
click at [13, 17] on img at bounding box center [14, 18] width 18 height 18
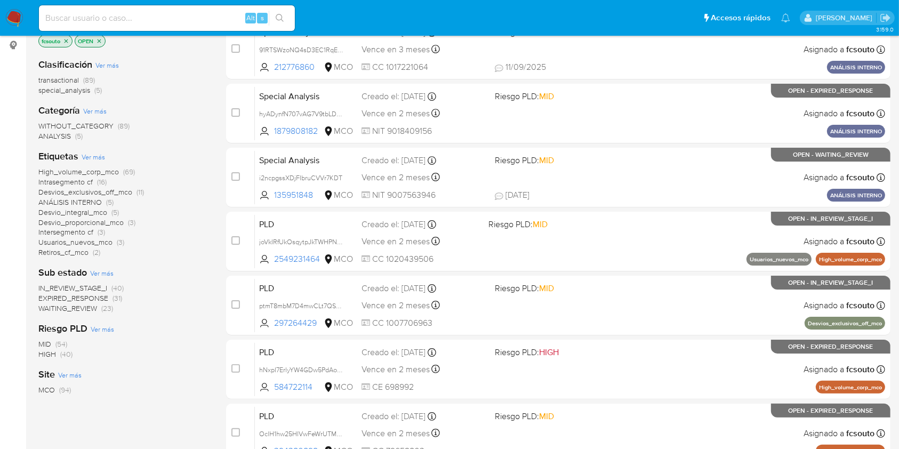
scroll to position [142, 0]
click at [81, 305] on span "WAITING_REVIEW" at bounding box center [67, 307] width 59 height 11
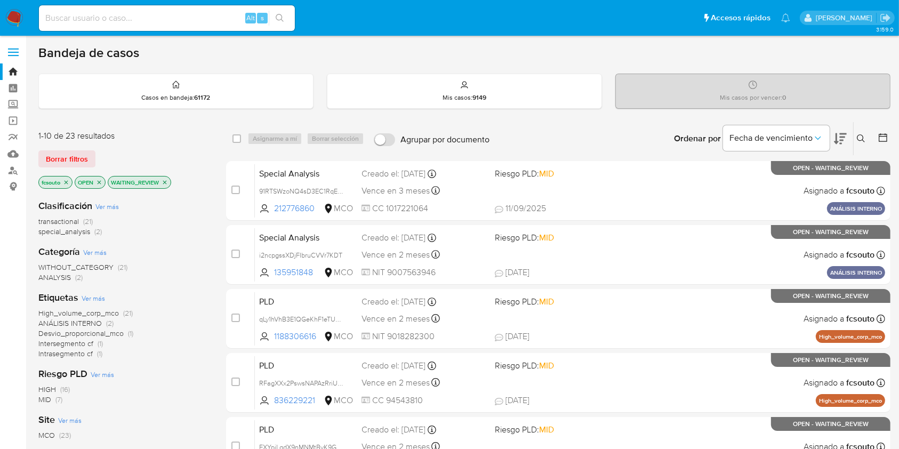
click at [844, 142] on icon at bounding box center [840, 138] width 13 height 13
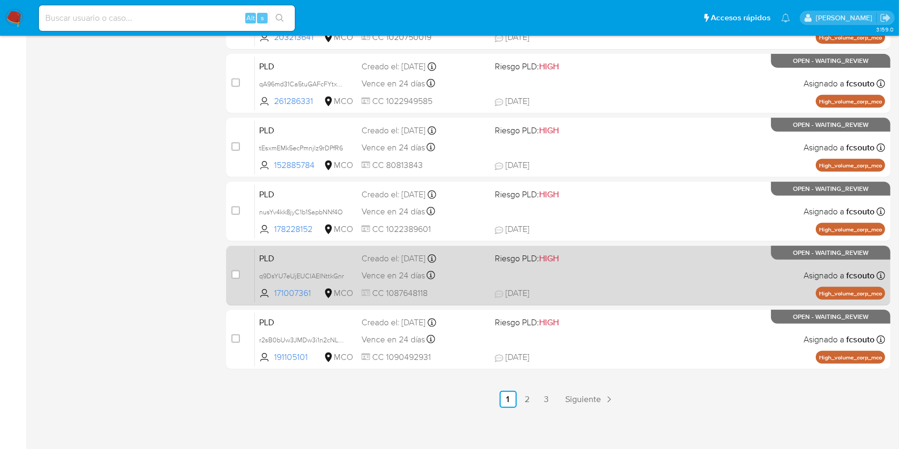
scroll to position [431, 0]
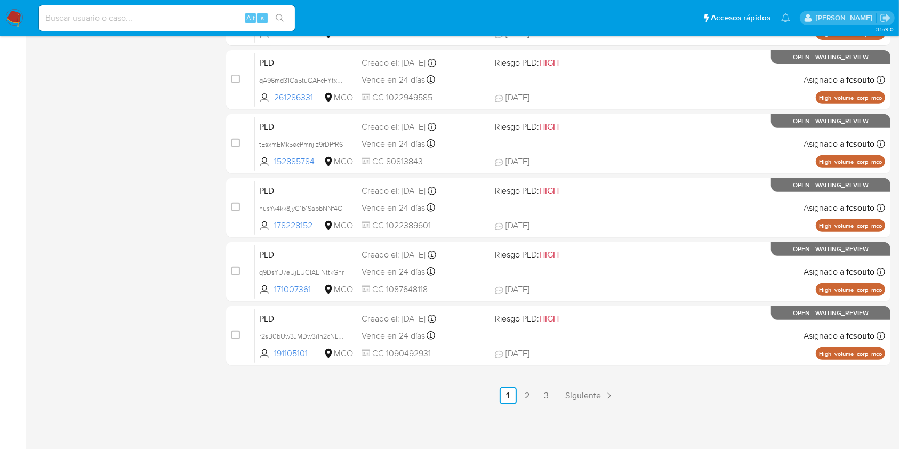
click at [530, 393] on link "2" at bounding box center [527, 395] width 17 height 17
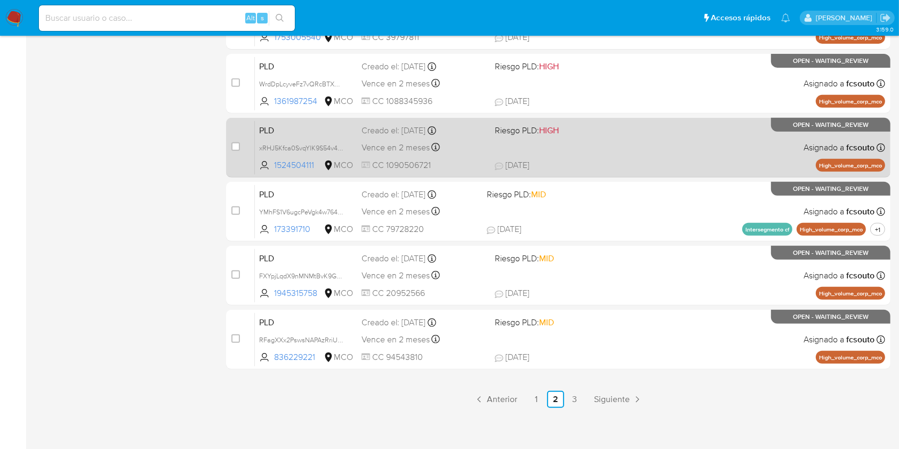
scroll to position [431, 0]
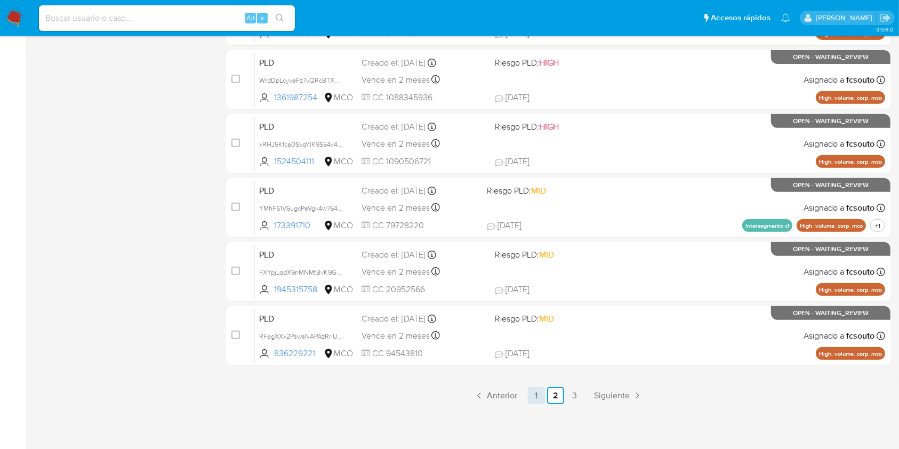
click at [539, 395] on link "1" at bounding box center [536, 395] width 17 height 17
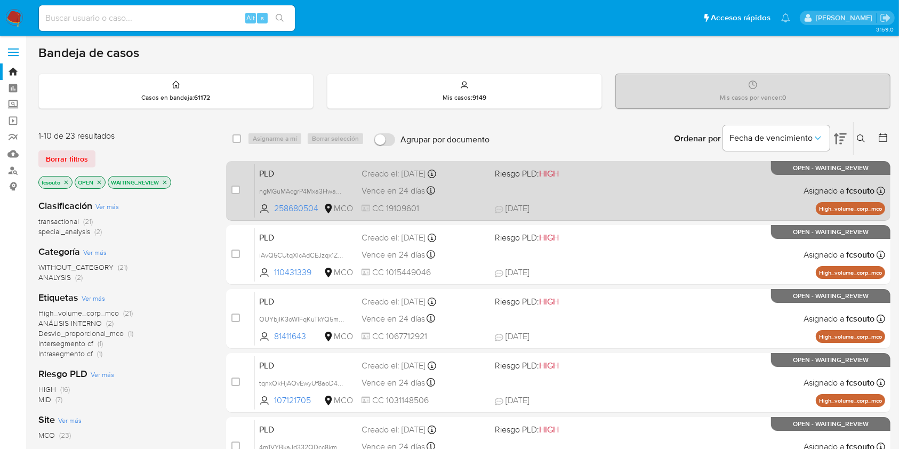
click at [585, 203] on span "29/07/2025 29/07/2025 01:07" at bounding box center [623, 209] width 257 height 12
click at [236, 188] on input "checkbox" at bounding box center [235, 190] width 9 height 9
checkbox input "true"
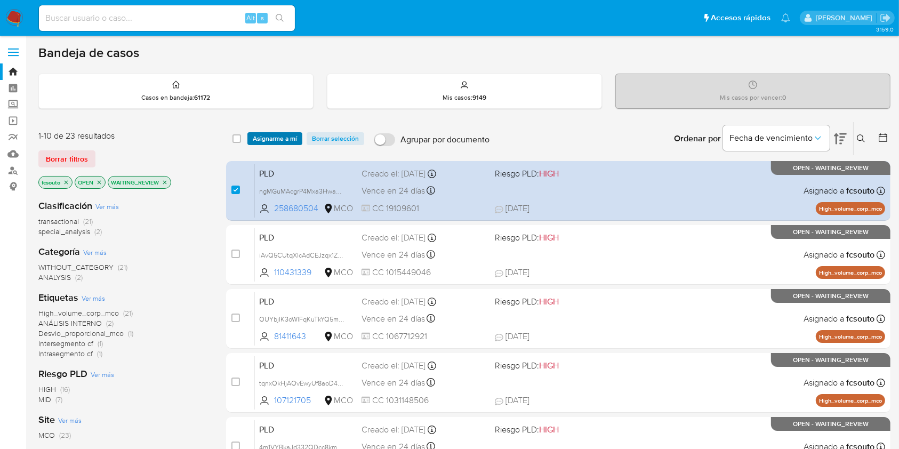
click at [278, 139] on span "Asignarme a mí" at bounding box center [275, 138] width 44 height 11
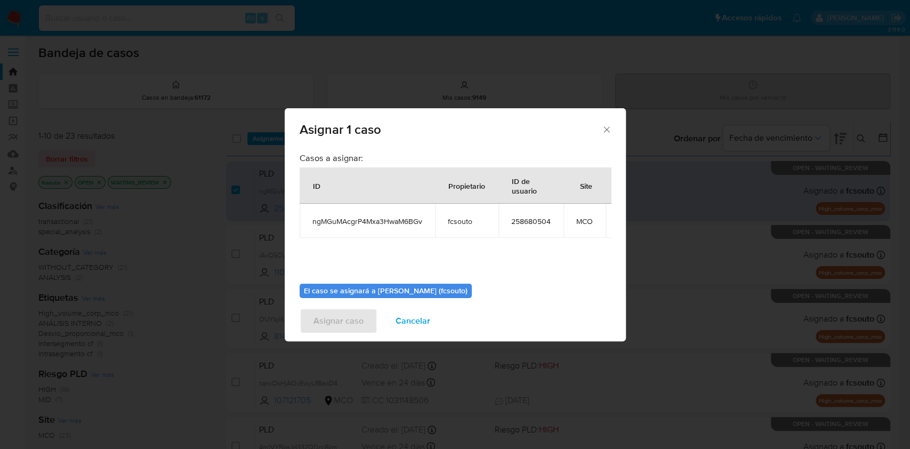
scroll to position [65, 0]
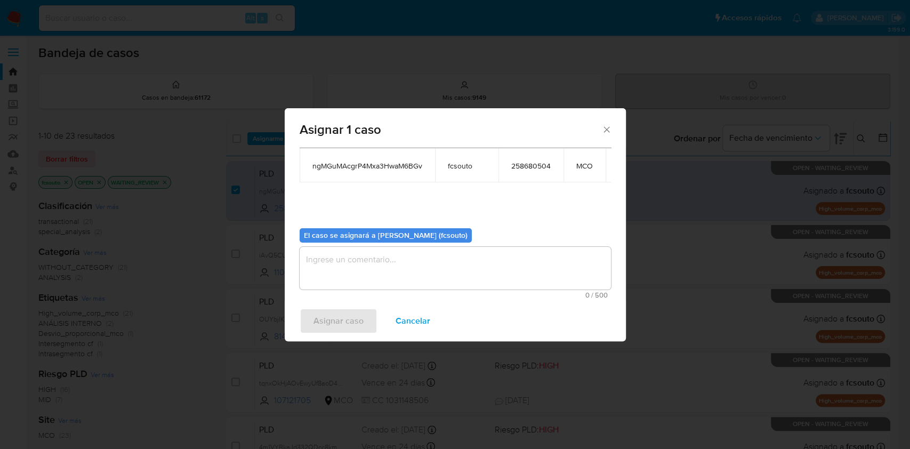
click at [465, 262] on textarea "assign-modal" at bounding box center [455, 268] width 311 height 43
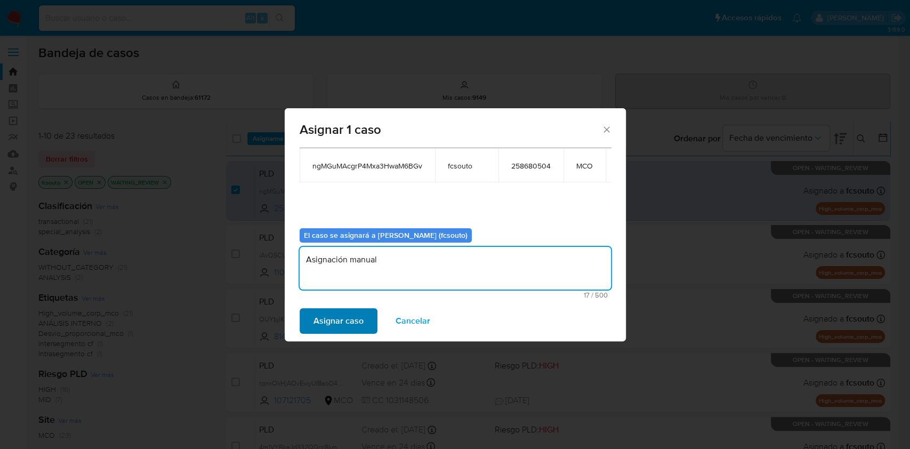
type textarea "Asignación manual"
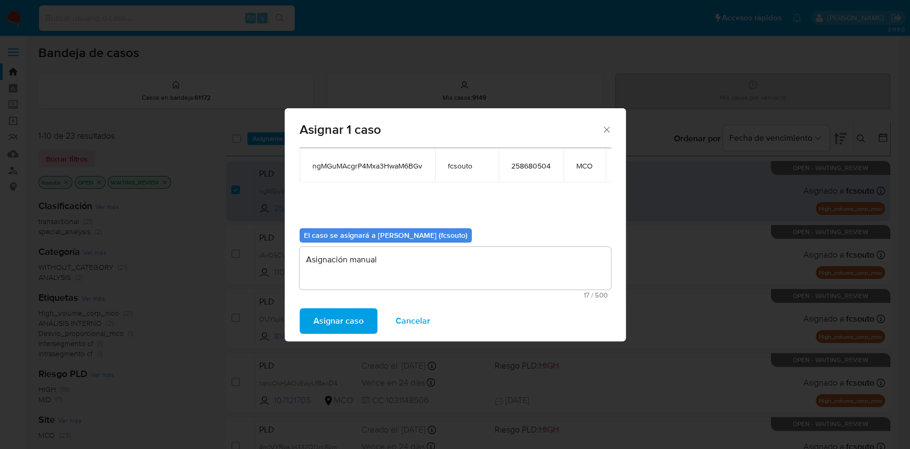
click at [335, 316] on span "Asignar caso" at bounding box center [338, 320] width 50 height 23
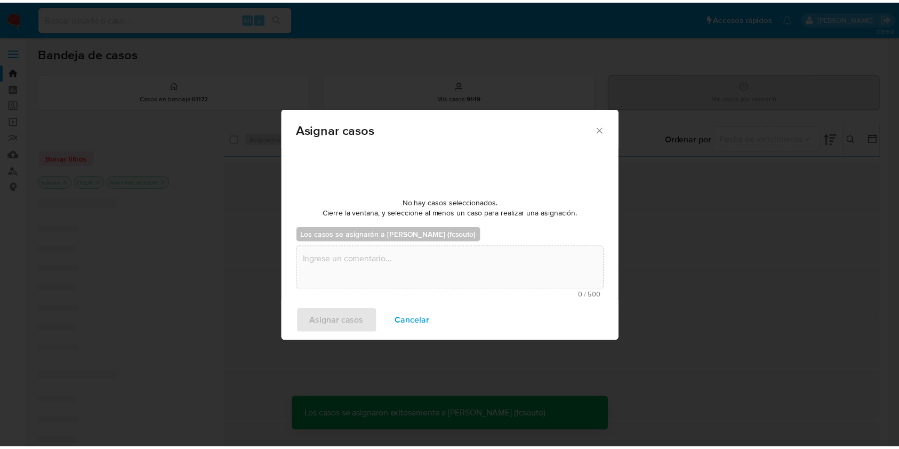
scroll to position [0, 0]
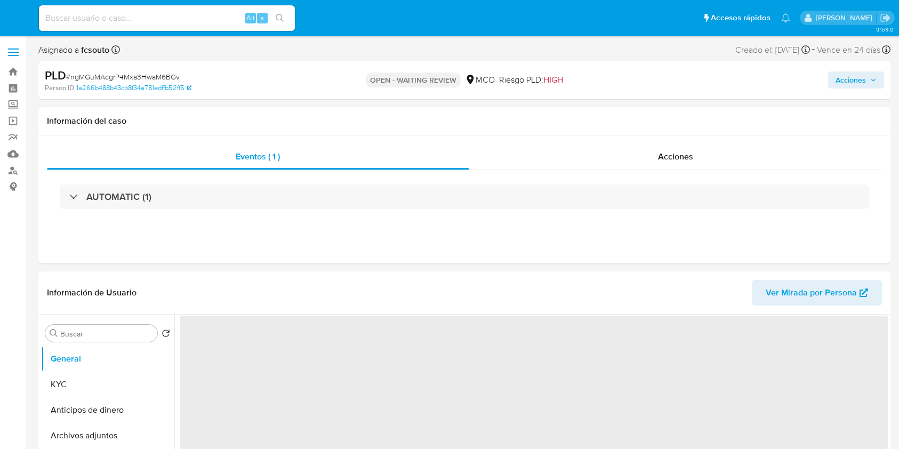
select select "10"
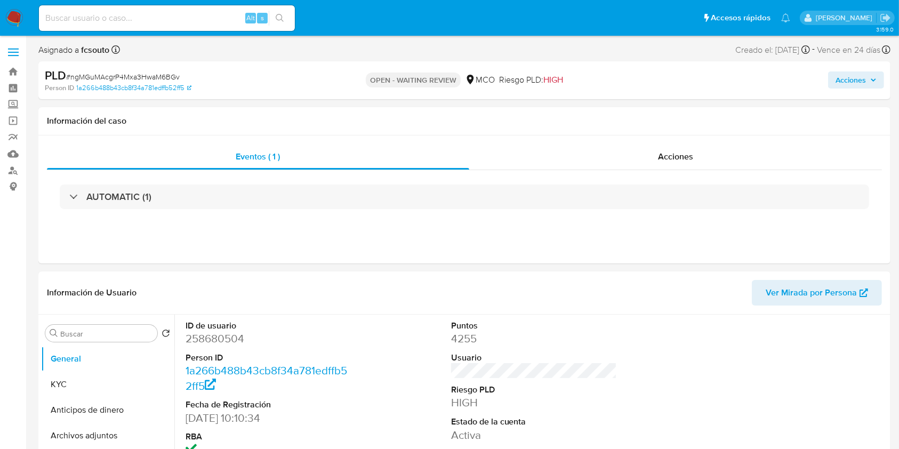
click at [847, 80] on span "Acciones" at bounding box center [850, 79] width 30 height 17
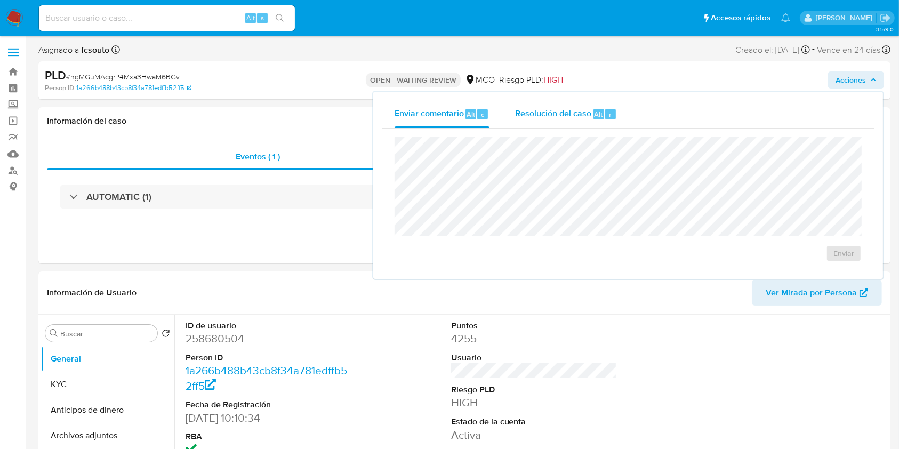
click at [589, 117] on span "Resolución del caso" at bounding box center [553, 114] width 76 height 12
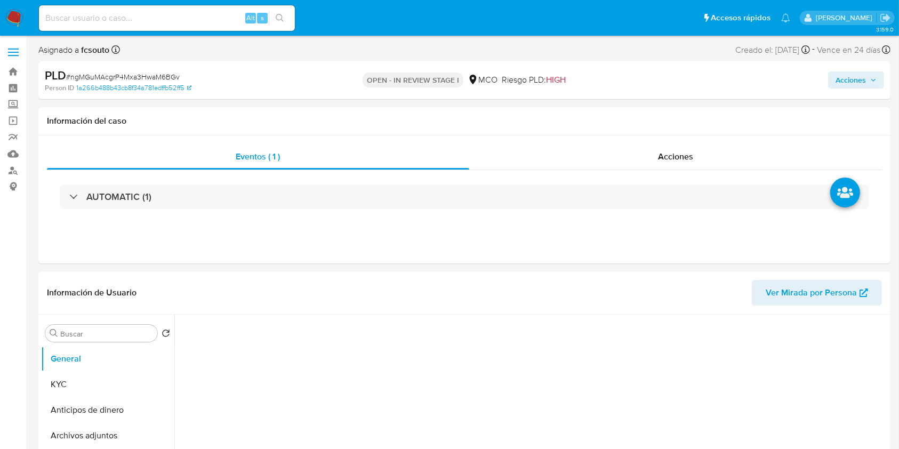
select select "10"
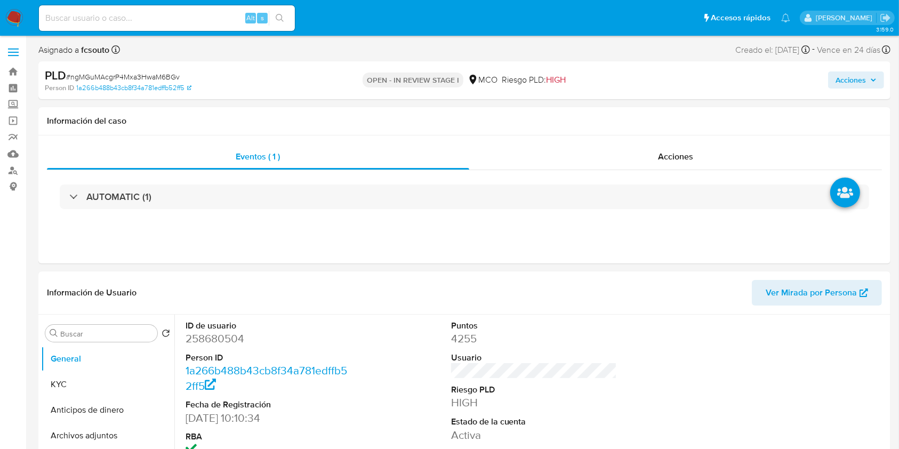
click at [867, 79] on span "Acciones" at bounding box center [855, 80] width 41 height 15
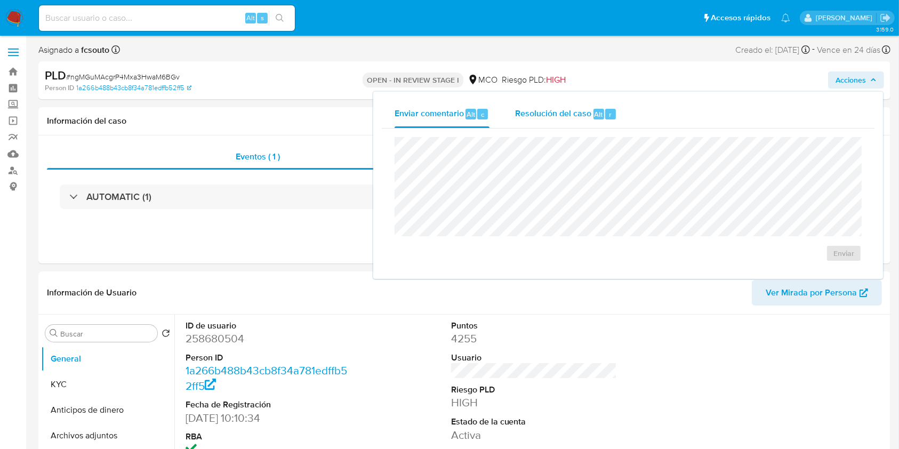
click at [594, 109] on span "Alt" at bounding box center [598, 114] width 9 height 10
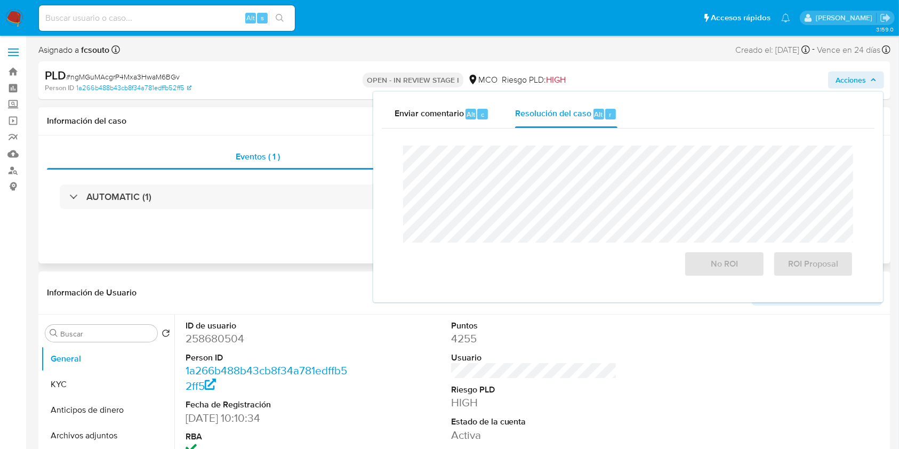
click at [333, 112] on div "Información del caso" at bounding box center [464, 121] width 852 height 28
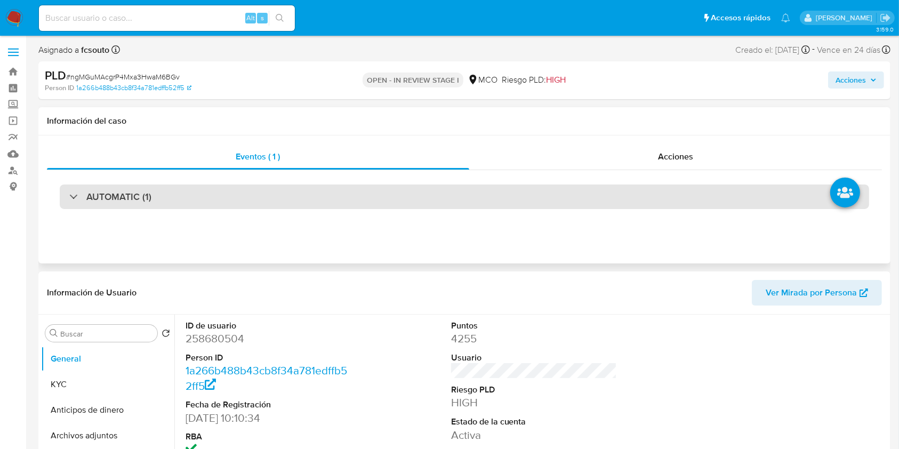
click at [232, 194] on div "AUTOMATIC (1)" at bounding box center [464, 196] width 809 height 25
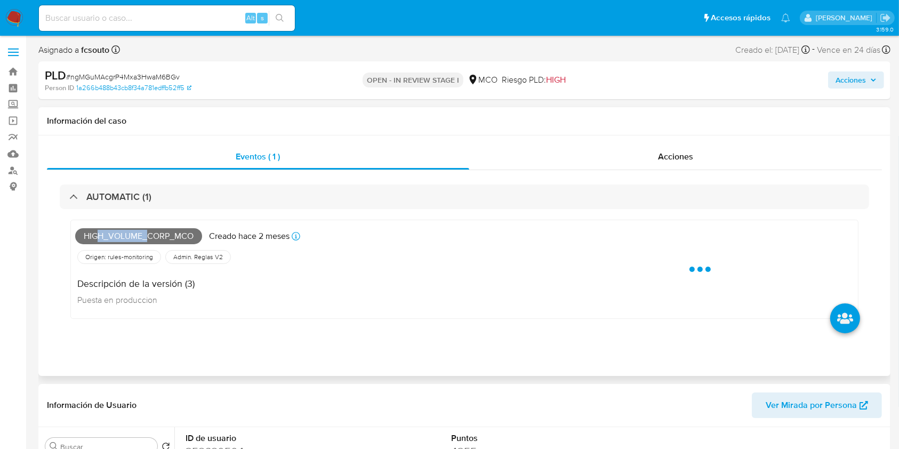
drag, startPoint x: 96, startPoint y: 238, endPoint x: 147, endPoint y: 237, distance: 51.2
click at [147, 237] on span "High_volume_corp_mco" at bounding box center [138, 236] width 127 height 16
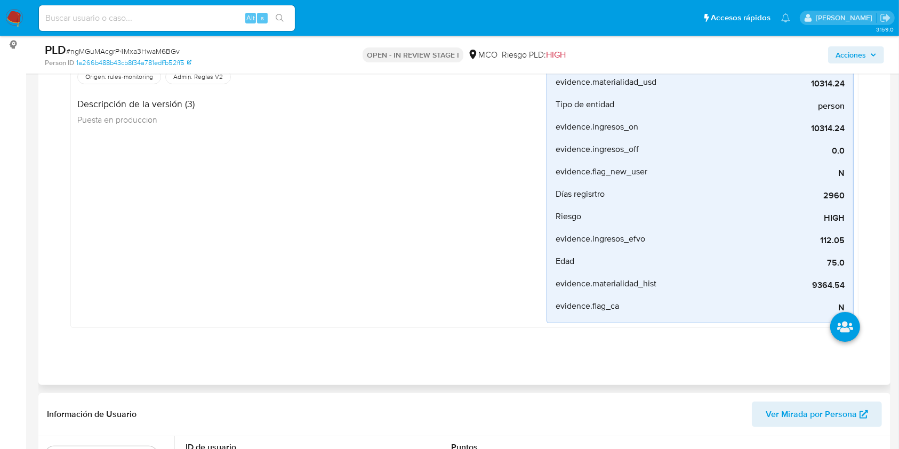
scroll to position [71, 0]
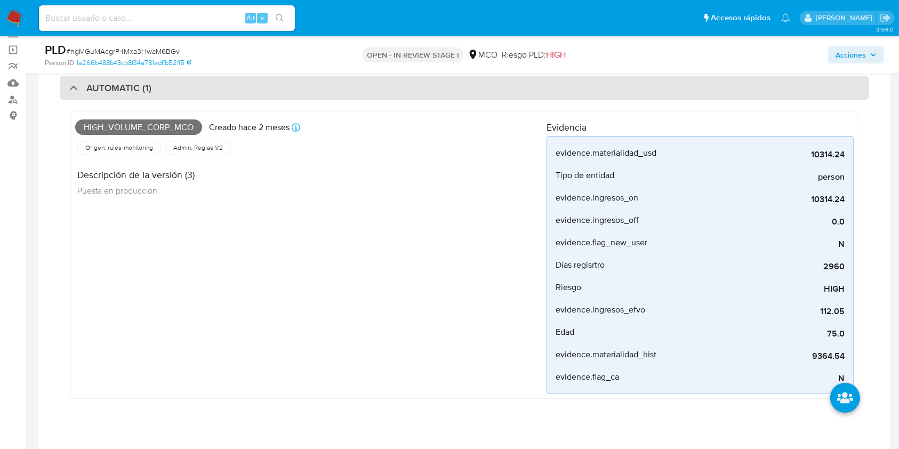
click at [260, 90] on div "AUTOMATIC (1)" at bounding box center [464, 88] width 809 height 25
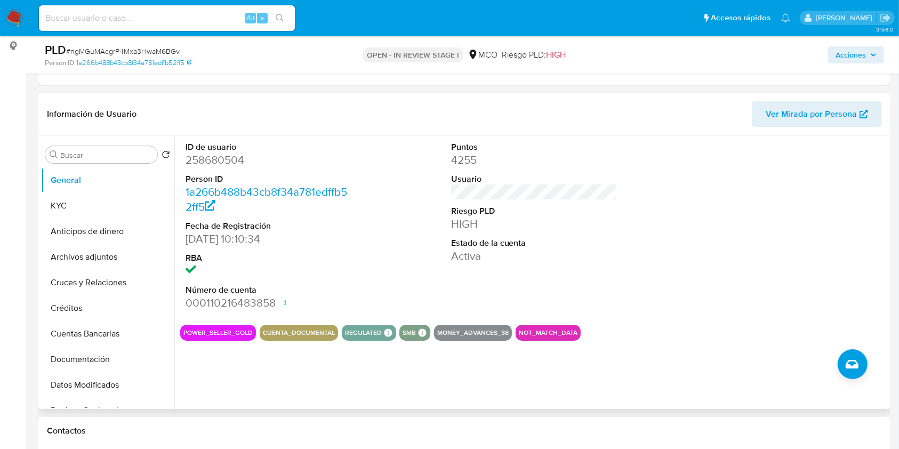
scroll to position [142, 0]
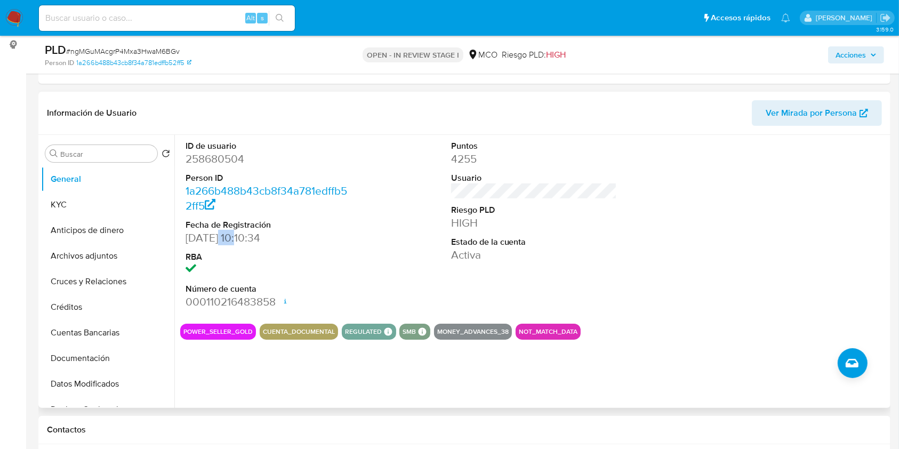
drag, startPoint x: 235, startPoint y: 239, endPoint x: 218, endPoint y: 237, distance: 17.7
click at [218, 237] on dd "31/05/2017 10:10:34" at bounding box center [269, 237] width 166 height 15
click at [226, 245] on dl "ID de usuario 258680504 Person ID 1a266b488b43cb8f34a781edffb52ff5 Fecha de Reg…" at bounding box center [269, 225] width 166 height 170
drag, startPoint x: 452, startPoint y: 160, endPoint x: 476, endPoint y: 158, distance: 24.1
click at [476, 158] on dd "4255" at bounding box center [534, 158] width 166 height 15
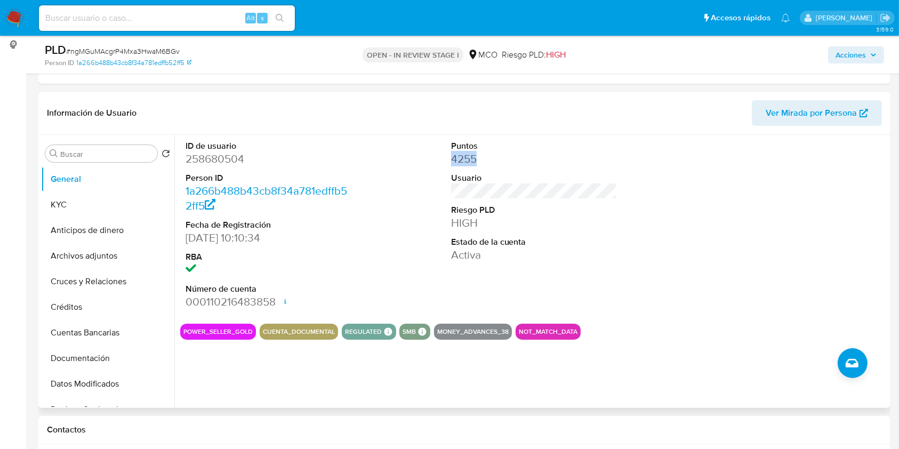
click at [482, 156] on dd "4255" at bounding box center [534, 158] width 166 height 15
click at [94, 200] on button "KYC" at bounding box center [103, 205] width 125 height 26
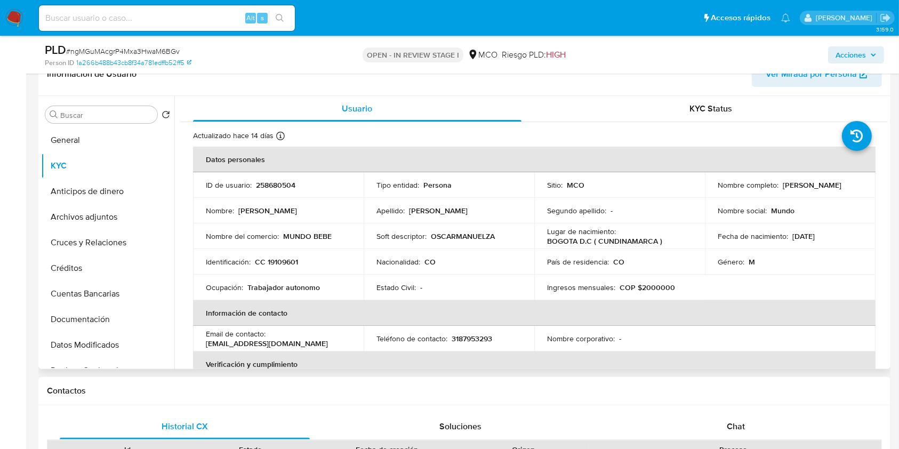
scroll to position [213, 0]
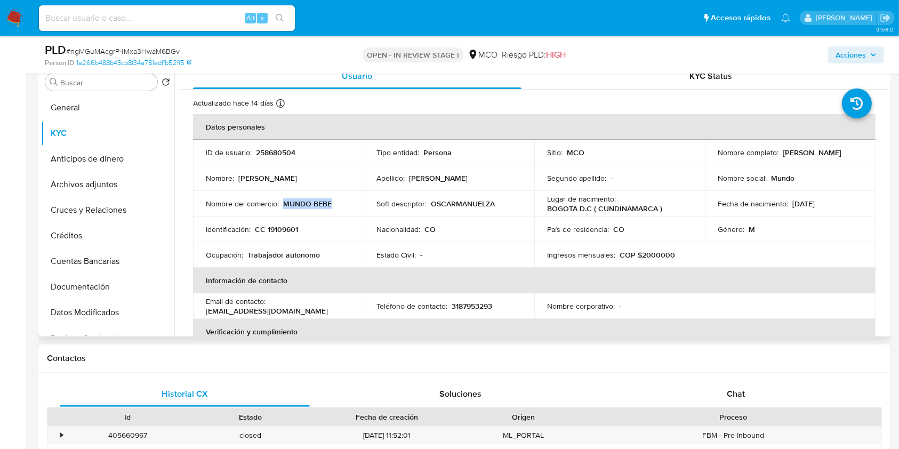
drag, startPoint x: 282, startPoint y: 202, endPoint x: 339, endPoint y: 200, distance: 56.5
click at [339, 200] on div "Nombre del comercio : MUNDO BEBE" at bounding box center [278, 204] width 145 height 10
copy p "MUNDO BEBE"
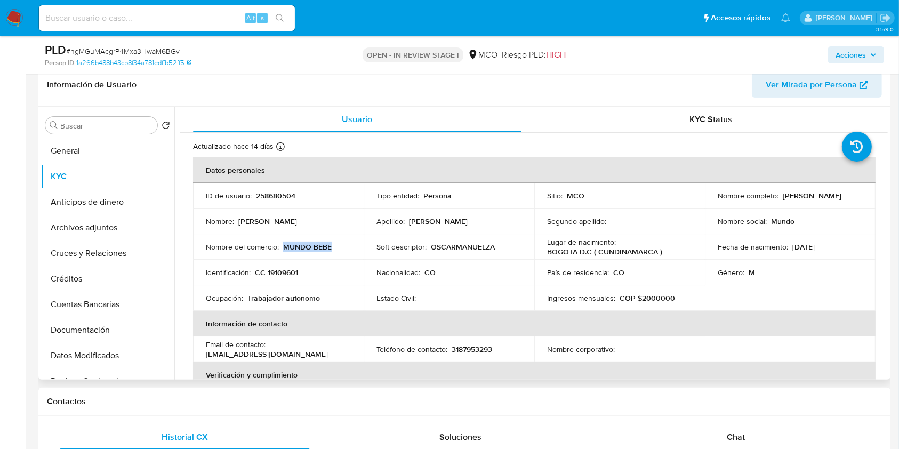
scroll to position [142, 0]
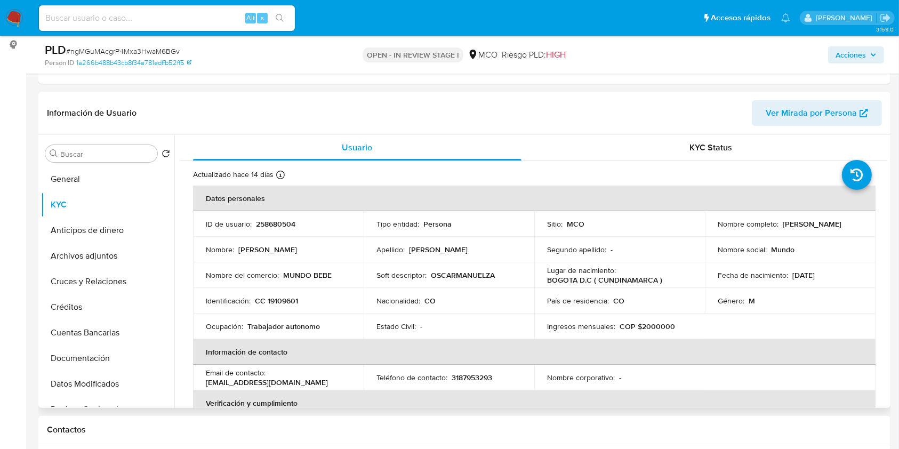
click at [282, 222] on p "258680504" at bounding box center [275, 224] width 39 height 10
copy p "258680504"
click at [273, 223] on p "258680504" at bounding box center [275, 224] width 39 height 10
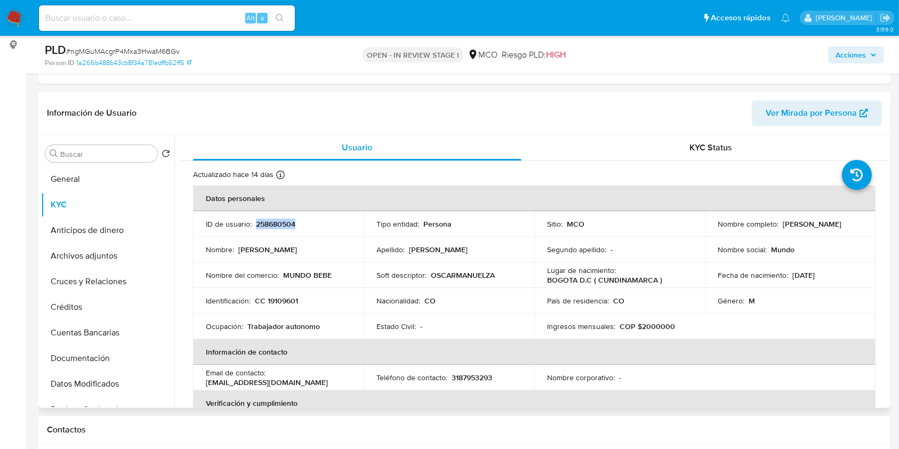
click at [278, 223] on p "258680504" at bounding box center [275, 224] width 39 height 10
click at [277, 219] on p "258680504" at bounding box center [275, 224] width 39 height 10
copy p "258680504"
click at [318, 250] on div "Nombre : Oscar Manuel" at bounding box center [278, 250] width 145 height 10
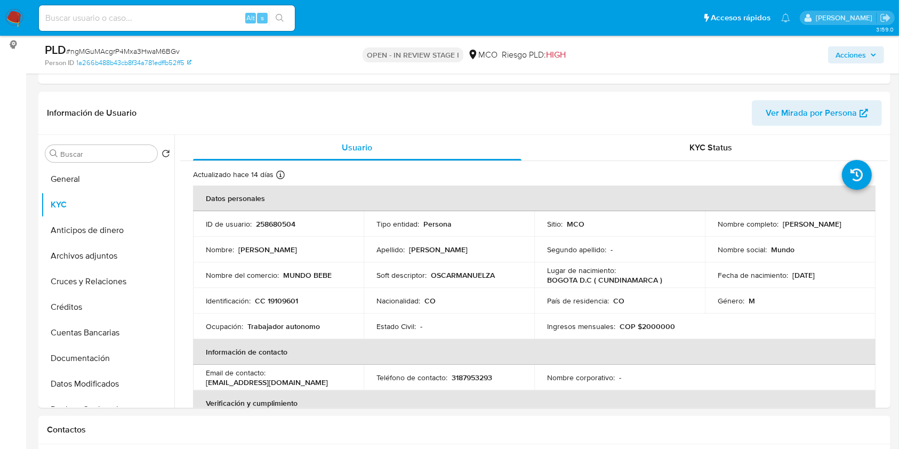
click at [874, 56] on icon "button" at bounding box center [873, 55] width 6 height 6
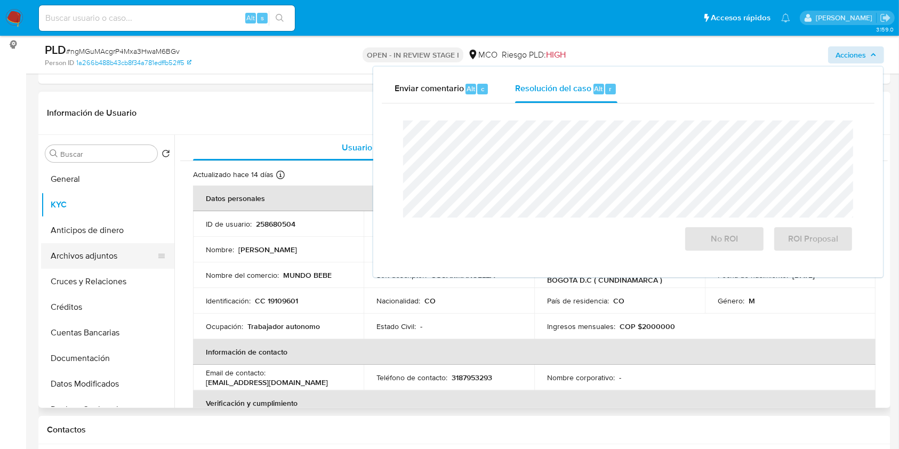
click at [77, 262] on button "Archivos adjuntos" at bounding box center [103, 256] width 125 height 26
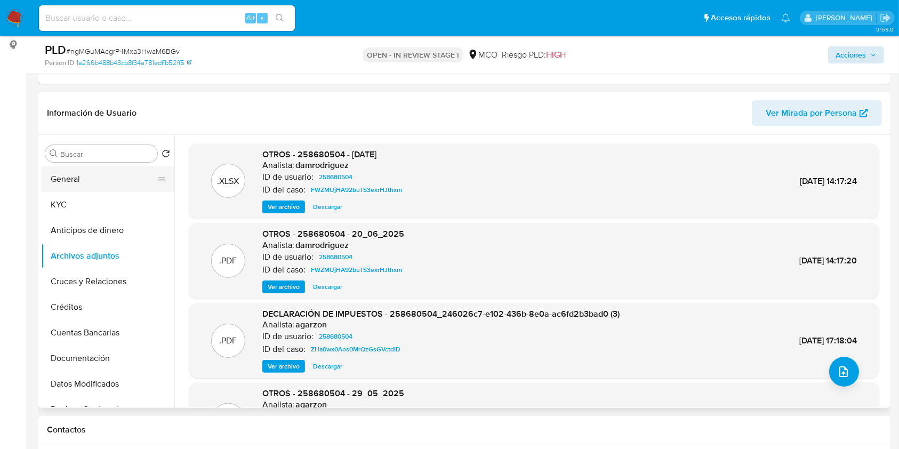
click button "General"
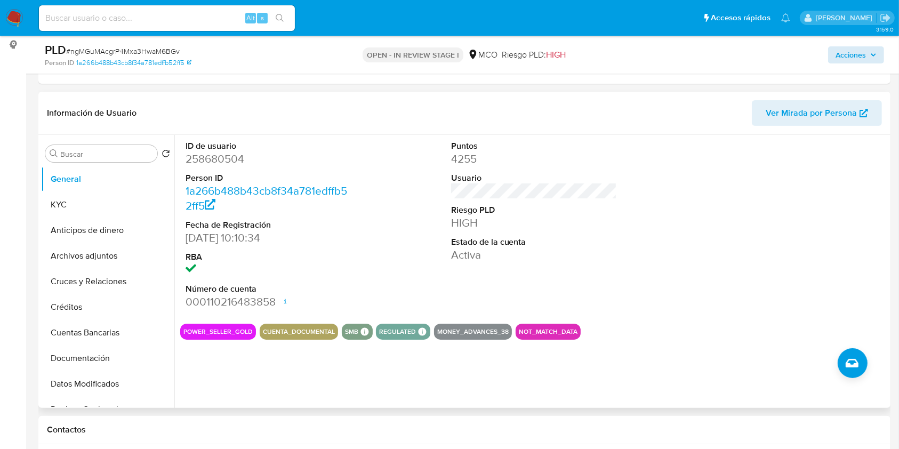
click dd "258680504"
copy dd "258680504"
click button "KYC"
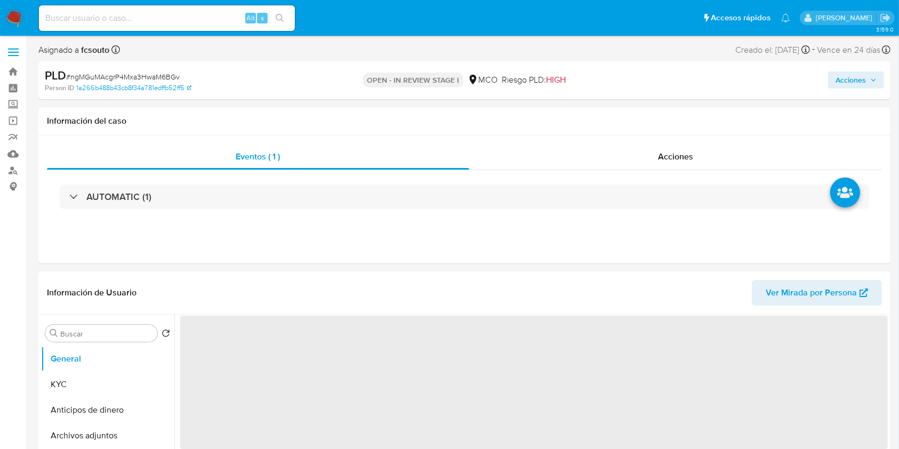
select select "10"
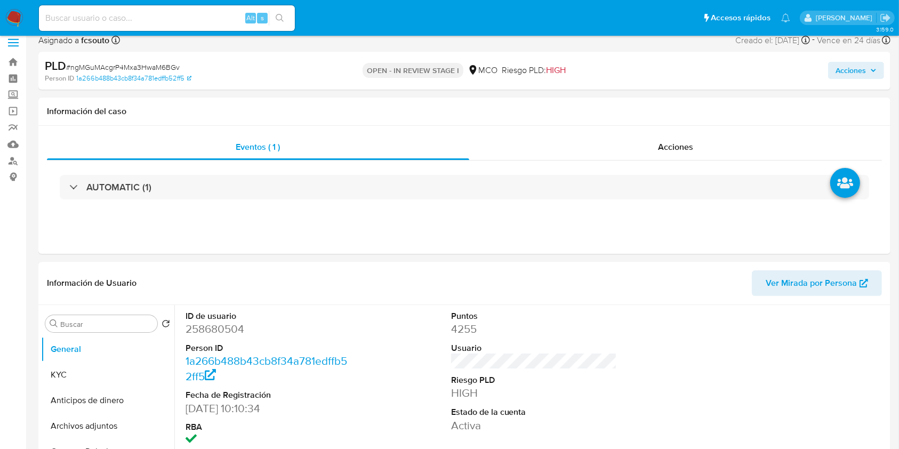
scroll to position [71, 0]
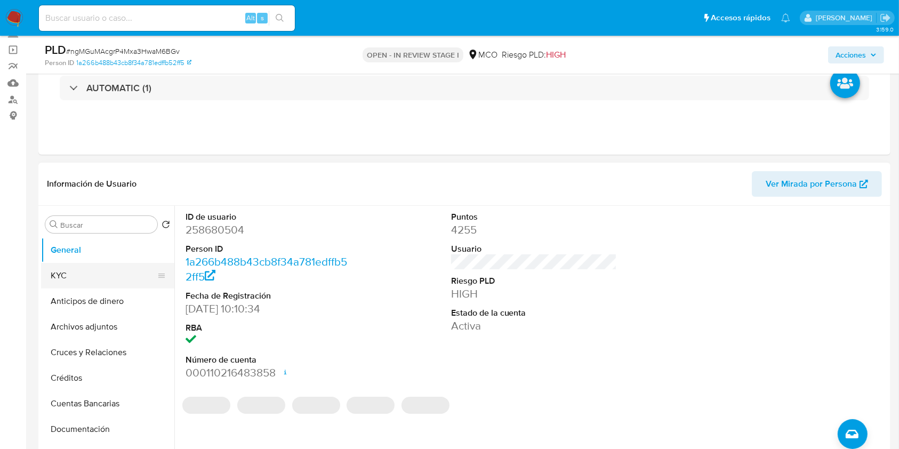
click at [100, 275] on button "KYC" at bounding box center [103, 276] width 125 height 26
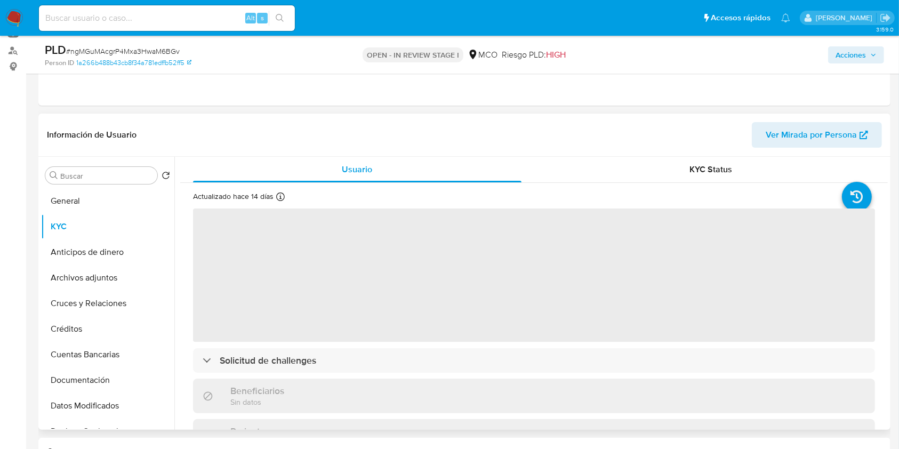
scroll to position [142, 0]
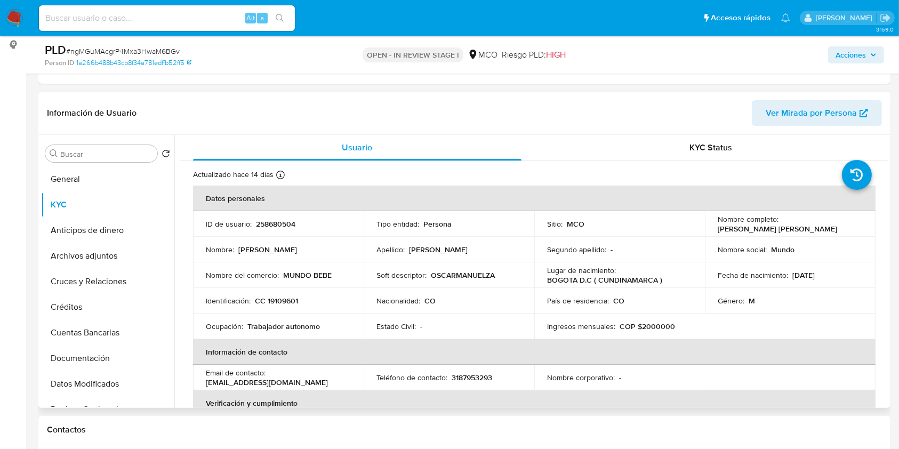
click at [285, 302] on p "CC 19109601" at bounding box center [276, 301] width 43 height 10
click at [285, 301] on p "CC 19109601" at bounding box center [276, 301] width 43 height 10
click at [290, 300] on p "CC 19109601" at bounding box center [276, 301] width 43 height 10
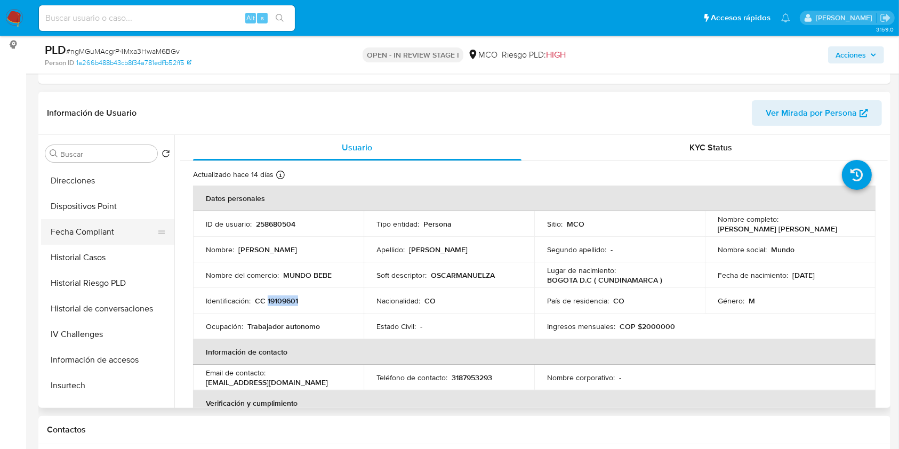
scroll to position [284, 0]
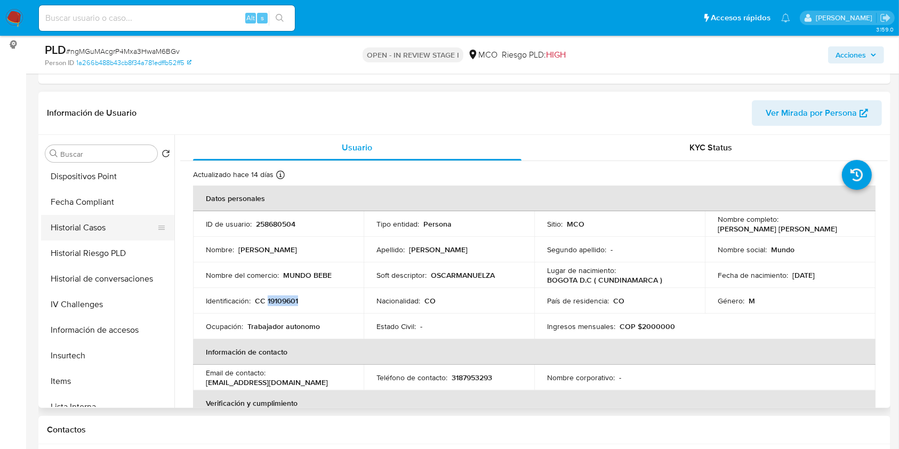
click at [75, 230] on button "Historial Casos" at bounding box center [103, 228] width 125 height 26
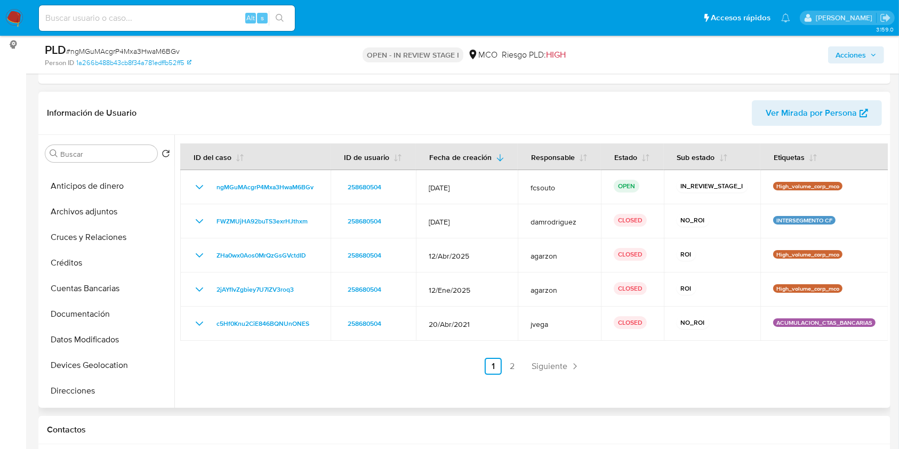
scroll to position [0, 0]
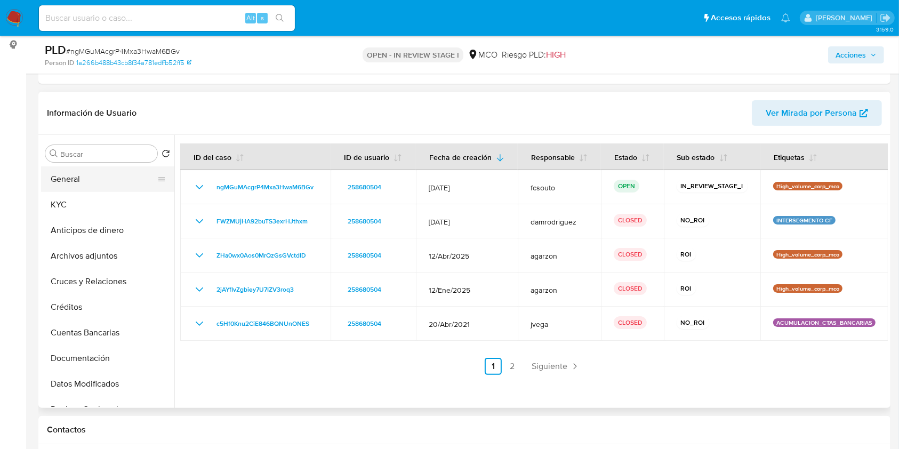
click at [94, 176] on button "General" at bounding box center [103, 179] width 125 height 26
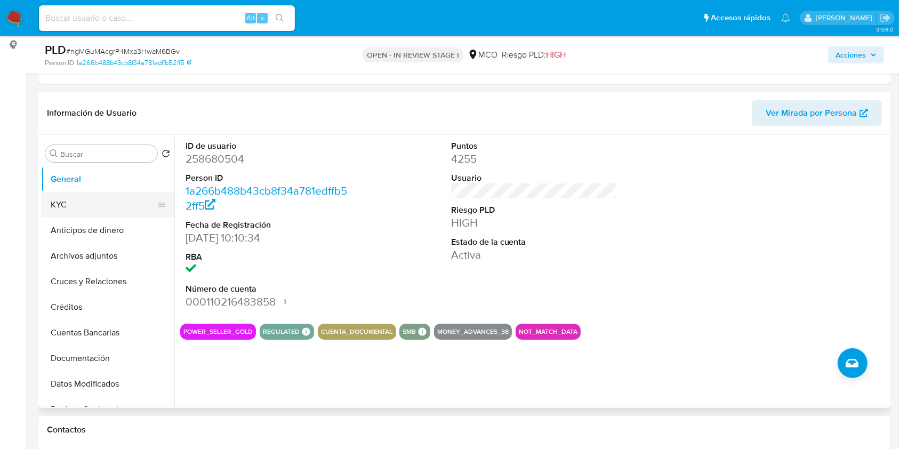
click at [86, 199] on button "KYC" at bounding box center [103, 205] width 125 height 26
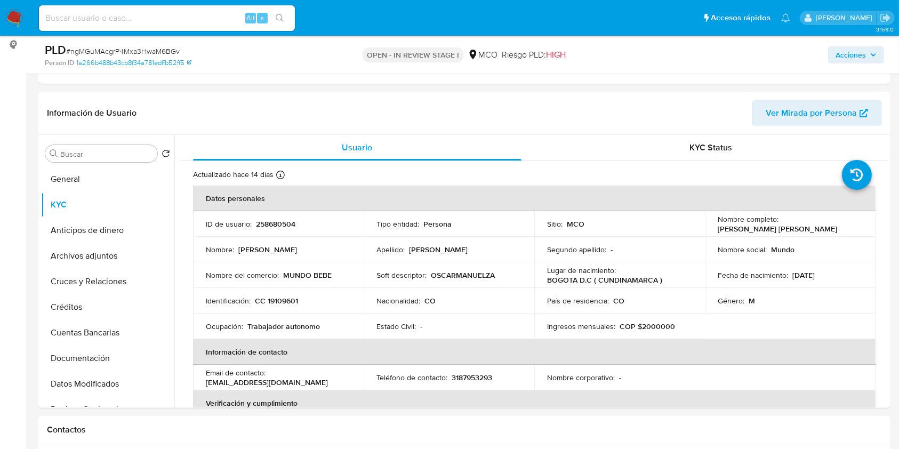
scroll to position [213, 0]
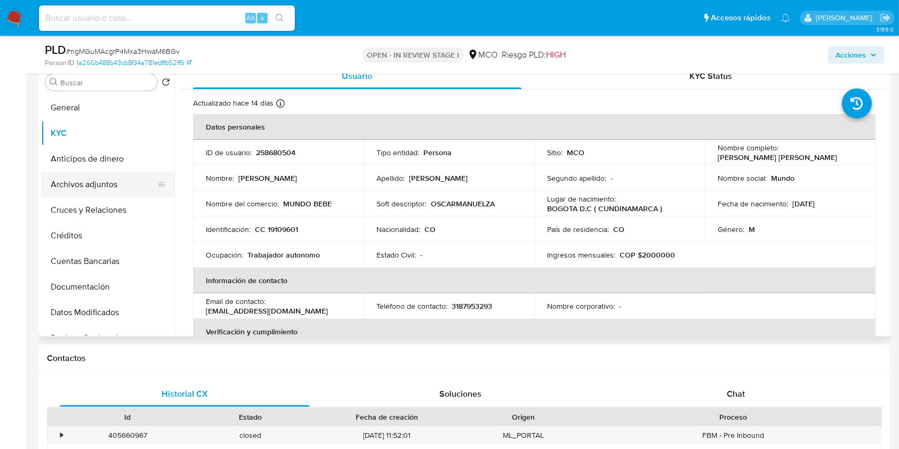
click at [79, 186] on button "Archivos adjuntos" at bounding box center [103, 185] width 125 height 26
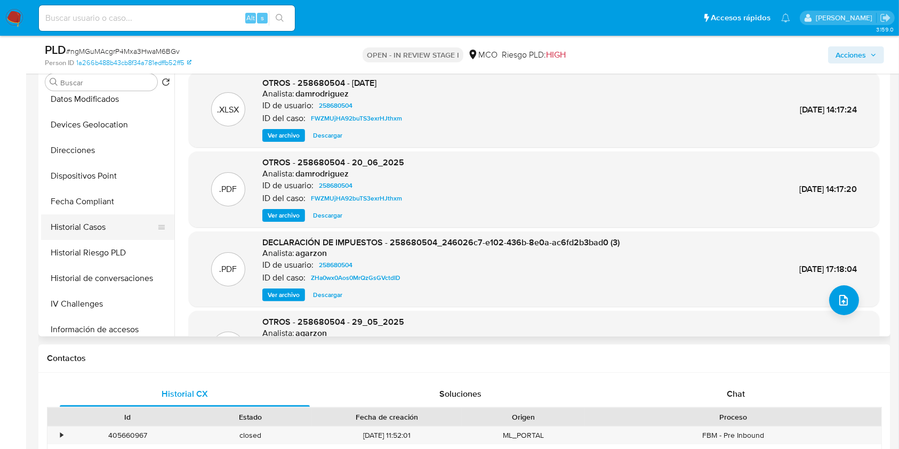
click at [107, 225] on button "Historial Casos" at bounding box center [103, 227] width 125 height 26
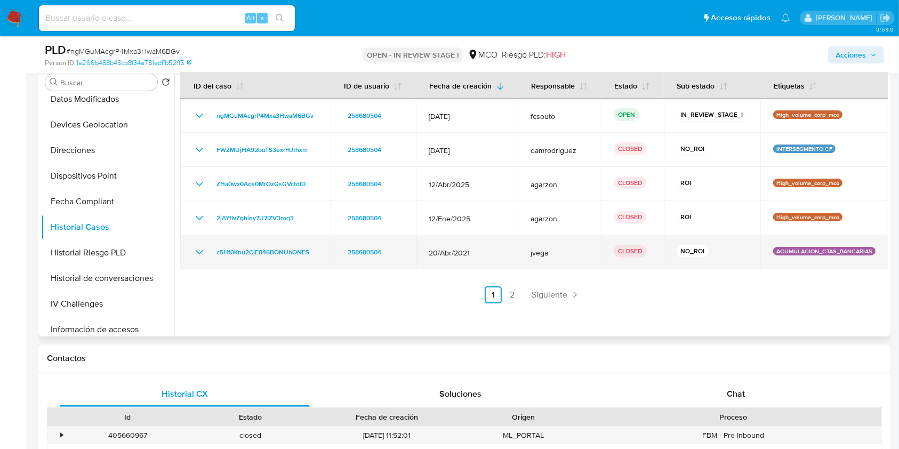
drag, startPoint x: 469, startPoint y: 253, endPoint x: 436, endPoint y: 252, distance: 33.1
click at [436, 252] on span "20/Abr/2021" at bounding box center [467, 253] width 76 height 10
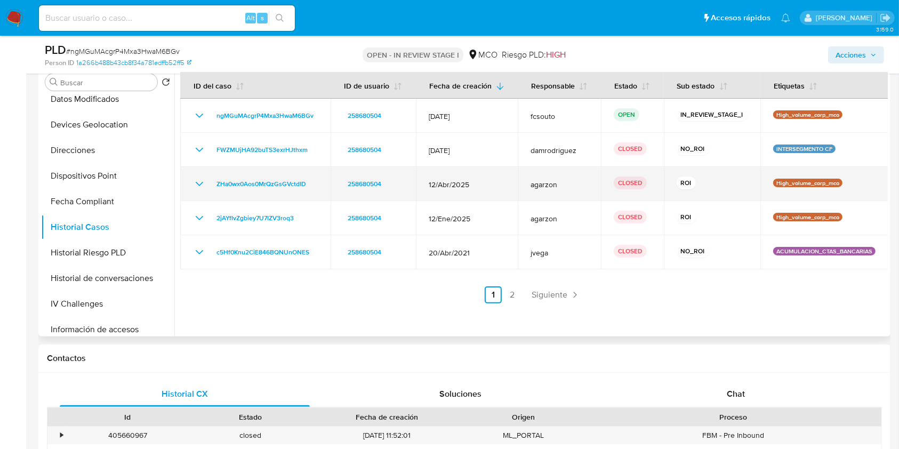
drag, startPoint x: 529, startPoint y: 186, endPoint x: 556, endPoint y: 185, distance: 27.2
click at [556, 185] on span "agarzon" at bounding box center [559, 185] width 58 height 10
click at [557, 184] on span "agarzon" at bounding box center [559, 185] width 58 height 10
click at [199, 189] on icon "Mostrar/Ocultar" at bounding box center [199, 184] width 13 height 13
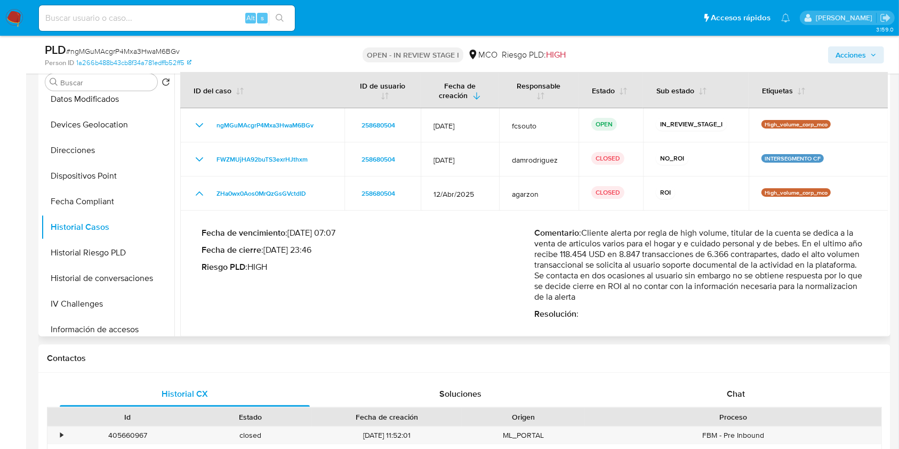
drag, startPoint x: 602, startPoint y: 255, endPoint x: 560, endPoint y: 252, distance: 42.2
click at [560, 252] on p "Comentario : Cliente alerta por regla de high volume, titular de la cuenta se d…" at bounding box center [700, 265] width 333 height 75
click at [560, 253] on p "Comentario : Cliente alerta por regla de high volume, titular de la cuenta se d…" at bounding box center [700, 265] width 333 height 75
drag, startPoint x: 559, startPoint y: 253, endPoint x: 602, endPoint y: 251, distance: 43.8
click at [602, 251] on p "Comentario : Cliente alerta por regla de high volume, titular de la cuenta se d…" at bounding box center [700, 265] width 333 height 75
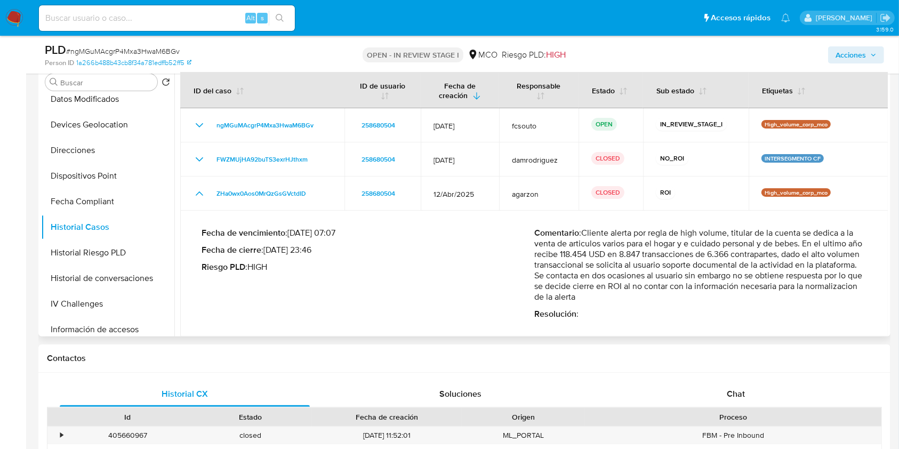
click at [560, 252] on p "Comentario : Cliente alerta por regla de high volume, titular de la cuenta se d…" at bounding box center [700, 265] width 333 height 75
drag, startPoint x: 557, startPoint y: 254, endPoint x: 608, endPoint y: 258, distance: 51.4
click at [608, 258] on p "Comentario : Cliente alerta por regla de high volume, titular de la cuenta se d…" at bounding box center [700, 265] width 333 height 75
click at [596, 275] on p "Comentario : Cliente alerta por regla de high volume, titular de la cuenta se d…" at bounding box center [700, 265] width 333 height 75
drag, startPoint x: 539, startPoint y: 275, endPoint x: 567, endPoint y: 277, distance: 28.3
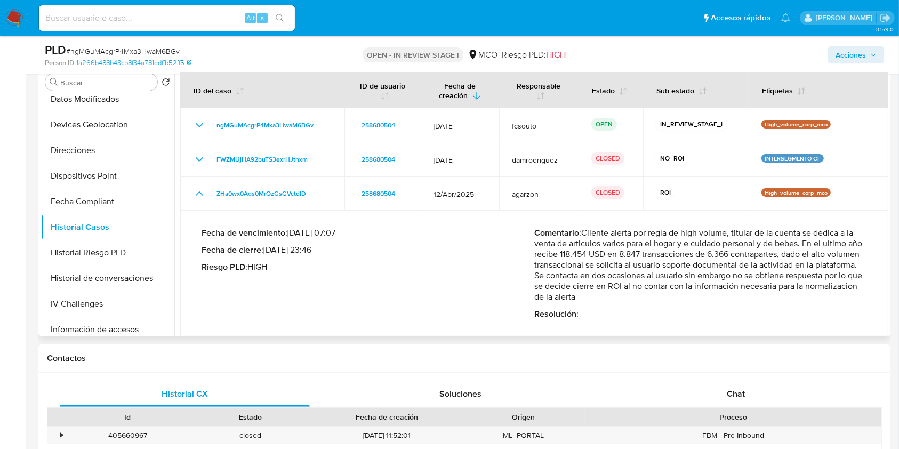
click at [567, 277] on p "Comentario : Cliente alerta por regla de high volume, titular de la cuenta se d…" at bounding box center [700, 265] width 333 height 75
drag, startPoint x: 567, startPoint y: 277, endPoint x: 561, endPoint y: 278, distance: 6.5
click at [567, 277] on p "Comentario : Cliente alerta por regla de high volume, titular de la cuenta se d…" at bounding box center [700, 265] width 333 height 75
drag, startPoint x: 744, startPoint y: 273, endPoint x: 836, endPoint y: 281, distance: 93.1
click at [836, 281] on p "Comentario : Cliente alerta por regla de high volume, titular de la cuenta se d…" at bounding box center [700, 265] width 333 height 75
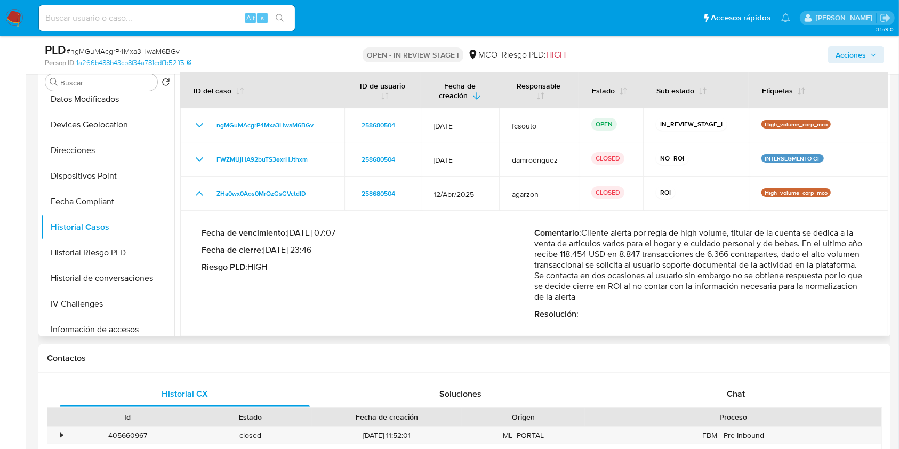
click at [836, 281] on p "Comentario : Cliente alerta por regla de high volume, titular de la cuenta se d…" at bounding box center [700, 265] width 333 height 75
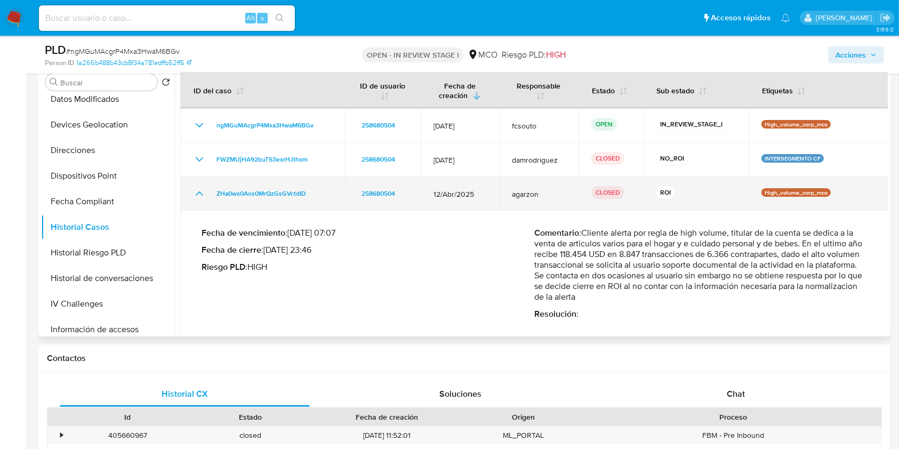
click at [201, 195] on icon "Mostrar/Ocultar" at bounding box center [199, 193] width 13 height 13
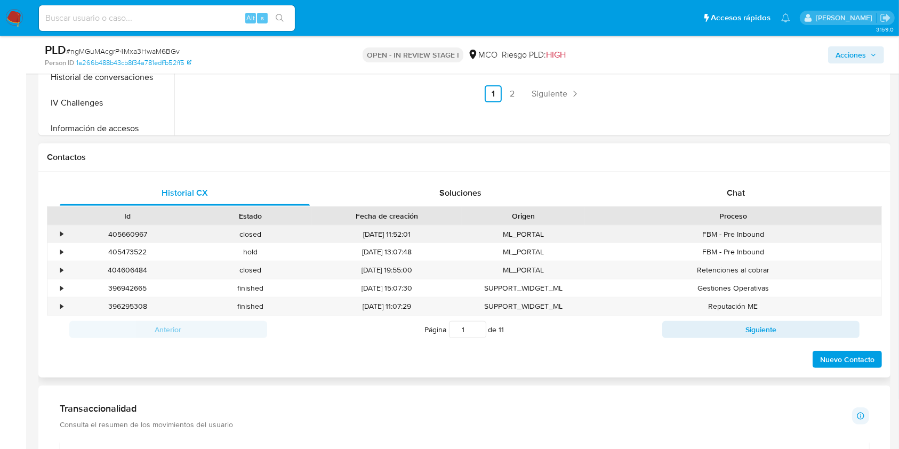
scroll to position [427, 0]
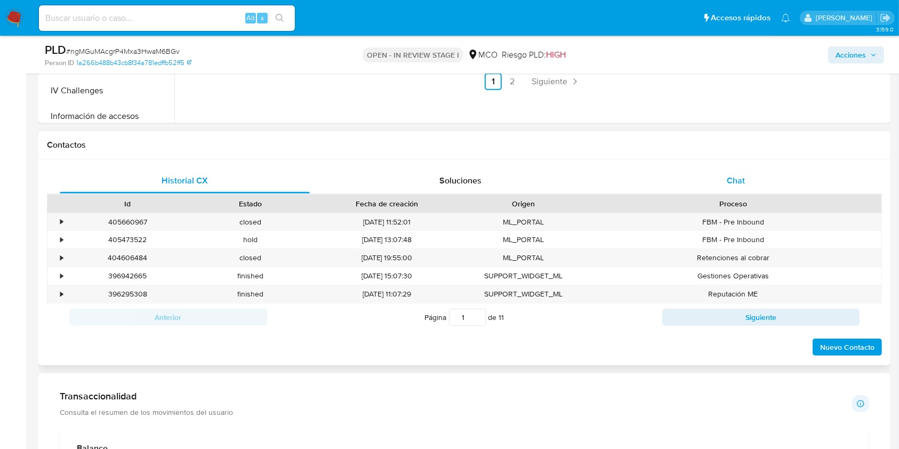
click at [734, 182] on span "Chat" at bounding box center [736, 180] width 18 height 12
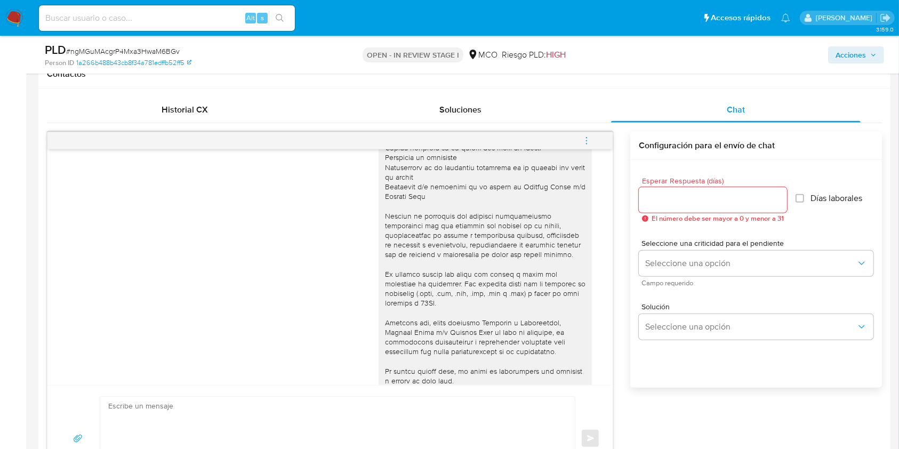
scroll to position [142, 0]
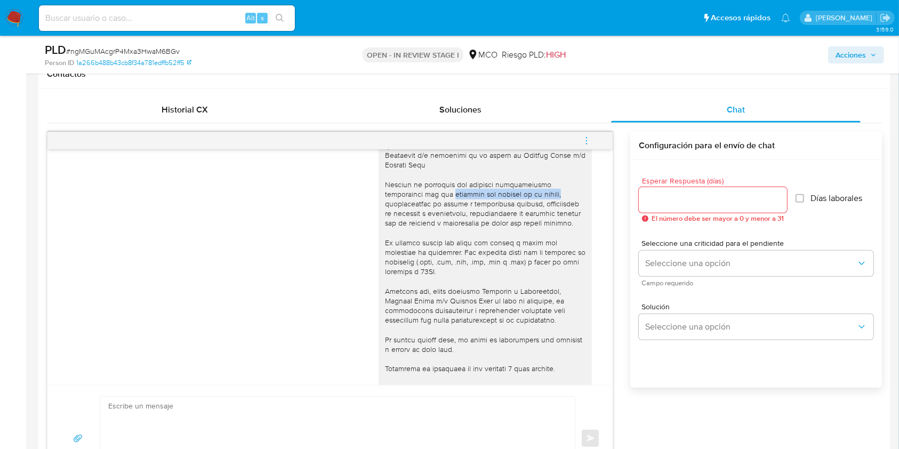
drag, startPoint x: 438, startPoint y: 192, endPoint x: 546, endPoint y: 196, distance: 108.3
click at [546, 196] on div at bounding box center [485, 219] width 200 height 388
drag, startPoint x: 433, startPoint y: 220, endPoint x: 551, endPoint y: 224, distance: 117.9
click at [551, 224] on div at bounding box center [485, 219] width 200 height 388
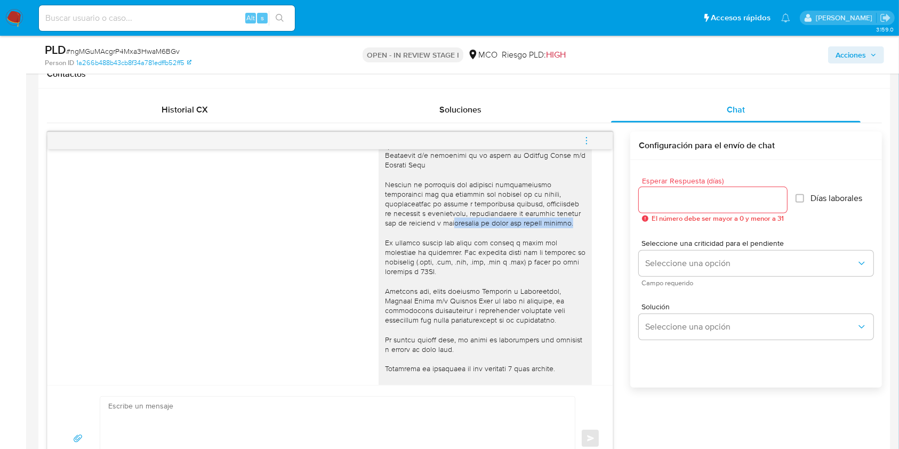
click at [550, 224] on div at bounding box center [485, 219] width 200 height 388
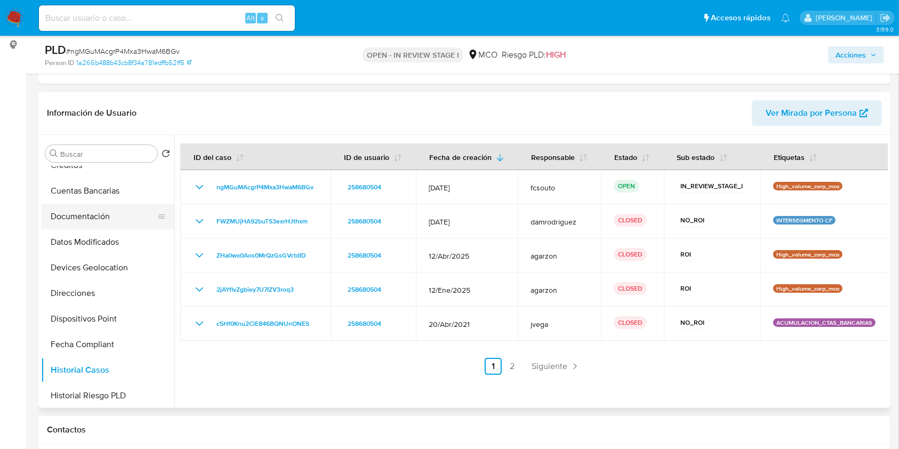
click at [99, 206] on button "Documentación" at bounding box center [103, 217] width 125 height 26
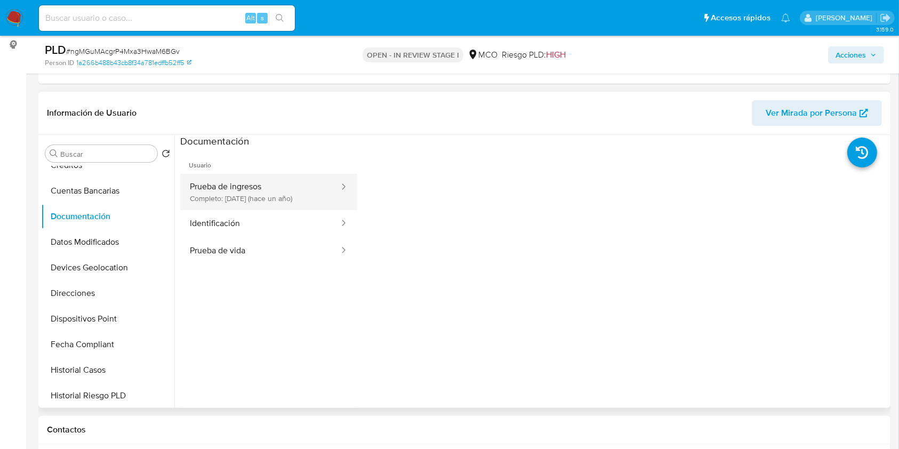
click at [222, 192] on button "Prueba de ingresos Completo: [DATE] (hace un año)" at bounding box center [260, 192] width 160 height 36
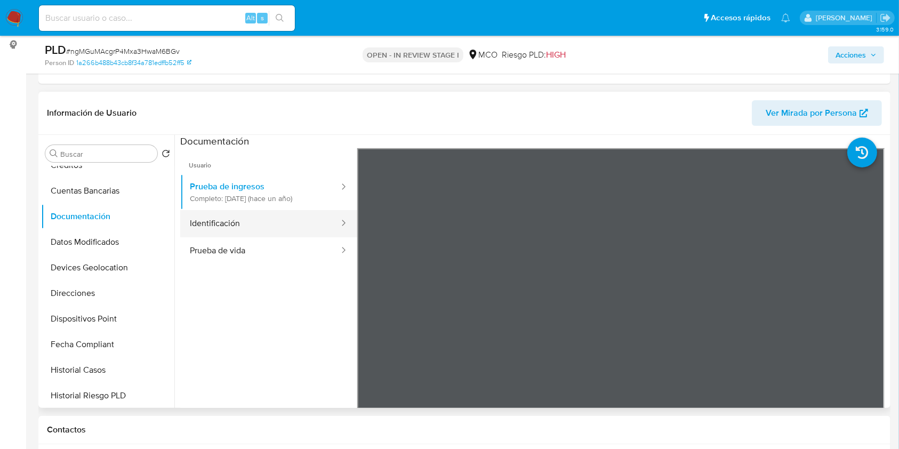
click at [261, 226] on button "Identificación" at bounding box center [260, 223] width 160 height 27
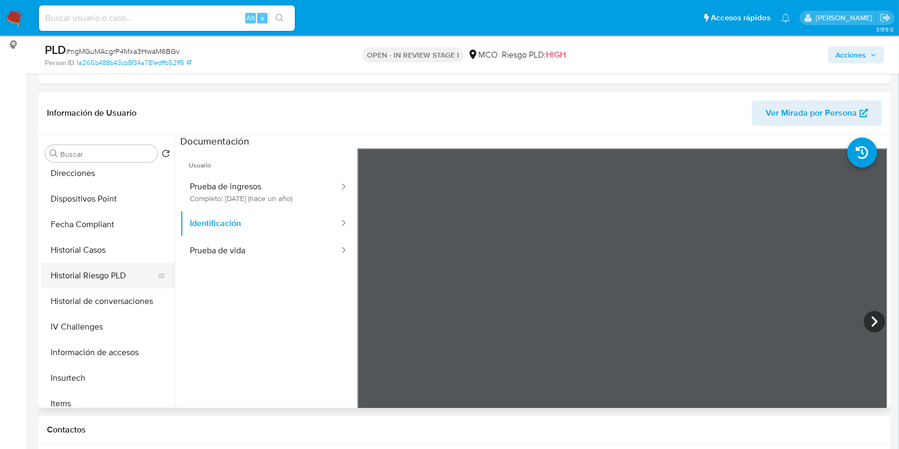
scroll to position [284, 0]
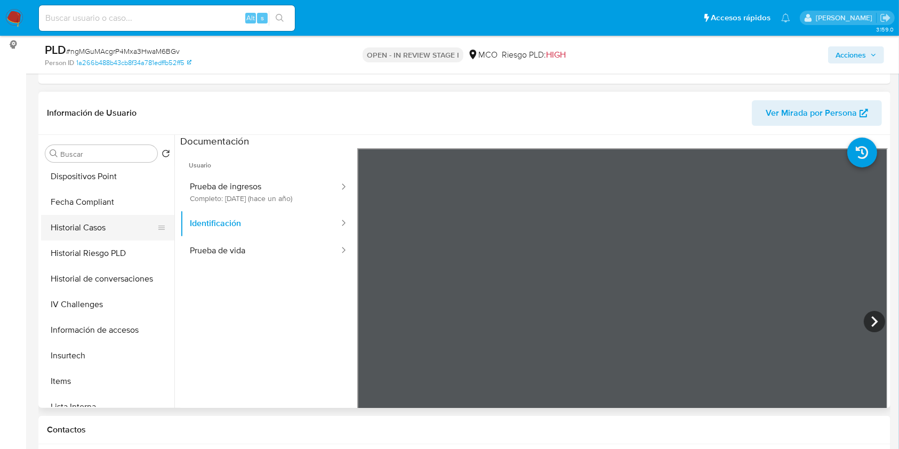
click at [92, 219] on button "Historial Casos" at bounding box center [103, 228] width 125 height 26
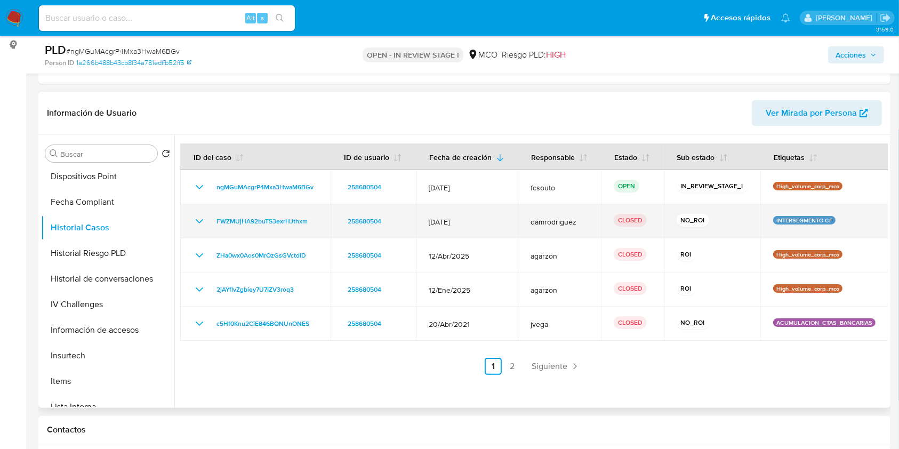
drag, startPoint x: 824, startPoint y: 220, endPoint x: 769, endPoint y: 220, distance: 54.4
click at [773, 220] on p "INTERSEGMENTO CF" at bounding box center [804, 220] width 62 height 9
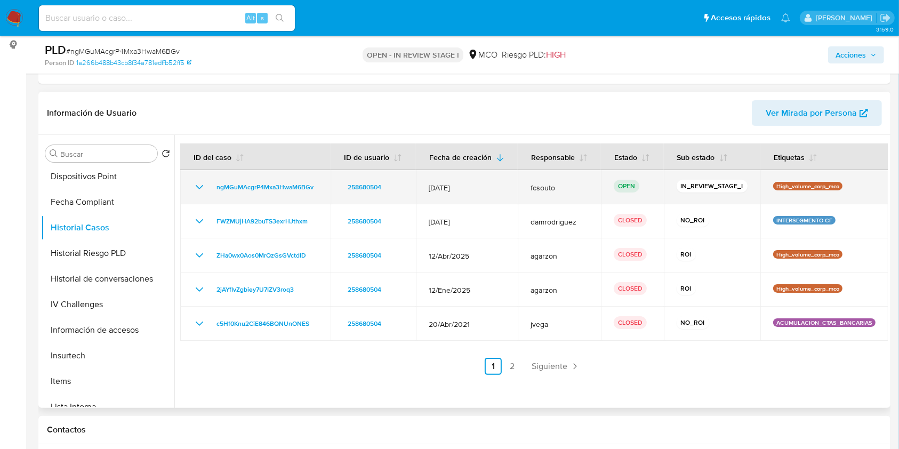
click at [197, 181] on icon "Mostrar/Ocultar" at bounding box center [199, 187] width 13 height 13
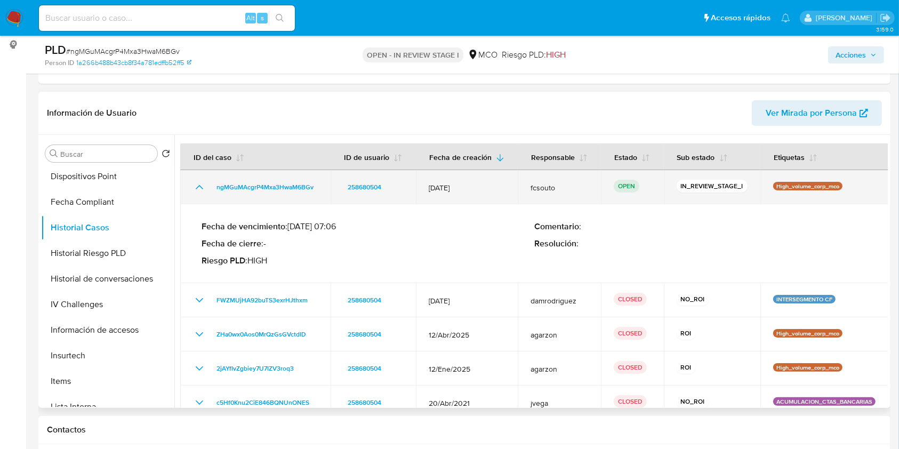
click at [197, 181] on icon "Mostrar/Ocultar" at bounding box center [199, 187] width 13 height 13
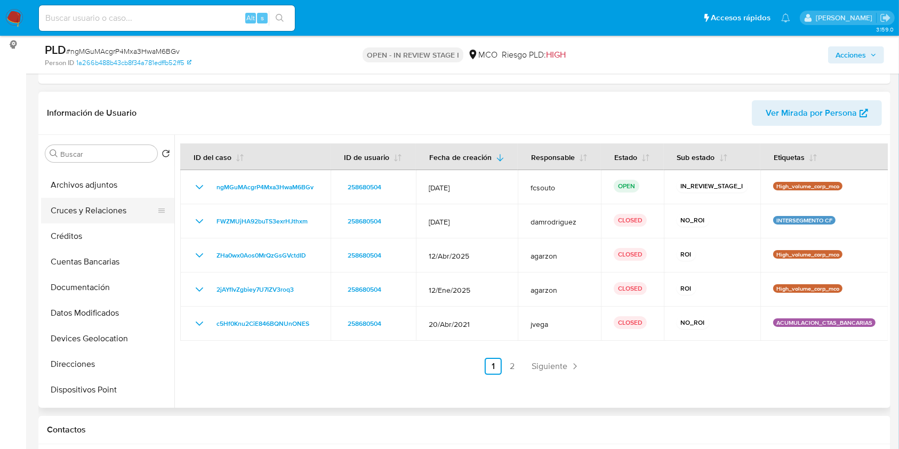
scroll to position [0, 0]
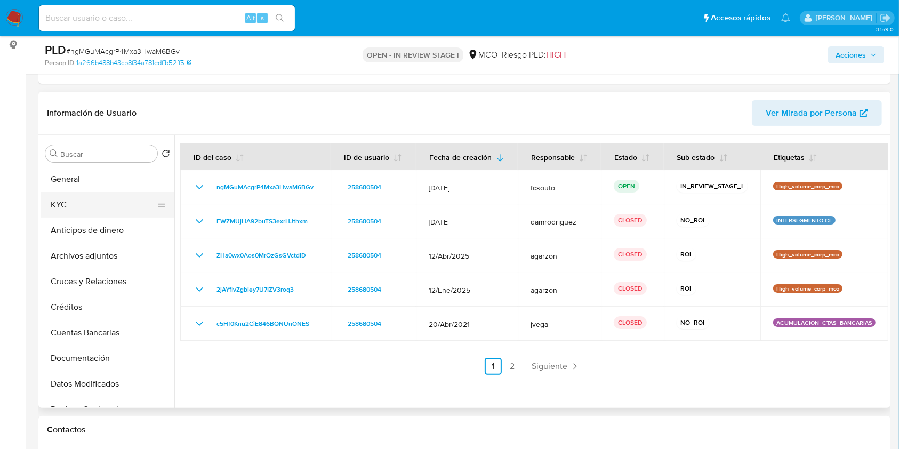
click at [83, 211] on button "KYC" at bounding box center [103, 205] width 125 height 26
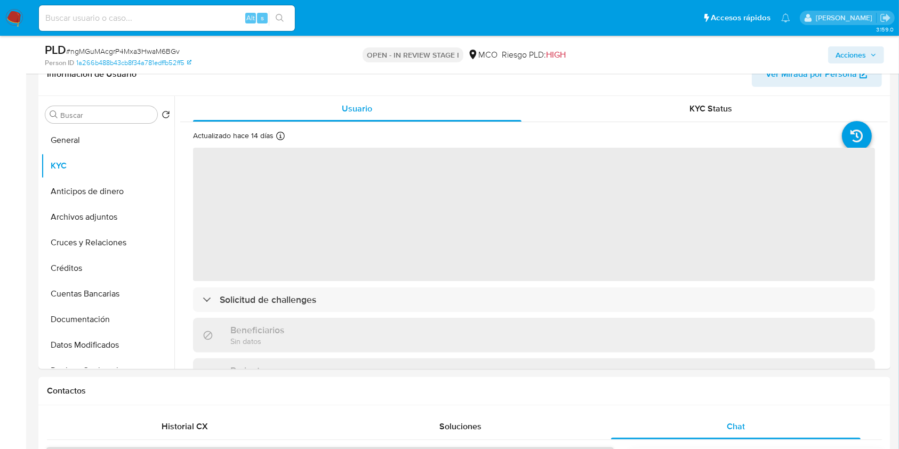
scroll to position [213, 0]
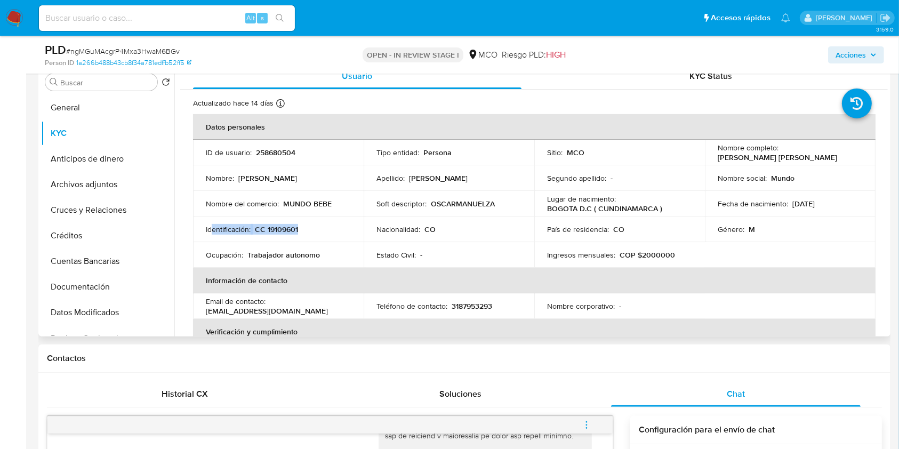
drag, startPoint x: 254, startPoint y: 228, endPoint x: 311, endPoint y: 230, distance: 57.1
click at [311, 230] on div "Identificación : CC 19109601" at bounding box center [278, 229] width 145 height 10
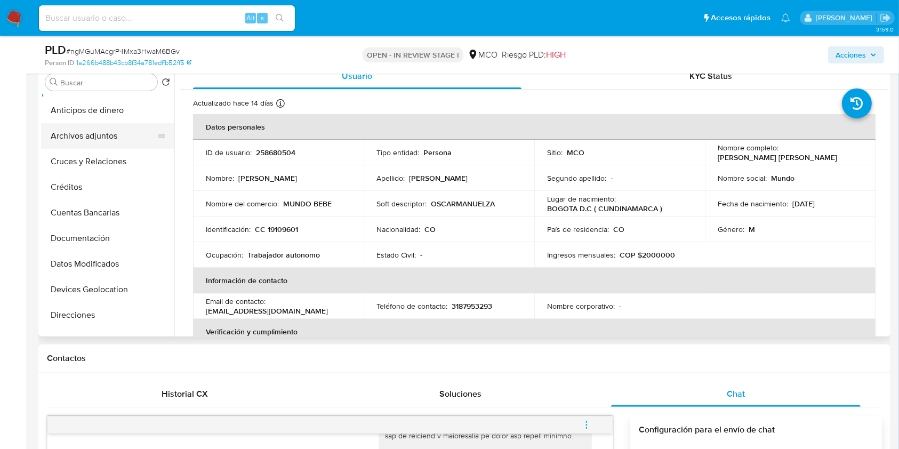
scroll to position [71, 0]
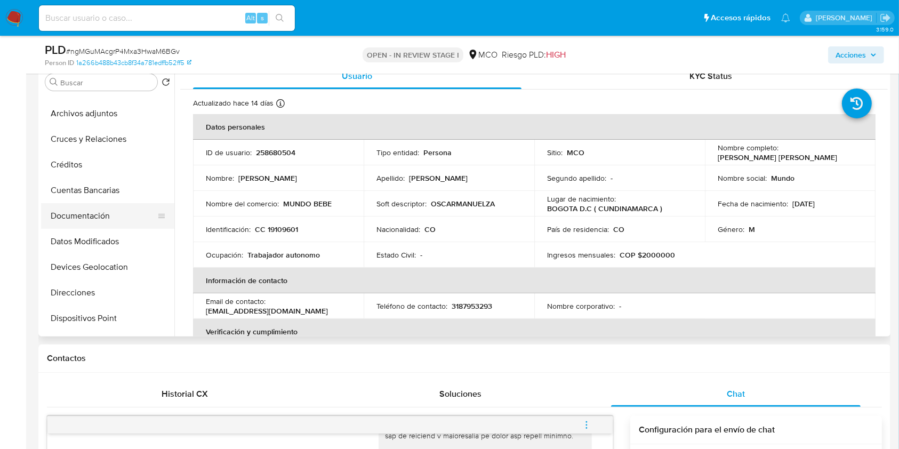
click at [102, 223] on button "Documentación" at bounding box center [103, 216] width 125 height 26
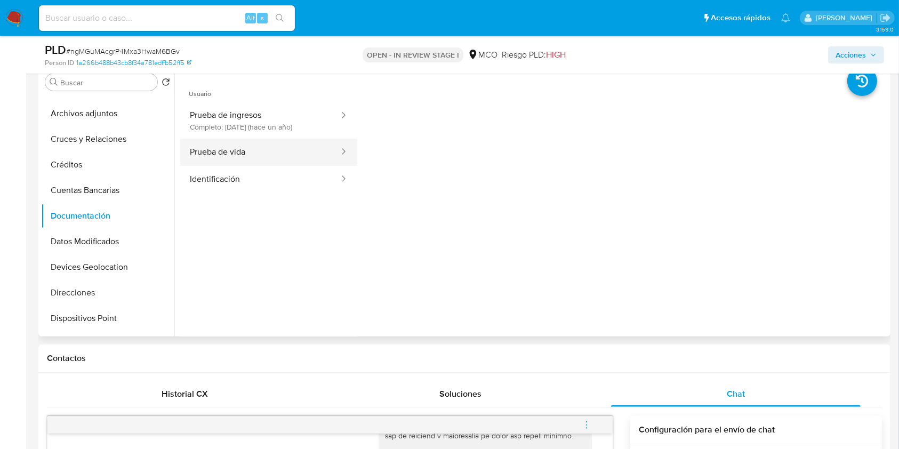
click at [270, 156] on button "Prueba de vida" at bounding box center [260, 152] width 160 height 27
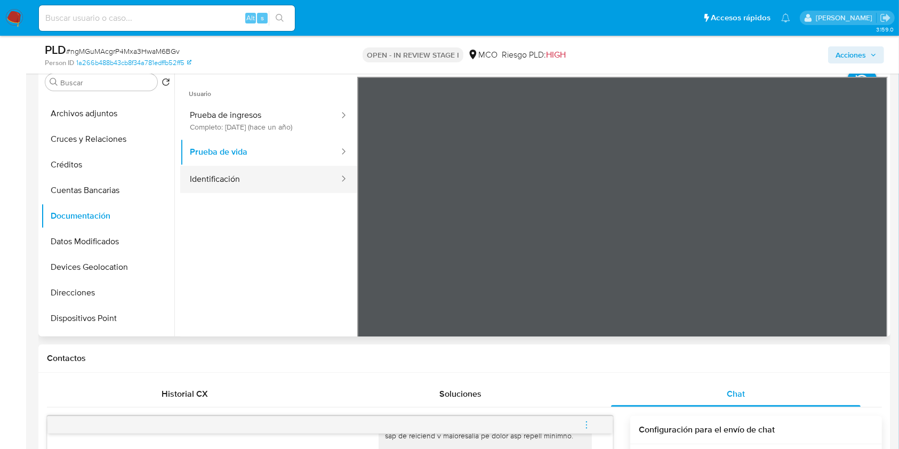
click at [260, 182] on button "Identificación" at bounding box center [260, 179] width 160 height 27
click at [865, 247] on icon at bounding box center [874, 249] width 21 height 21
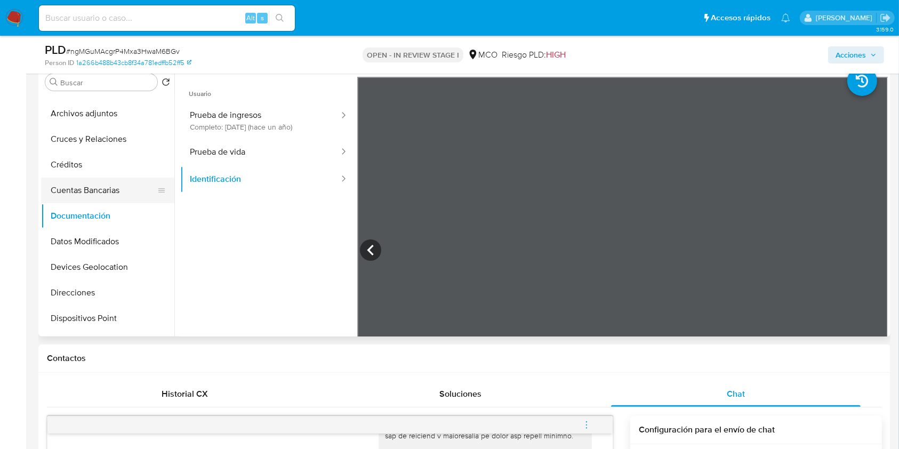
scroll to position [0, 0]
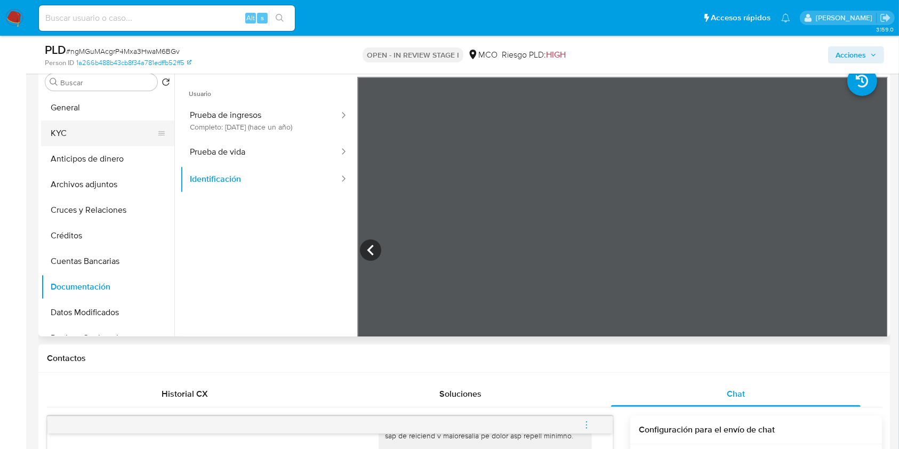
click at [84, 131] on button "KYC" at bounding box center [103, 133] width 125 height 26
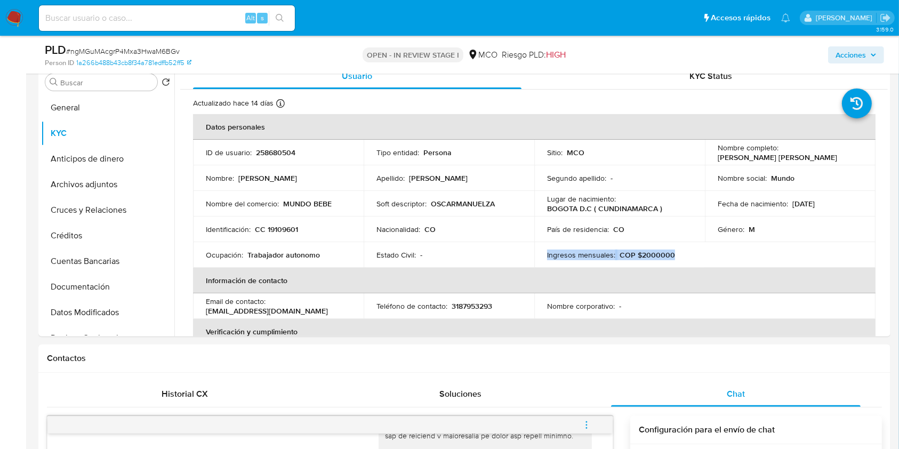
drag, startPoint x: 685, startPoint y: 257, endPoint x: 538, endPoint y: 255, distance: 147.2
click at [538, 255] on td "Ingresos mensuales : COP $2000000" at bounding box center [619, 255] width 171 height 26
drag, startPoint x: 738, startPoint y: 208, endPoint x: 819, endPoint y: 209, distance: 80.5
click at [819, 209] on td "Fecha de nacimiento : [DEMOGRAPHIC_DATA]" at bounding box center [790, 204] width 171 height 26
drag, startPoint x: 347, startPoint y: 202, endPoint x: 203, endPoint y: 204, distance: 143.4
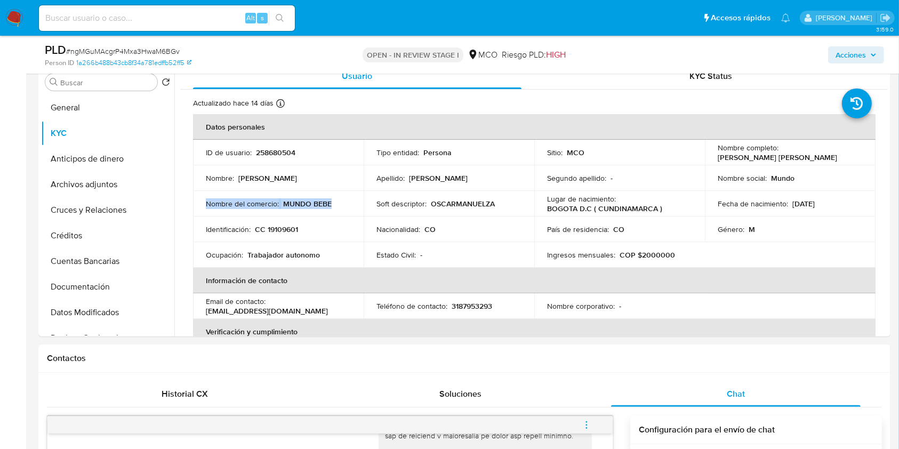
click at [203, 204] on td "Nombre del comercio : MUNDO BEBE" at bounding box center [278, 204] width 171 height 26
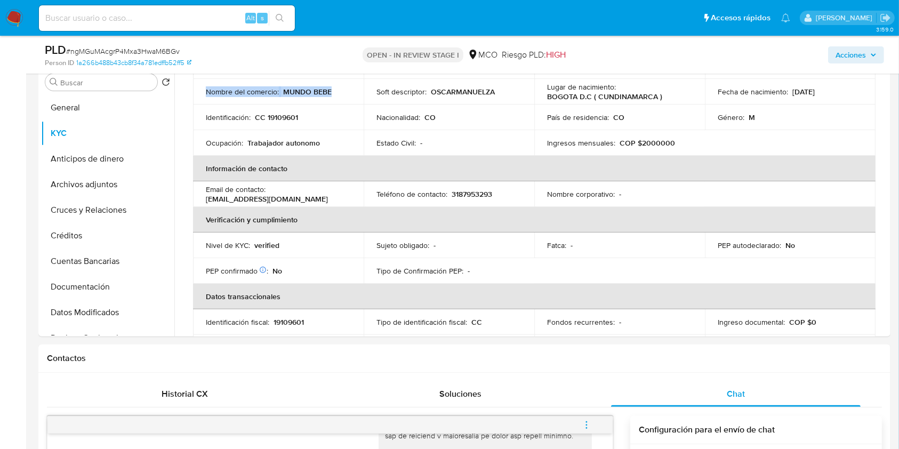
scroll to position [142, 0]
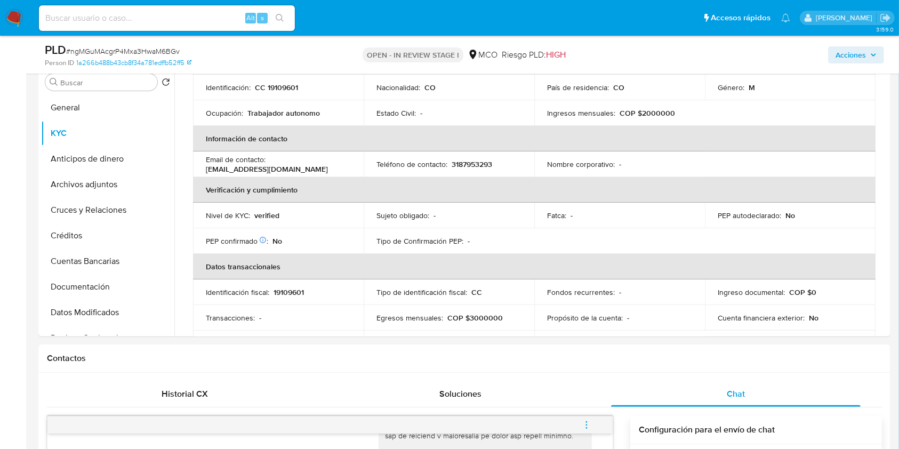
drag, startPoint x: 311, startPoint y: 169, endPoint x: 214, endPoint y: 175, distance: 97.8
click at [214, 175] on td "Email de contacto : [EMAIL_ADDRESS][DOMAIN_NAME]" at bounding box center [278, 164] width 171 height 26
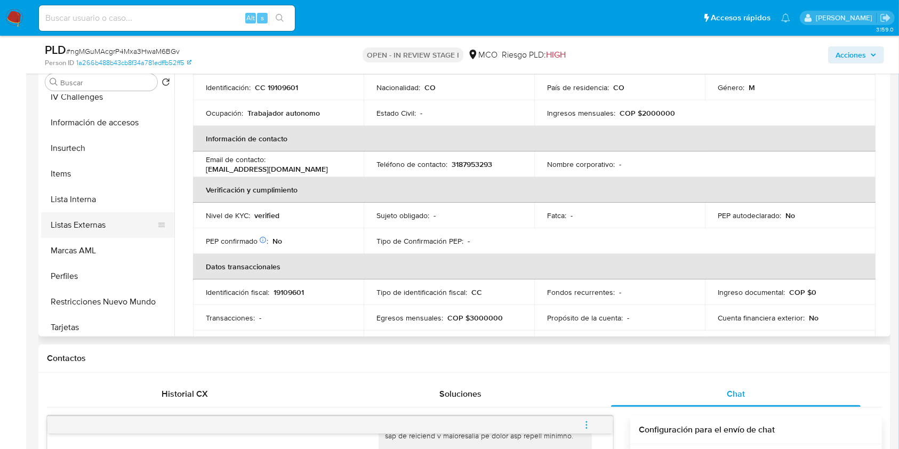
scroll to position [450, 0]
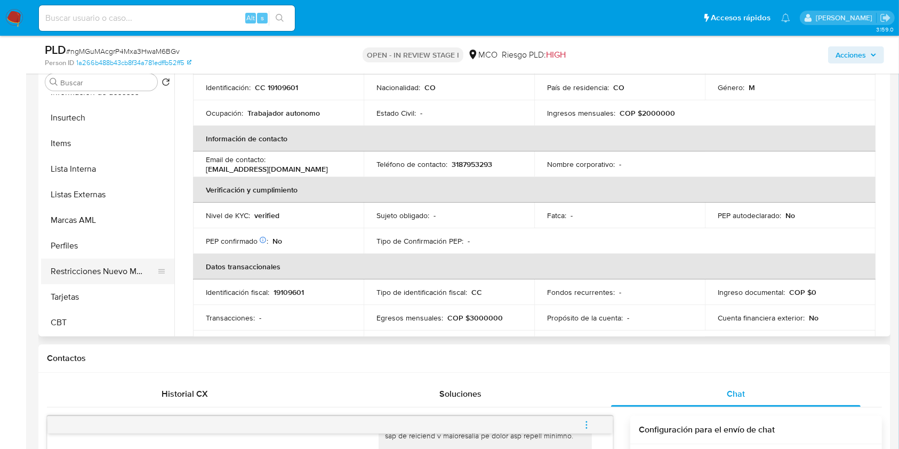
click at [85, 275] on button "Restricciones Nuevo Mundo" at bounding box center [103, 272] width 125 height 26
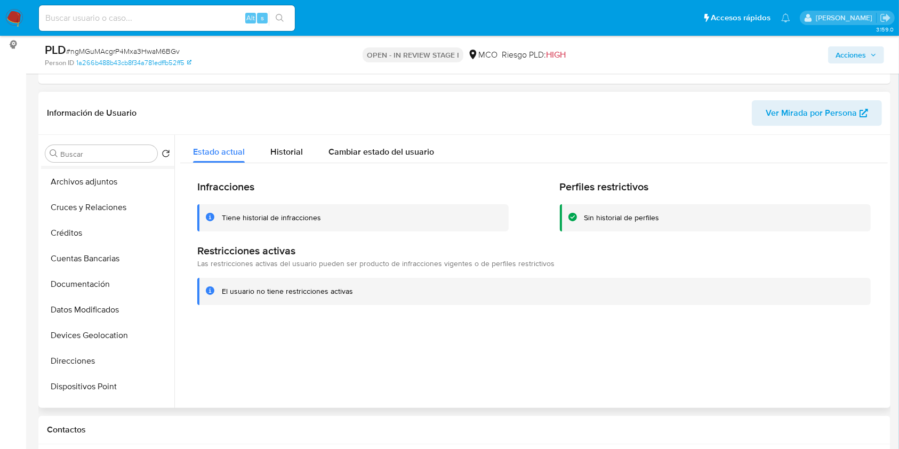
scroll to position [24, 0]
click at [77, 182] on button "KYC" at bounding box center [103, 181] width 125 height 26
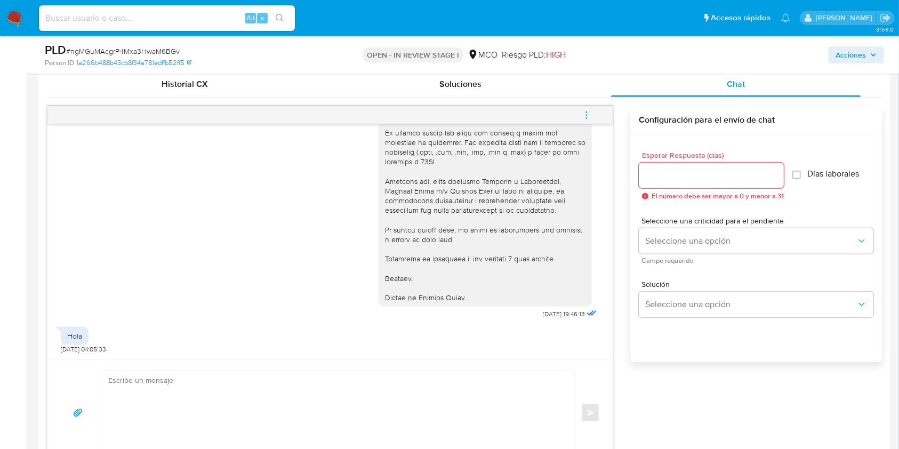
scroll to position [568, 0]
